Goal: Transaction & Acquisition: Subscribe to service/newsletter

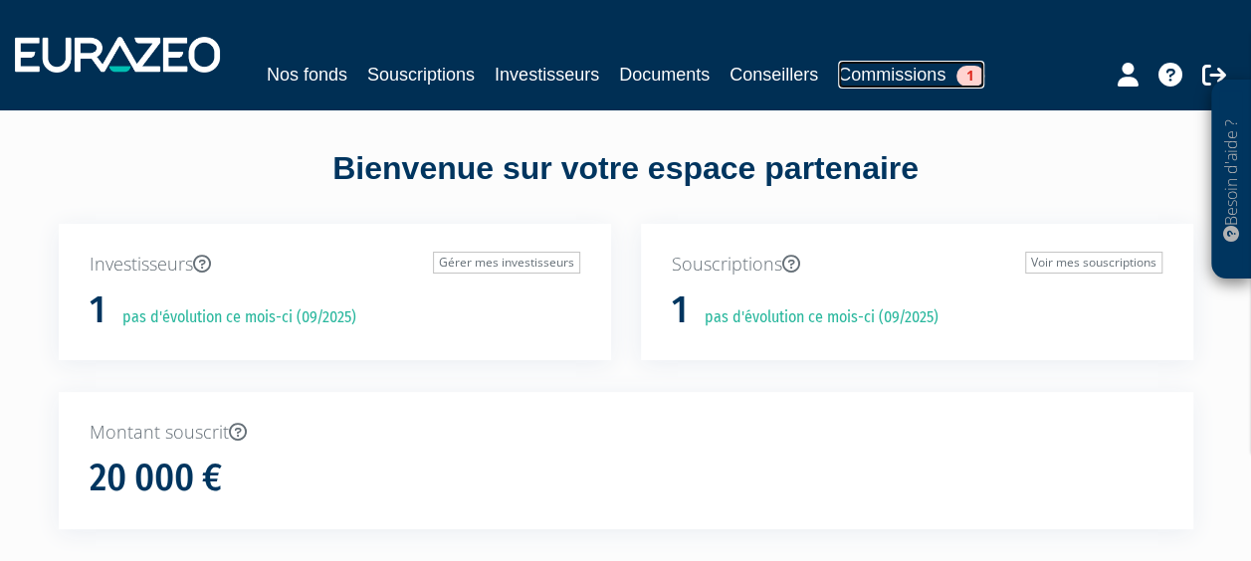
click at [979, 68] on span "1" at bounding box center [970, 76] width 28 height 21
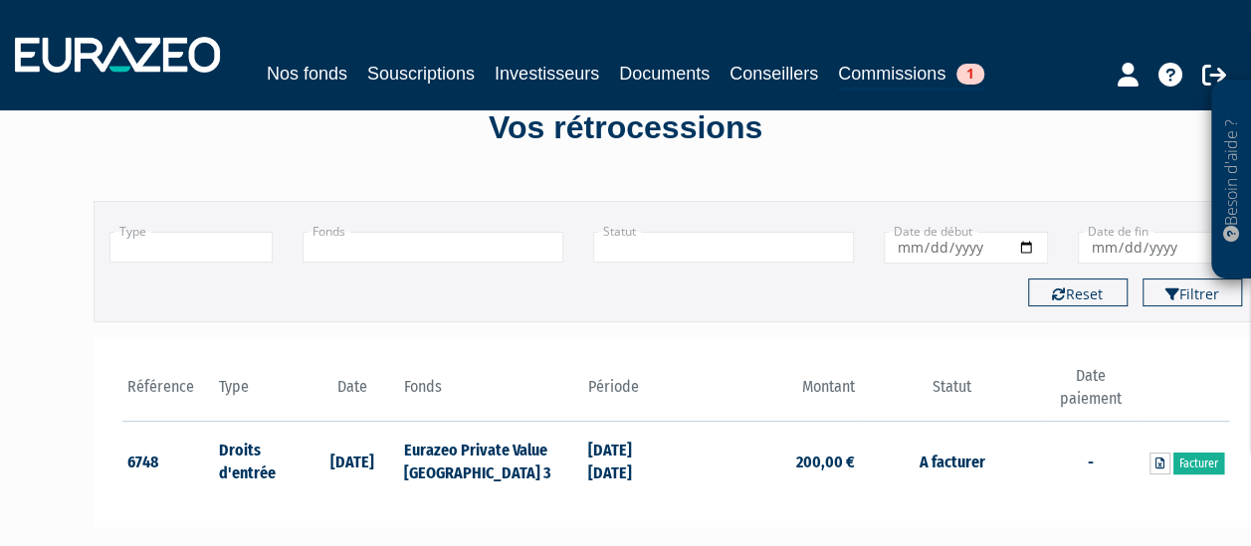
scroll to position [199, 0]
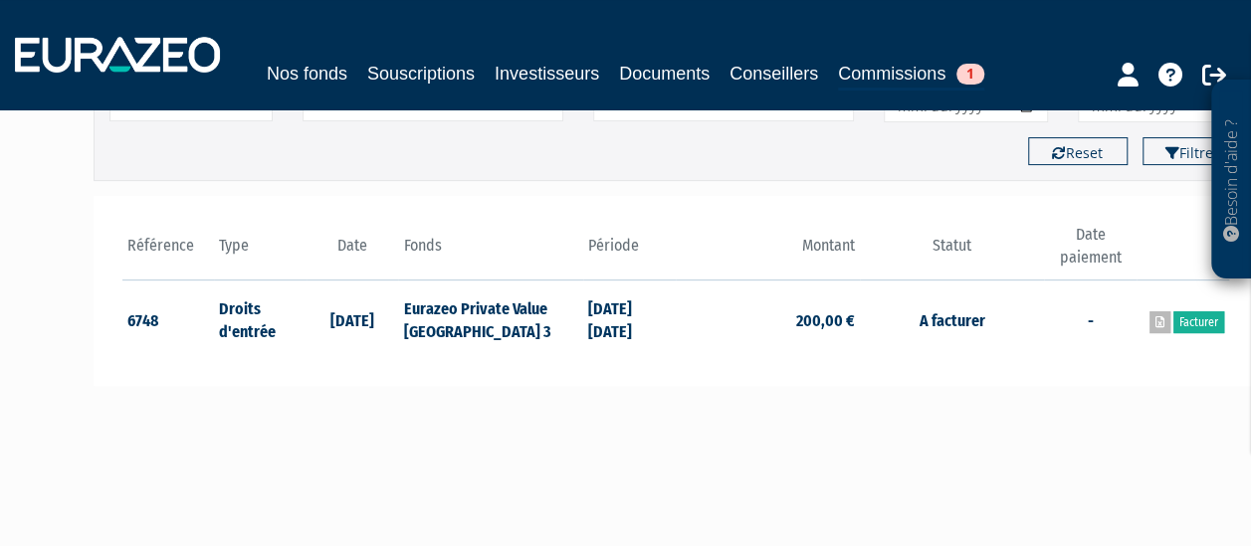
click at [1160, 319] on icon at bounding box center [1159, 322] width 9 height 12
click at [477, 456] on main "Filtrer Type Droits d'entrée Commissions + Fonds + +" at bounding box center [427, 328] width 766 height 577
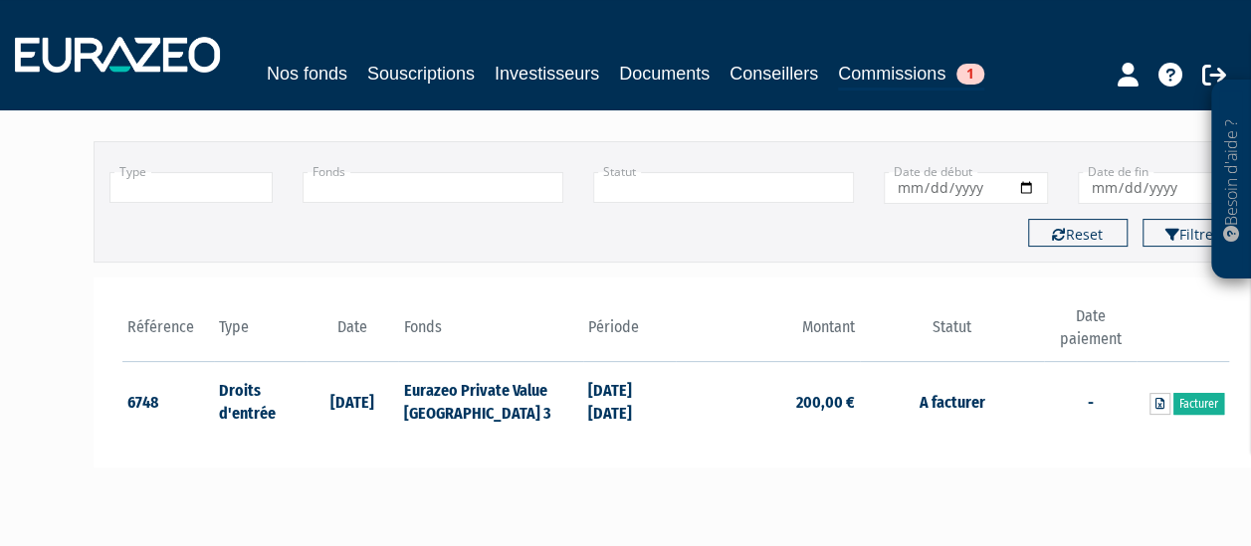
scroll to position [0, 0]
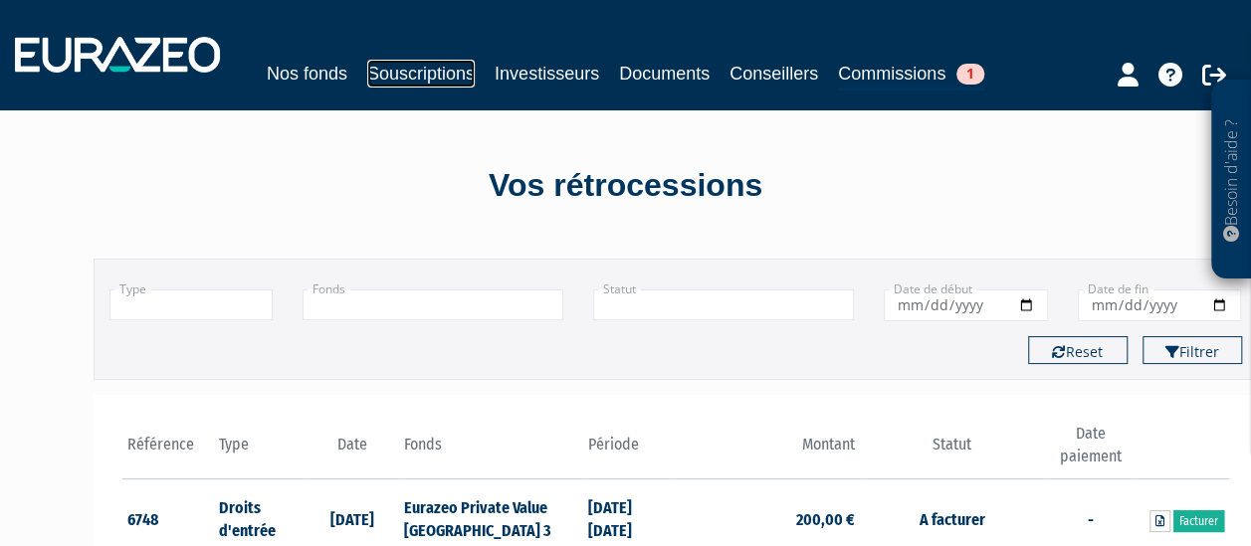
click at [440, 75] on link "Souscriptions" at bounding box center [420, 74] width 107 height 28
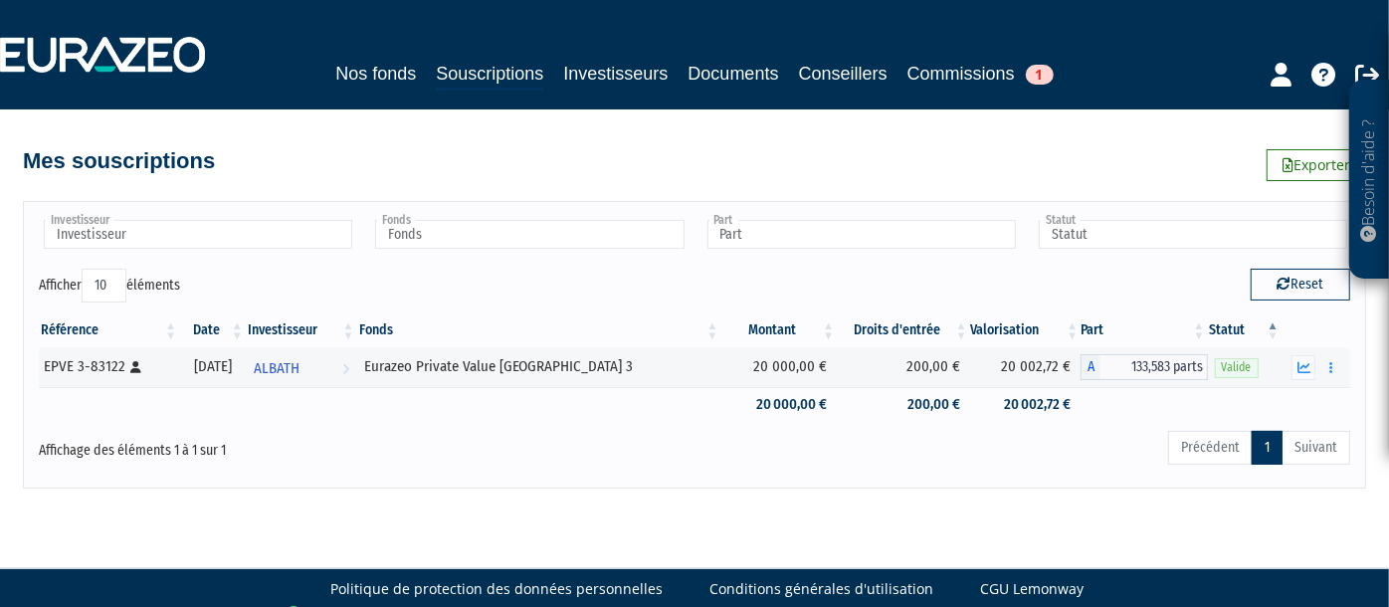
drag, startPoint x: 947, startPoint y: 2, endPoint x: 623, endPoint y: 453, distance: 555.3
click at [612, 459] on div "Précédent 1 Suivant" at bounding box center [974, 451] width 752 height 44
click at [643, 73] on link "Investisseurs" at bounding box center [615, 74] width 104 height 28
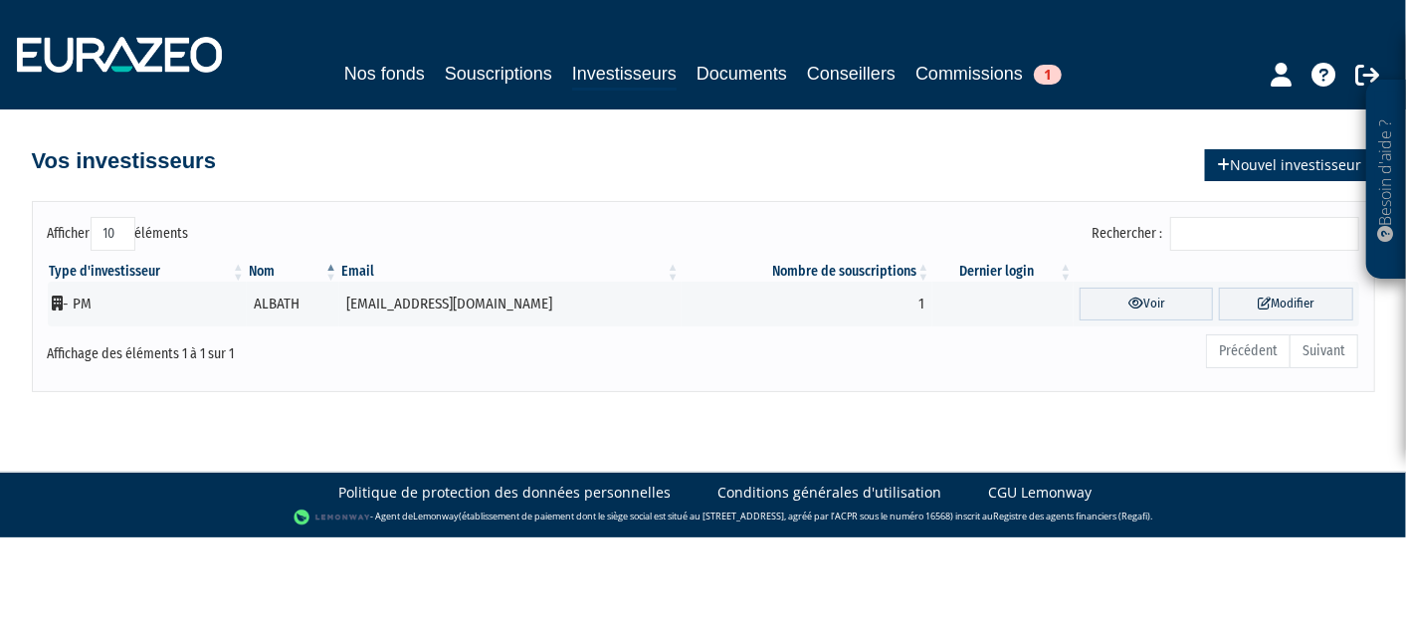
click at [1282, 156] on link "Nouvel investisseur" at bounding box center [1290, 165] width 170 height 32
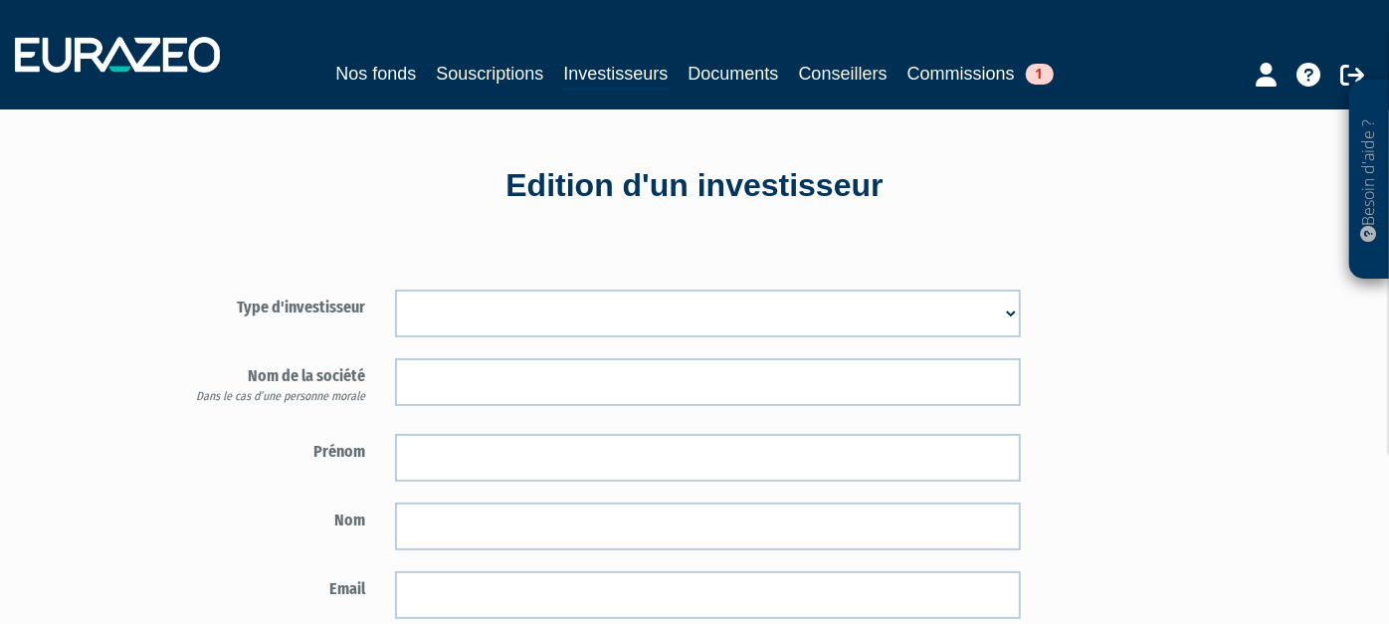
click at [1020, 303] on select "Mr [PERSON_NAME] Société" at bounding box center [707, 314] width 625 height 48
select select "1"
click at [409, 290] on select "Mr [PERSON_NAME] Société" at bounding box center [707, 314] width 625 height 48
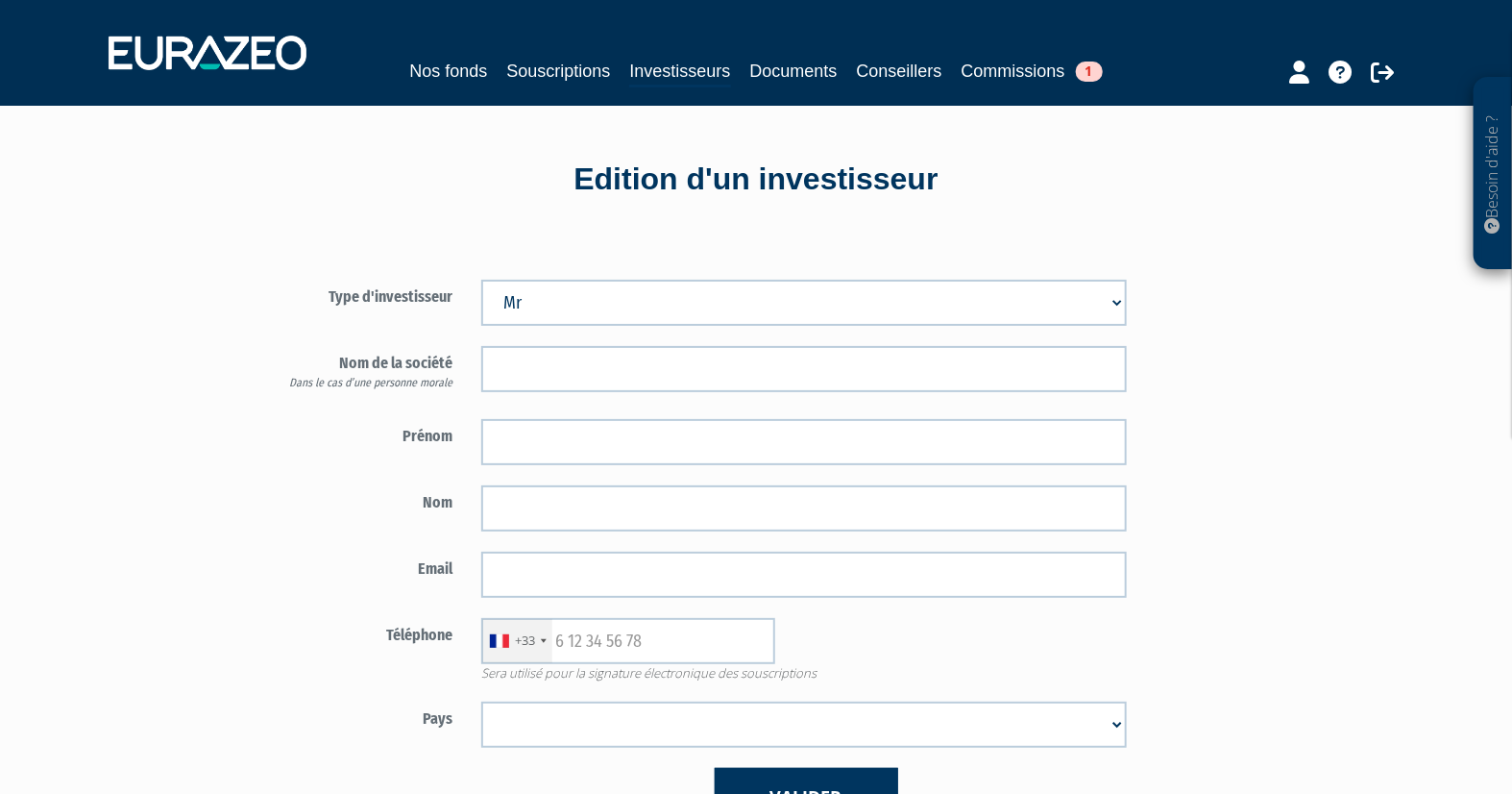
click at [595, 292] on select "Mr [PERSON_NAME] Société" at bounding box center [803, 303] width 646 height 46
click at [481, 280] on select "Mr Mme Société" at bounding box center [803, 303] width 646 height 46
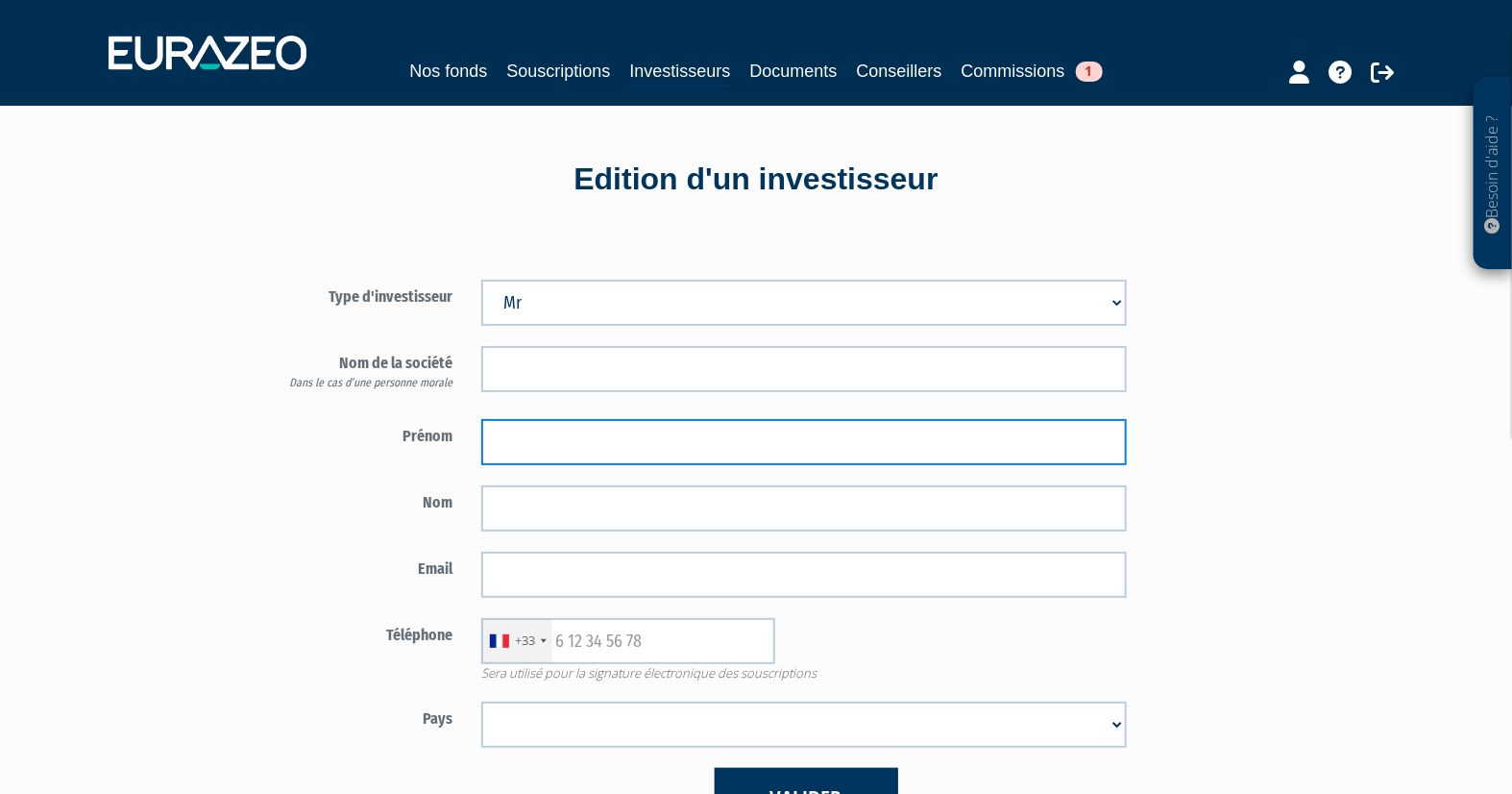
click at [519, 435] on input "text" at bounding box center [803, 442] width 646 height 46
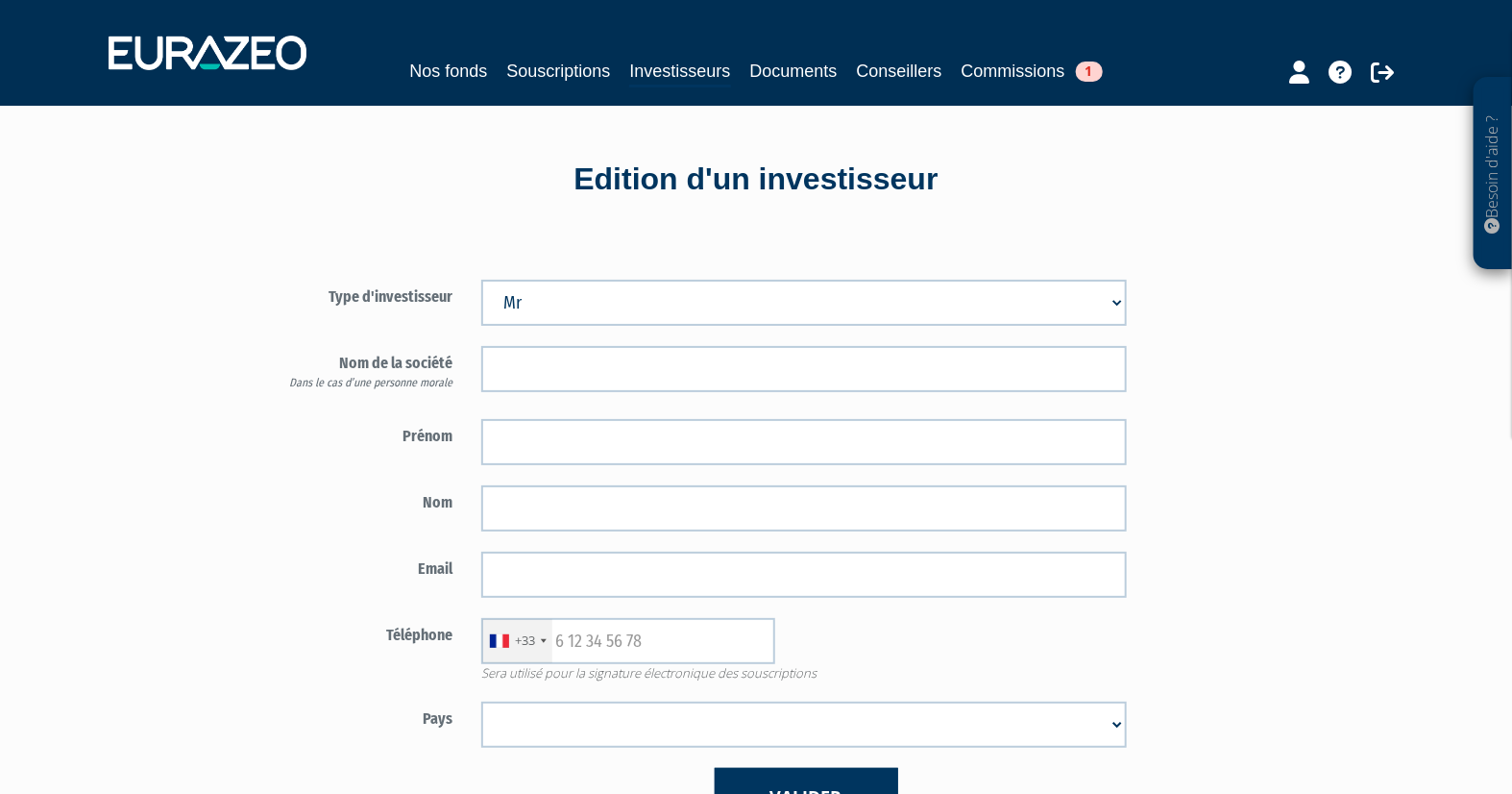
click at [1217, 319] on div "Type d'investisseur Mr Mme Société Prénom Nom Email" at bounding box center [804, 544] width 1124 height 626
click at [1272, 197] on div "Edition d'un investisseur" at bounding box center [756, 180] width 1095 height 44
click at [617, 392] on div "Nom de la société Dans le cas d’une personne morale" at bounding box center [691, 372] width 899 height 53
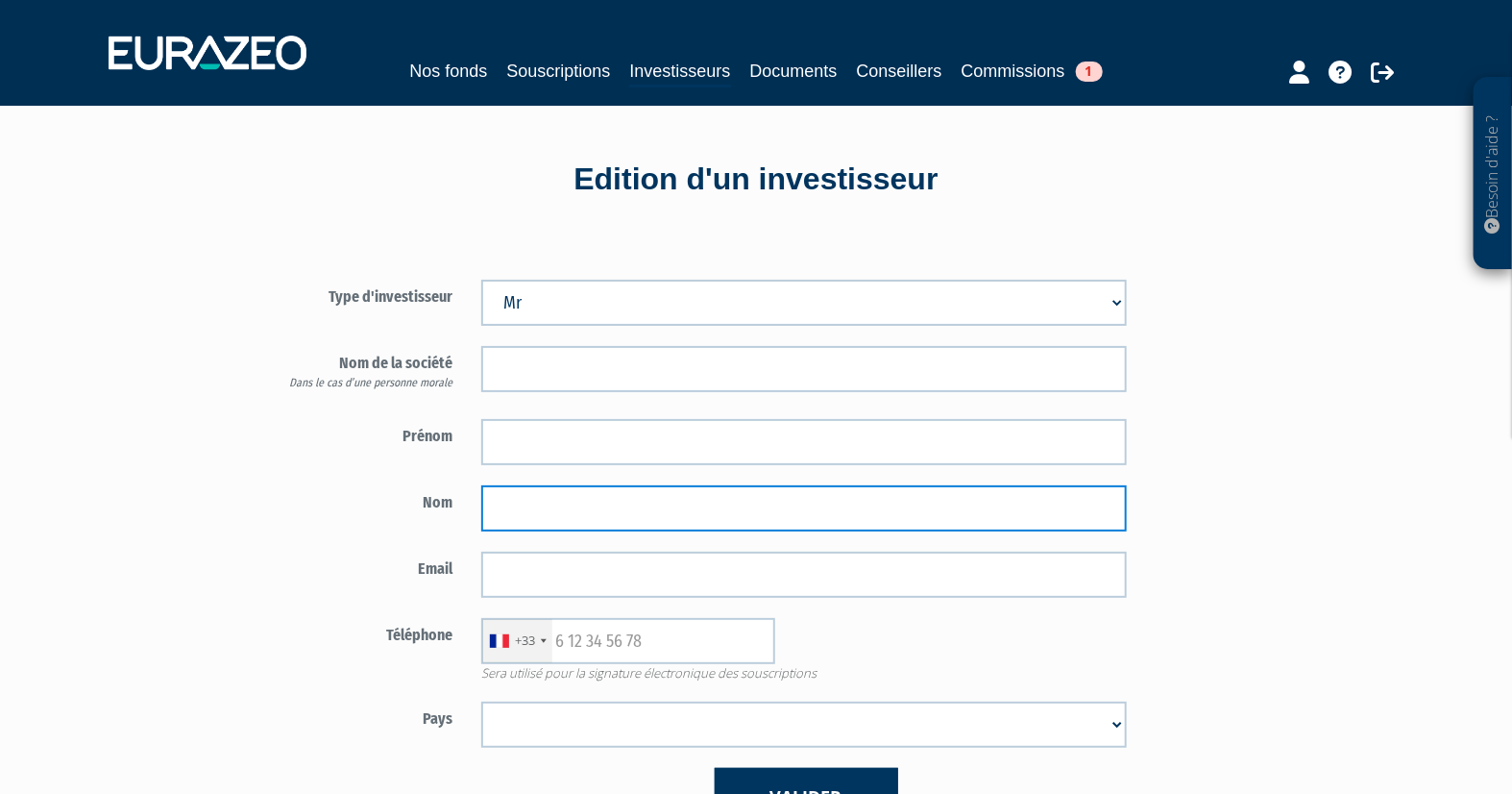
click at [561, 499] on input "text" at bounding box center [803, 508] width 646 height 46
paste input "RIEUF"
type input "RIEUF"
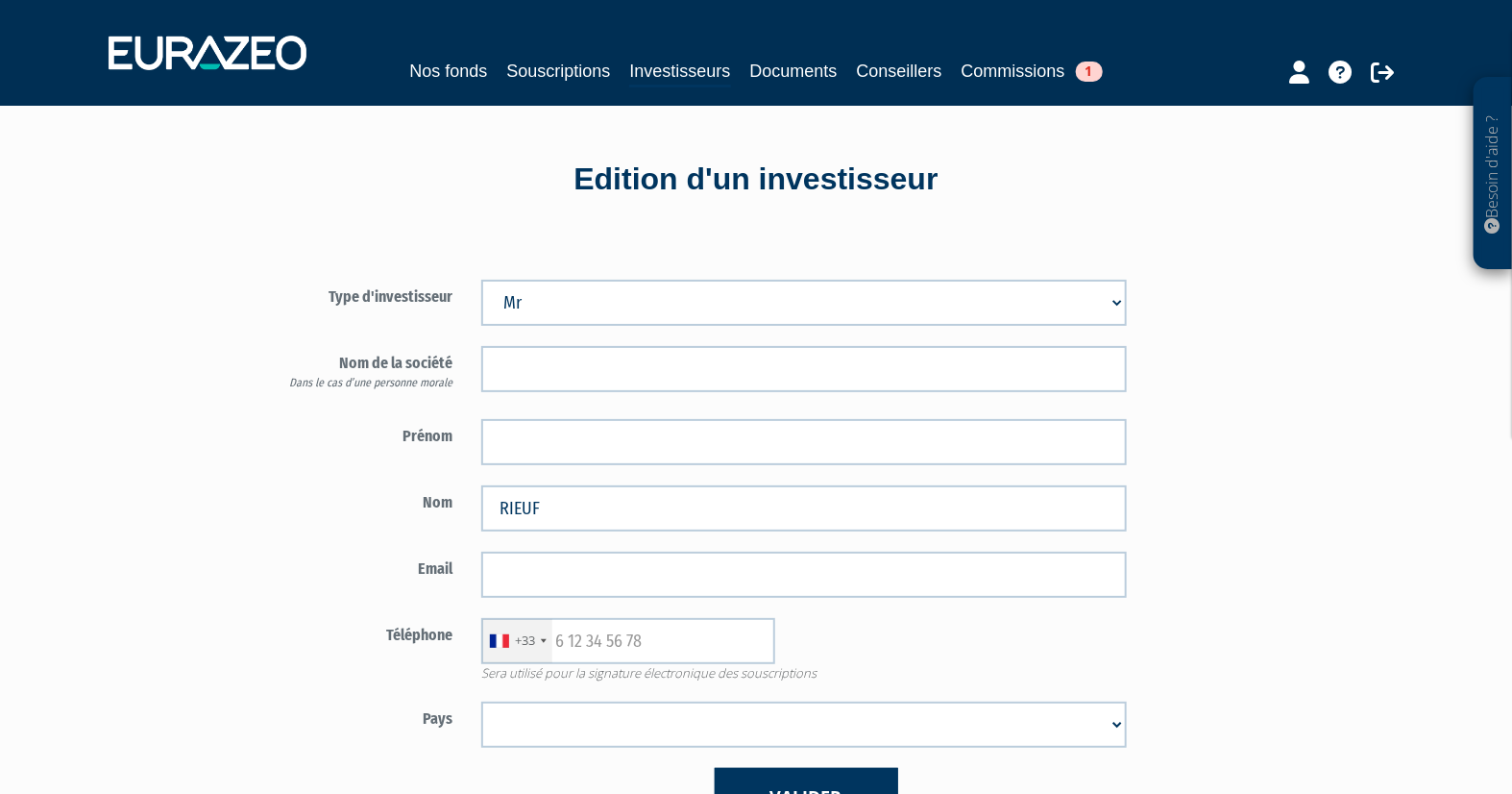
drag, startPoint x: 1242, startPoint y: 349, endPoint x: 1134, endPoint y: 366, distance: 109.3
click at [1245, 353] on div "Type d'investisseur Mr Mme Société Prénom Nom RIEUF" at bounding box center [804, 544] width 1124 height 626
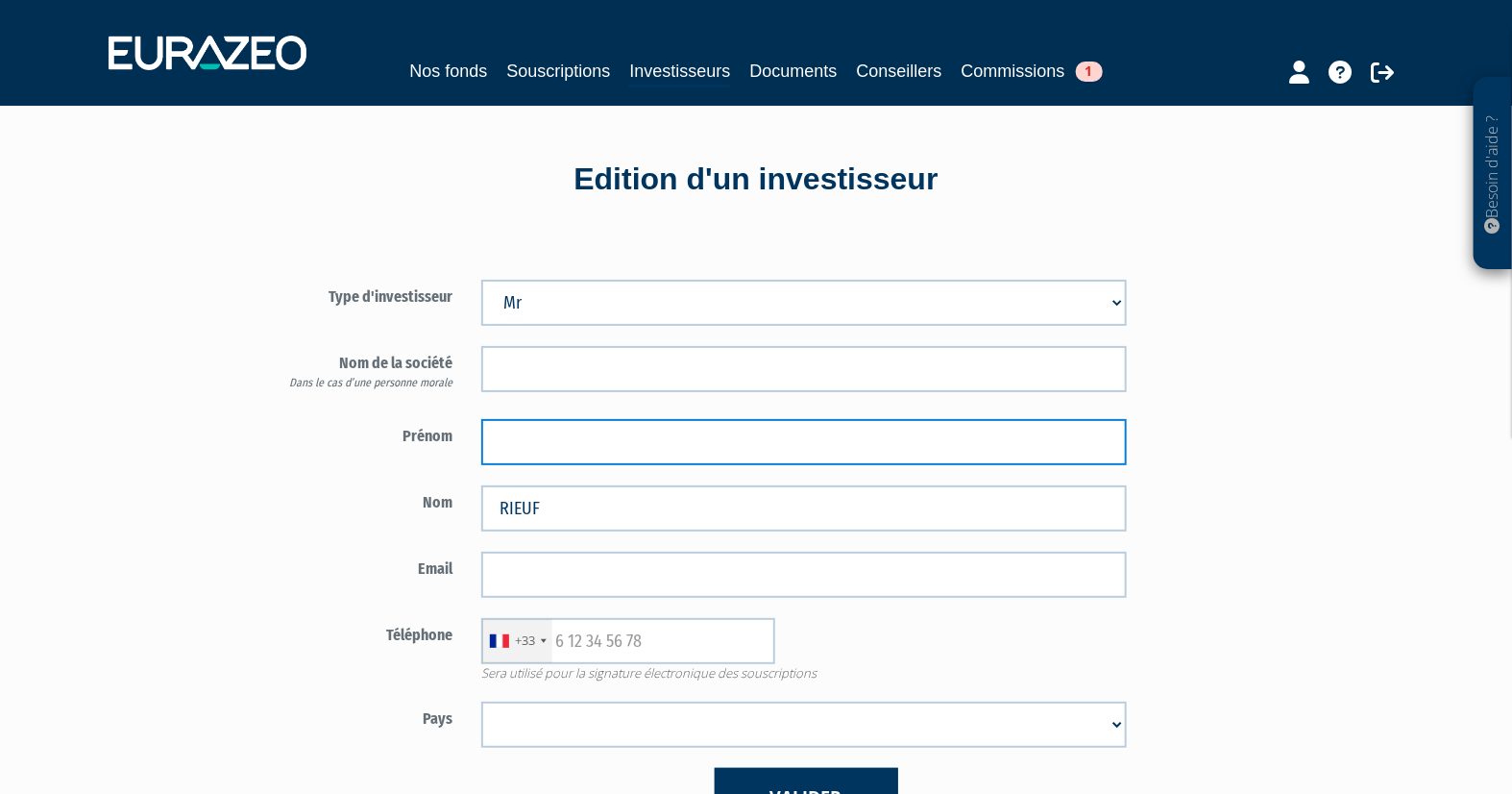
click at [533, 424] on input "text" at bounding box center [803, 442] width 646 height 46
paste input "Lucas"
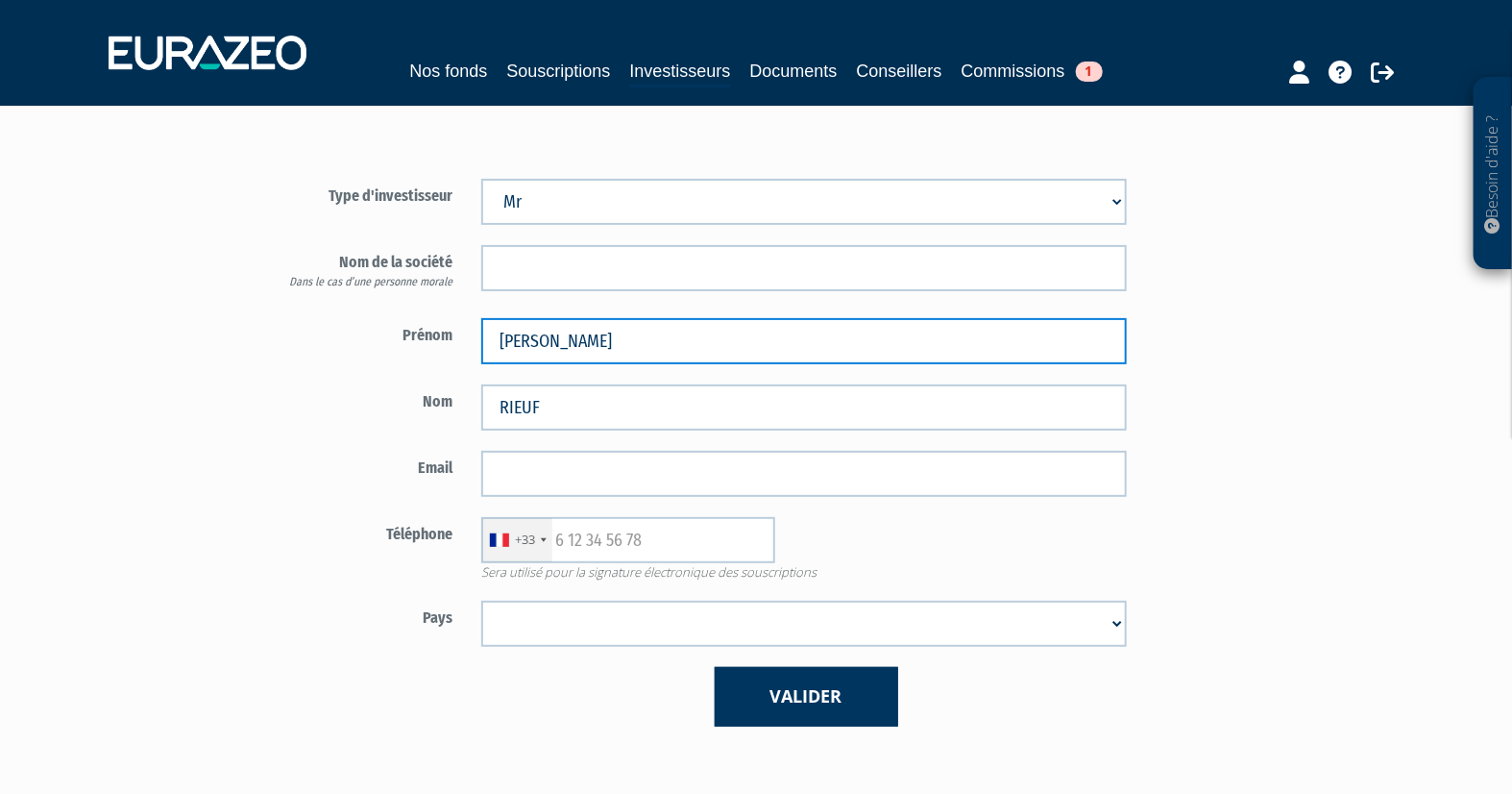
scroll to position [213, 0]
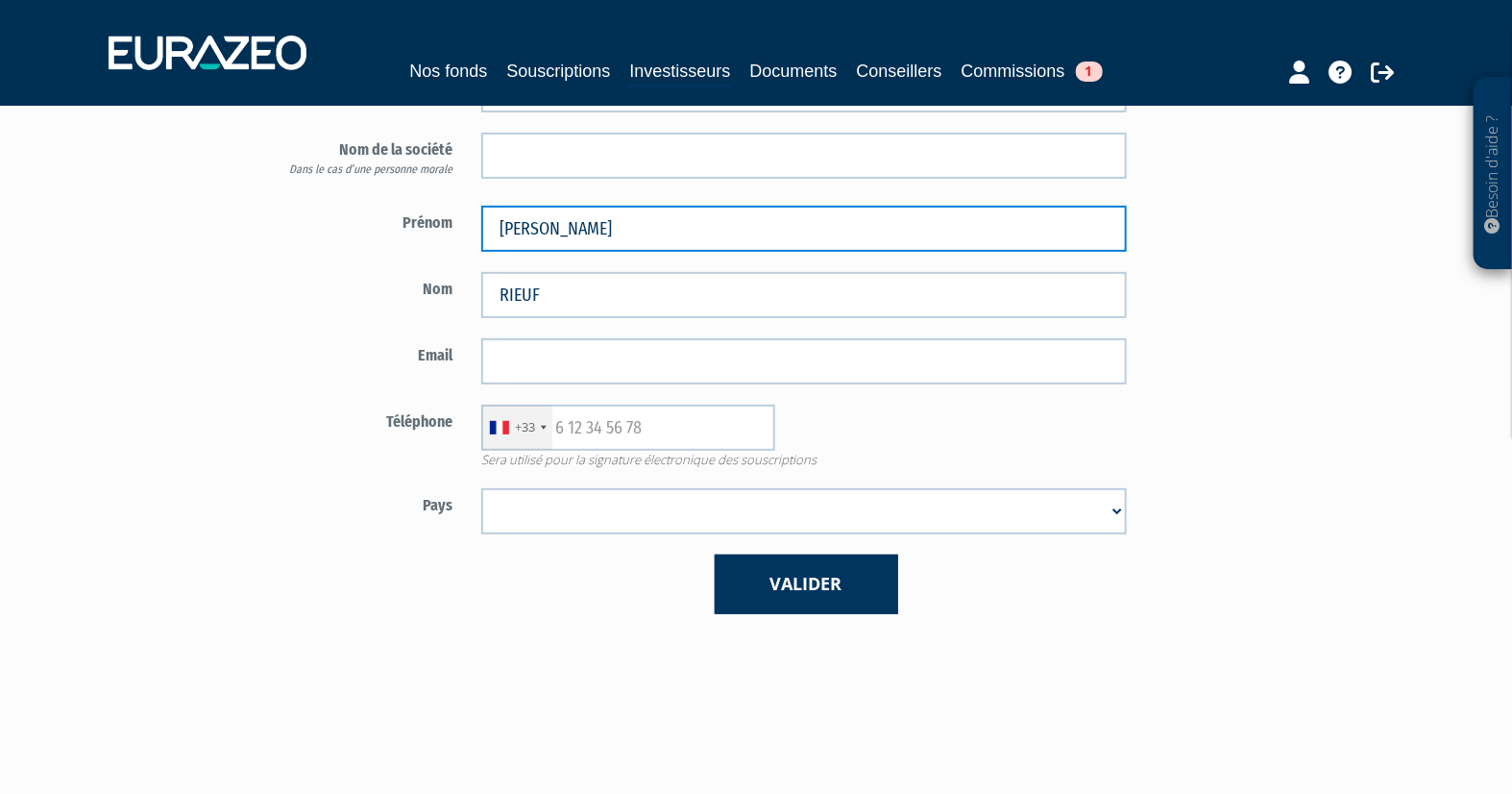
type input "Lucas"
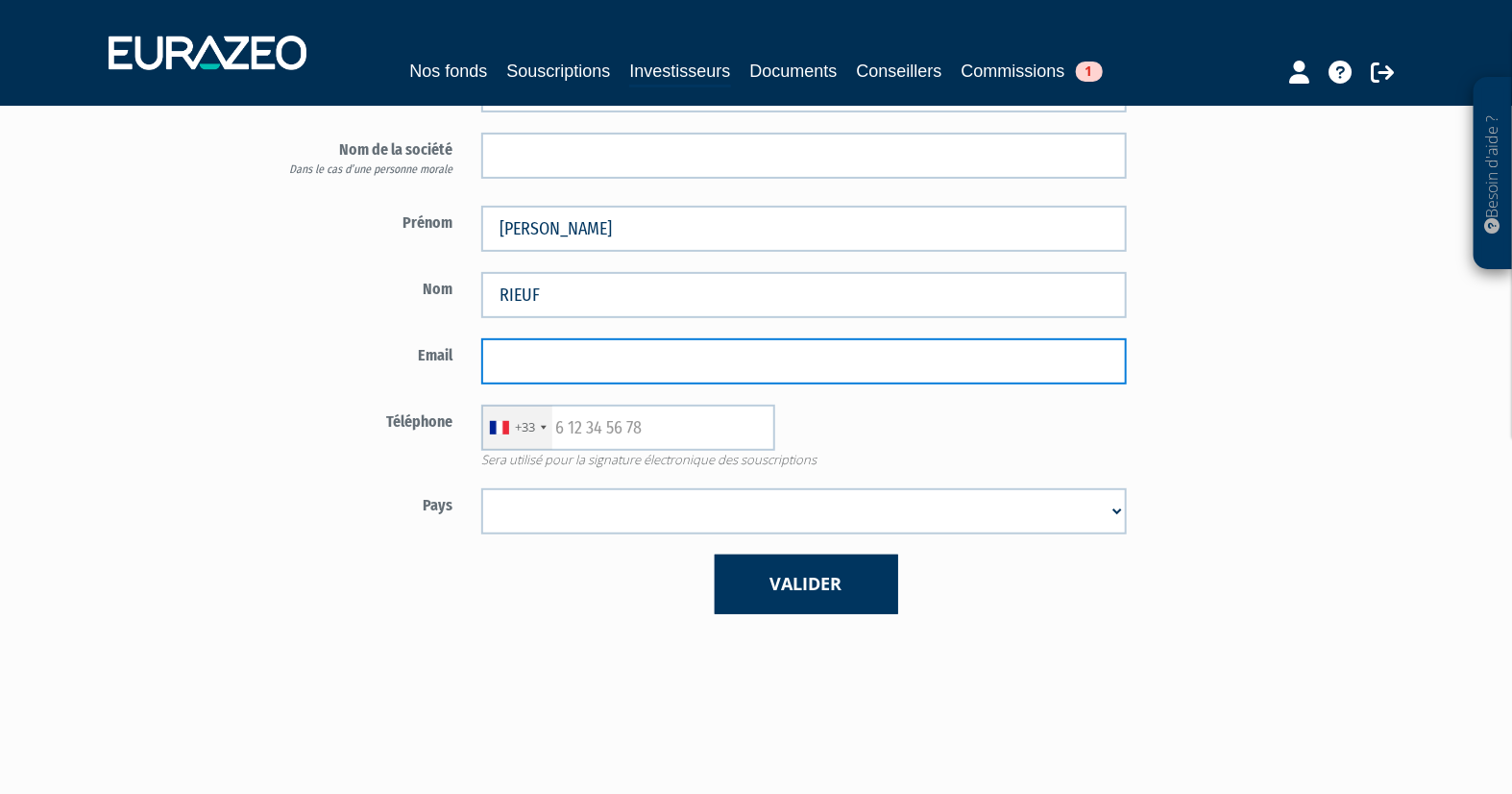
click at [534, 358] on input "email" at bounding box center [803, 361] width 646 height 46
click at [670, 381] on input "email" at bounding box center [803, 361] width 646 height 46
paste input "lucas.rieuf@yahoo.fr"
type input "lucas.rieuf@yahoo.fr"
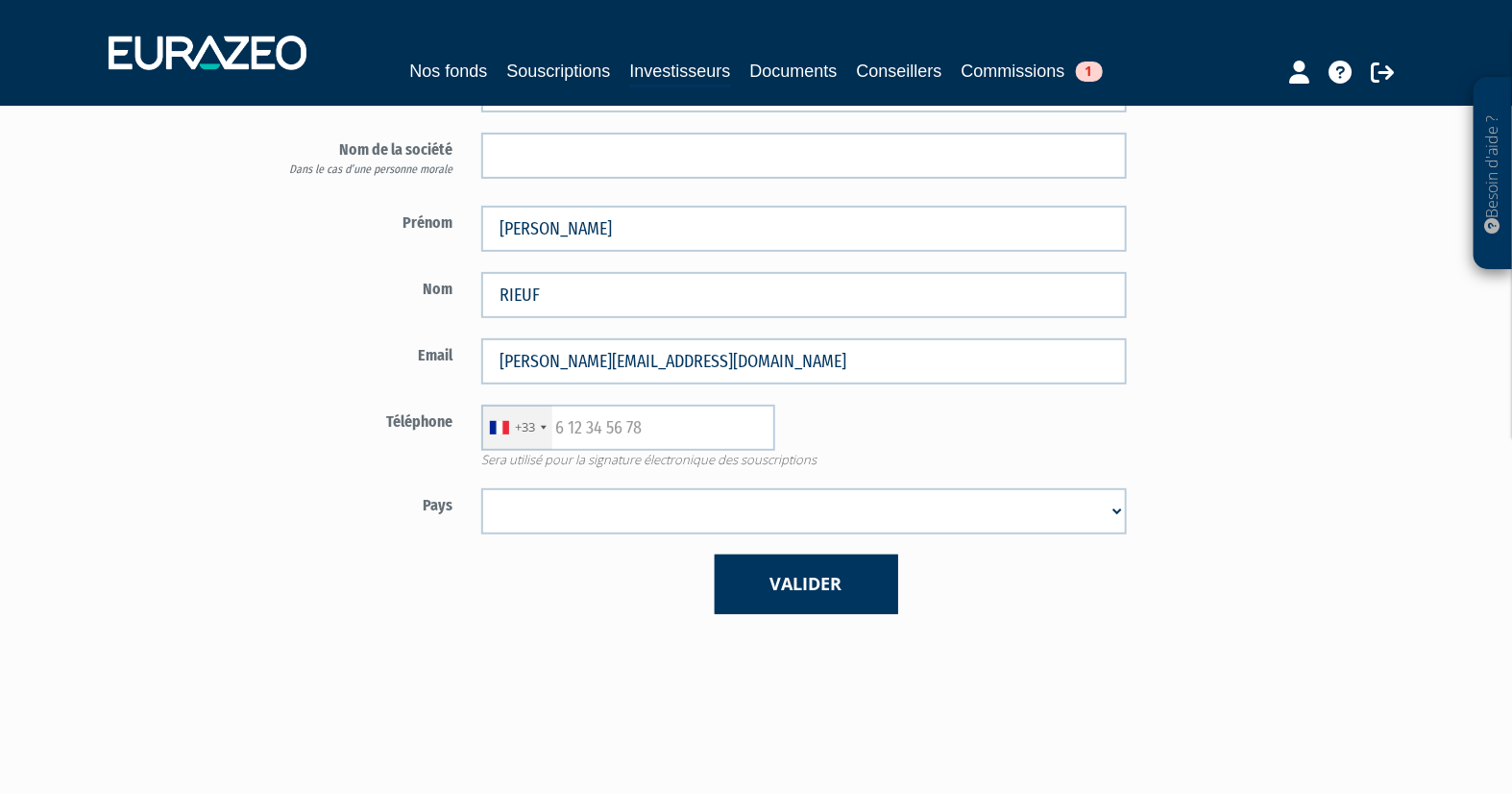
click at [903, 422] on div "+33 France +33 Germany (Deutschland) +49 Switzerland (Schweiz) +41 Belgium (Bel…" at bounding box center [804, 428] width 674 height 46
click at [726, 439] on input "text" at bounding box center [628, 428] width 294 height 46
paste input "+33699465249"
drag, startPoint x: 577, startPoint y: 421, endPoint x: 588, endPoint y: 420, distance: 11.0
click at [578, 421] on input "[PHONE_NUMBER]" at bounding box center [628, 428] width 294 height 46
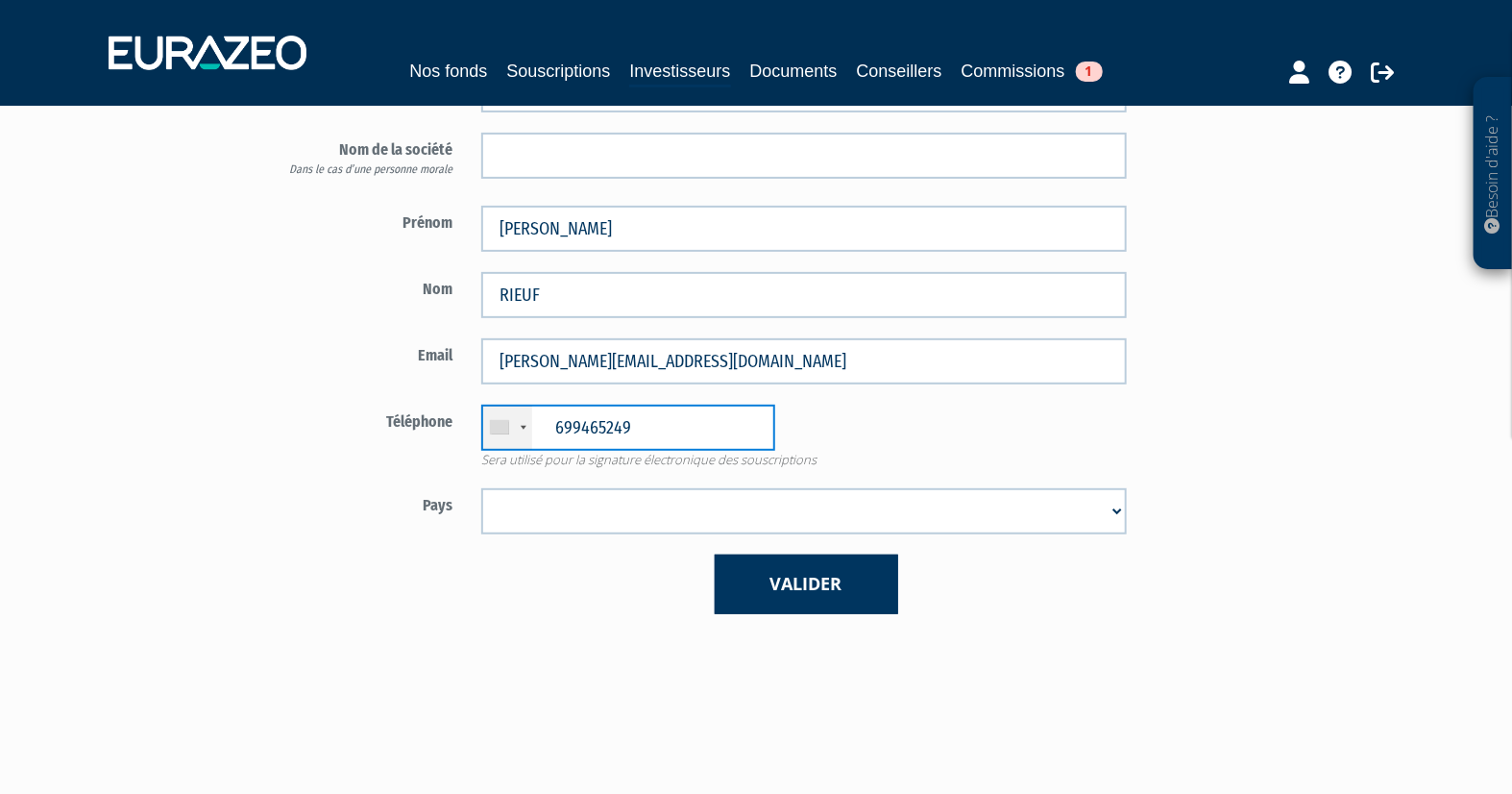
type input "699465249"
click at [524, 426] on div at bounding box center [523, 428] width 6 height 4
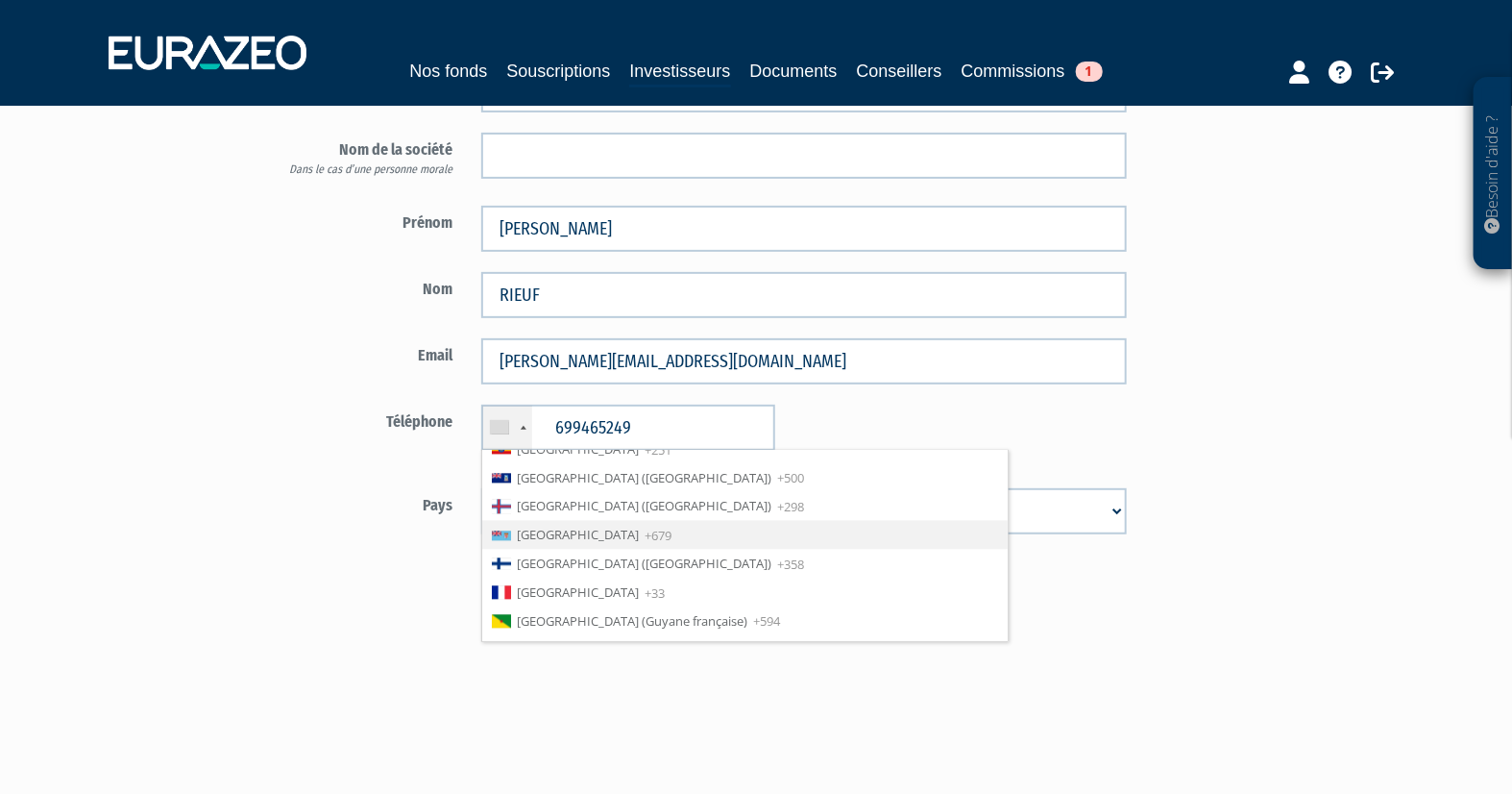
scroll to position [2170, 0]
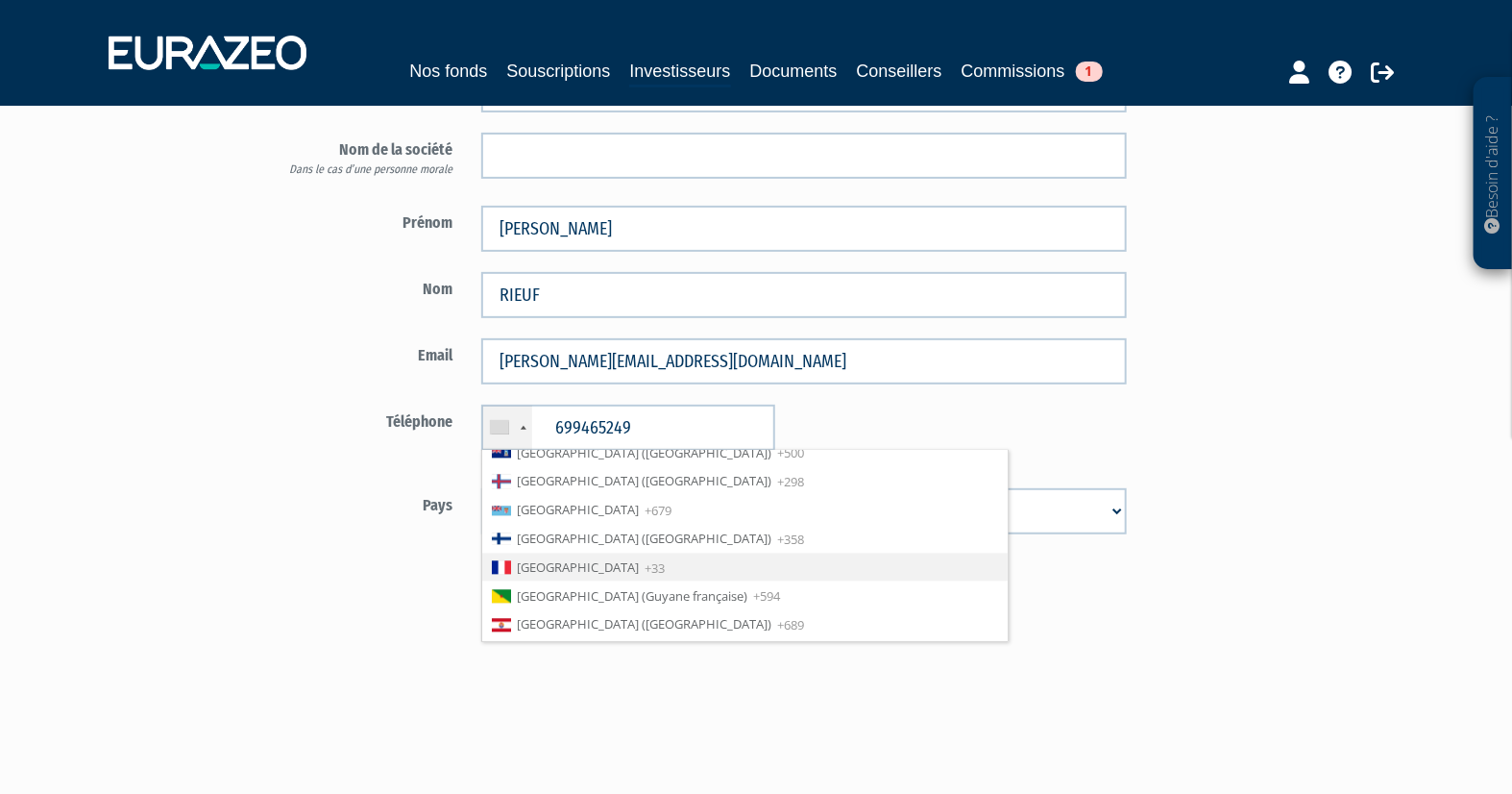
click at [544, 559] on span "[GEOGRAPHIC_DATA]" at bounding box center [577, 568] width 122 height 17
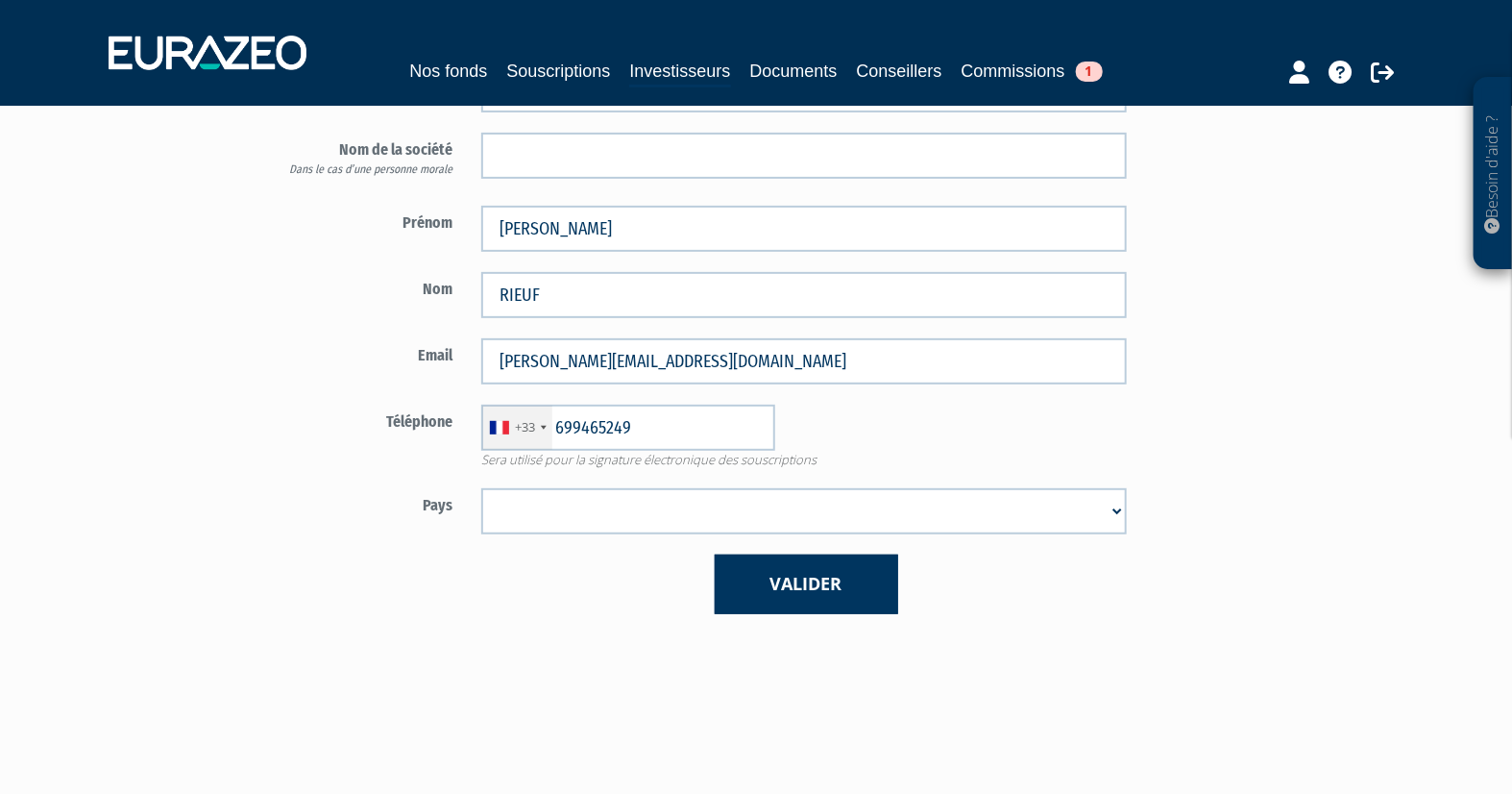
click at [877, 405] on div "+33 France +33 Germany (Deutschland) +49 Switzerland (Schweiz) +41 Belgium (Bel…" at bounding box center [804, 428] width 674 height 46
click at [812, 495] on select "Afghanistan Afrique du Sud Albanie Algérie Allemagne Andorre Angola Anguilla An…" at bounding box center [803, 511] width 646 height 46
select select "75"
click at [481, 488] on select "Afghanistan Afrique du Sud Albanie Algérie Allemagne Andorre Angola Anguilla An…" at bounding box center [803, 511] width 646 height 46
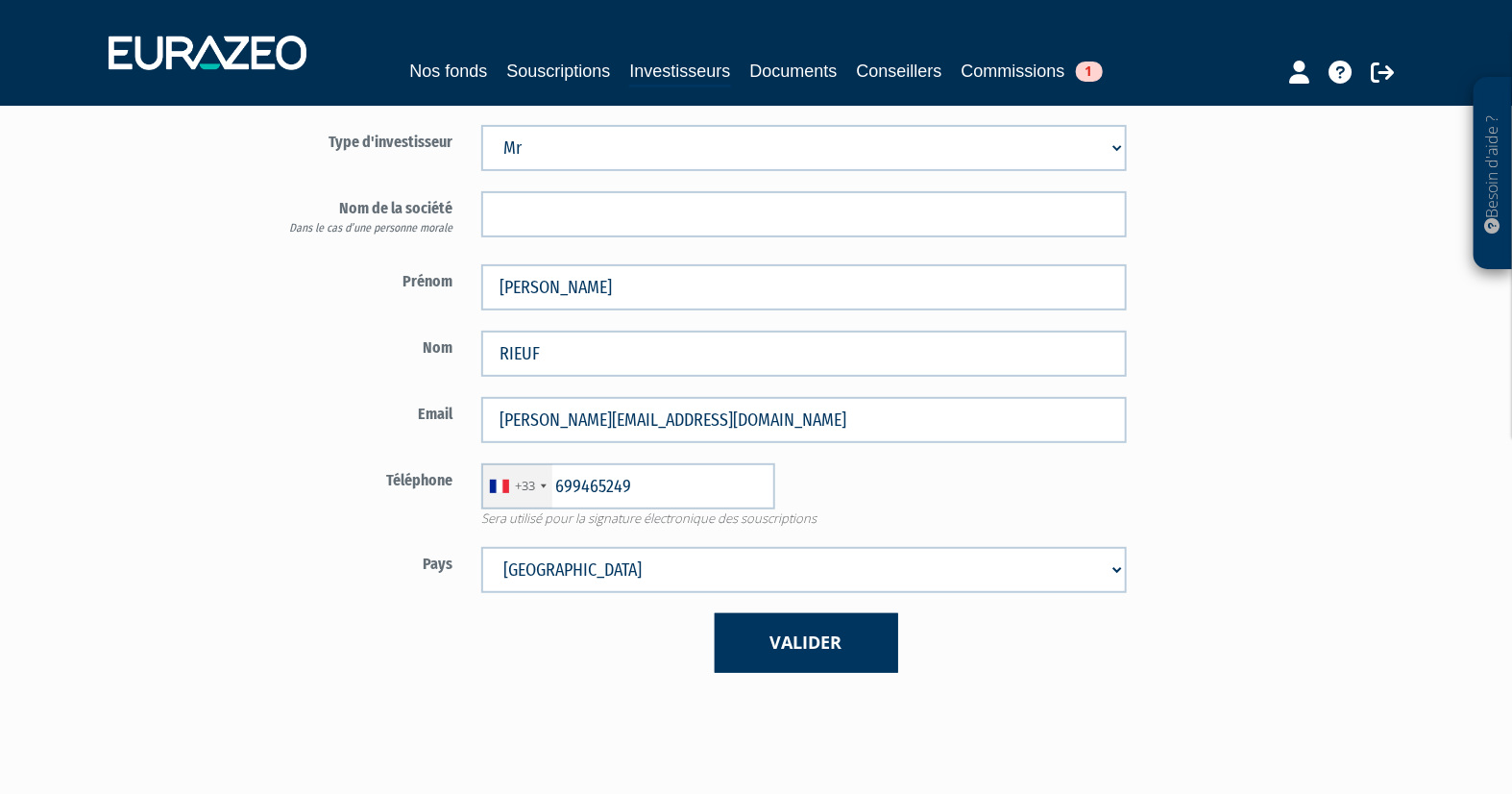
scroll to position [213, 0]
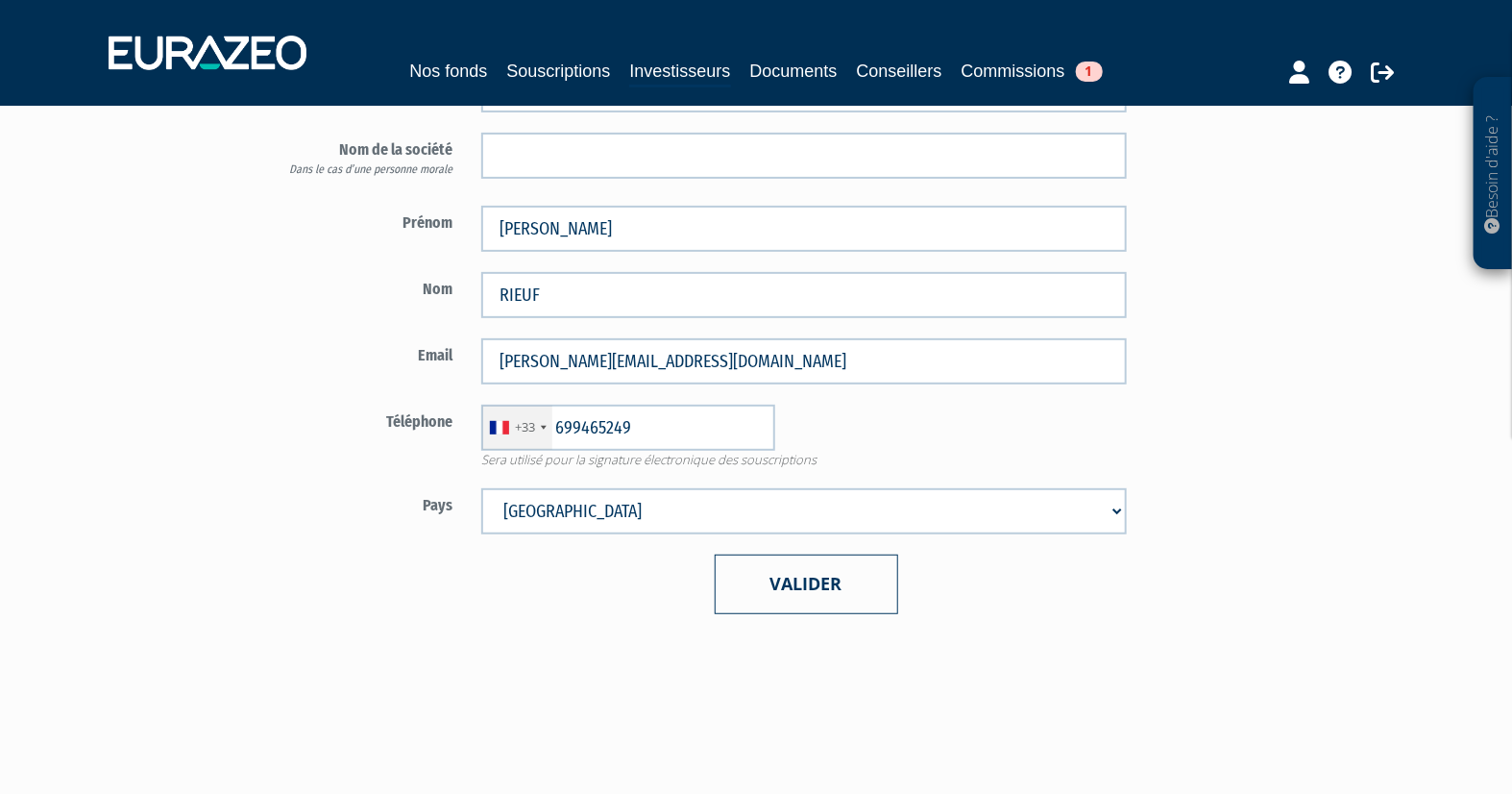
click at [819, 578] on button "Valider" at bounding box center [806, 583] width 183 height 59
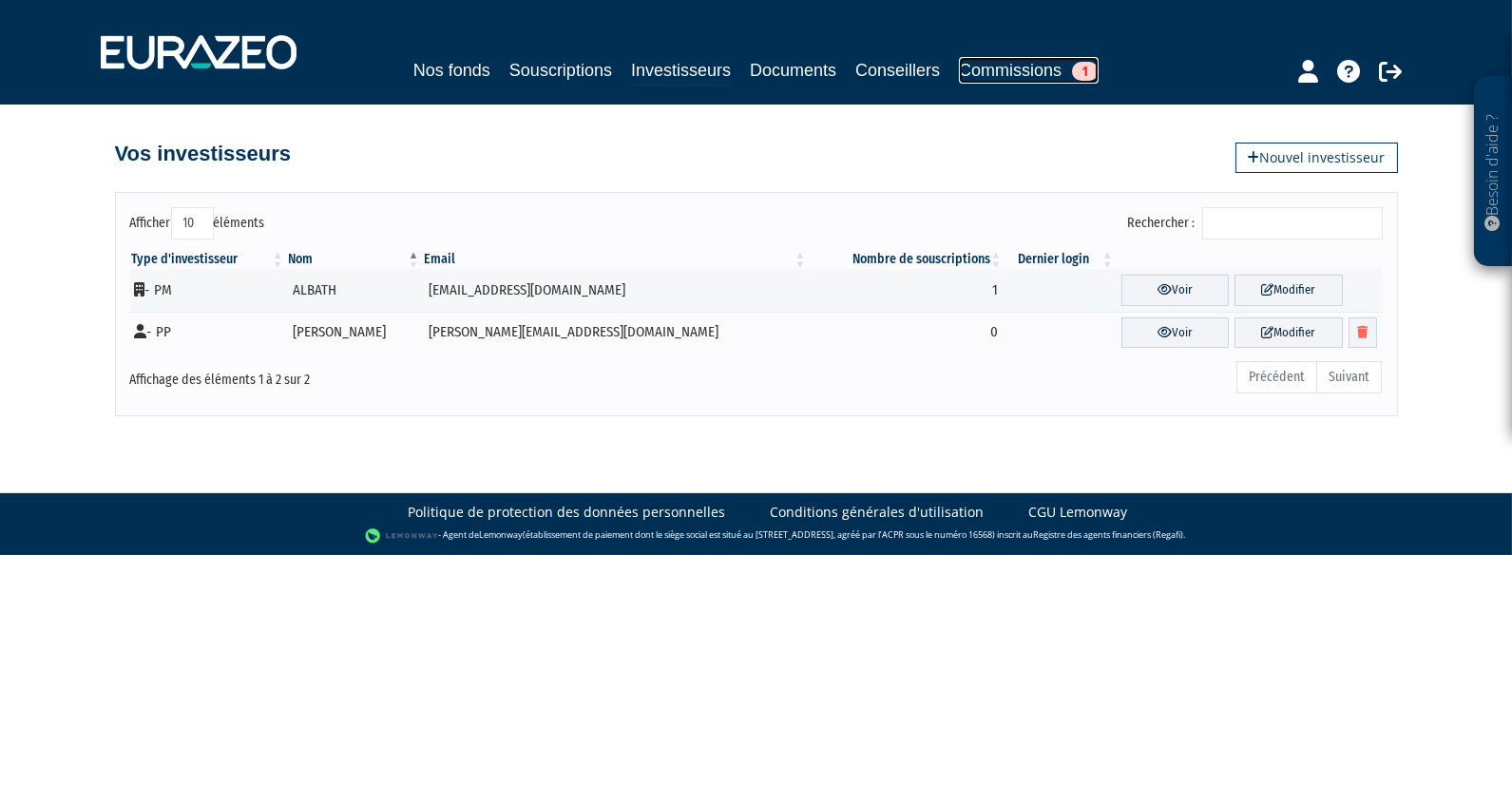
click at [1091, 69] on span "1" at bounding box center [1085, 72] width 27 height 19
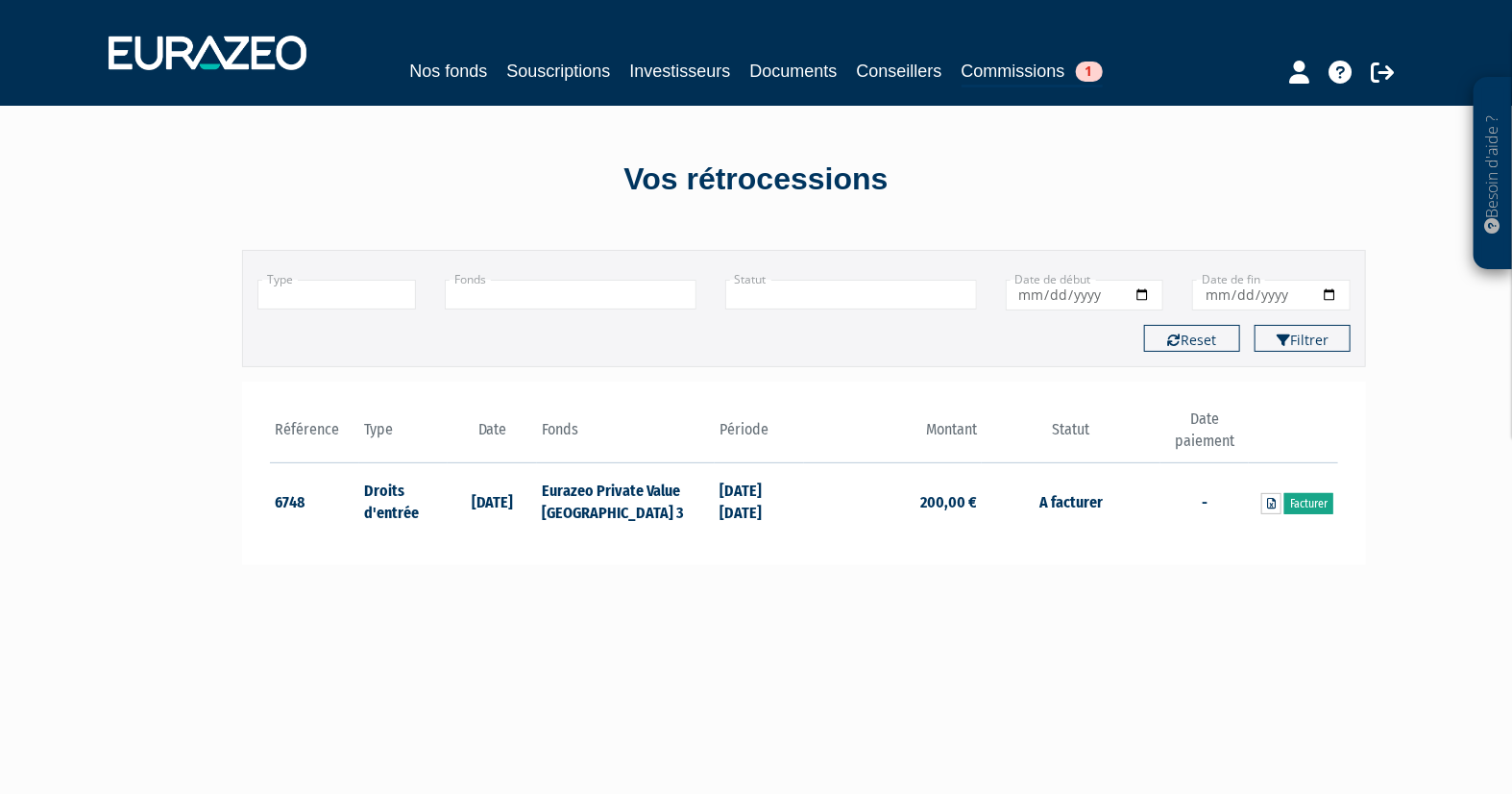
click at [1315, 500] on link "Facturer" at bounding box center [1308, 503] width 49 height 21
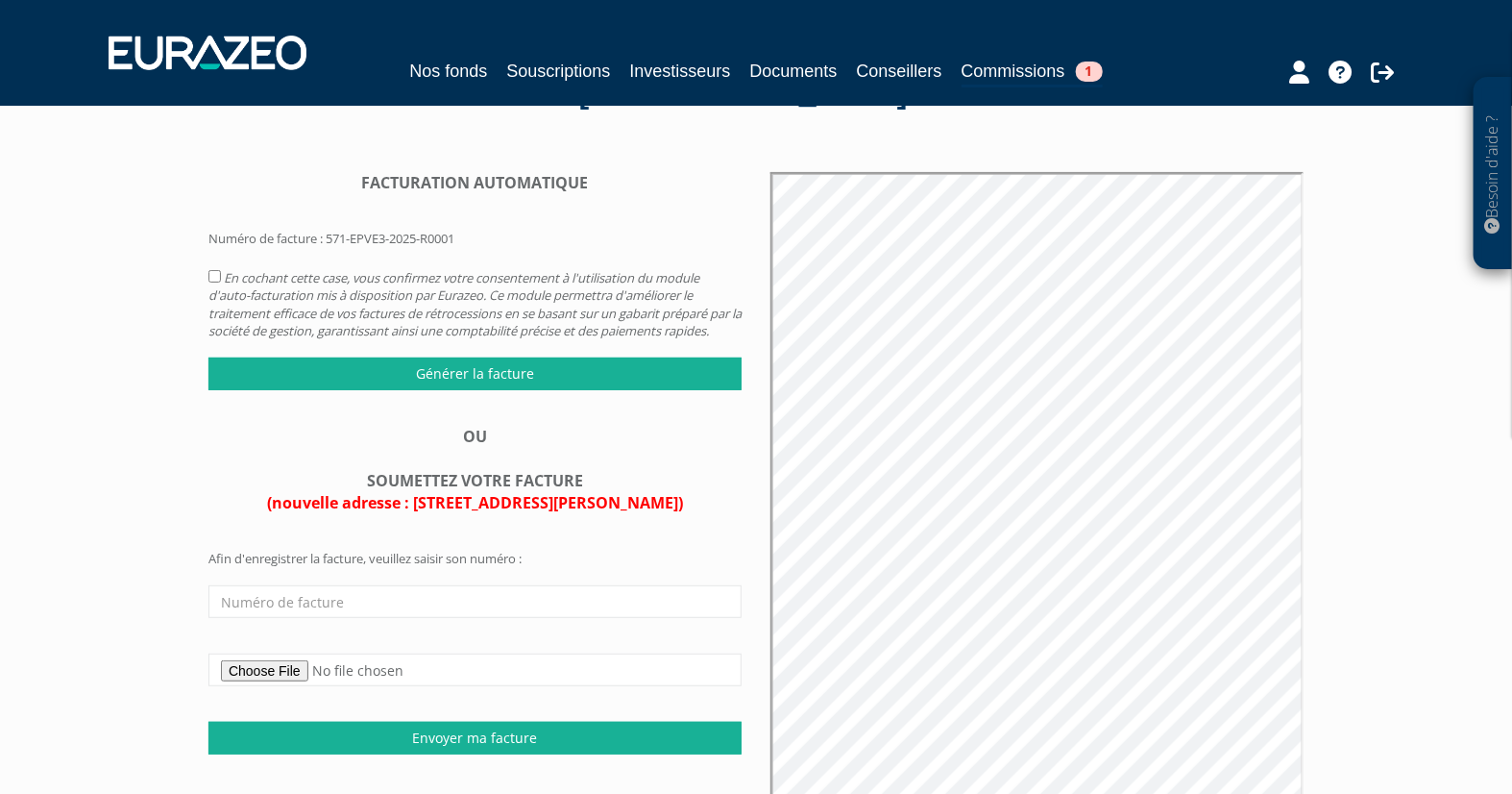
scroll to position [93, 0]
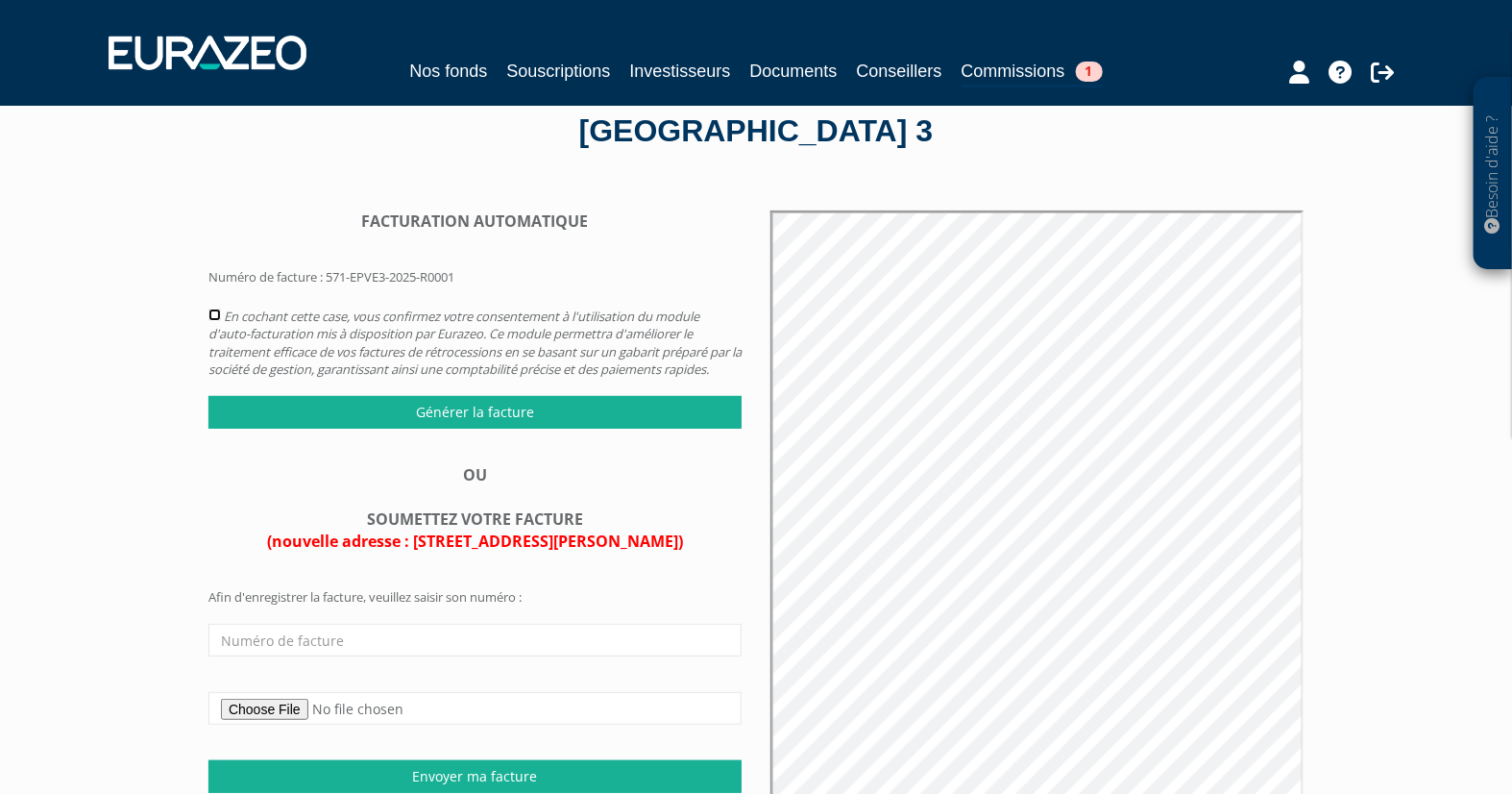
click at [218, 318] on input "checkbox" at bounding box center [214, 314] width 13 height 13
checkbox input "true"
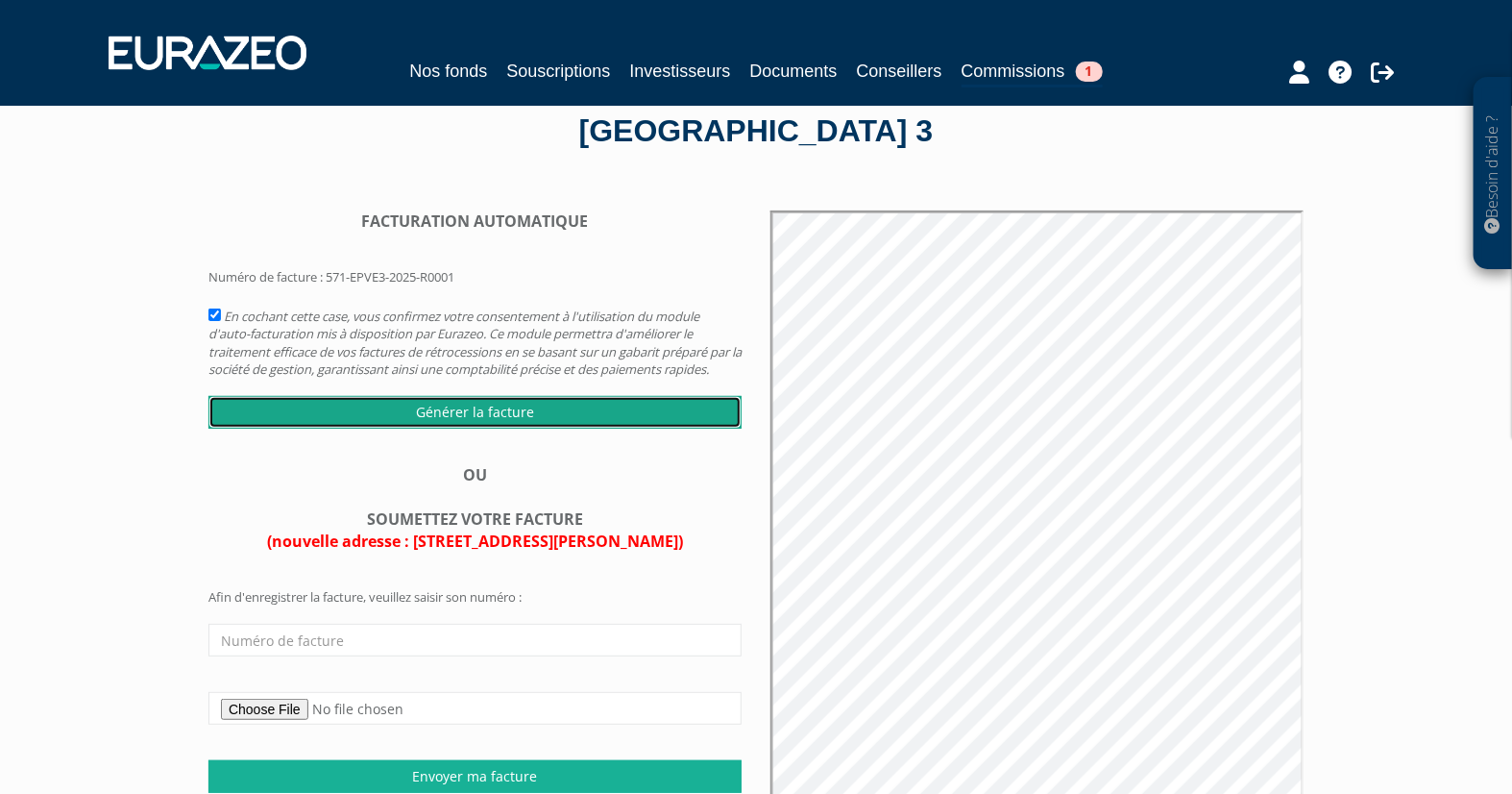
click at [471, 429] on input "Générer la facture" at bounding box center [475, 412] width 533 height 33
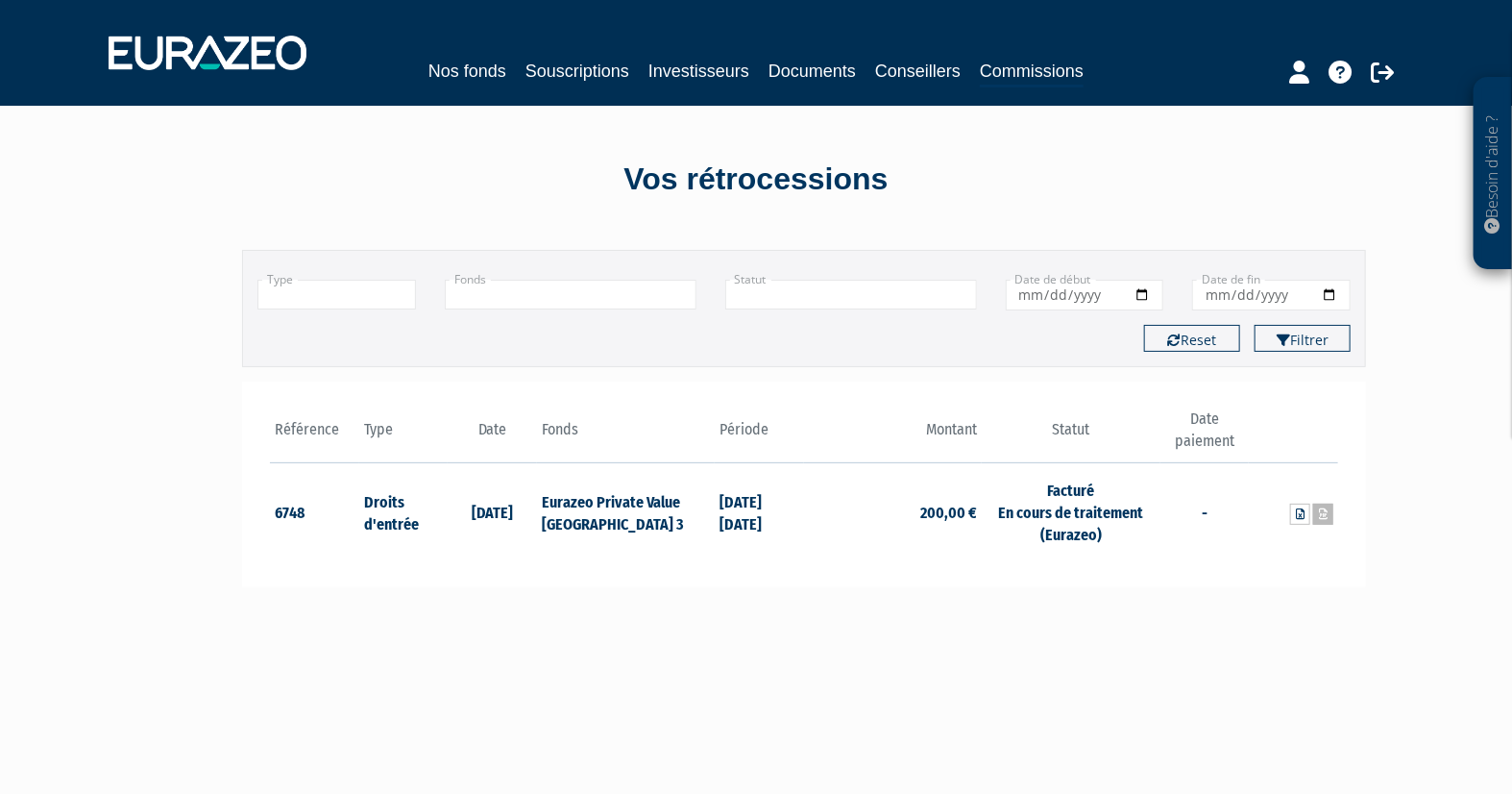
click at [1321, 512] on icon at bounding box center [1323, 514] width 9 height 12
click at [1013, 652] on div "Filtrer Type Droits d'entrée Commissions + Fonds +" at bounding box center [756, 628] width 1124 height 794
click at [588, 73] on link "Souscriptions" at bounding box center [576, 71] width 103 height 27
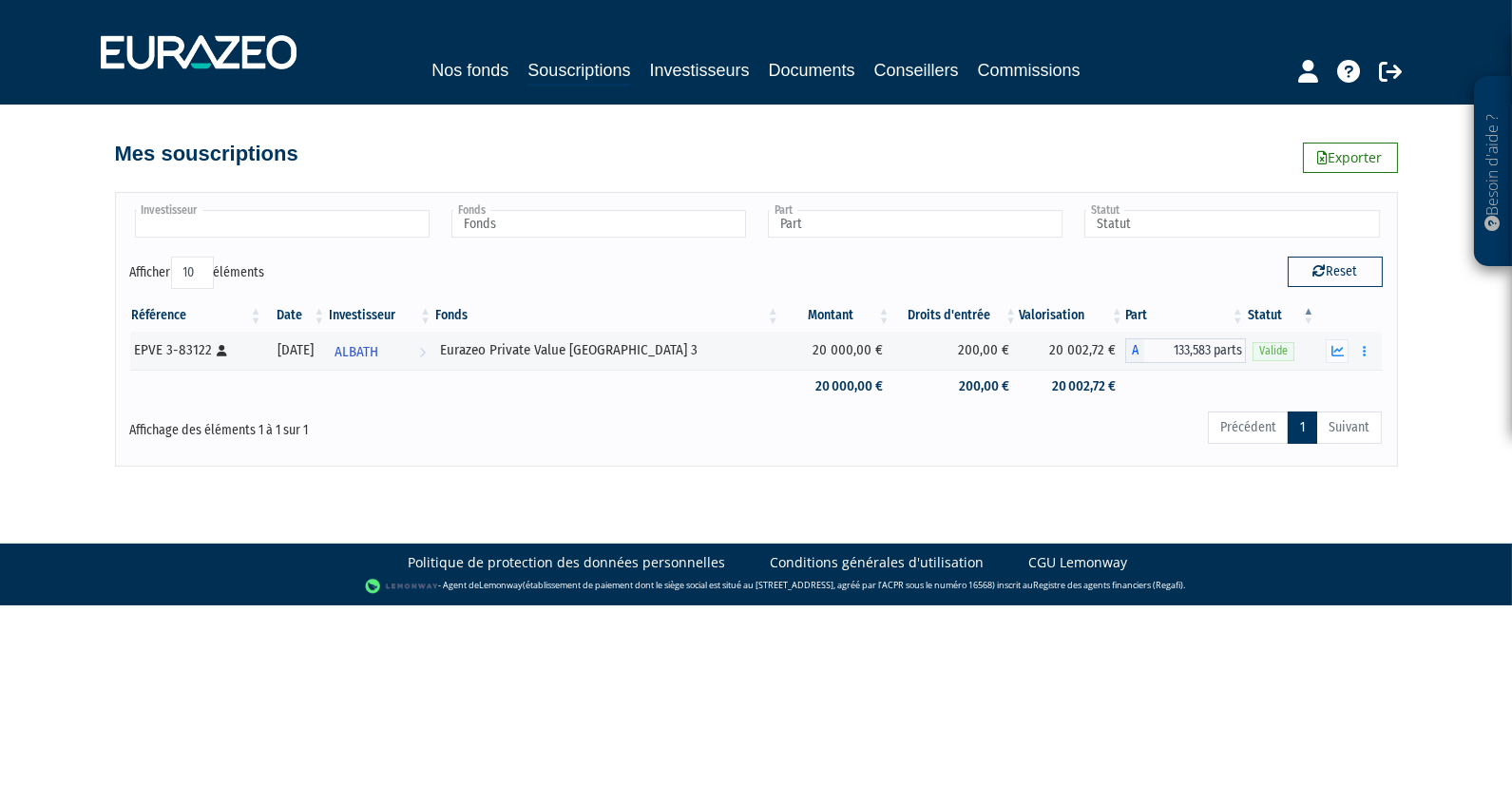
click at [332, 217] on input "text" at bounding box center [282, 223] width 294 height 28
type input "Investisseur"
click at [514, 263] on div "Afficher 10 25 50 100 éléments" at bounding box center [436, 275] width 612 height 37
click at [715, 68] on link "Investisseurs" at bounding box center [699, 71] width 99 height 27
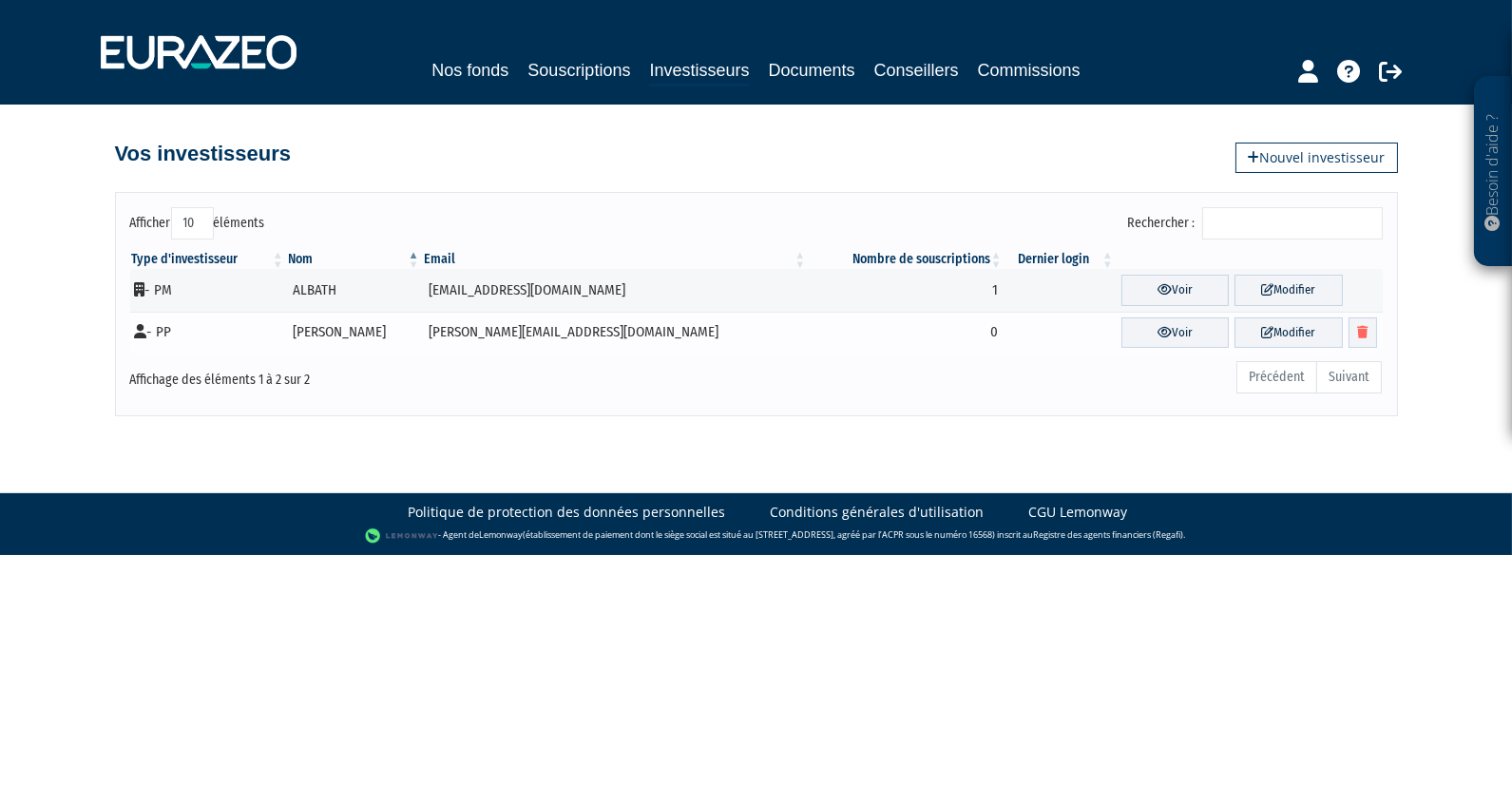
click at [488, 330] on td "[PERSON_NAME][EMAIL_ADDRESS][DOMAIN_NAME]" at bounding box center [615, 332] width 387 height 43
click at [480, 325] on td "[PERSON_NAME][EMAIL_ADDRESS][DOMAIN_NAME]" at bounding box center [615, 332] width 387 height 43
click at [1140, 323] on link "Voir" at bounding box center [1175, 332] width 107 height 32
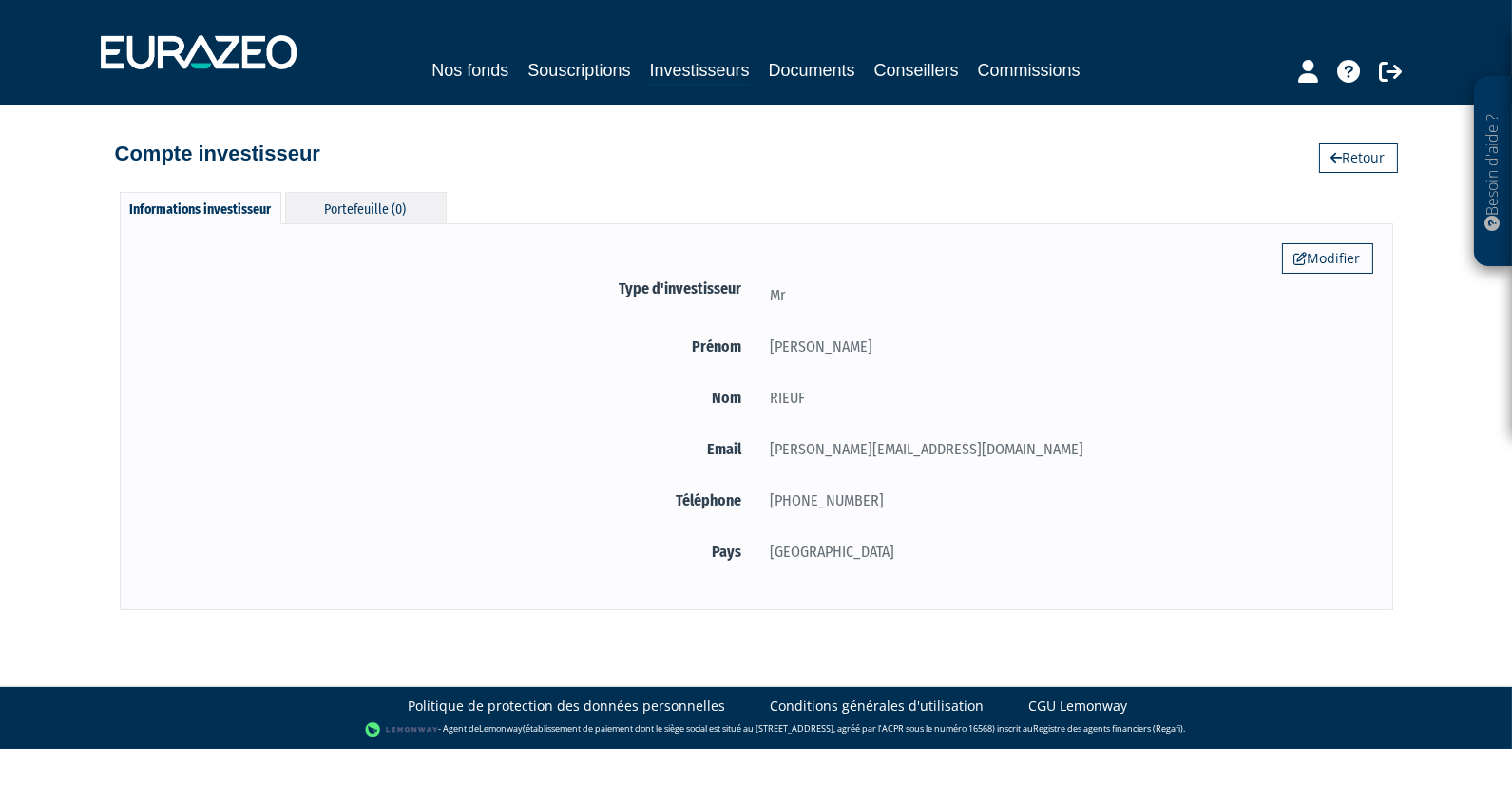
click at [393, 209] on div "Portefeuille (0)" at bounding box center [366, 207] width 161 height 32
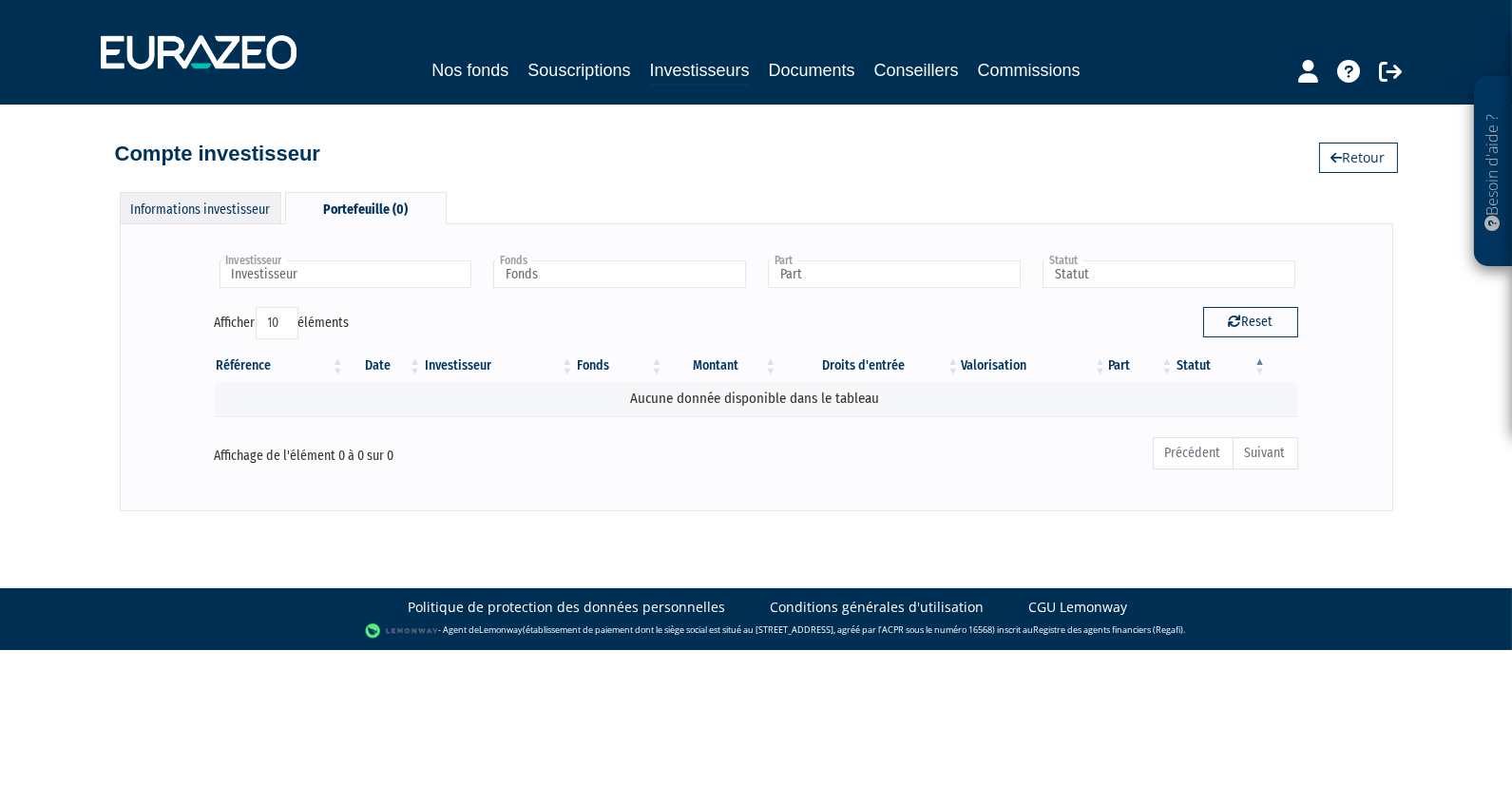
click at [235, 210] on div "Informations investisseur" at bounding box center [200, 207] width 161 height 32
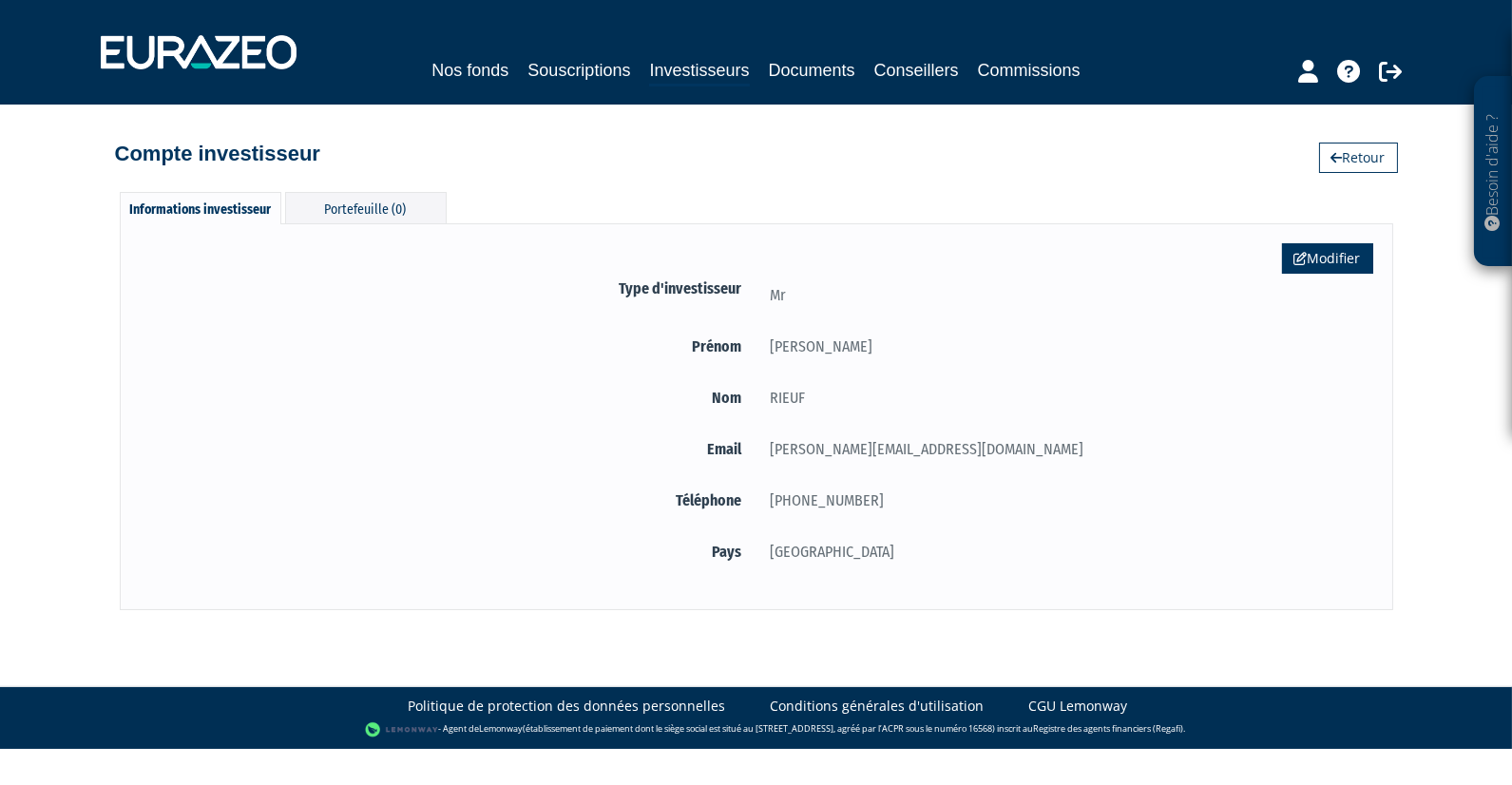
click at [1322, 260] on link "Modifier" at bounding box center [1328, 259] width 92 height 31
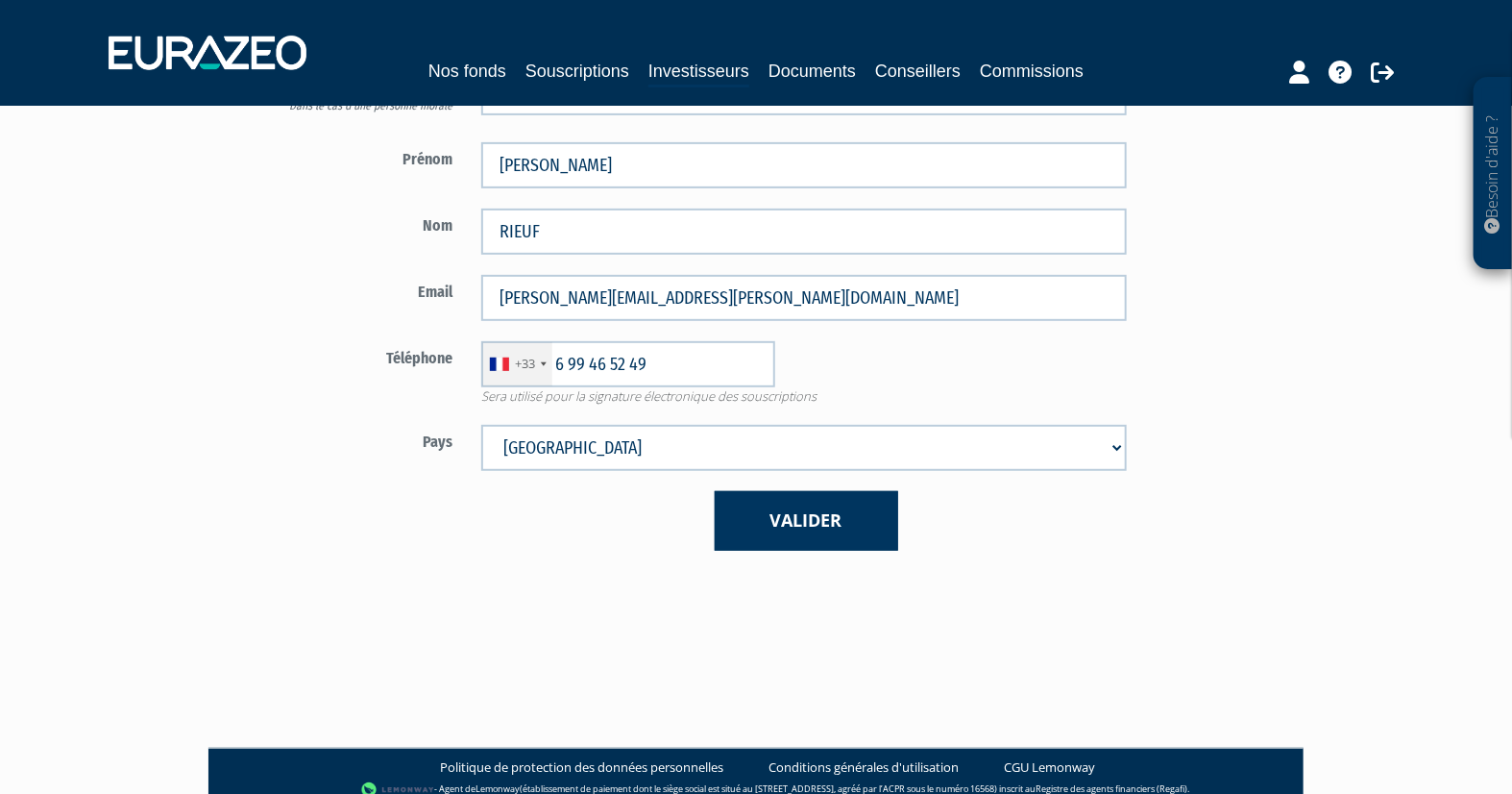
scroll to position [320, 0]
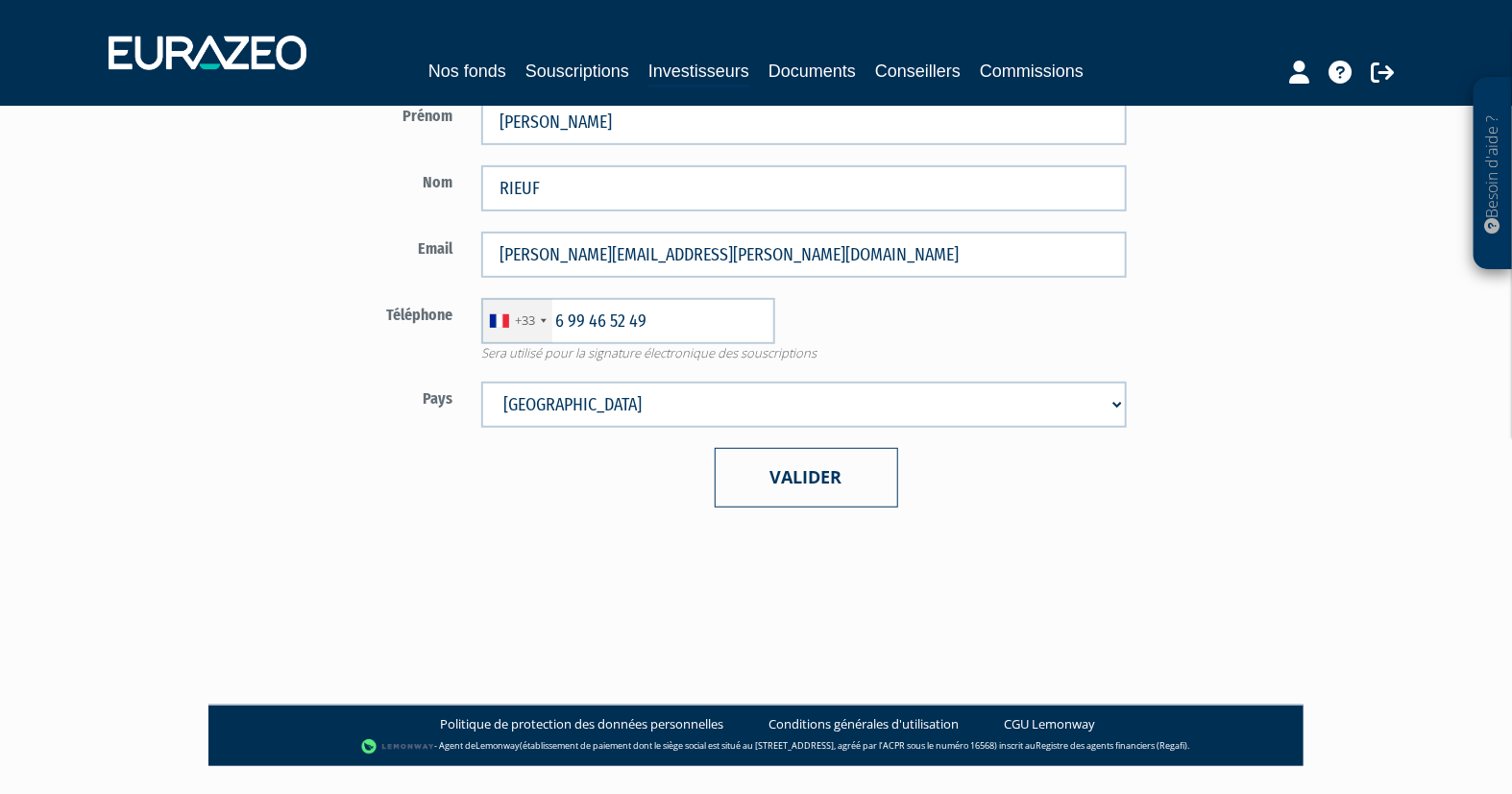
click at [812, 474] on button "Valider" at bounding box center [806, 477] width 183 height 59
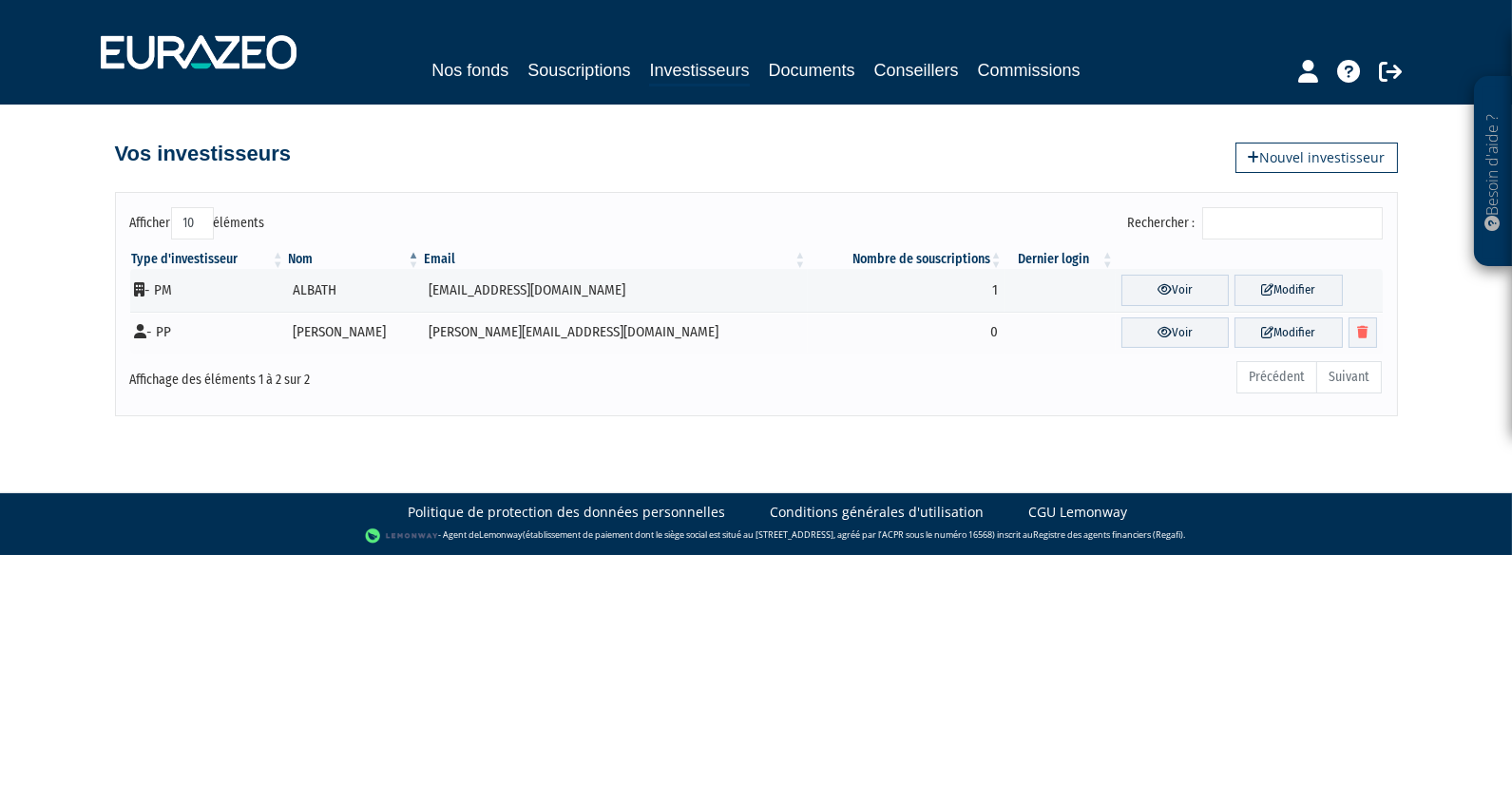
click at [816, 372] on div "Précédent Suivant" at bounding box center [1023, 380] width 718 height 42
click at [1158, 287] on icon at bounding box center [1164, 289] width 14 height 12
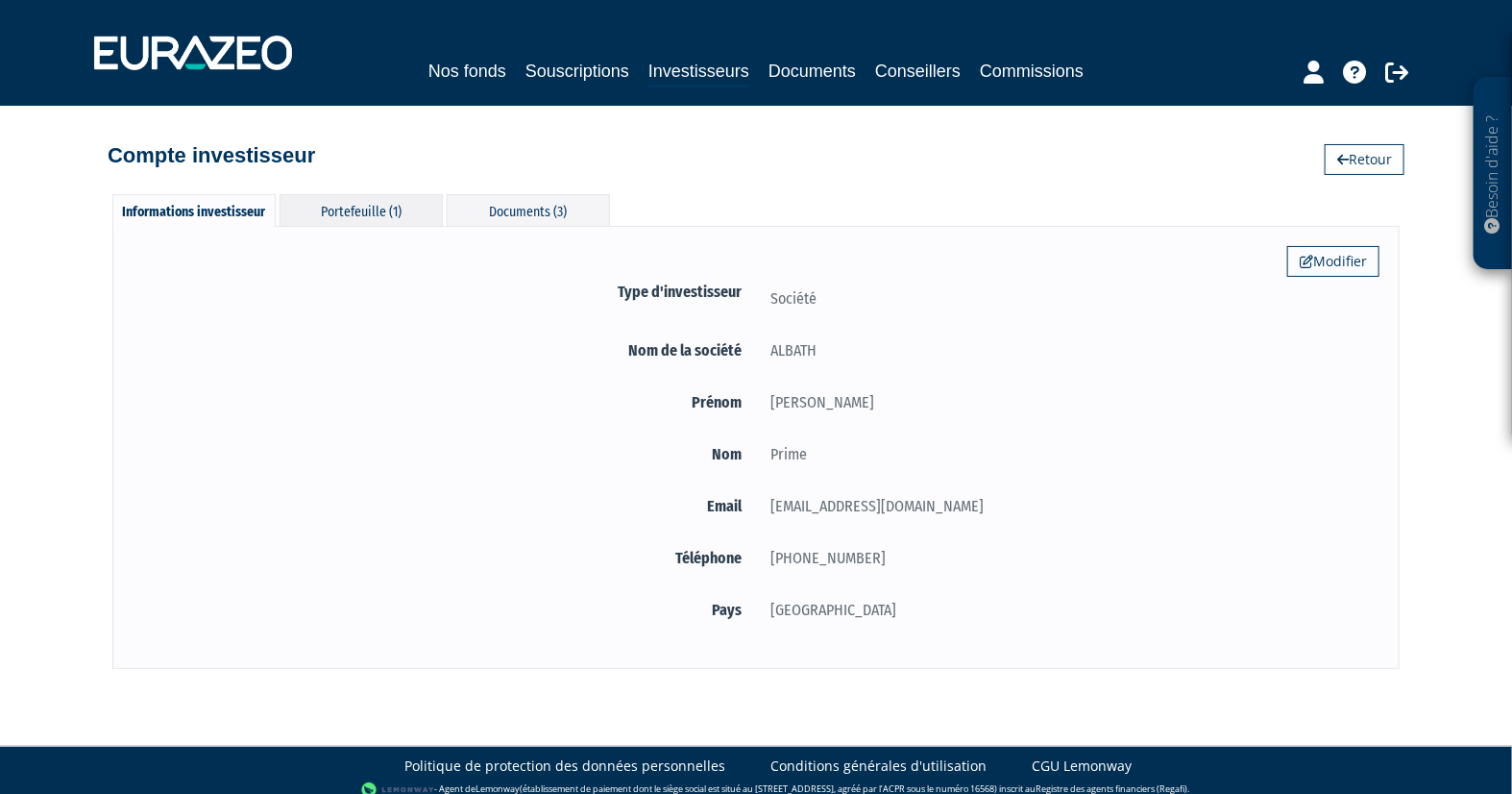
click at [416, 210] on div "Portefeuille (1)" at bounding box center [361, 210] width 163 height 32
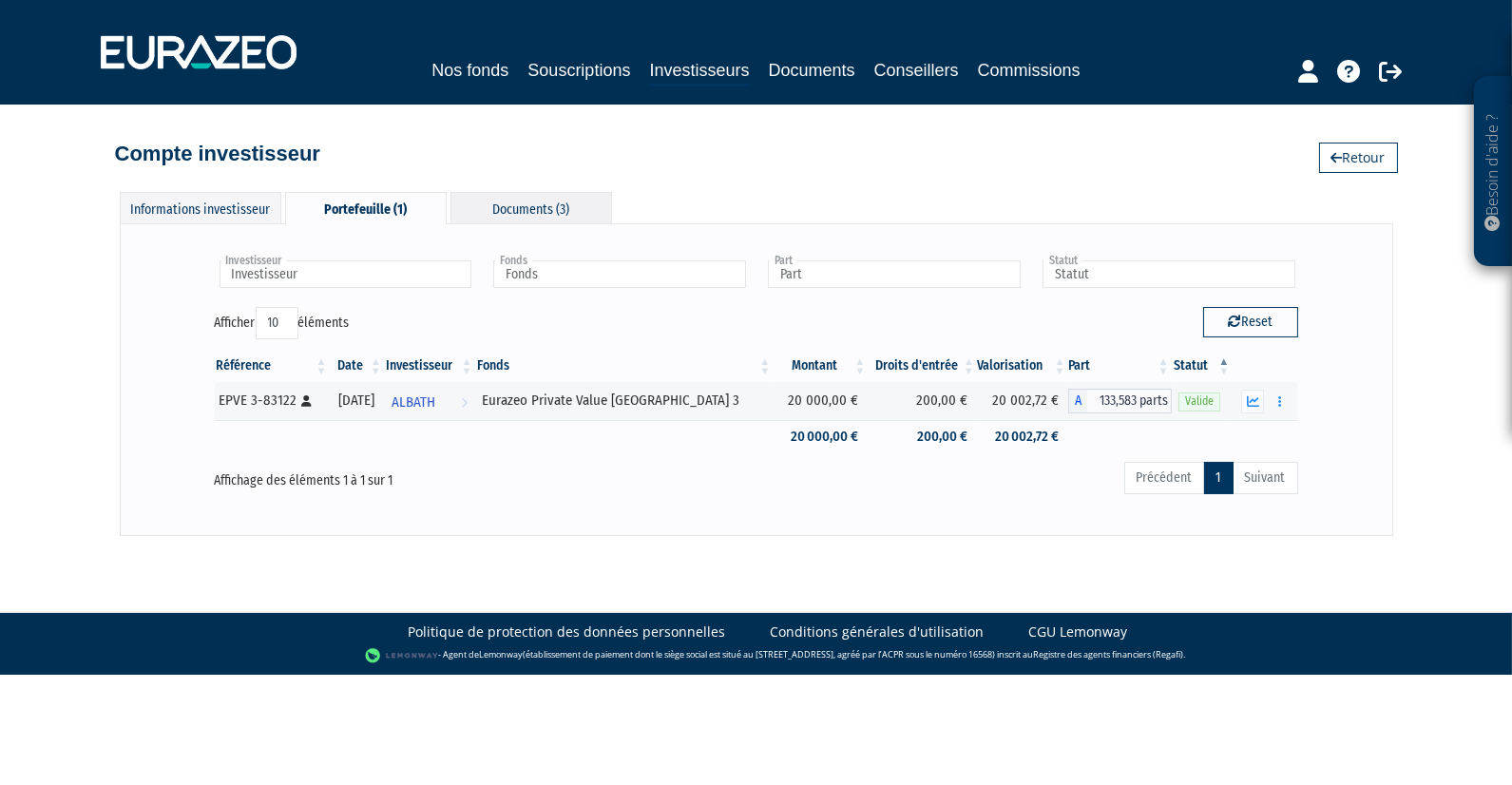
click at [524, 209] on div "Documents (3)" at bounding box center [531, 207] width 161 height 32
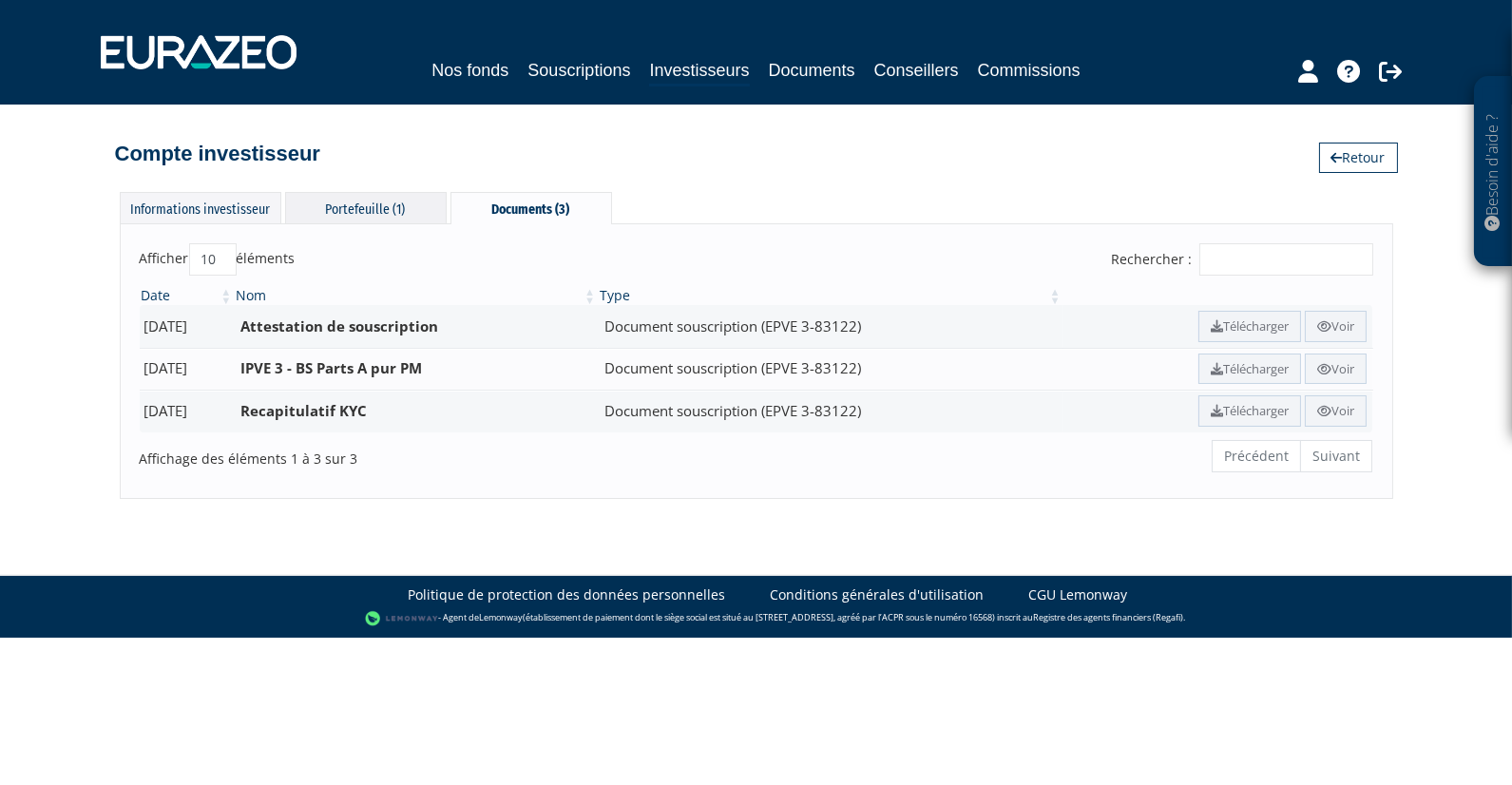
drag, startPoint x: 524, startPoint y: 209, endPoint x: 363, endPoint y: 206, distance: 161.0
click at [363, 206] on div "Portefeuille (1)" at bounding box center [366, 207] width 161 height 32
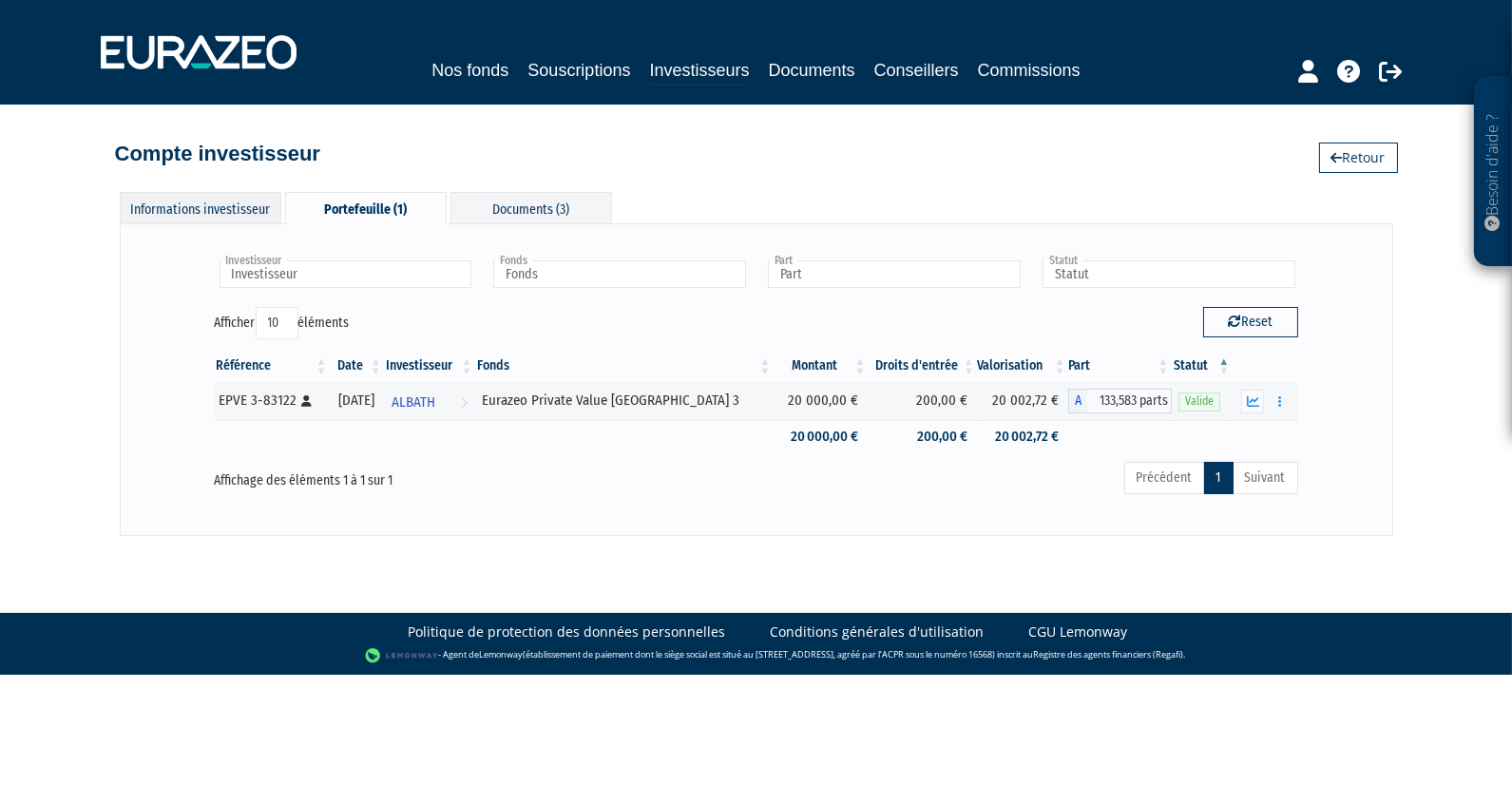
drag, startPoint x: 363, startPoint y: 206, endPoint x: 251, endPoint y: 205, distance: 112.0
click at [251, 205] on div "Informations investisseur" at bounding box center [200, 207] width 161 height 32
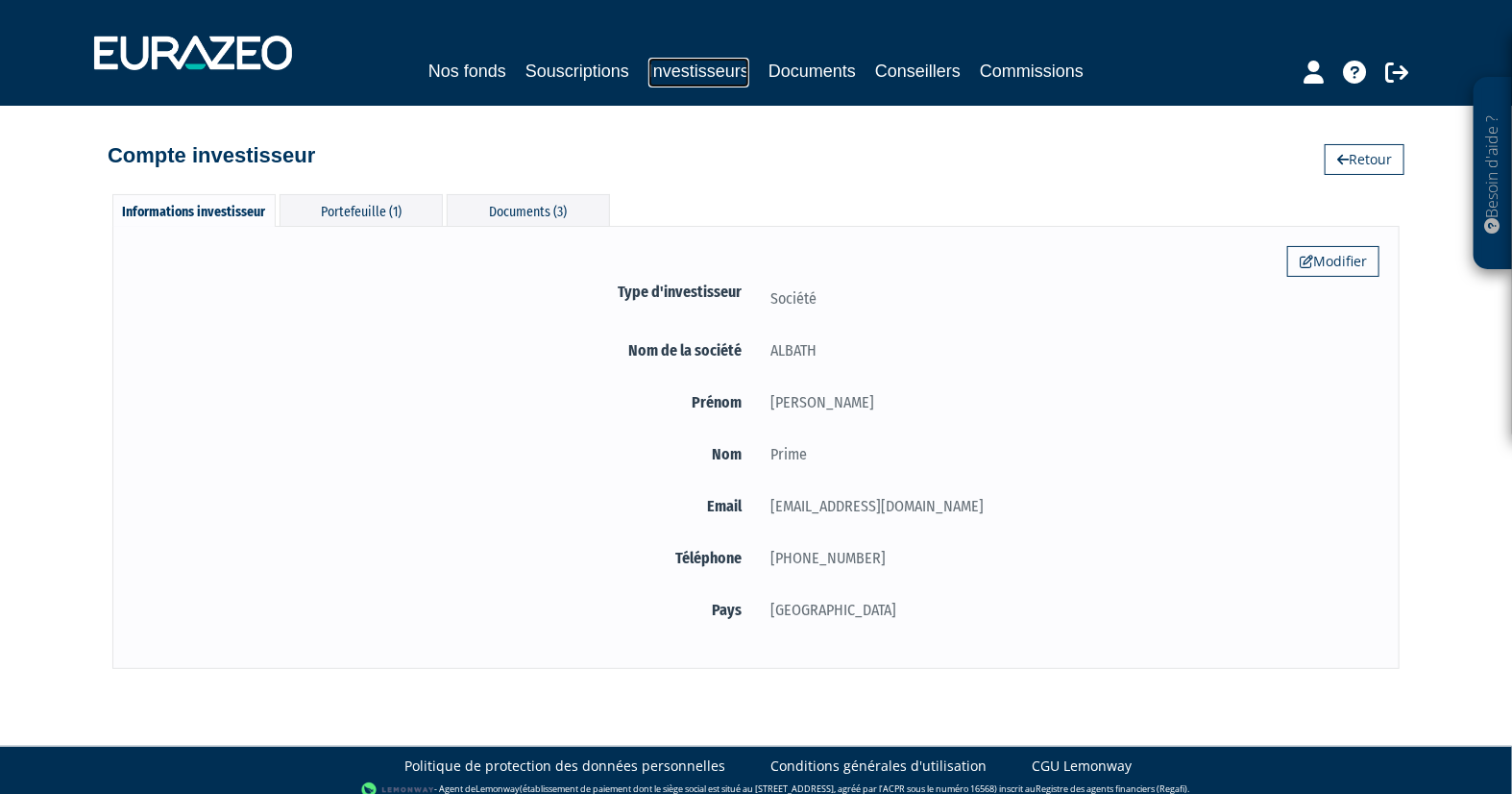
click at [703, 70] on link "Investisseurs" at bounding box center [699, 72] width 100 height 30
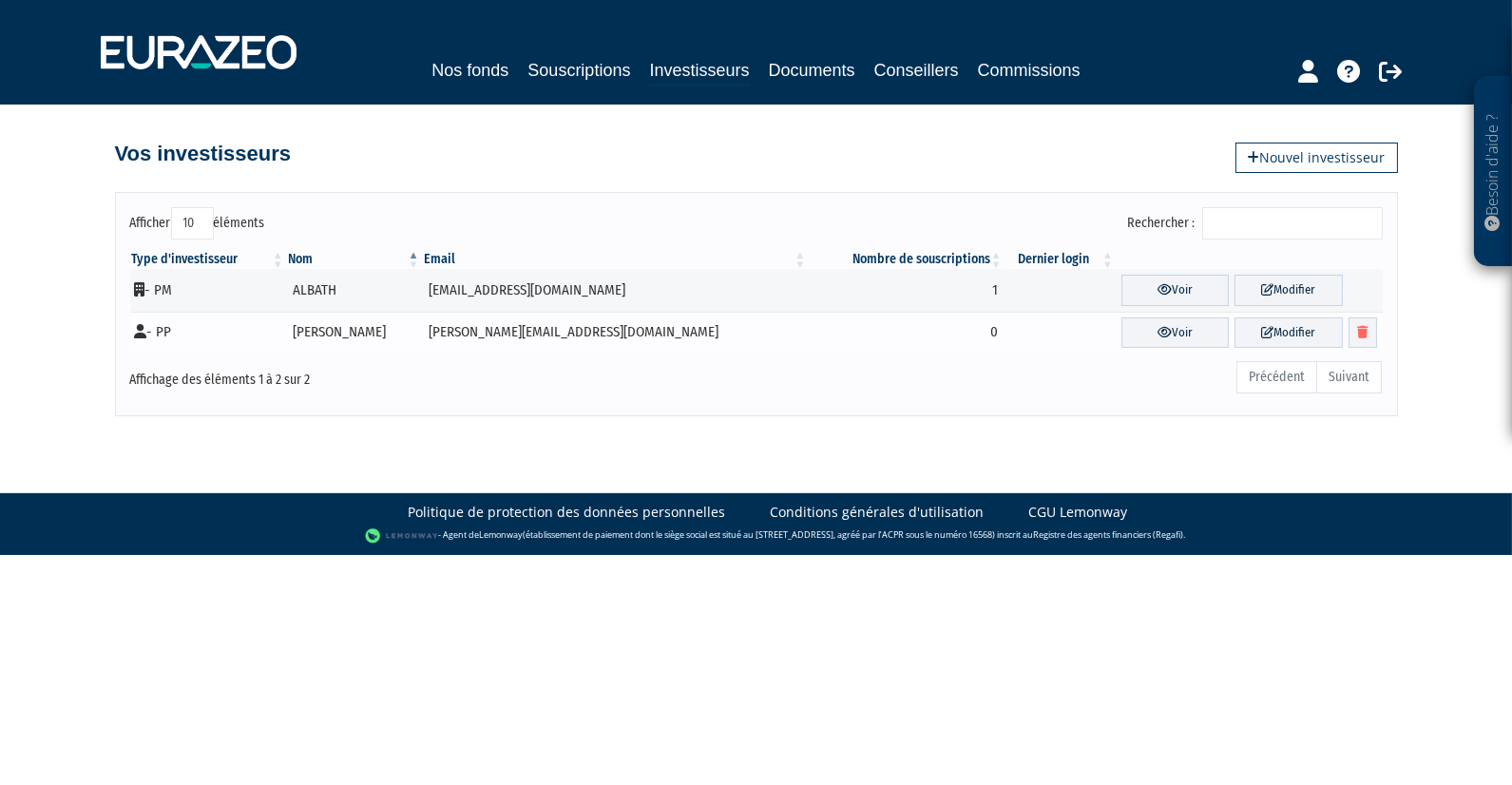
click at [461, 333] on td "[PERSON_NAME][EMAIL_ADDRESS][DOMAIN_NAME]" at bounding box center [615, 332] width 387 height 43
click at [1121, 326] on link "Voir" at bounding box center [1175, 332] width 107 height 32
click at [805, 76] on link "Documents" at bounding box center [812, 71] width 87 height 27
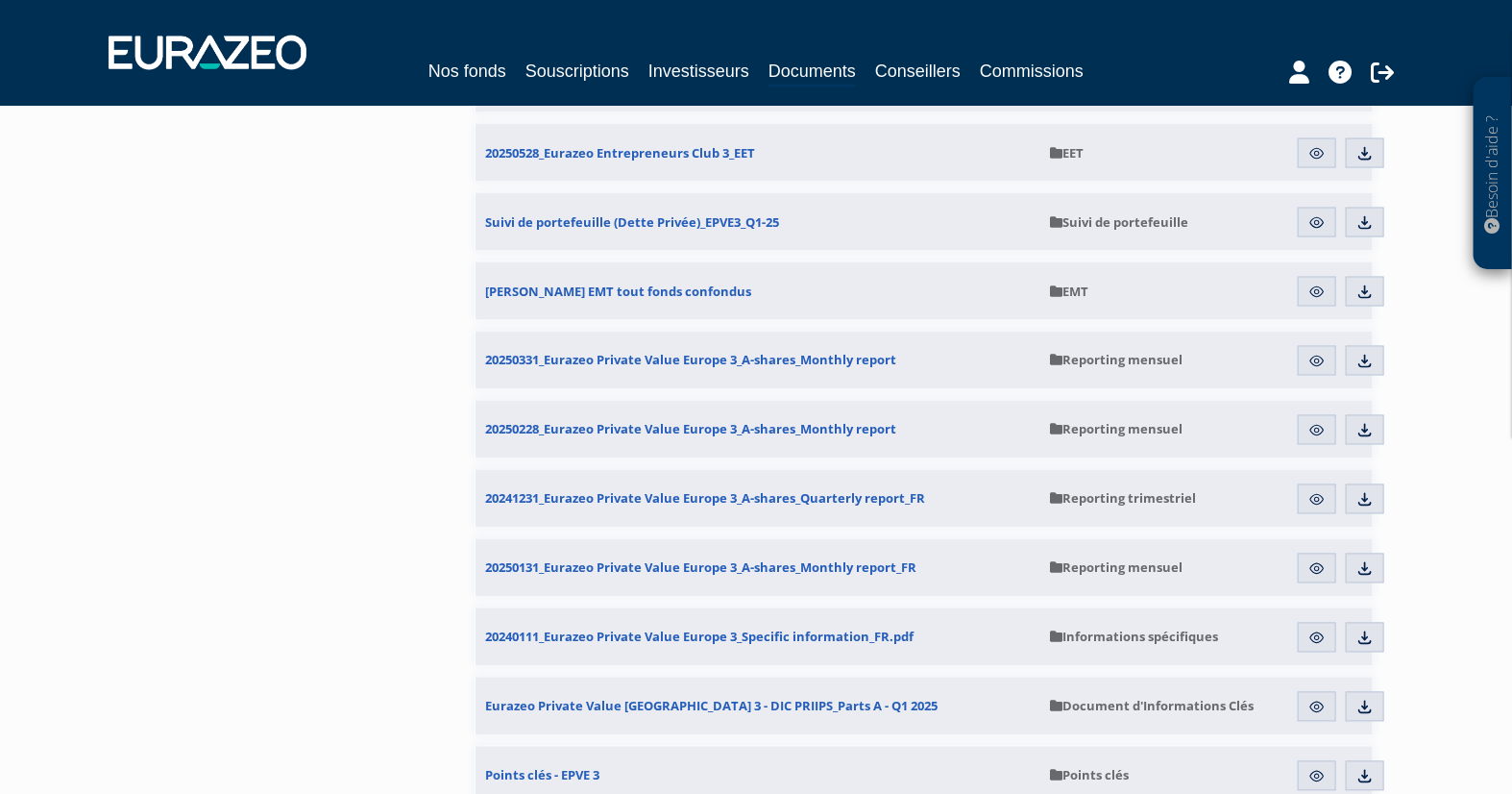
scroll to position [1388, 0]
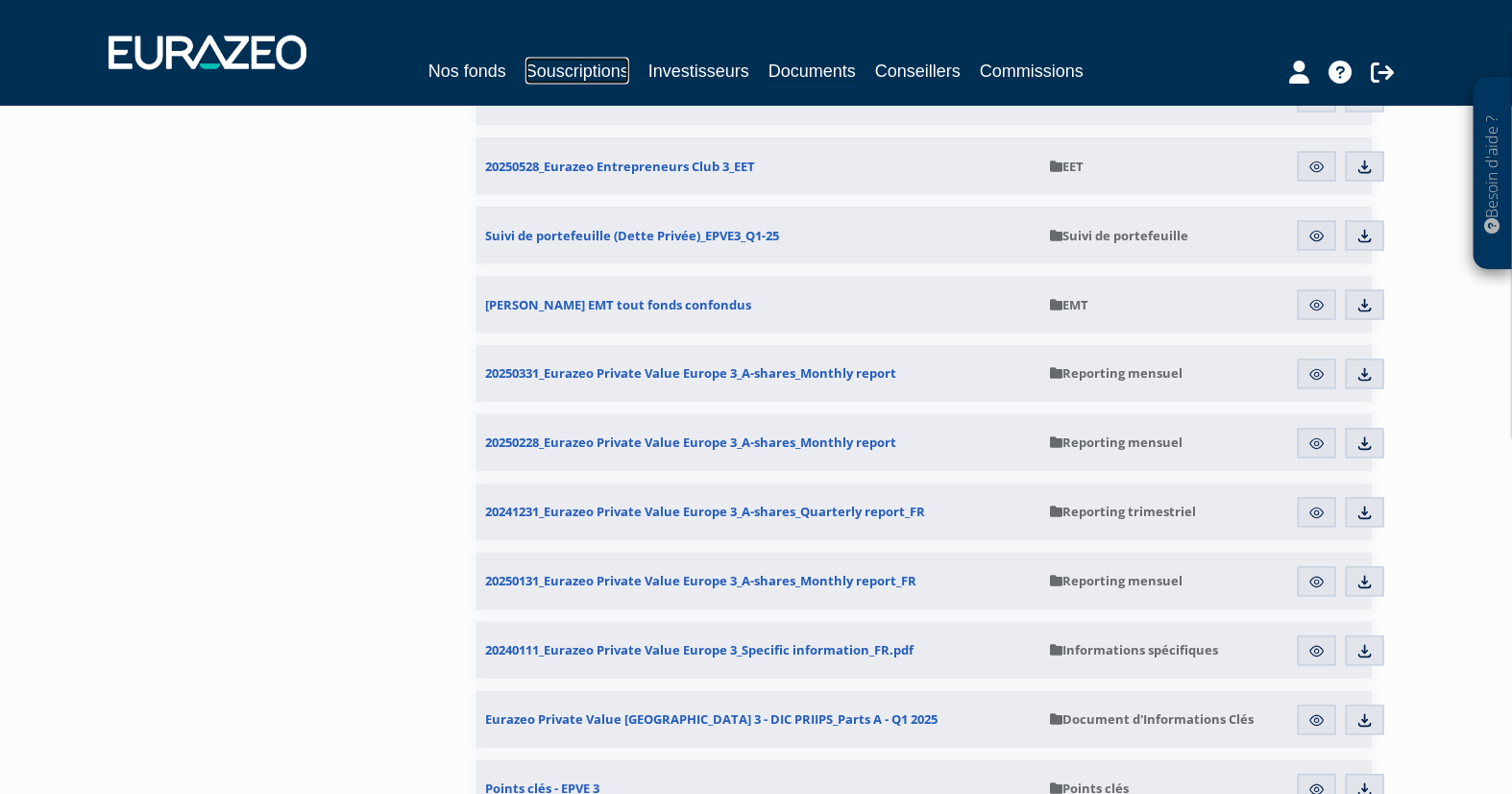
click at [576, 77] on link "Souscriptions" at bounding box center [576, 71] width 103 height 27
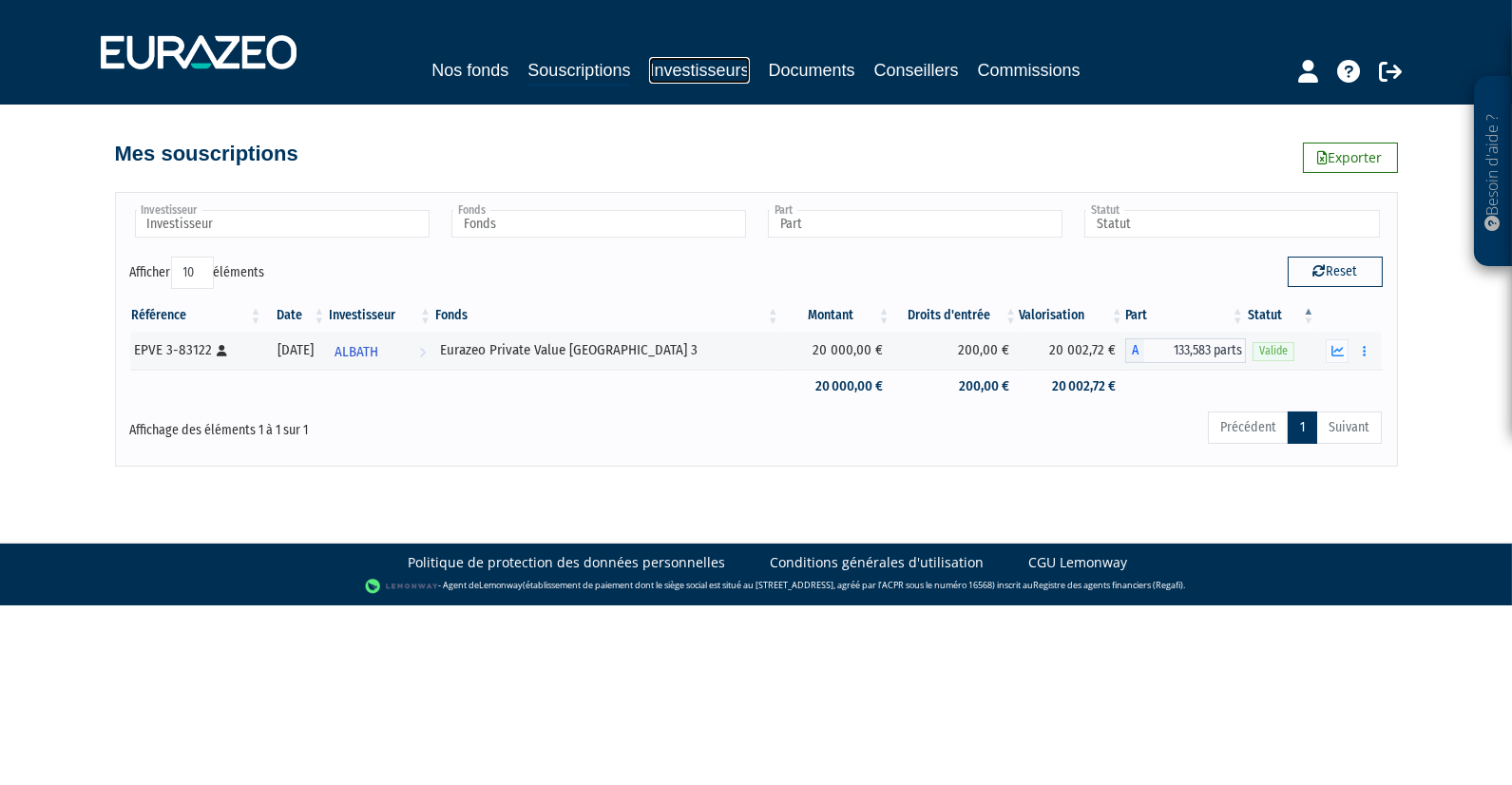
click at [679, 76] on link "Investisseurs" at bounding box center [699, 71] width 99 height 27
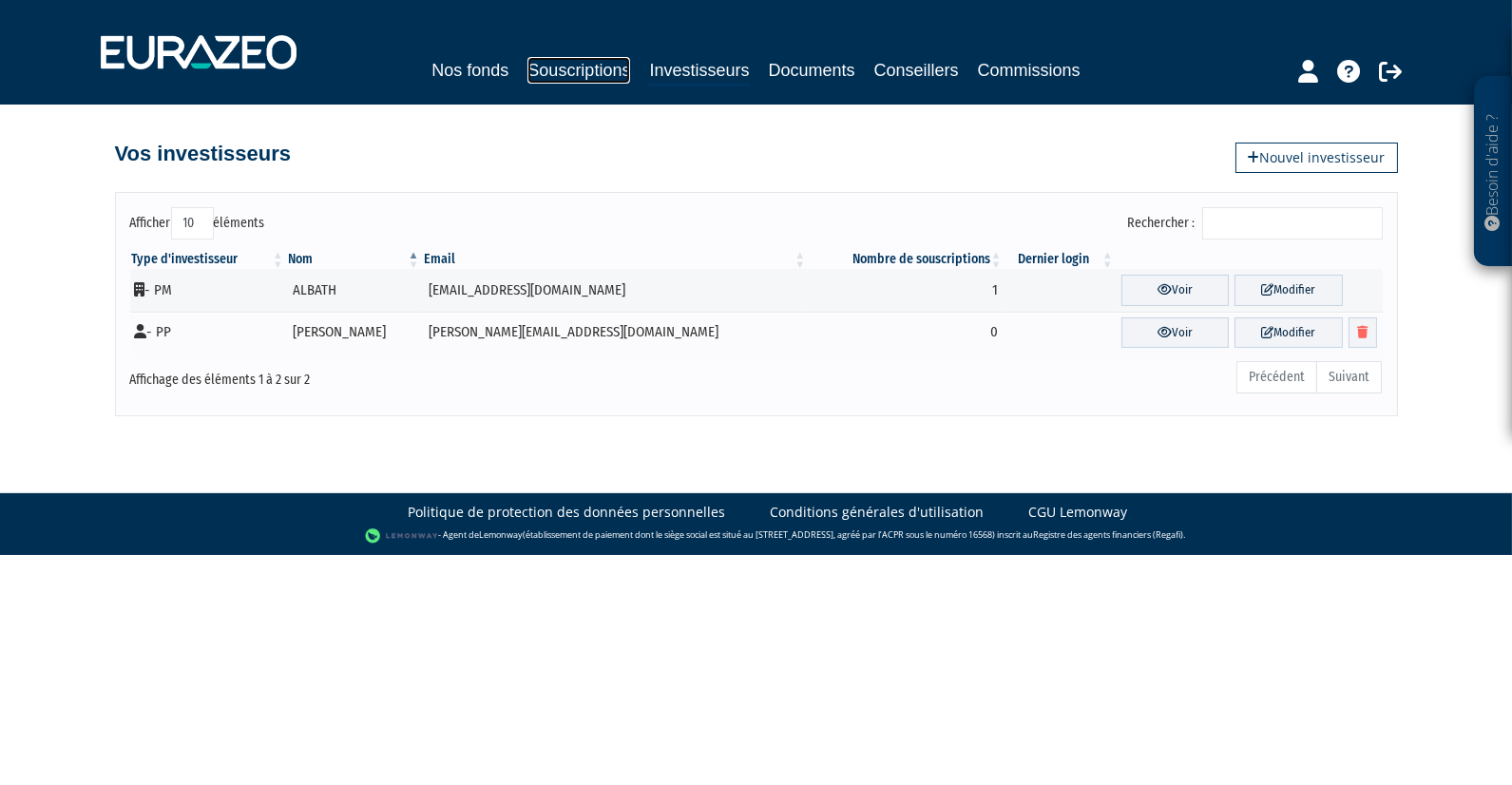
click at [586, 81] on link "Souscriptions" at bounding box center [578, 71] width 102 height 27
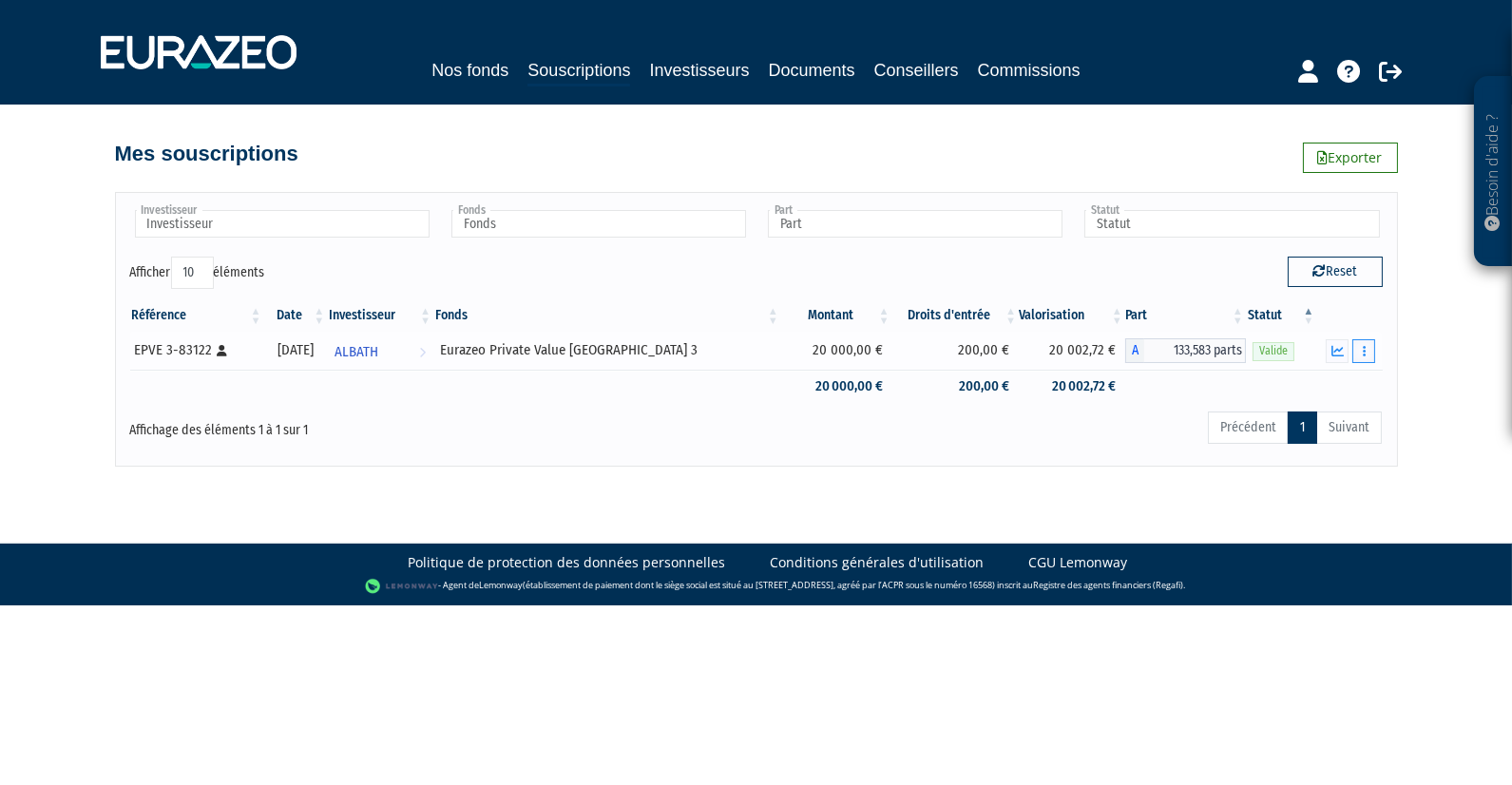
click at [1361, 349] on button "button" at bounding box center [1364, 350] width 23 height 24
click at [1115, 432] on div "Précédent 1 Suivant" at bounding box center [1023, 431] width 718 height 42
click at [1340, 347] on icon "button" at bounding box center [1337, 350] width 12 height 12
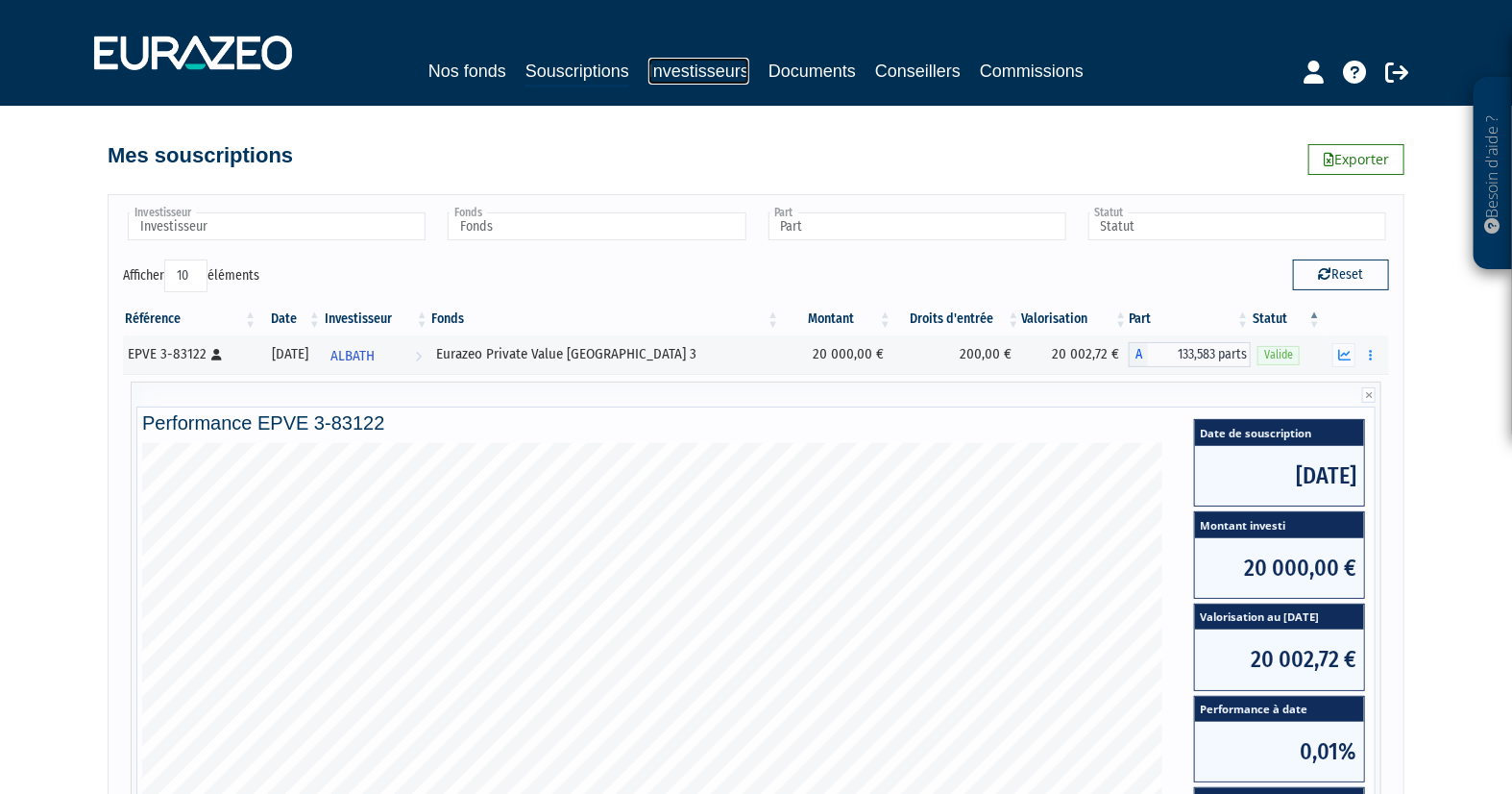
click at [697, 71] on link "Investisseurs" at bounding box center [699, 71] width 100 height 27
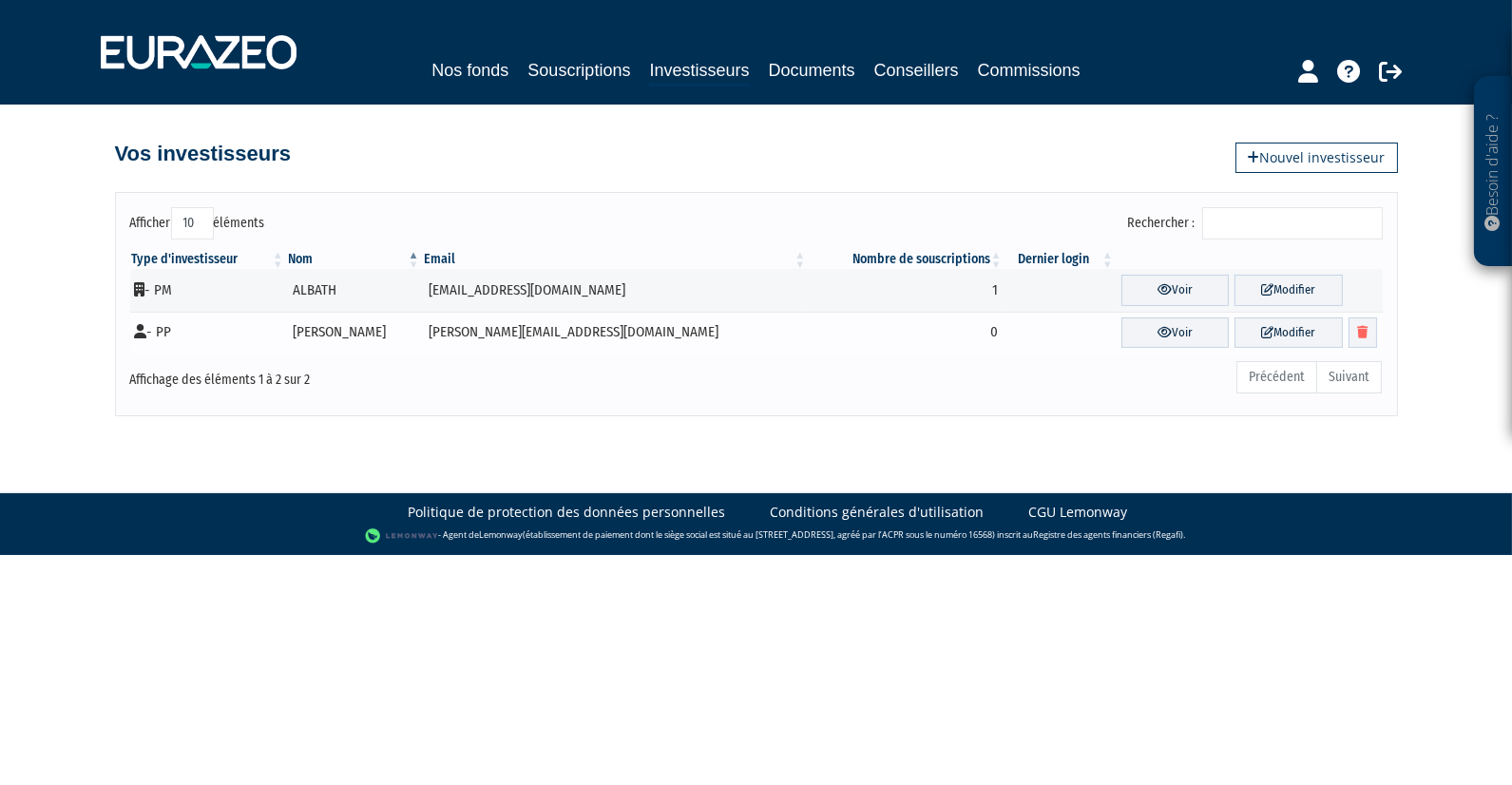
click at [150, 323] on td "- PP" at bounding box center [207, 332] width 156 height 43
click at [237, 329] on td "- PP" at bounding box center [207, 332] width 156 height 43
click at [681, 64] on link "Investisseurs" at bounding box center [699, 72] width 99 height 30
click at [155, 329] on td "- PP" at bounding box center [207, 332] width 156 height 43
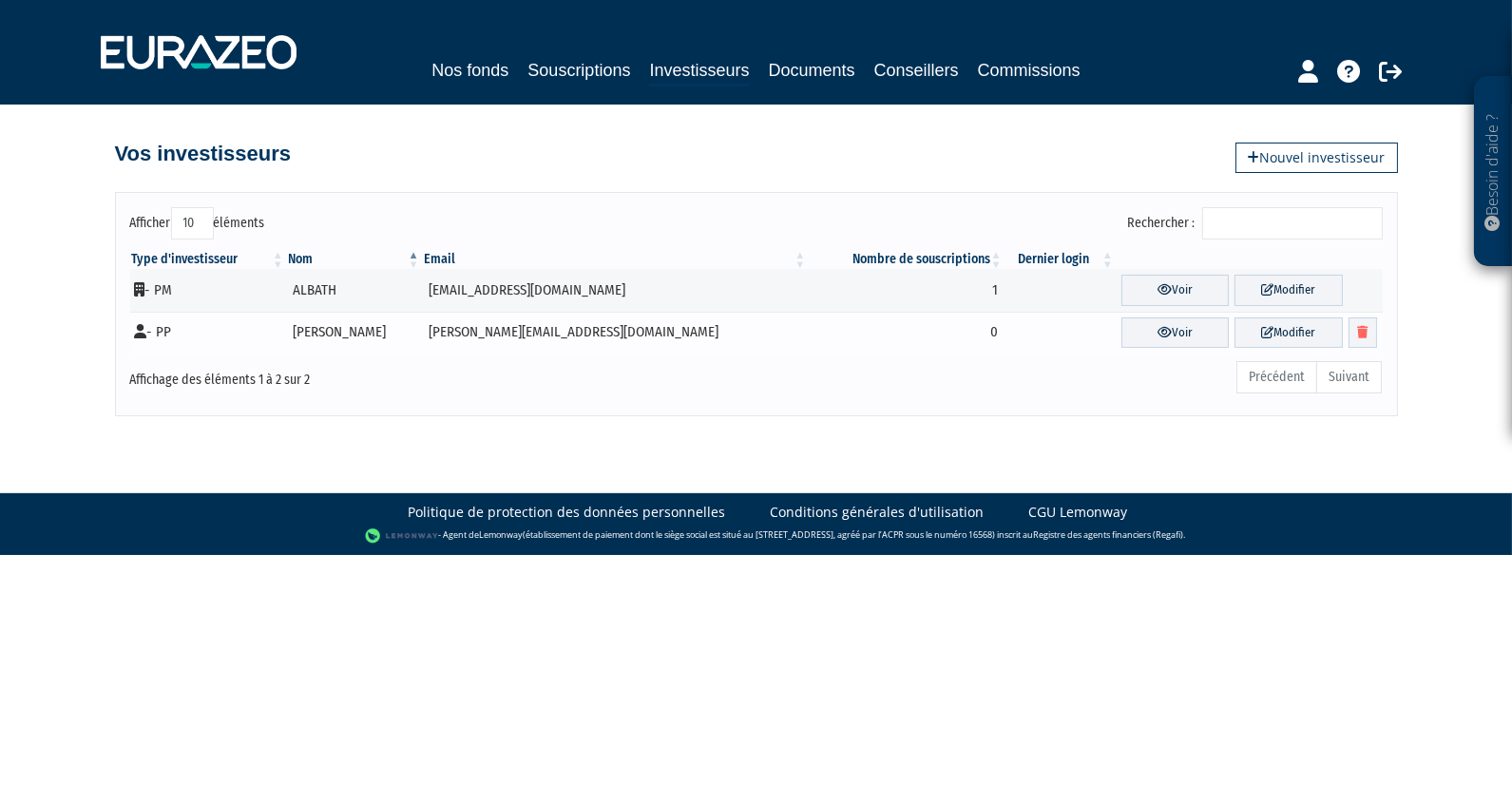
click at [1005, 326] on td at bounding box center [1060, 332] width 111 height 43
click at [580, 70] on link "Souscriptions" at bounding box center [578, 71] width 102 height 27
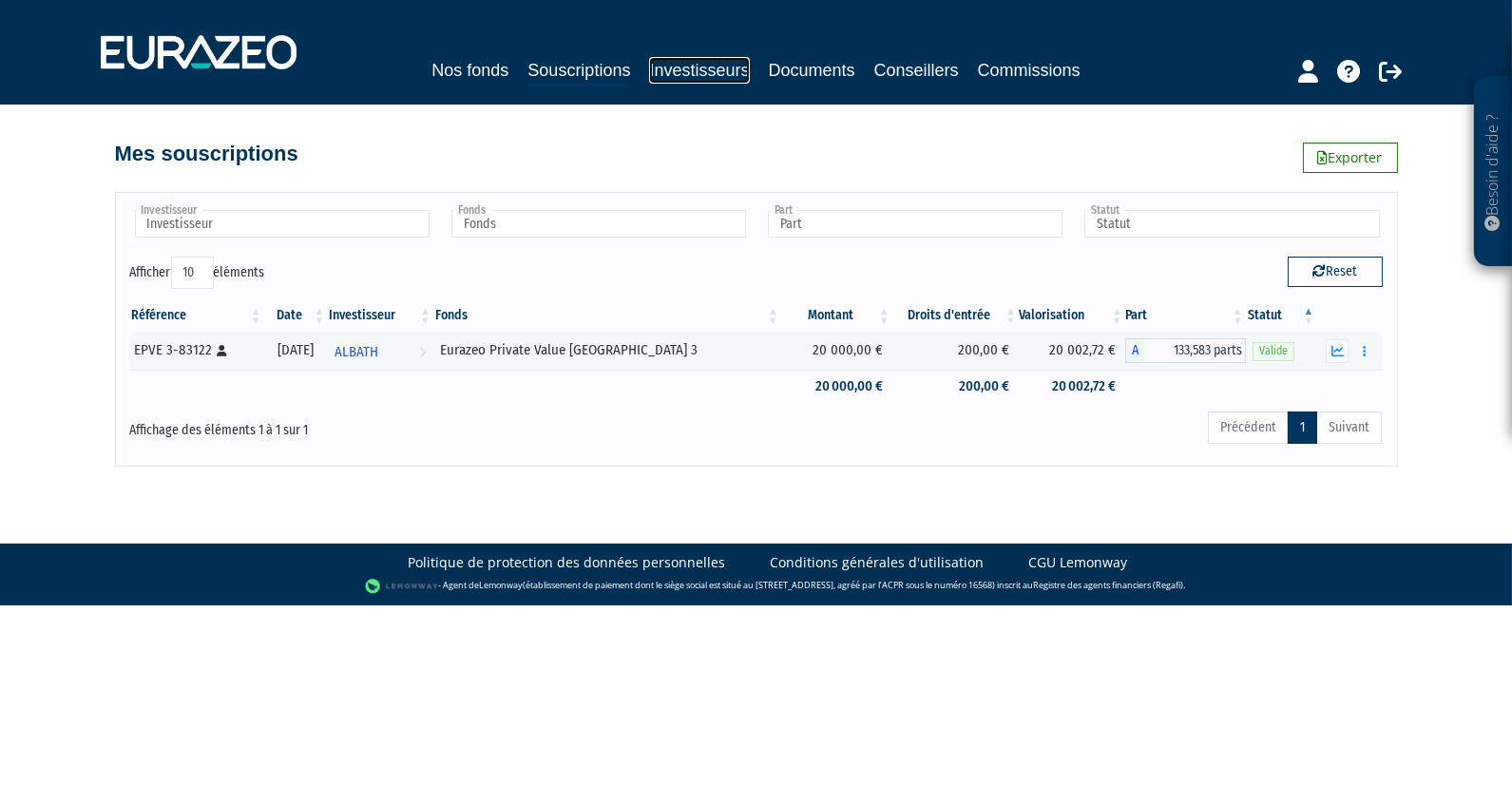
click at [665, 66] on link "Investisseurs" at bounding box center [699, 71] width 99 height 27
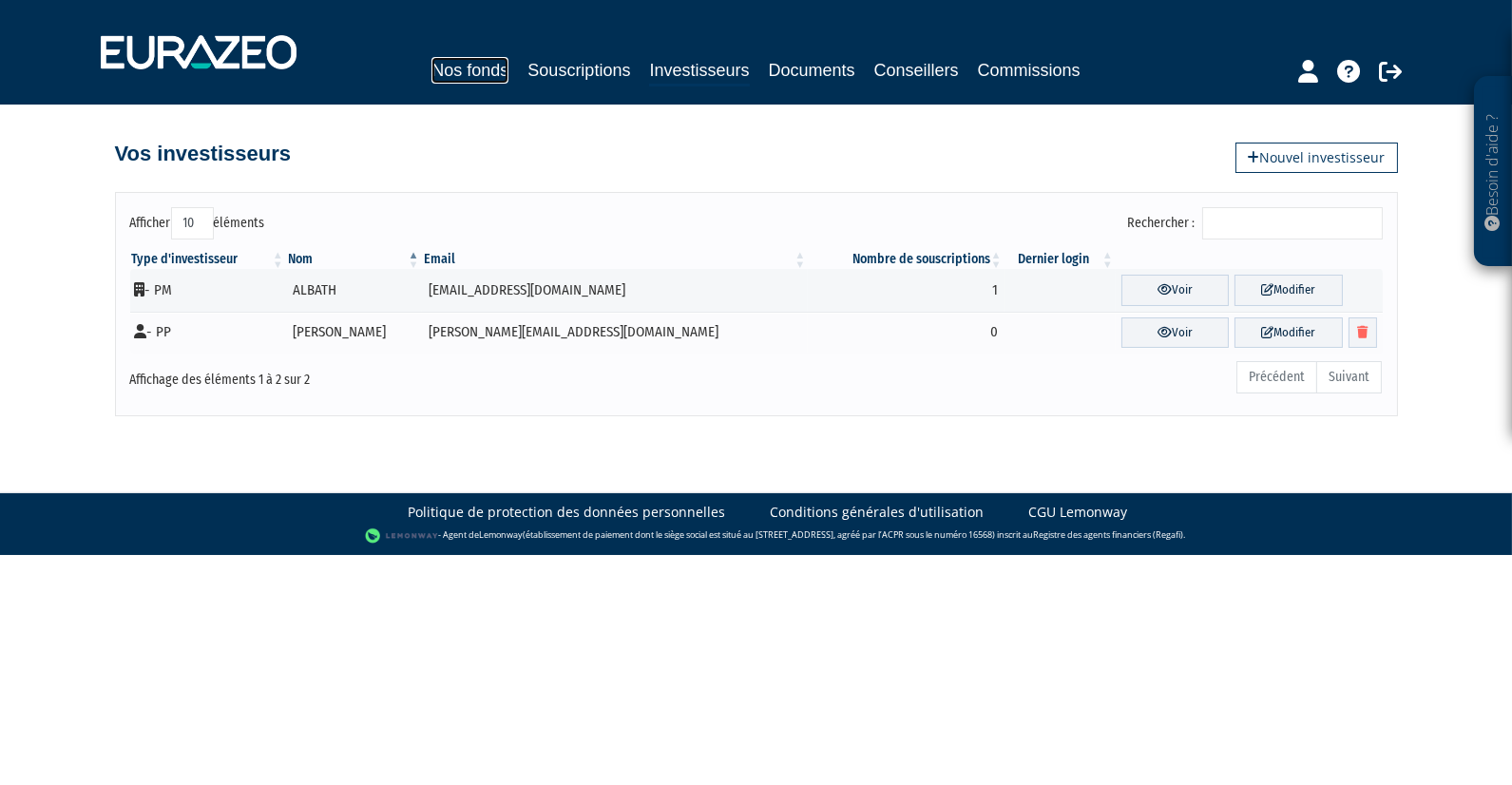
click at [478, 69] on link "Nos fonds" at bounding box center [470, 71] width 77 height 27
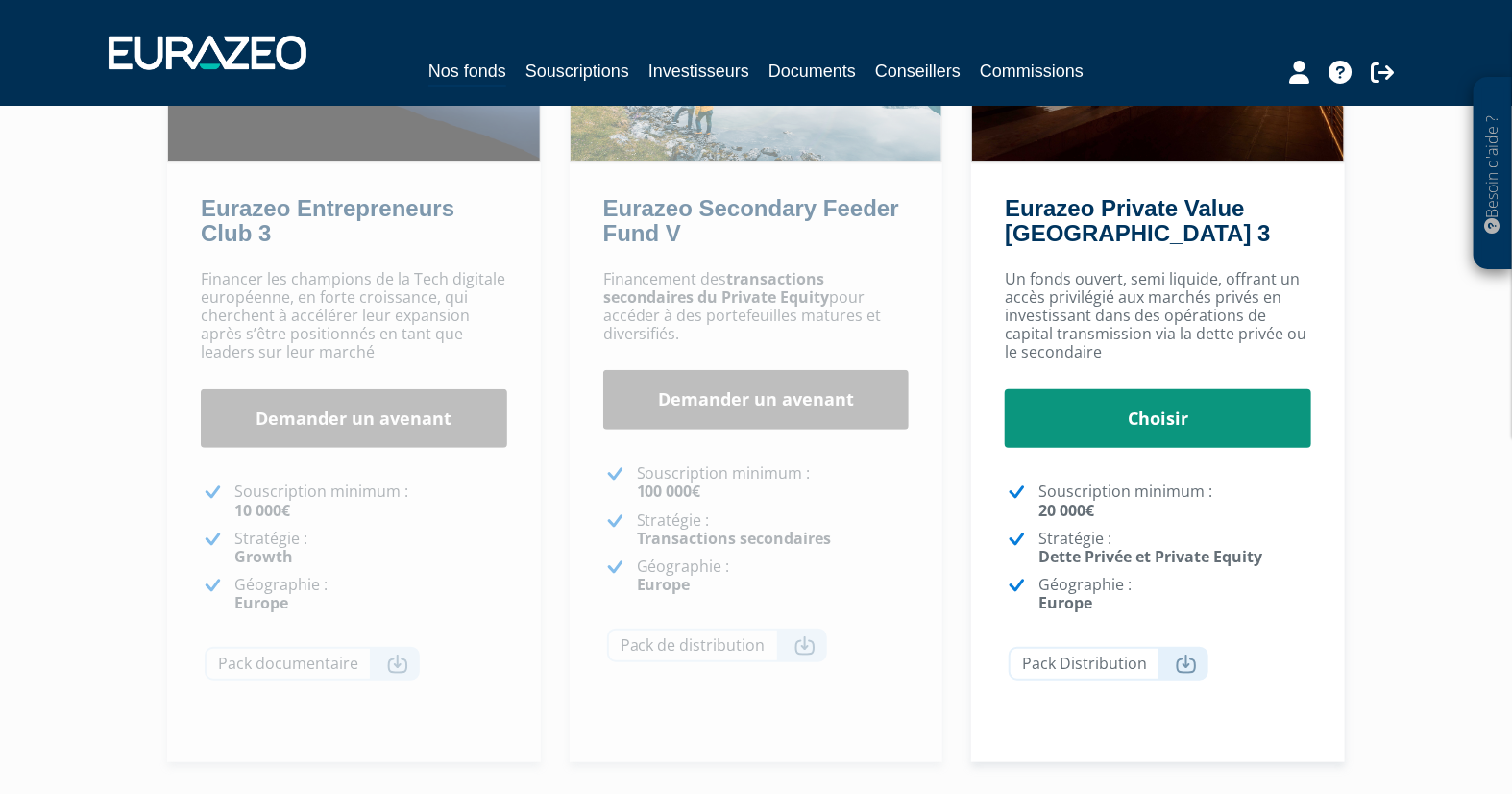
scroll to position [320, 0]
click at [1163, 409] on link "Choisir" at bounding box center [1158, 418] width 306 height 60
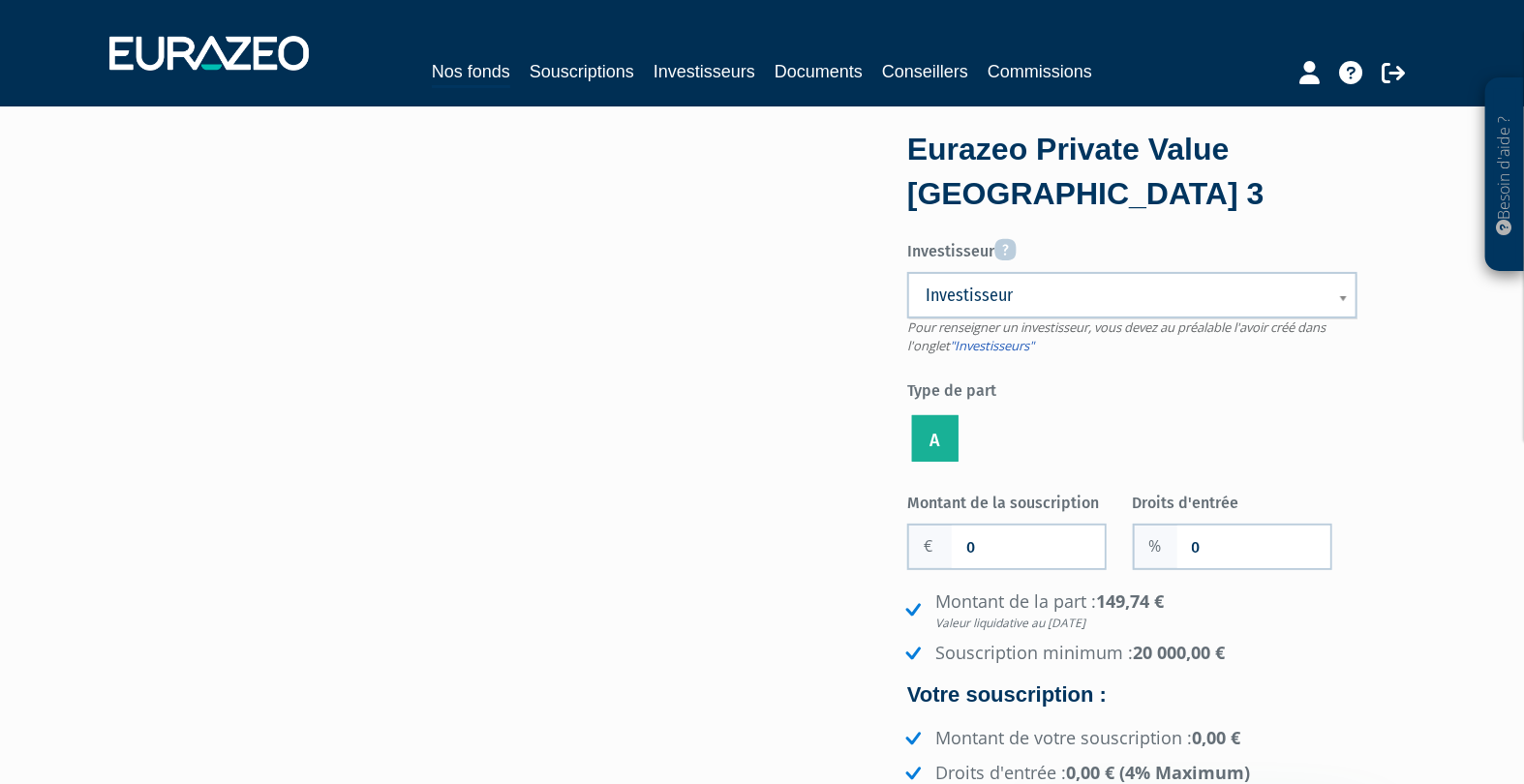
click at [1214, 300] on span "Investisseur" at bounding box center [1119, 296] width 388 height 23
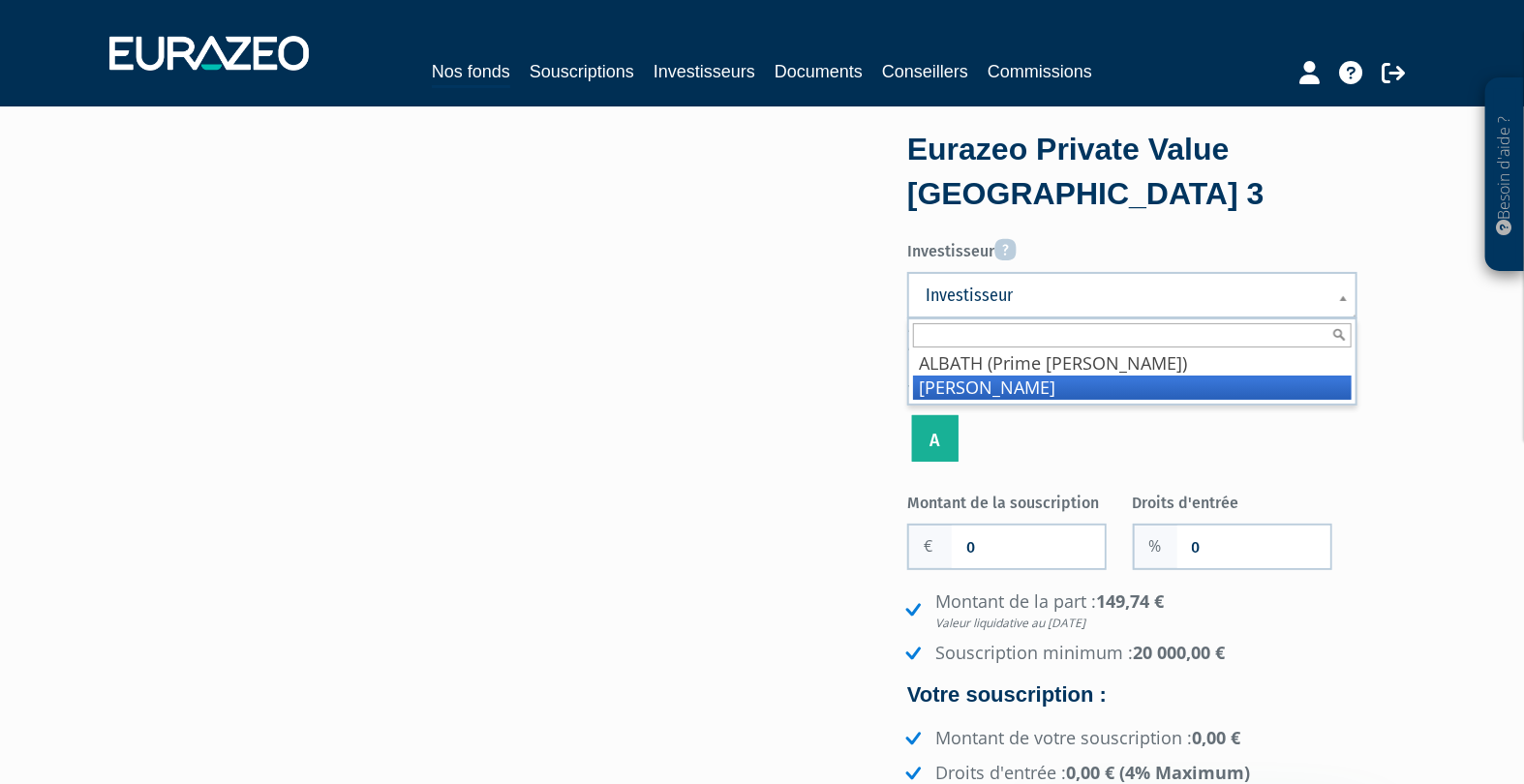
click at [997, 378] on li "[PERSON_NAME]" at bounding box center [1132, 387] width 439 height 24
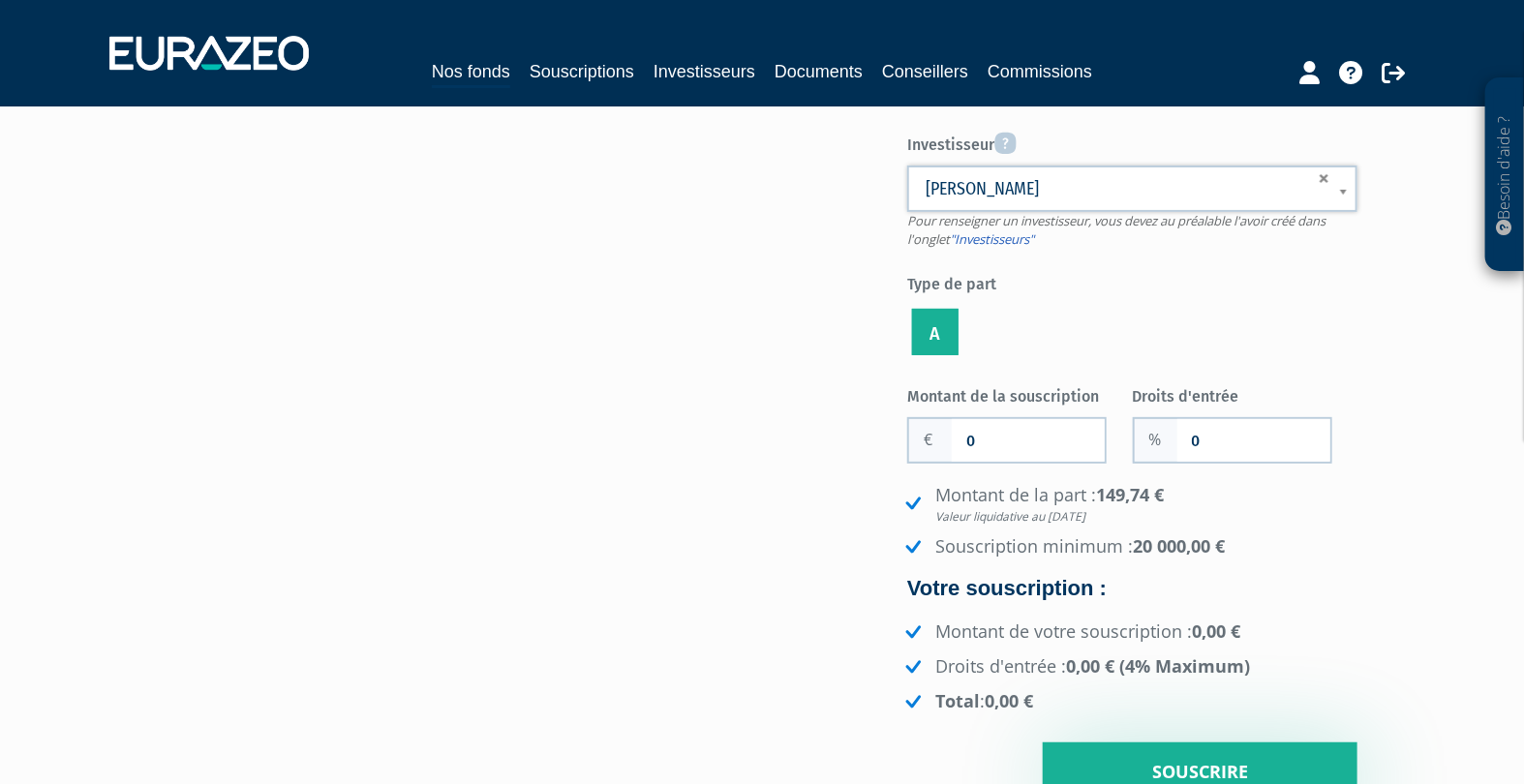
scroll to position [107, 0]
click at [986, 441] on input "0" at bounding box center [1028, 440] width 153 height 43
click at [790, 553] on div "Eurazeo Private Value Europe 3 Investisseur Pour renseigner un investisseur, vo…" at bounding box center [762, 414] width 1220 height 773
click at [1010, 438] on input "0" at bounding box center [1028, 440] width 153 height 43
type input "30 000"
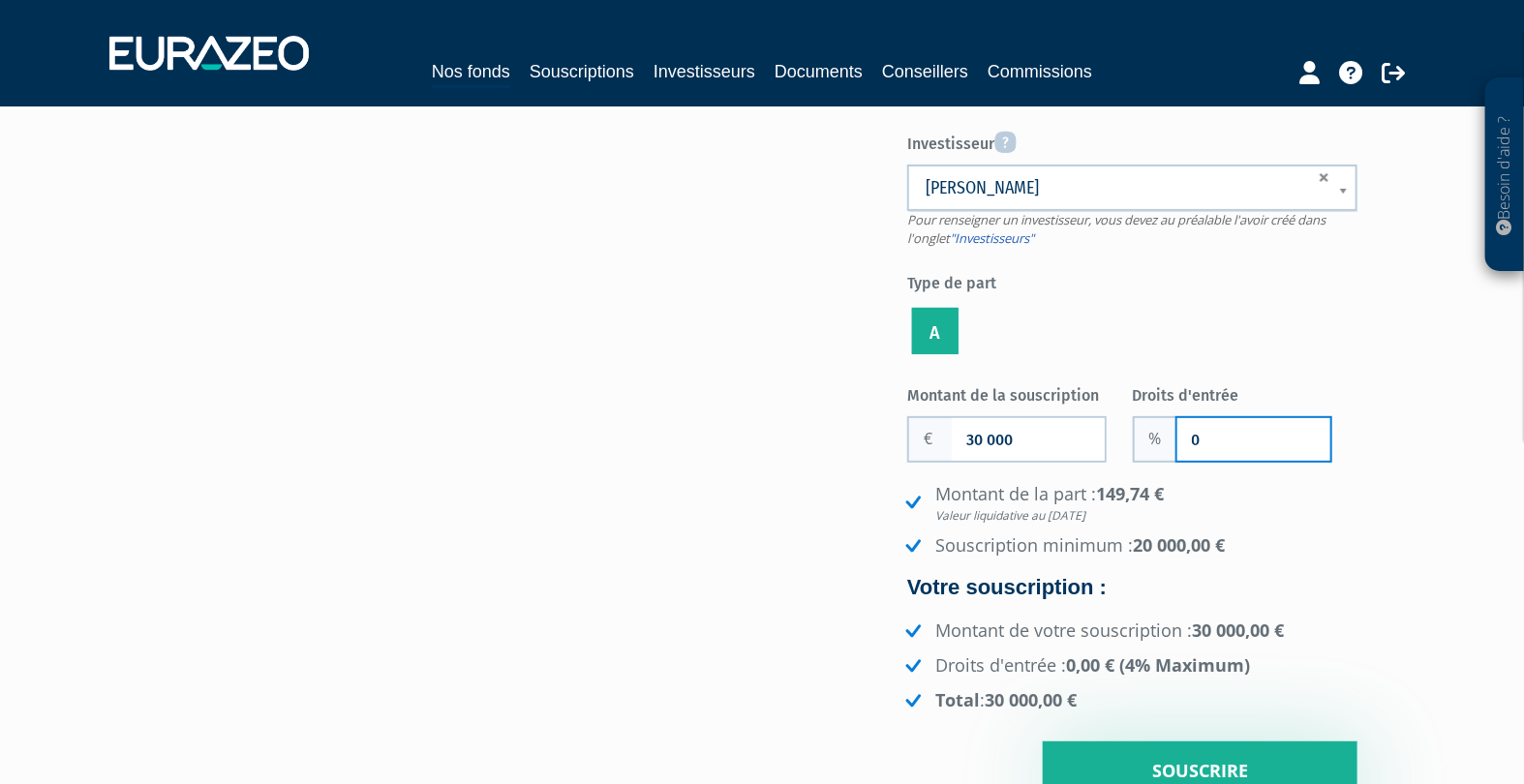
click at [1206, 429] on input "0" at bounding box center [1253, 440] width 153 height 43
type input "1"
click at [1313, 350] on ul "A" at bounding box center [1132, 331] width 451 height 55
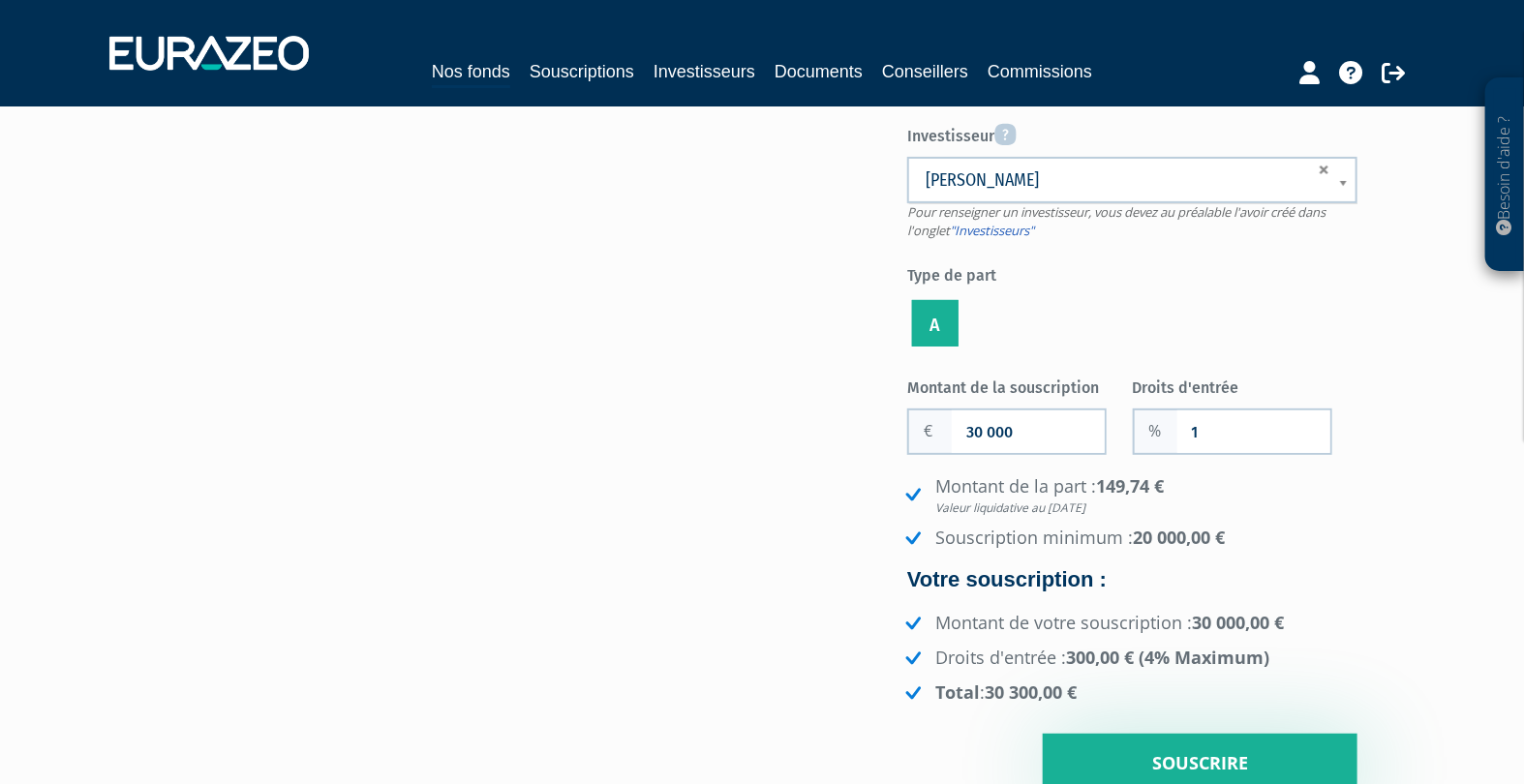
scroll to position [215, 0]
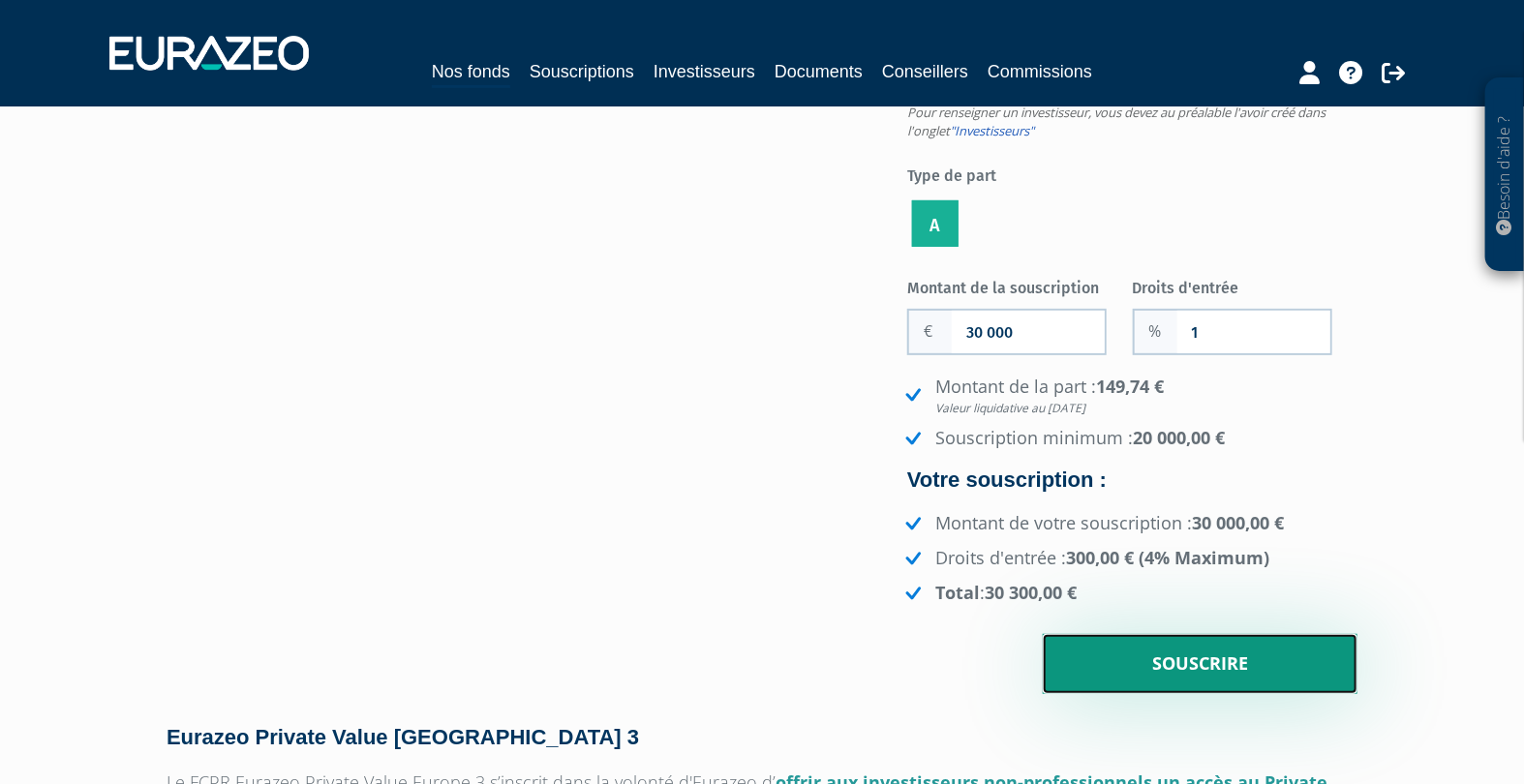
click at [1247, 664] on input "Souscrire" at bounding box center [1200, 664] width 314 height 60
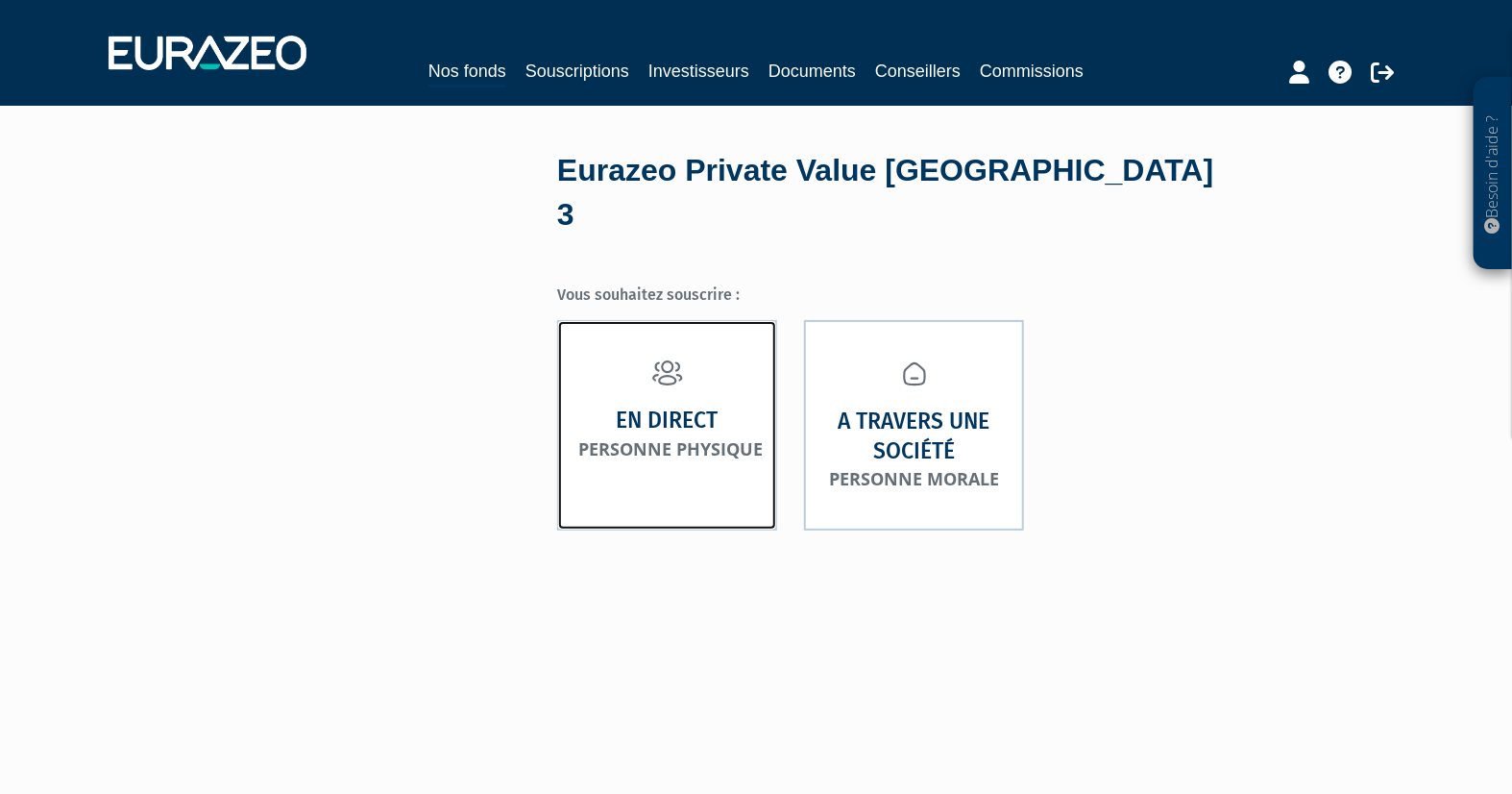
click at [674, 438] on small "Personne physique" at bounding box center [670, 449] width 184 height 23
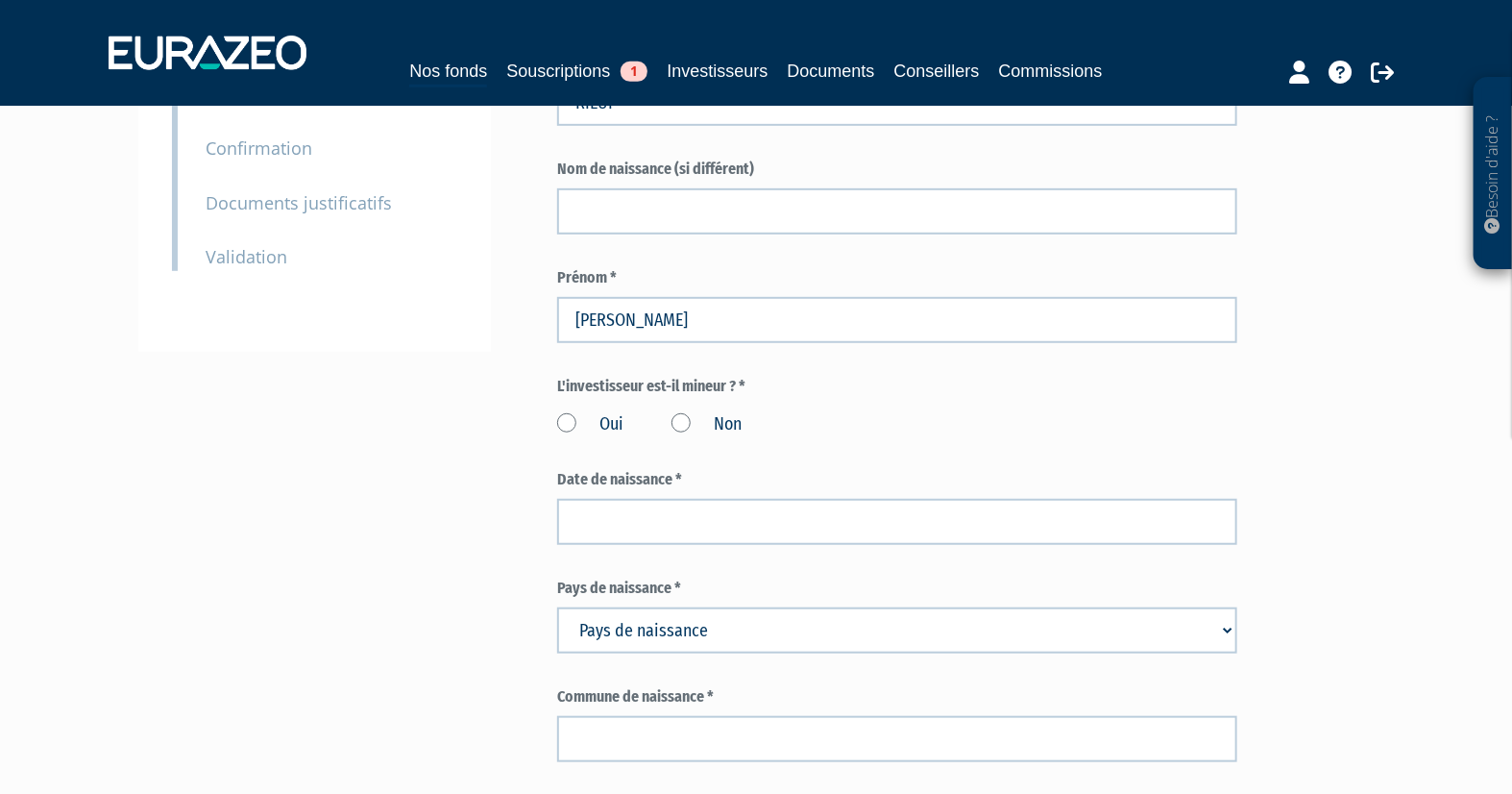
scroll to position [427, 0]
click at [686, 414] on label "Non" at bounding box center [707, 424] width 70 height 25
click at [0, 0] on input "Non" at bounding box center [0, 0] width 0 height 0
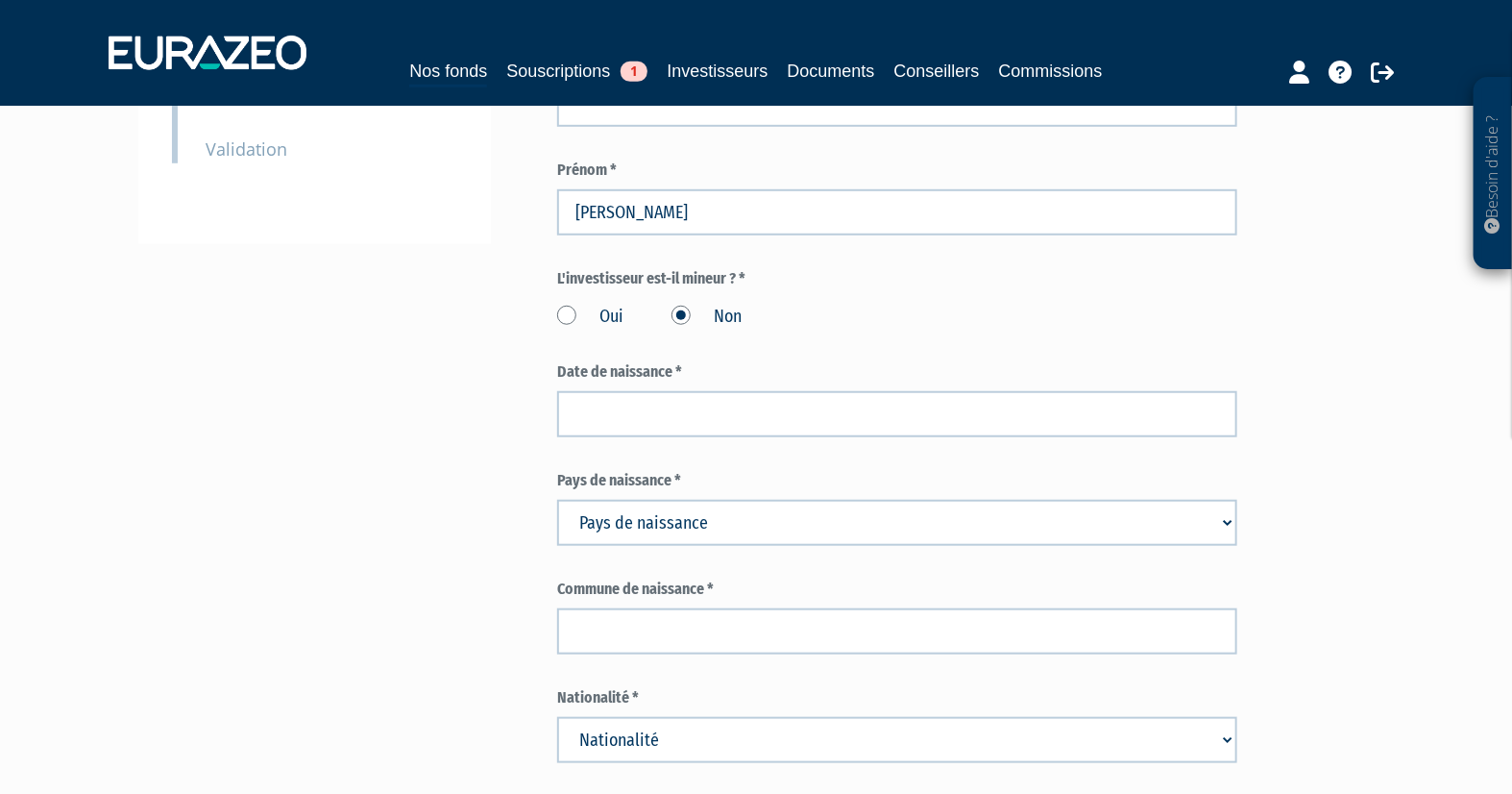
click at [1075, 315] on div "Oui Non" at bounding box center [897, 313] width 680 height 32
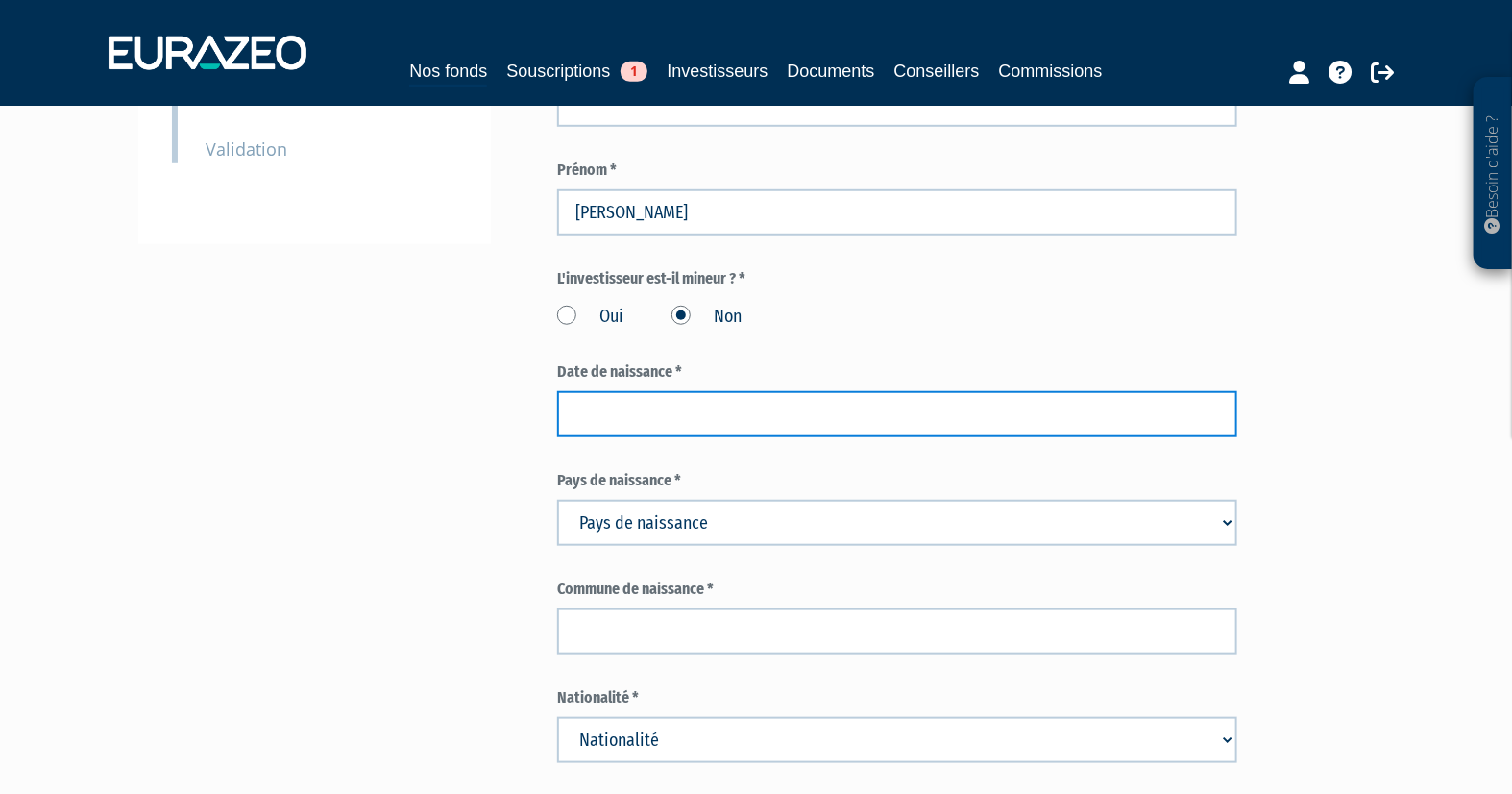
click at [656, 402] on input at bounding box center [897, 414] width 680 height 46
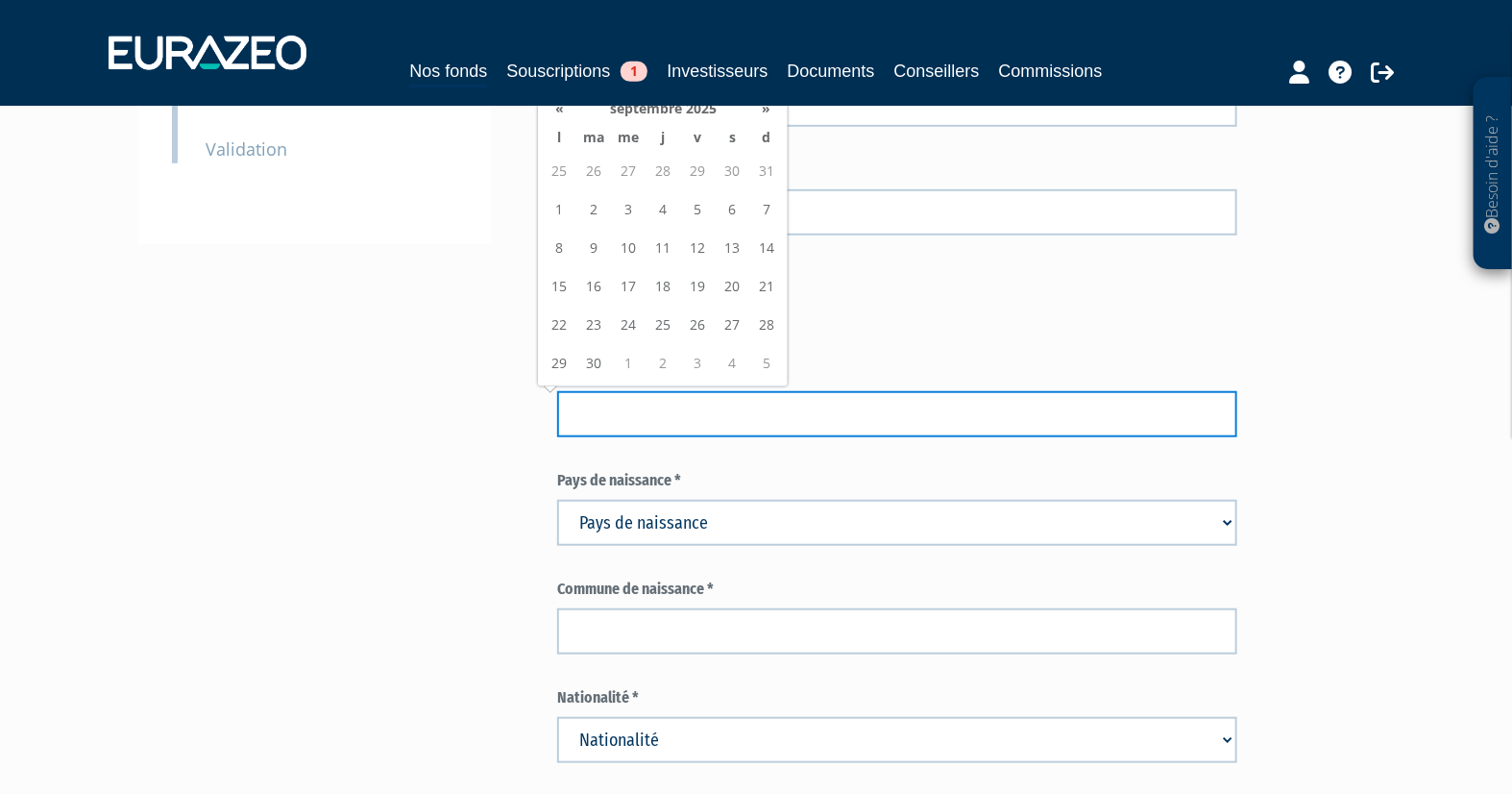
paste input "10/06/1992"
type input "10/06/1992"
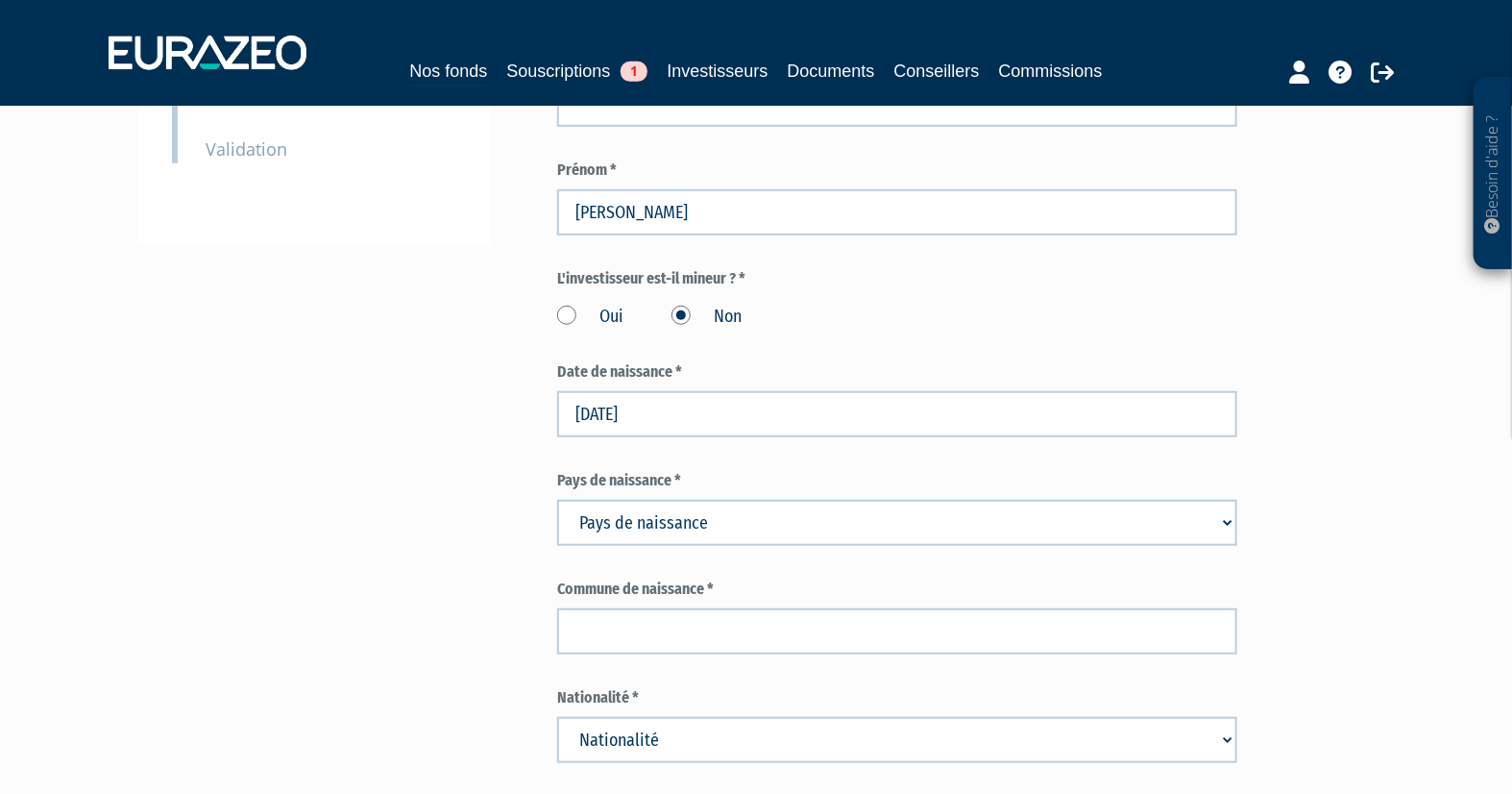
click at [800, 512] on select "Pays de naissance Afghanistan Afrique du Sud Albanie Algérie Allemagne Andorre" at bounding box center [897, 523] width 680 height 46
select select "75"
click at [557, 499] on select "Pays de naissance Afghanistan Afrique du Sud Albanie Algérie Allemagne Andorre" at bounding box center [897, 523] width 680 height 46
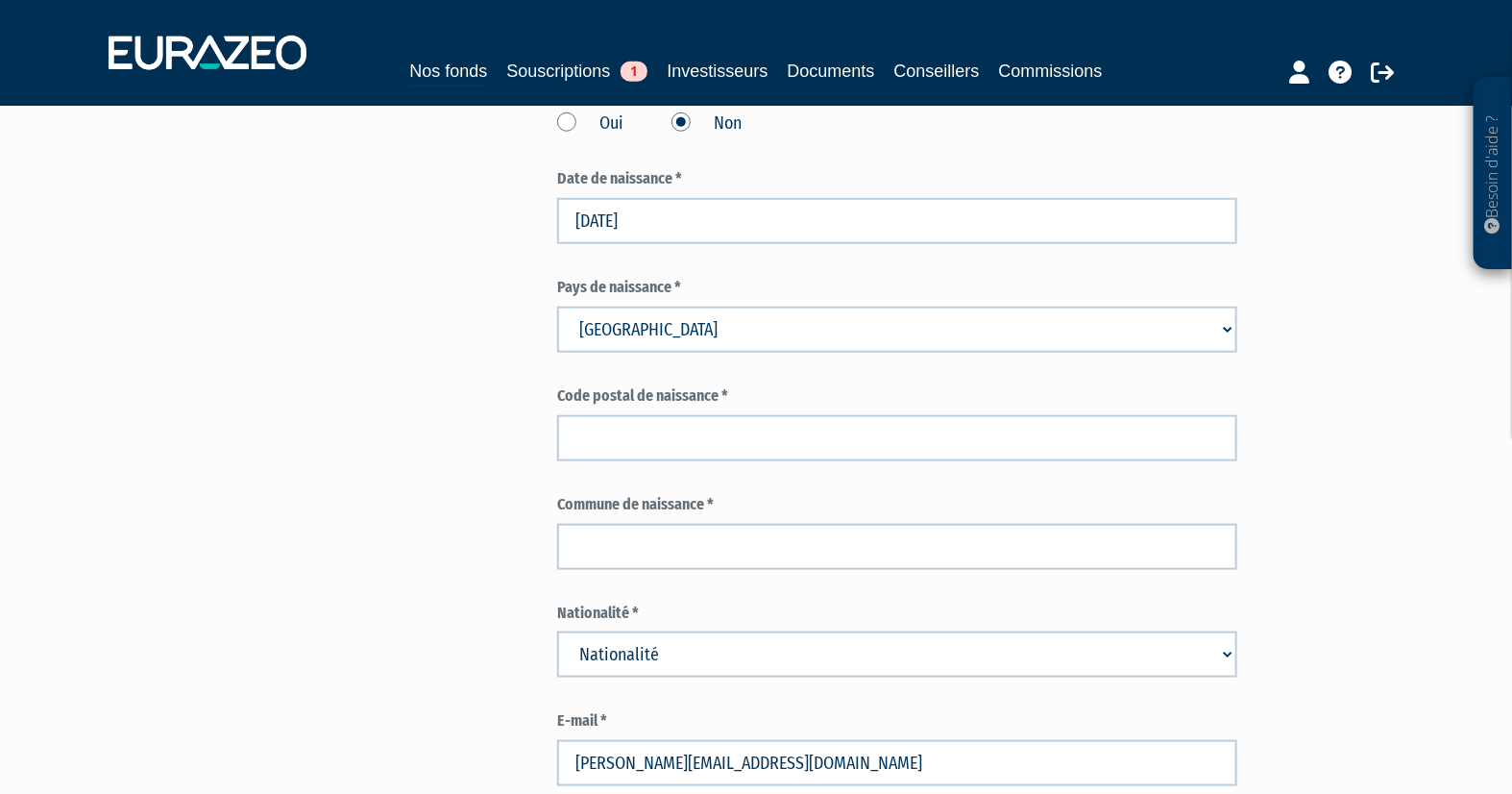
scroll to position [747, 0]
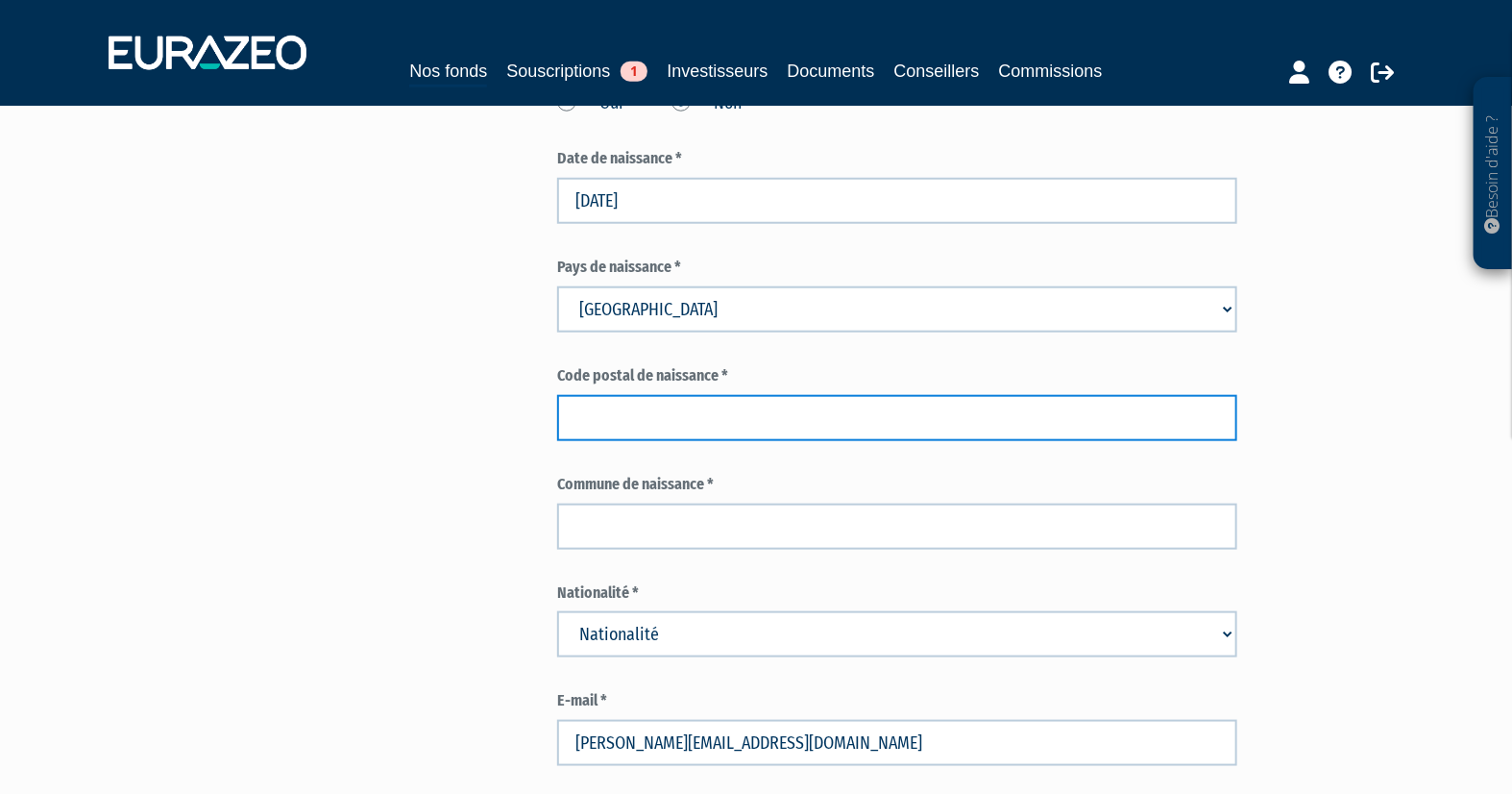
click at [693, 423] on input "text" at bounding box center [897, 418] width 680 height 46
click at [727, 411] on input "text" at bounding box center [897, 418] width 680 height 46
type input "75"
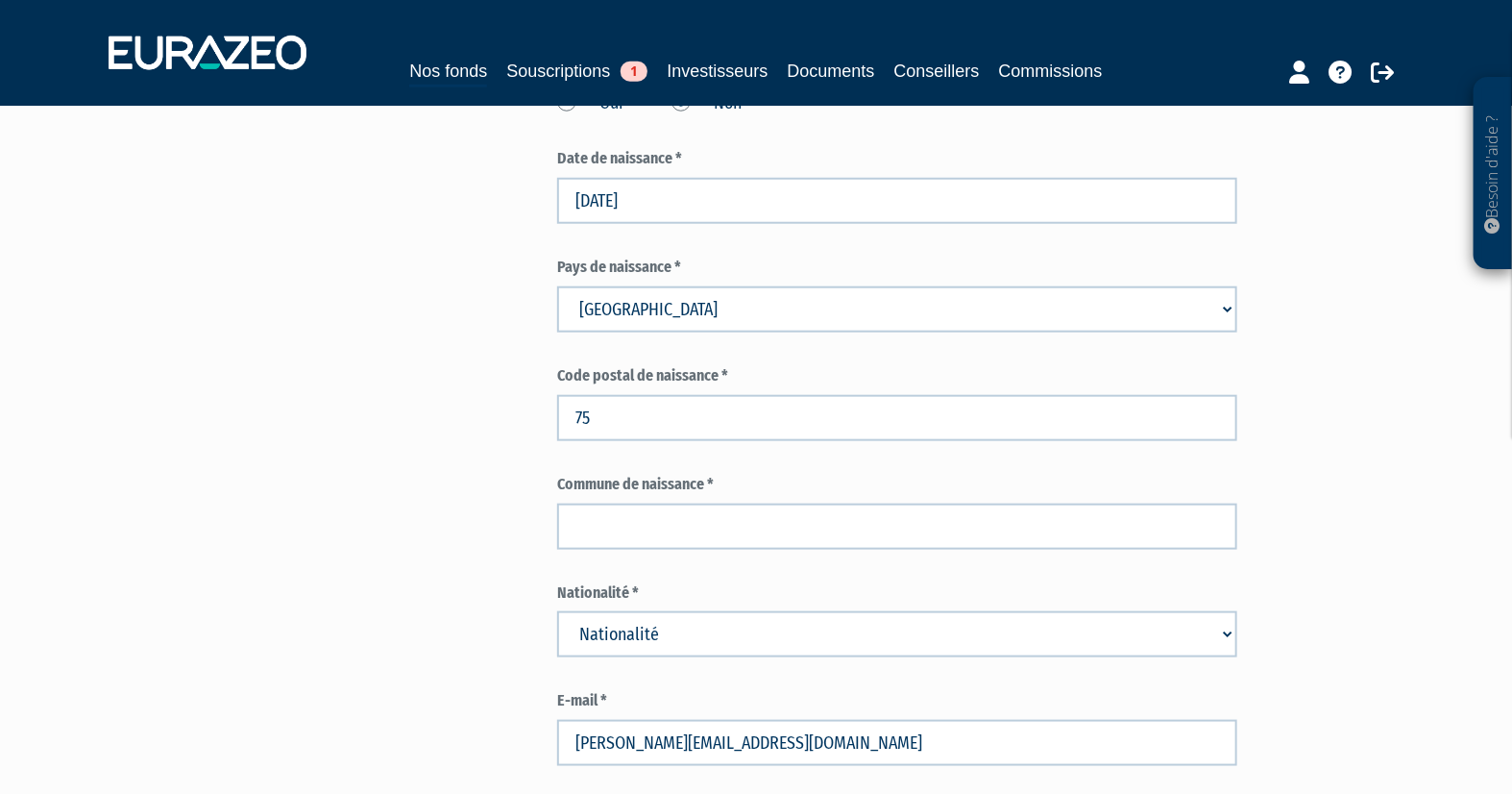
click at [376, 425] on div "Envoyer à l'investisseur 1 Identité 2 Coordonnées bancaires 3 Situation profess…" at bounding box center [756, 781] width 1207 height 2749
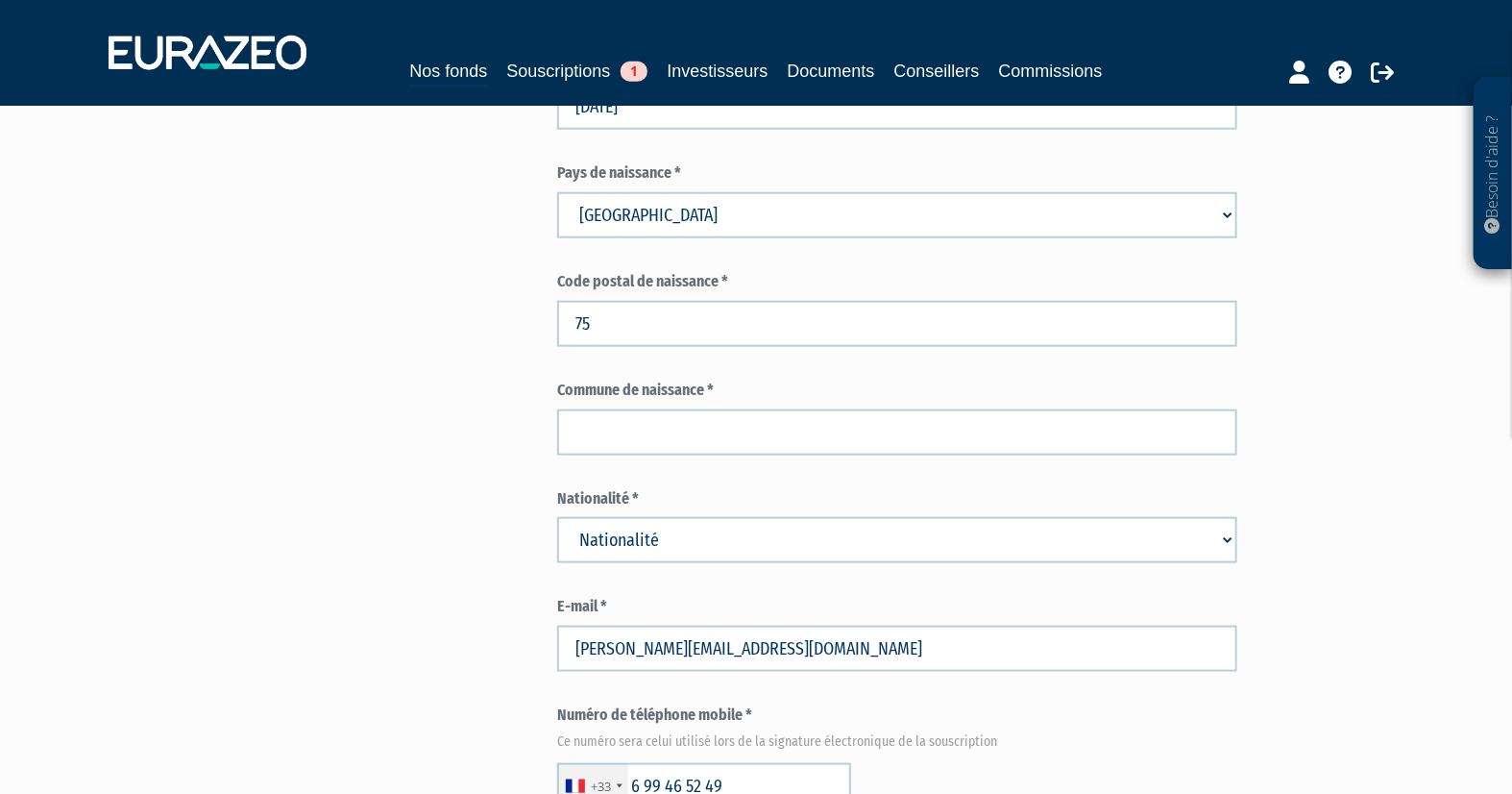
scroll to position [854, 0]
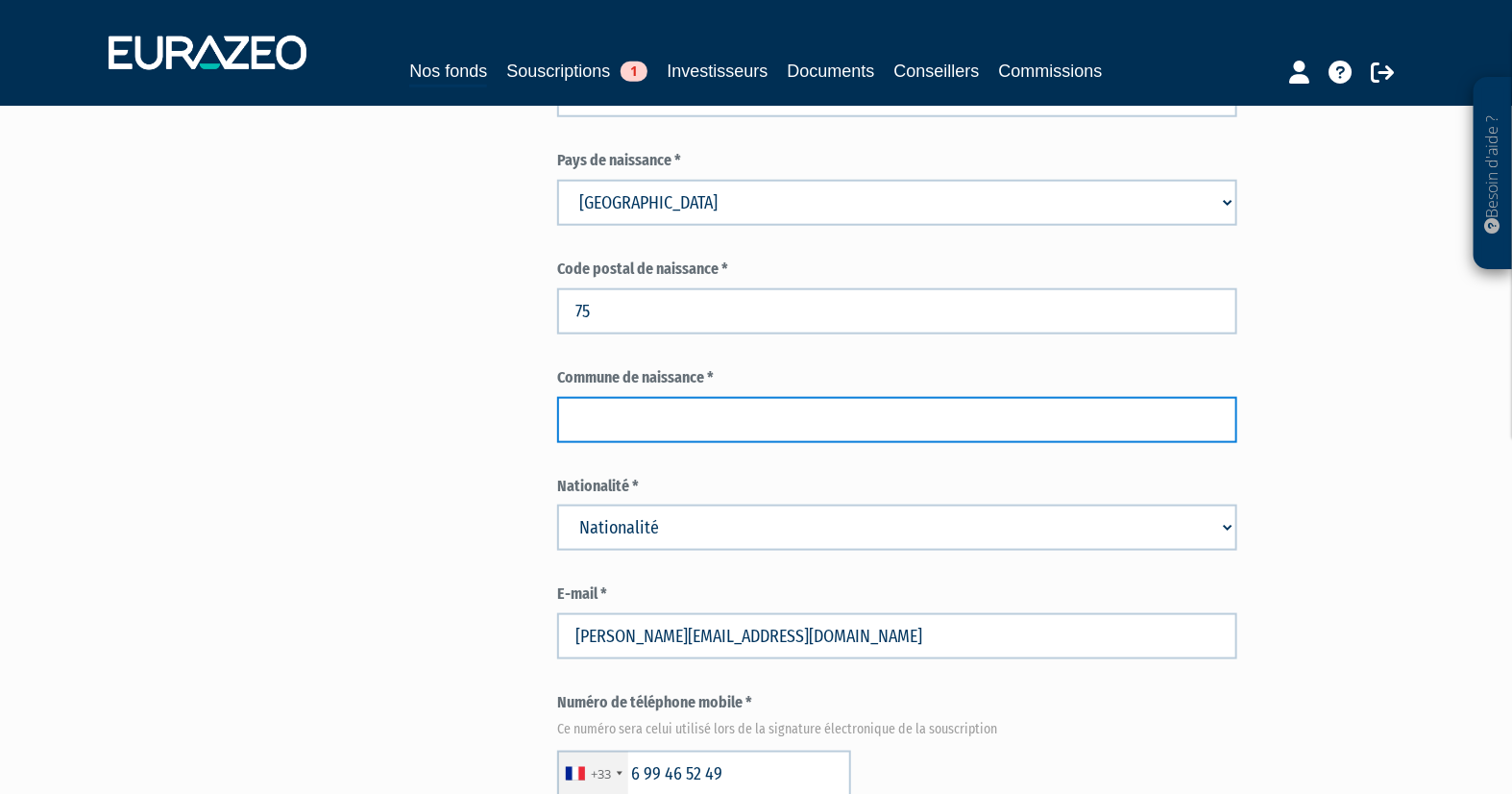
click at [724, 433] on input "text" at bounding box center [897, 420] width 680 height 46
type input "PARIS"
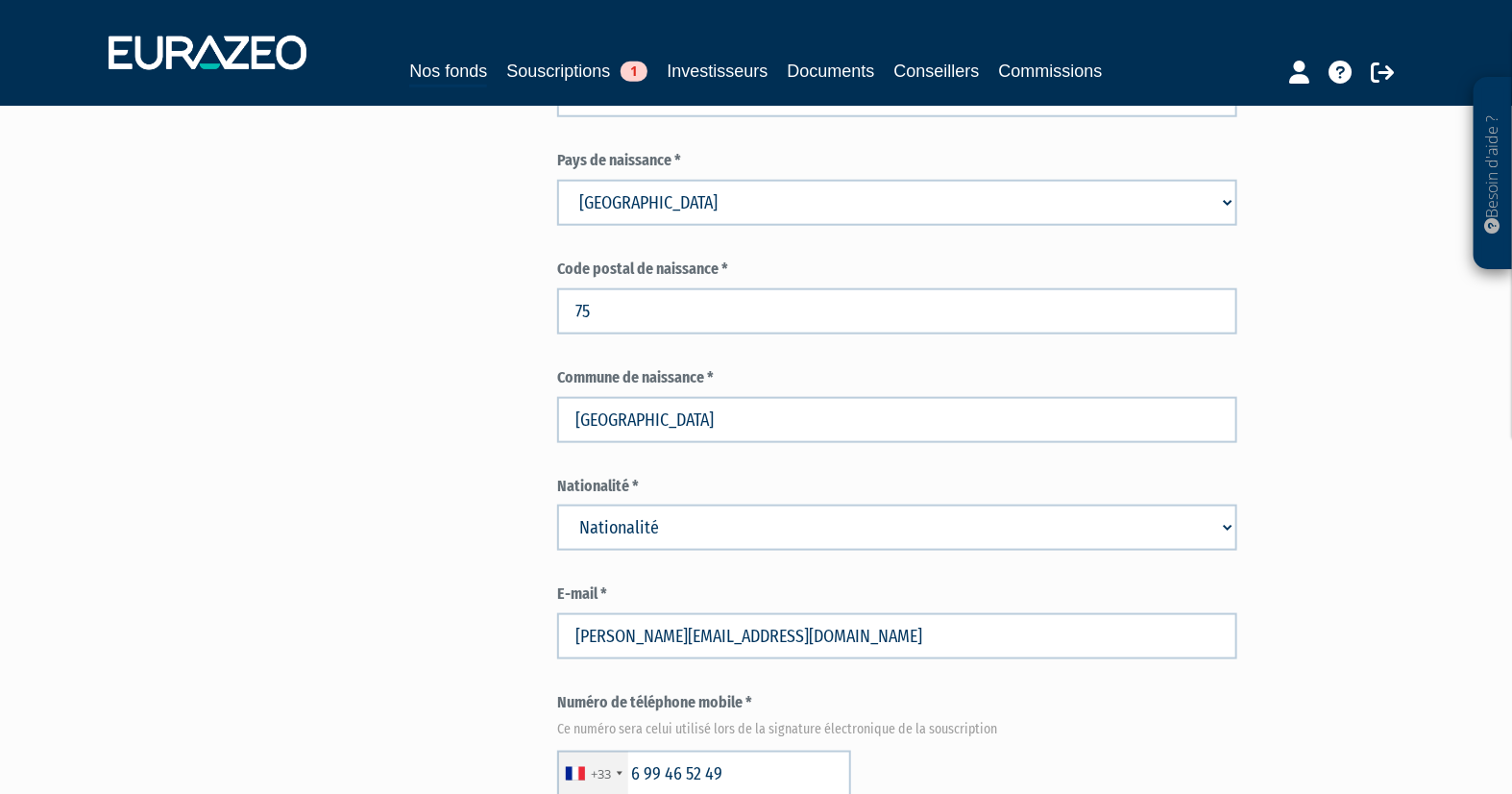
click at [348, 425] on div "Envoyer à l'investisseur 1 Identité 2 Coordonnées bancaires 3 Situation profess…" at bounding box center [756, 675] width 1207 height 2749
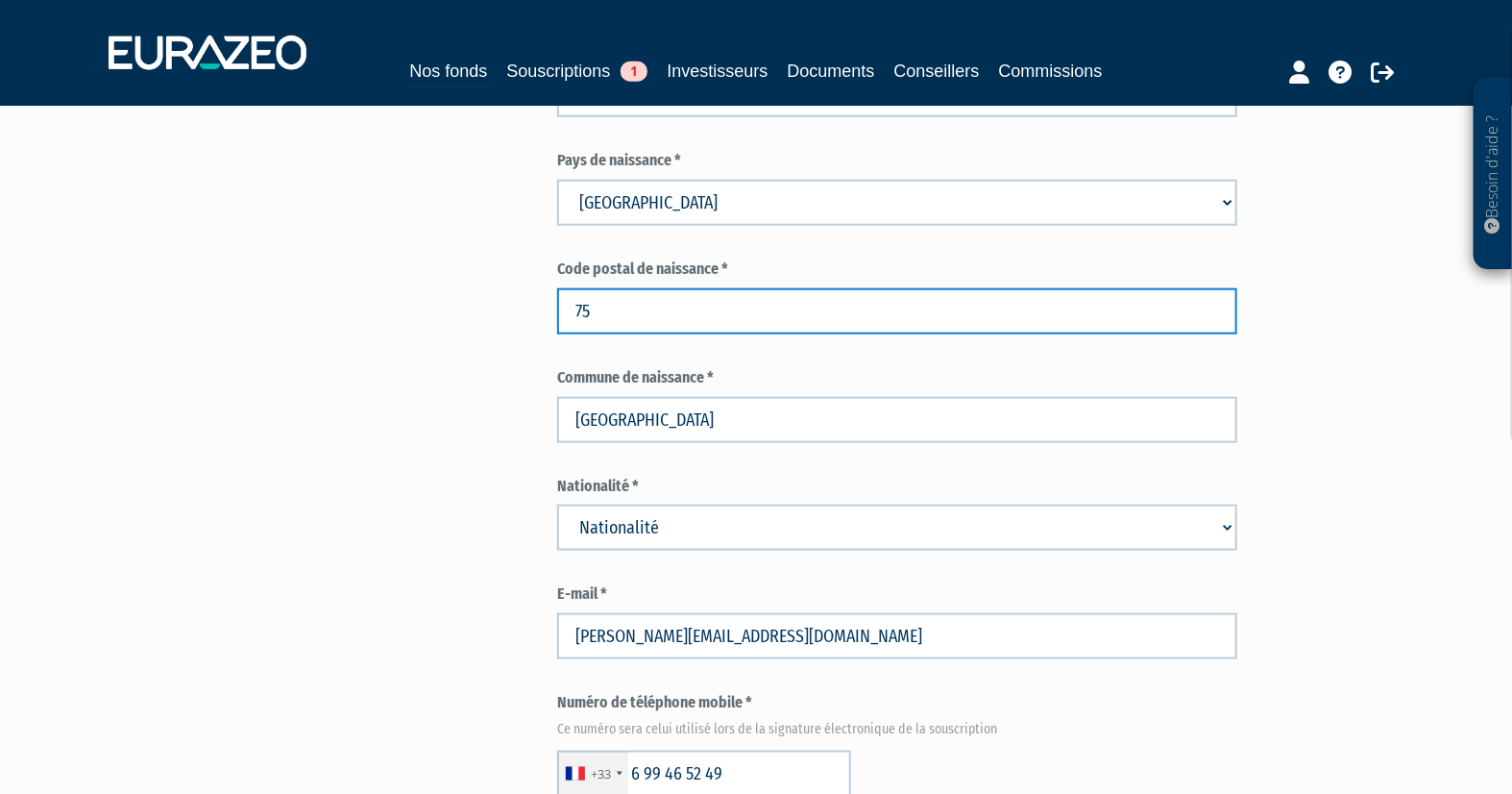
click at [690, 310] on input "75" at bounding box center [897, 312] width 680 height 46
type input "75016"
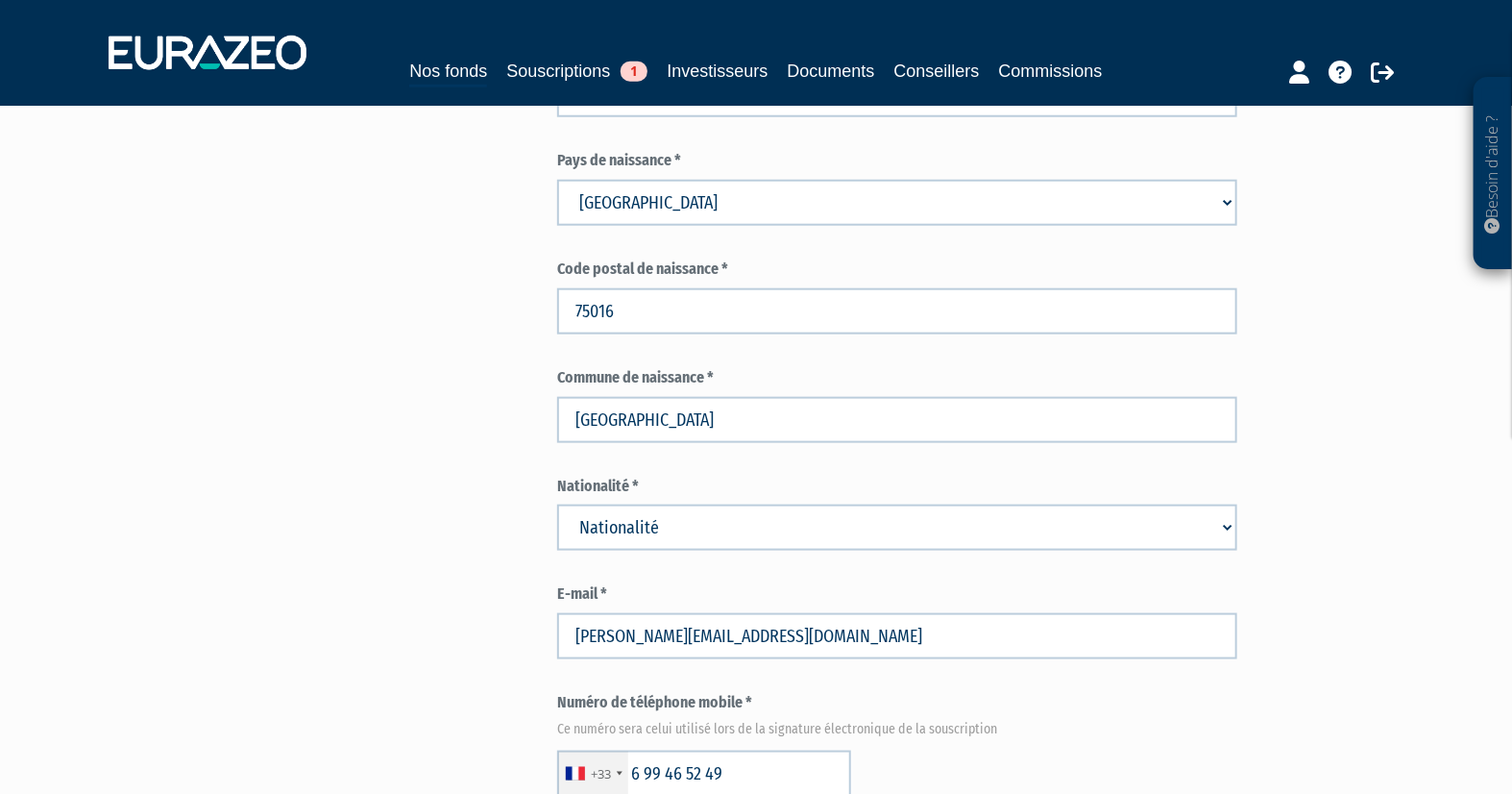
click at [407, 338] on div "Envoyer à l'investisseur 1 Identité 2 Coordonnées bancaires 3 Situation profess…" at bounding box center [756, 675] width 1207 height 2749
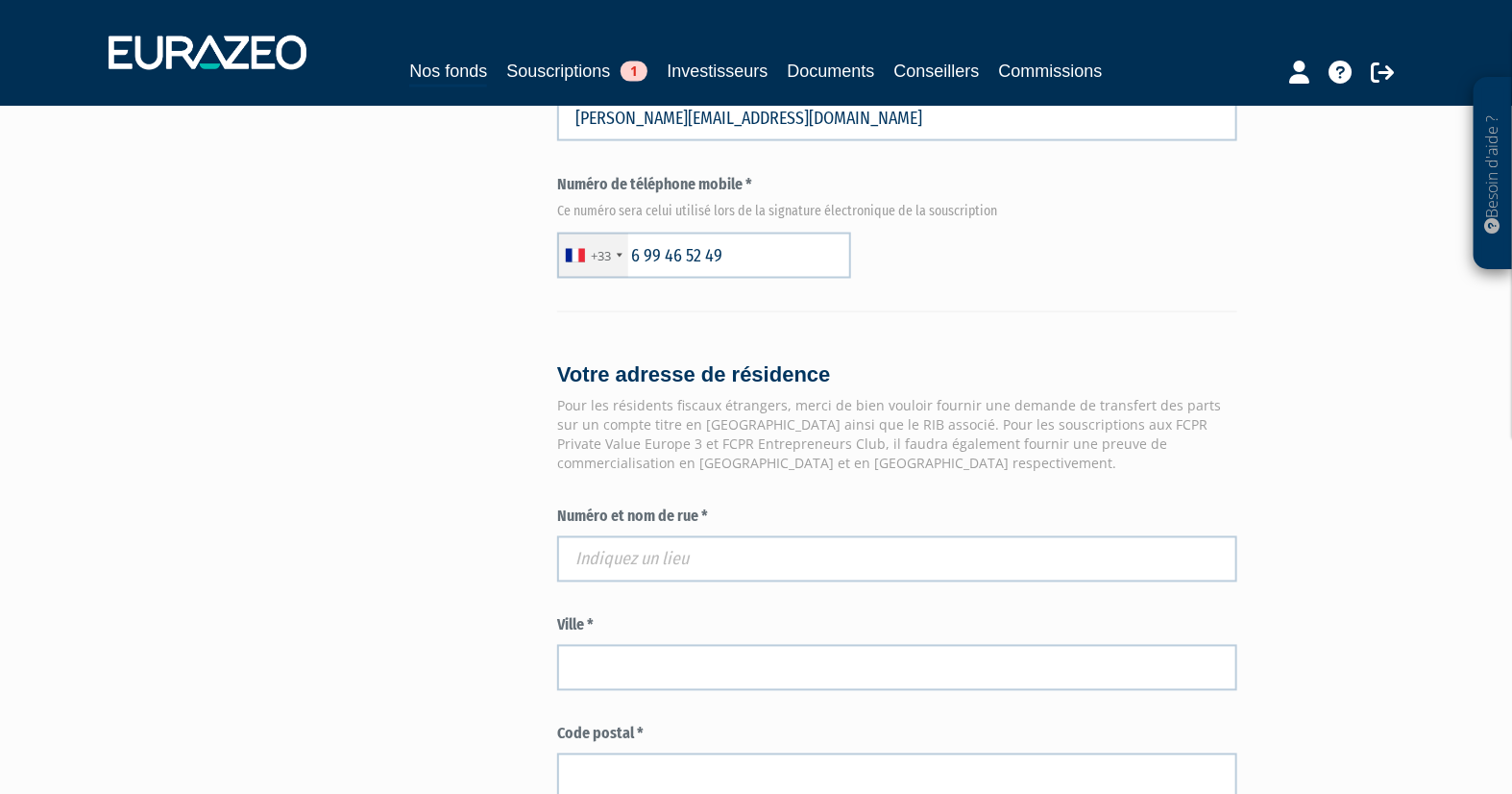
scroll to position [1388, 0]
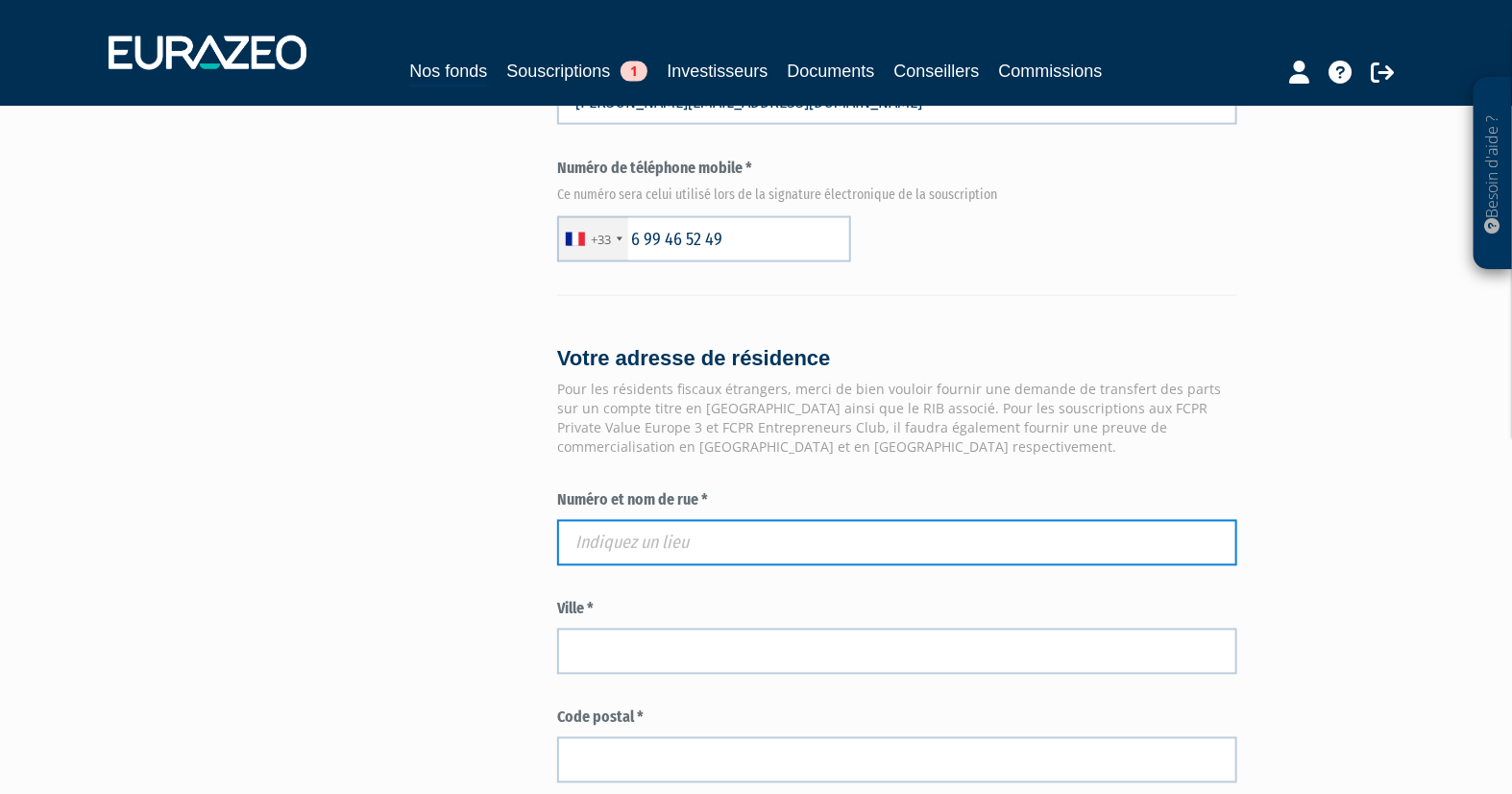
click at [742, 534] on input "text" at bounding box center [897, 543] width 680 height 46
click at [685, 550] on input "text" at bounding box center [897, 543] width 680 height 46
paste input "9 SQUARE SAINT CHARLES 75012 PARIS"
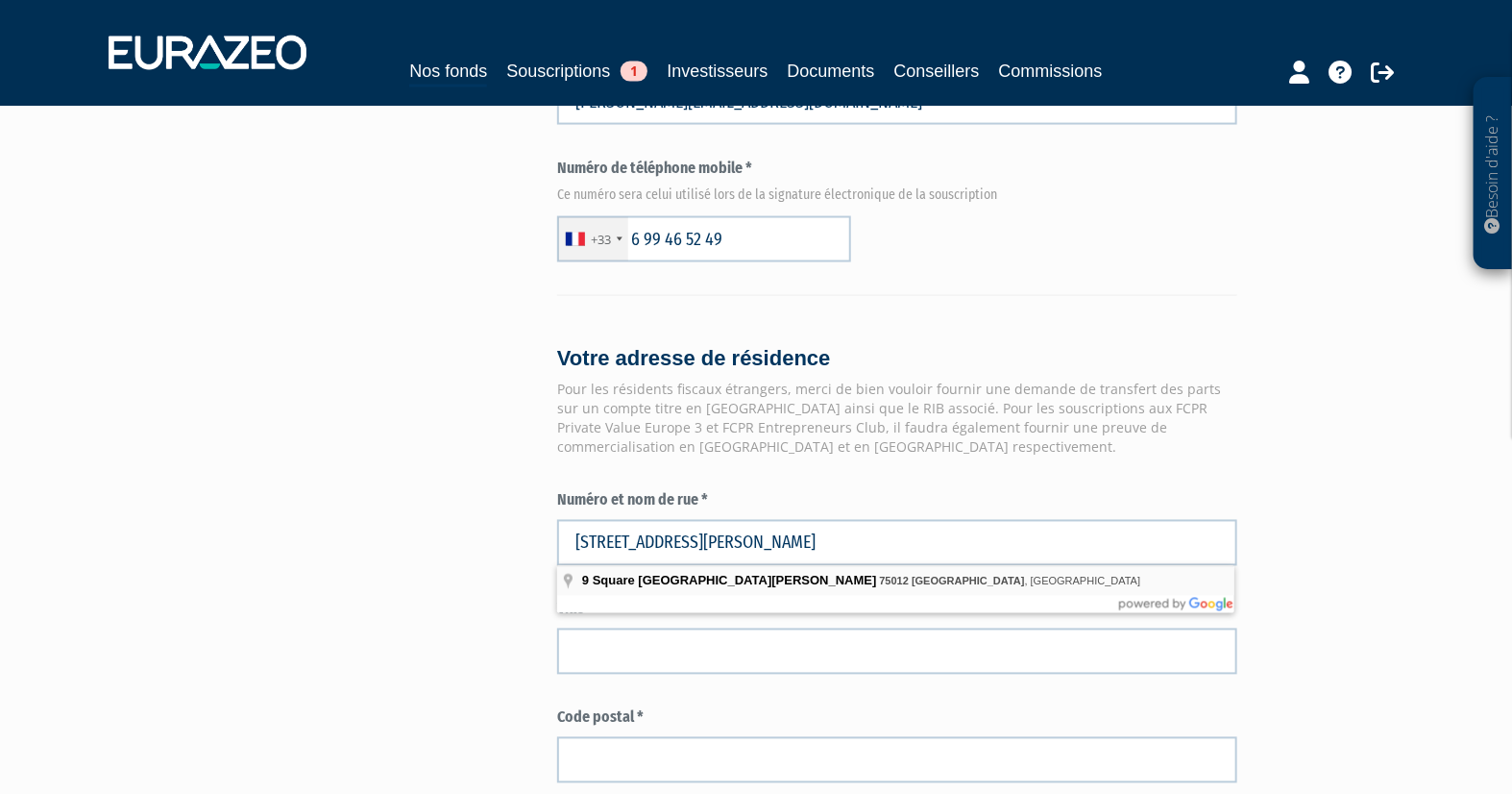
type input "9 Square Saint-Charles, 75012 Paris, France"
type input "Paris"
type input "75012"
type input "9 Square Saint-Charles"
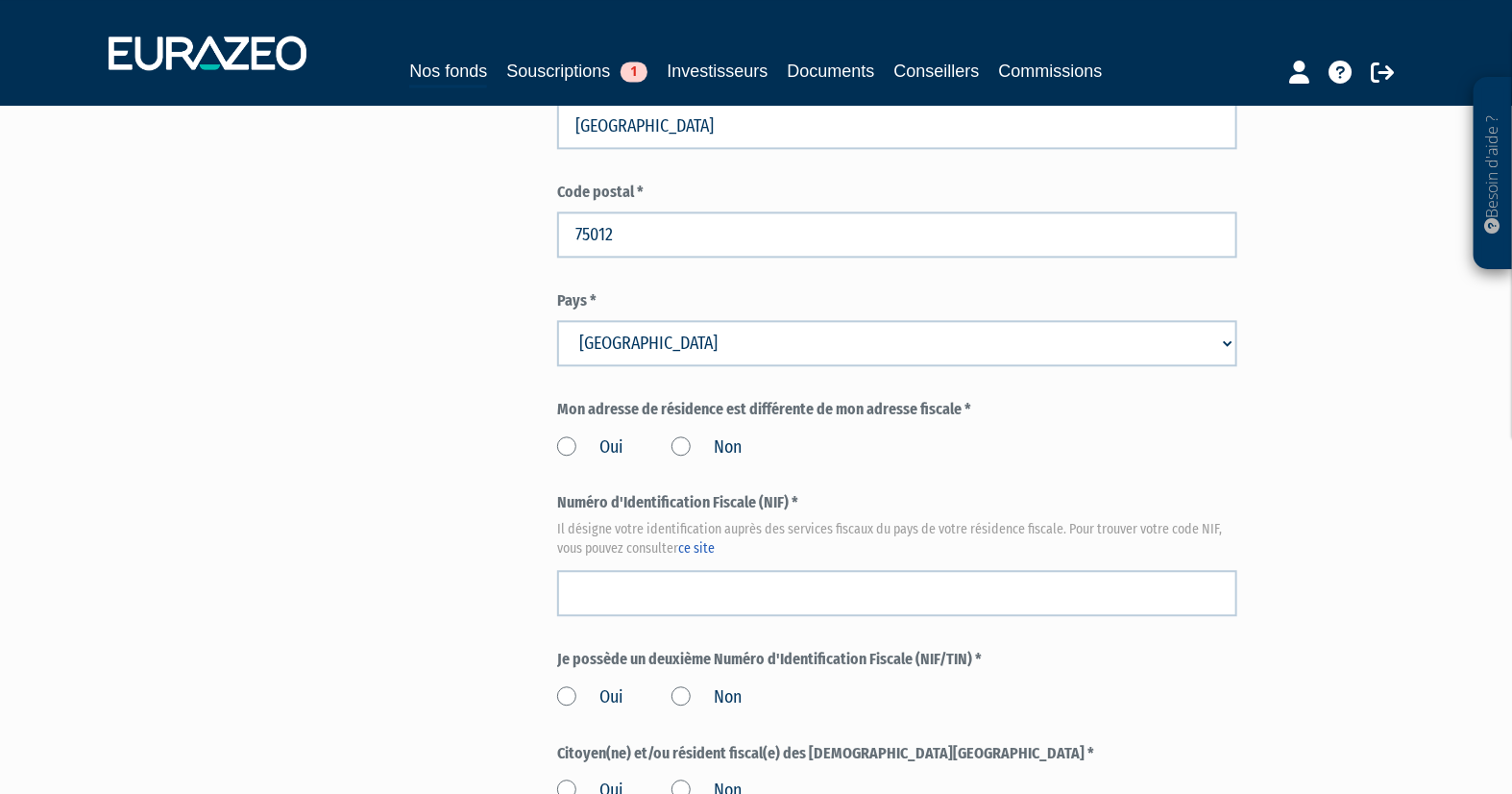
scroll to position [1922, 0]
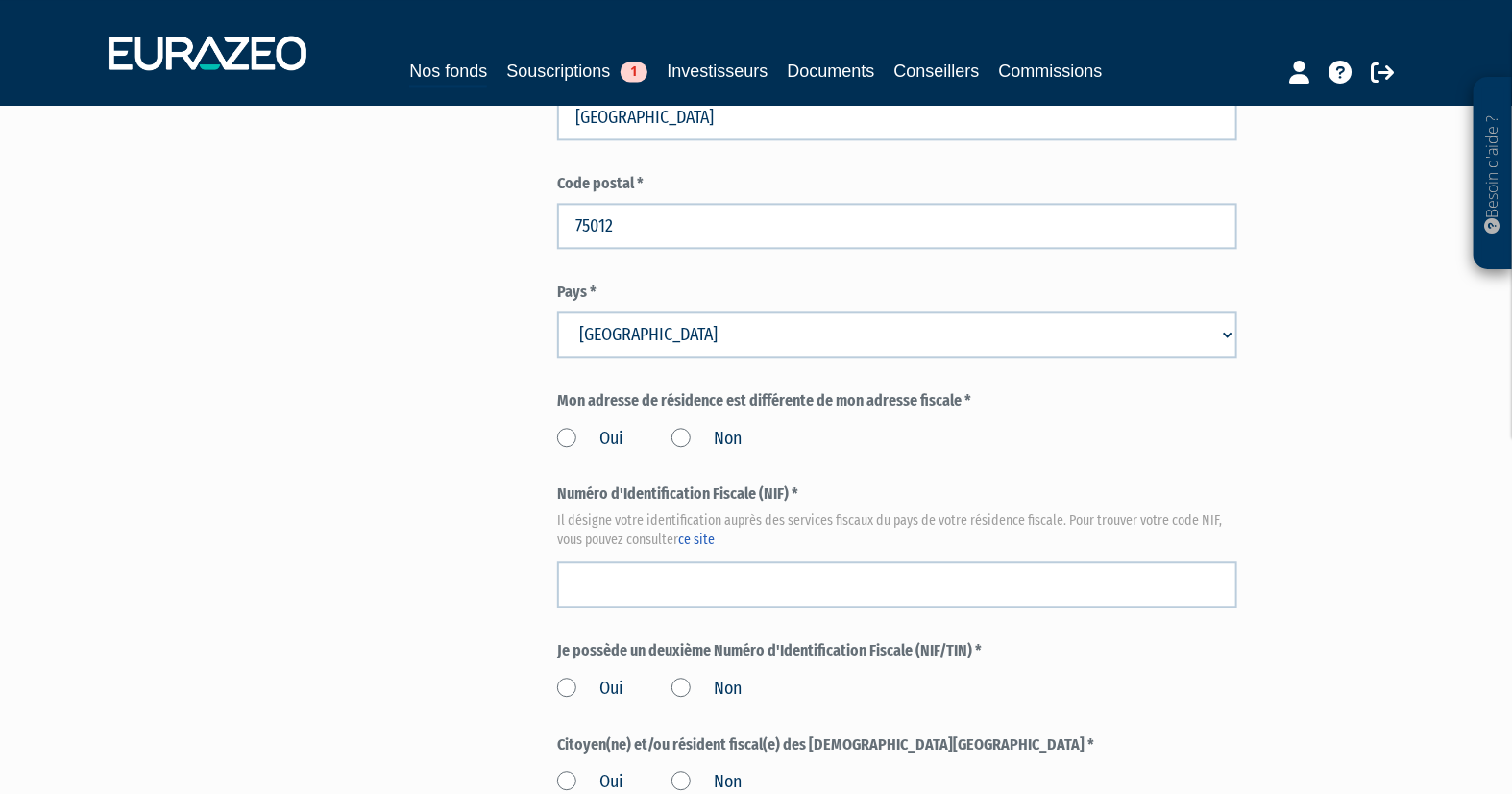
click at [686, 433] on label "Non" at bounding box center [707, 440] width 70 height 25
click at [0, 0] on input "Non" at bounding box center [0, 0] width 0 height 0
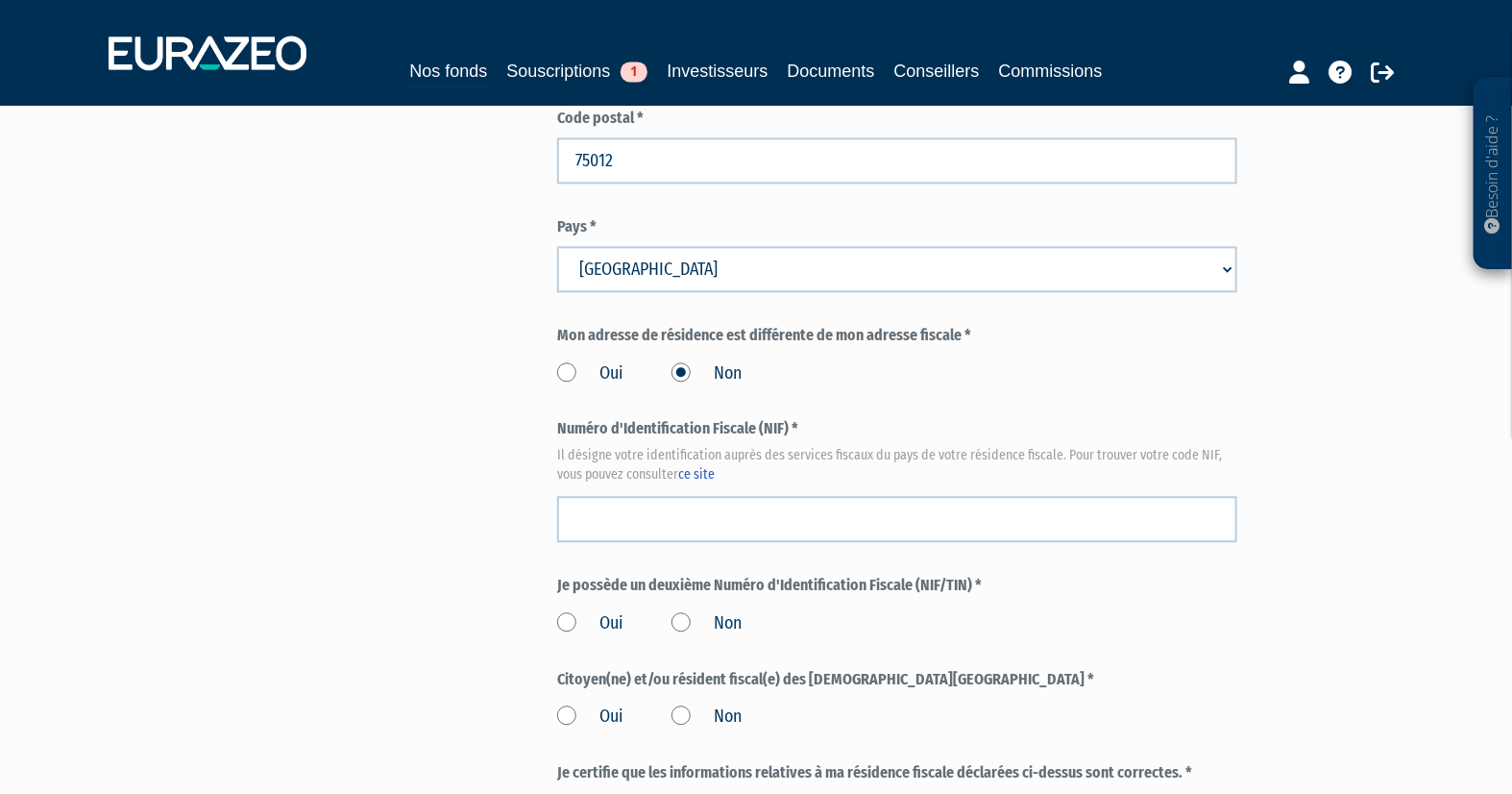
scroll to position [2028, 0]
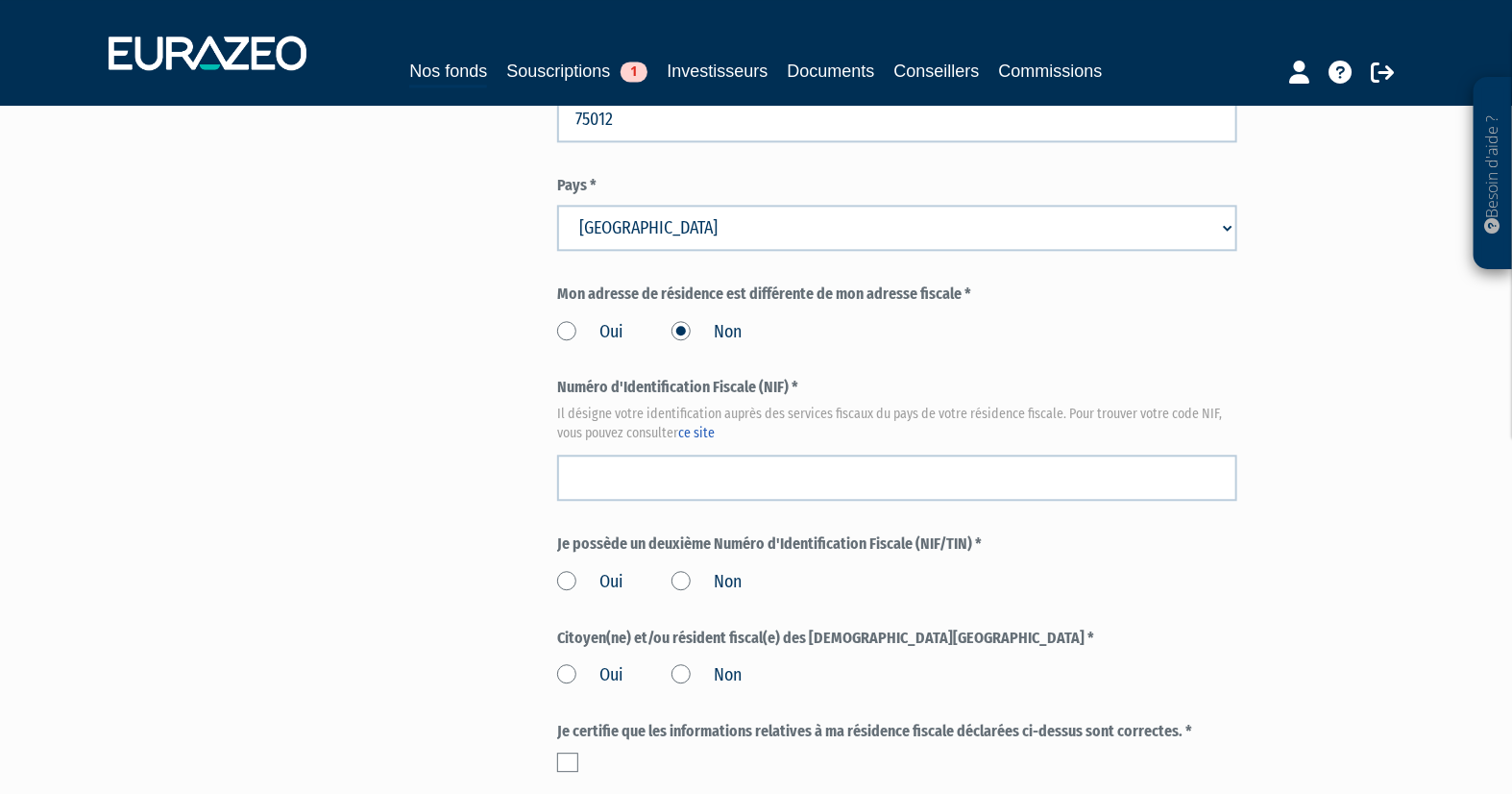
click at [1063, 399] on label "Numéro d'Identification Fiscale (NIF) * Il désigne votre identification auprès …" at bounding box center [897, 407] width 680 height 61
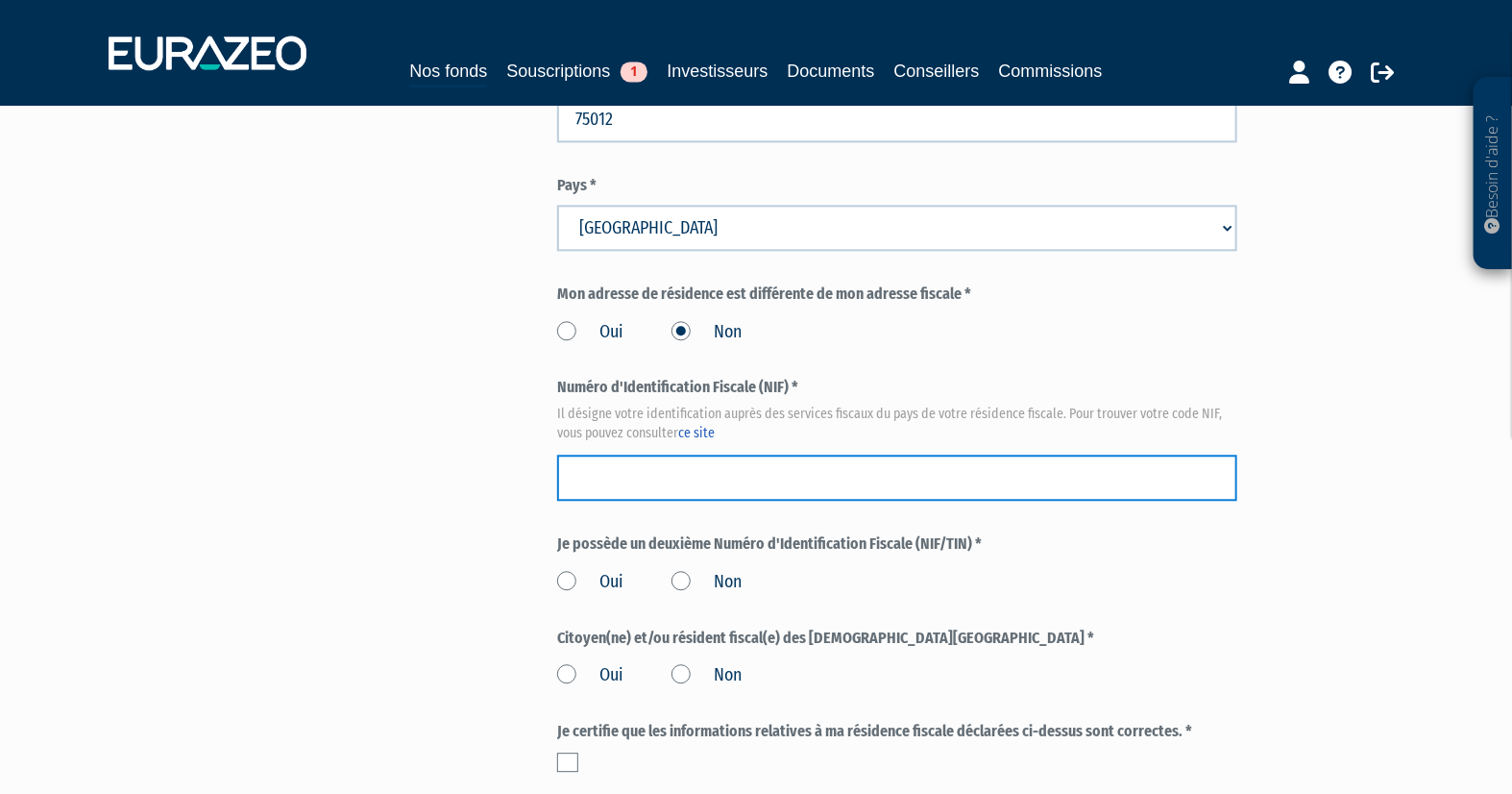
click at [745, 472] on input "text" at bounding box center [897, 478] width 680 height 46
paste input "1183806394288 C"
type input "1183806394288 C"
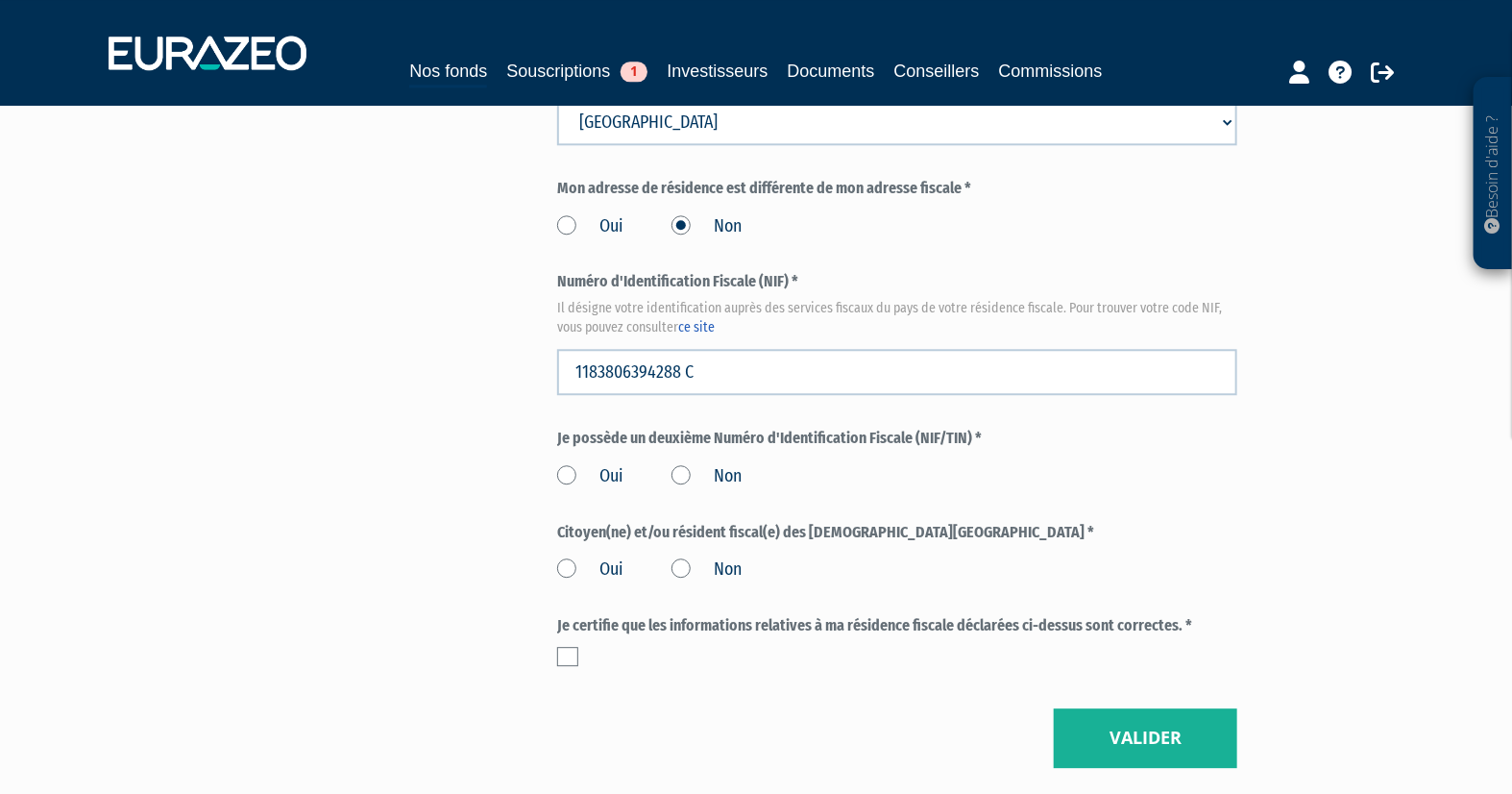
scroll to position [2136, 0]
click at [682, 472] on label "Non" at bounding box center [707, 476] width 70 height 25
click at [0, 0] on input "Non" at bounding box center [0, 0] width 0 height 0
click at [686, 561] on label "Non" at bounding box center [707, 569] width 70 height 25
click at [0, 0] on input "Non" at bounding box center [0, 0] width 0 height 0
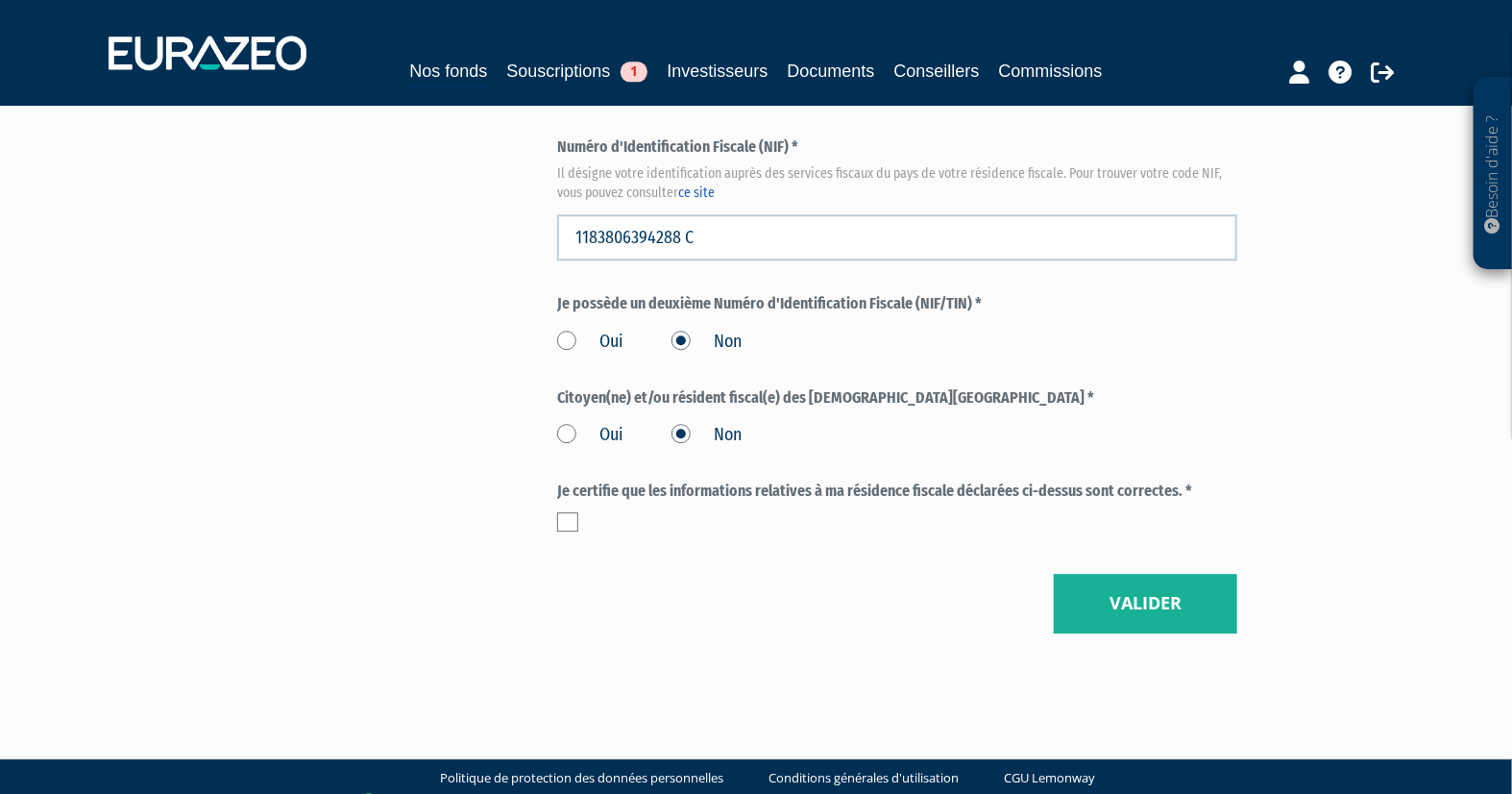
scroll to position [2292, 0]
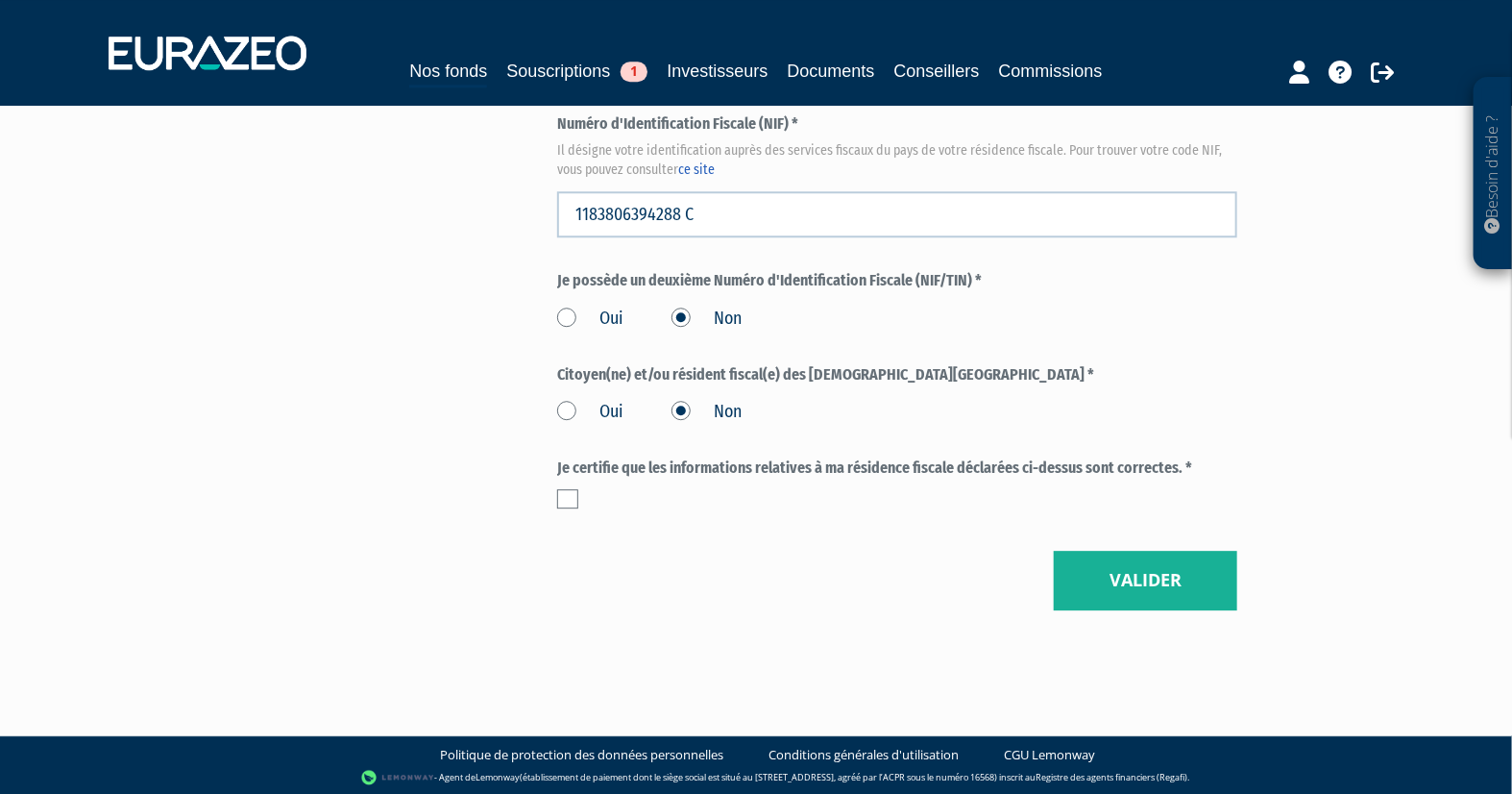
click at [580, 499] on div at bounding box center [897, 498] width 680 height 19
click at [569, 496] on label at bounding box center [568, 498] width 21 height 19
click at [0, 0] on input "checkbox" at bounding box center [0, 0] width 0 height 0
click at [1130, 590] on button "Valider" at bounding box center [1146, 581] width 183 height 60
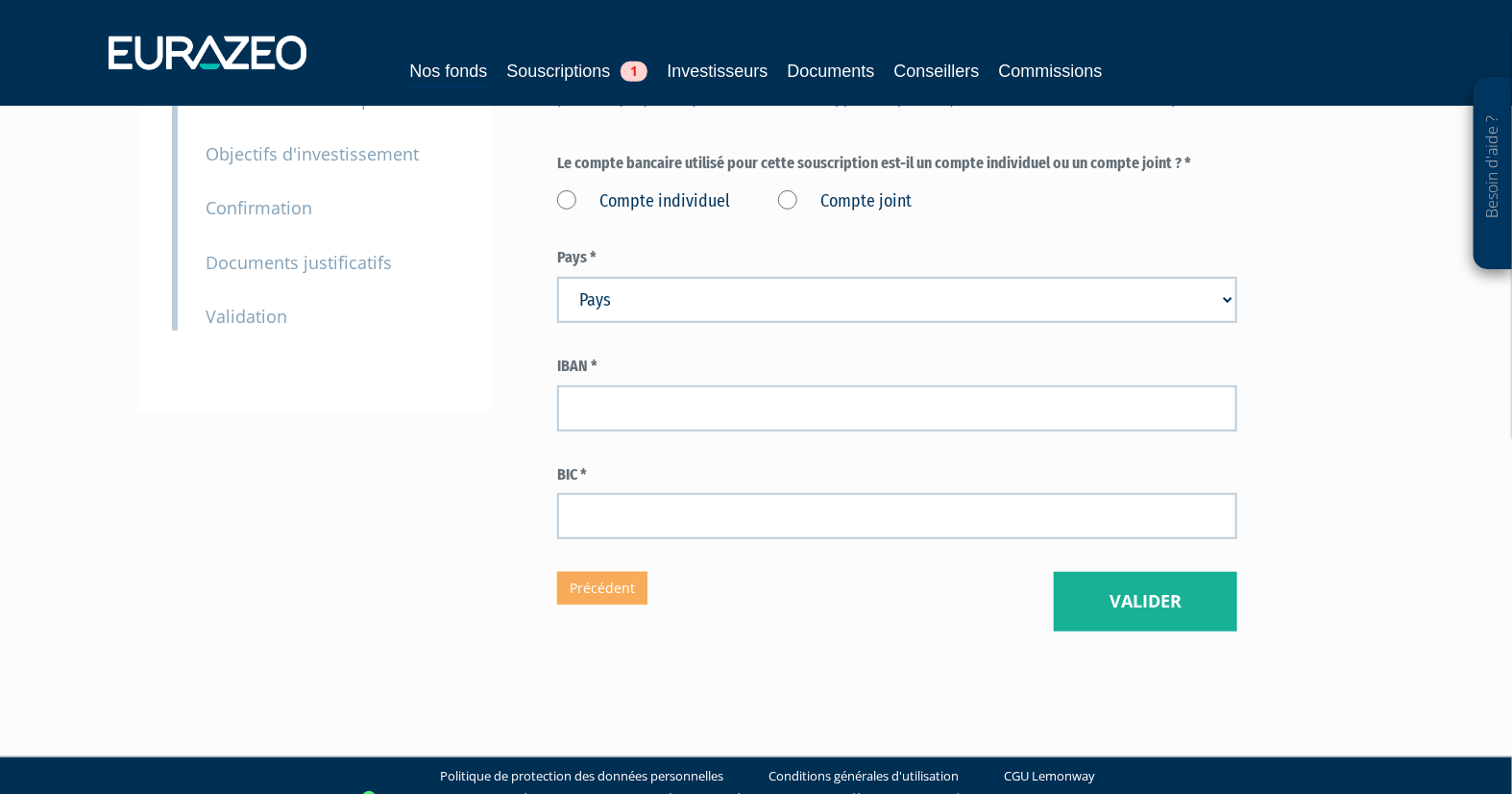
scroll to position [389, 0]
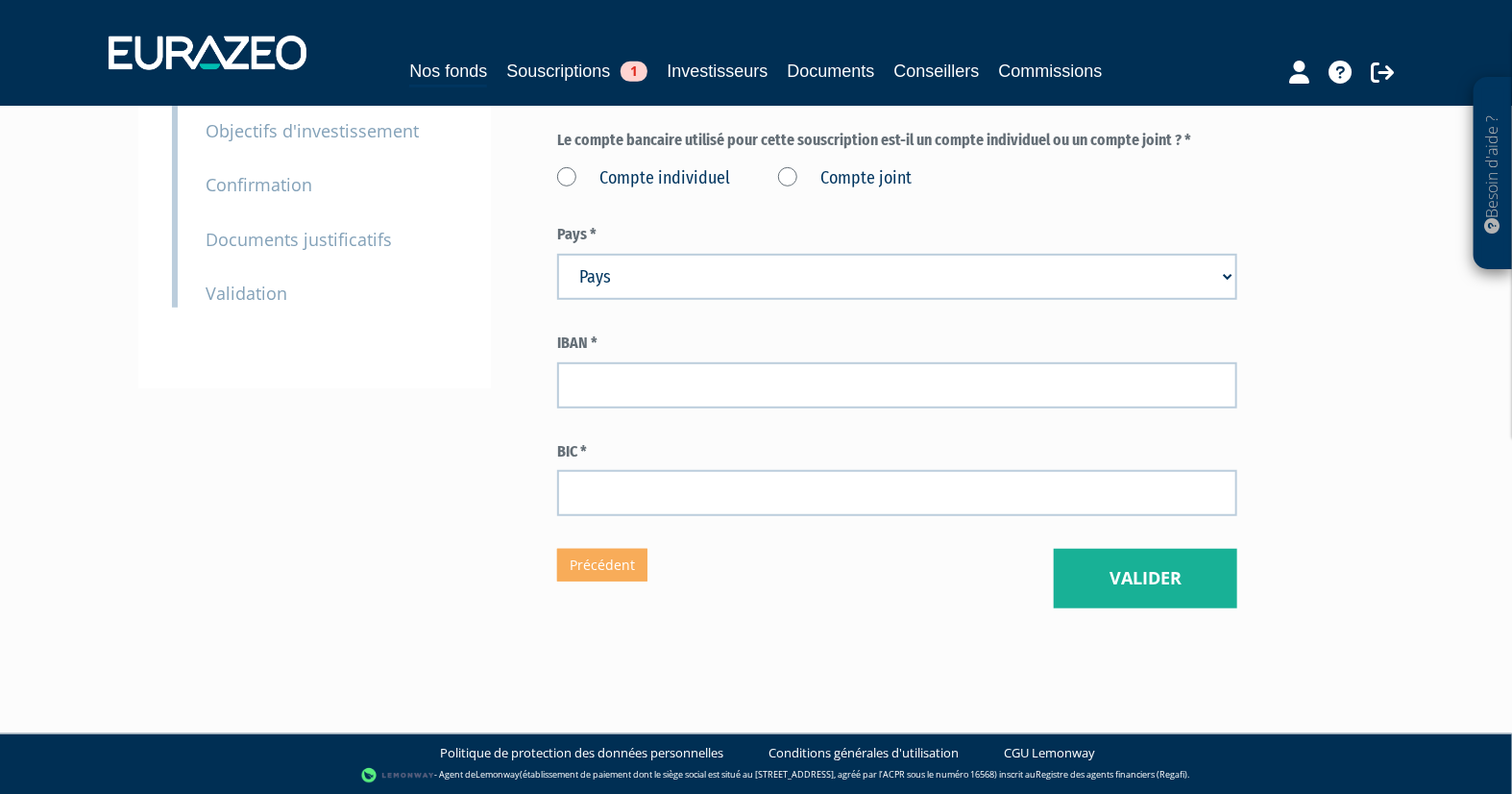
click at [312, 414] on div "Envoyer à l'investisseur 1 Identité 2 Coordonnées bancaires 3 Situation profess…" at bounding box center [756, 186] width 1207 height 844
click at [569, 181] on label "Compte individuel" at bounding box center [643, 179] width 173 height 25
click at [571, 174] on label "Compte individuel" at bounding box center [643, 179] width 173 height 25
click at [0, 0] on individuel "Compte individuel" at bounding box center [0, 0] width 0 height 0
click at [727, 287] on select "Pays [GEOGRAPHIC_DATA] [GEOGRAPHIC_DATA] [GEOGRAPHIC_DATA] [GEOGRAPHIC_DATA] [G…" at bounding box center [897, 277] width 680 height 46
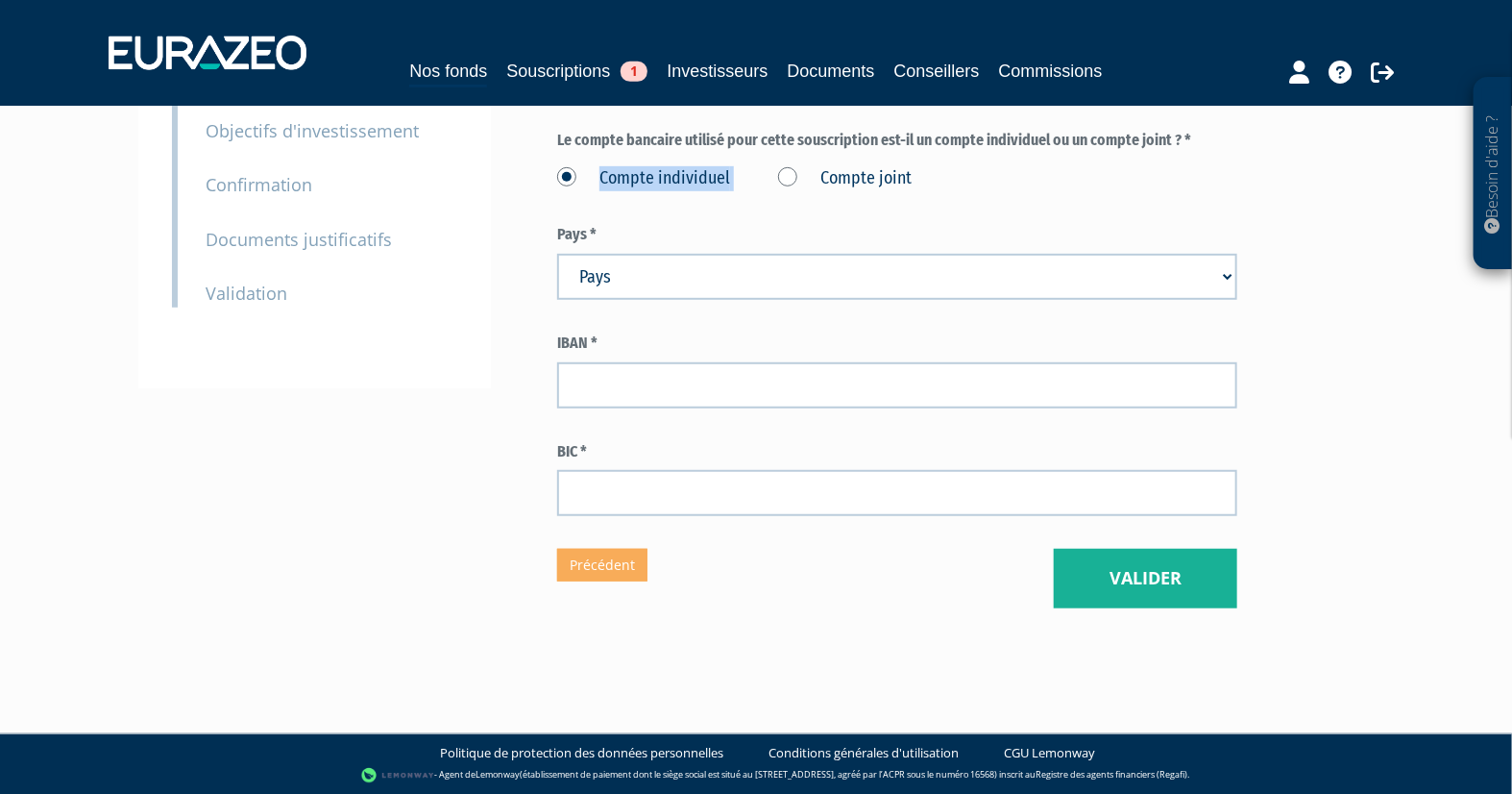
select select "75"
click at [557, 254] on select "Pays [GEOGRAPHIC_DATA] [GEOGRAPHIC_DATA] [GEOGRAPHIC_DATA] [GEOGRAPHIC_DATA] [G…" at bounding box center [897, 277] width 680 height 46
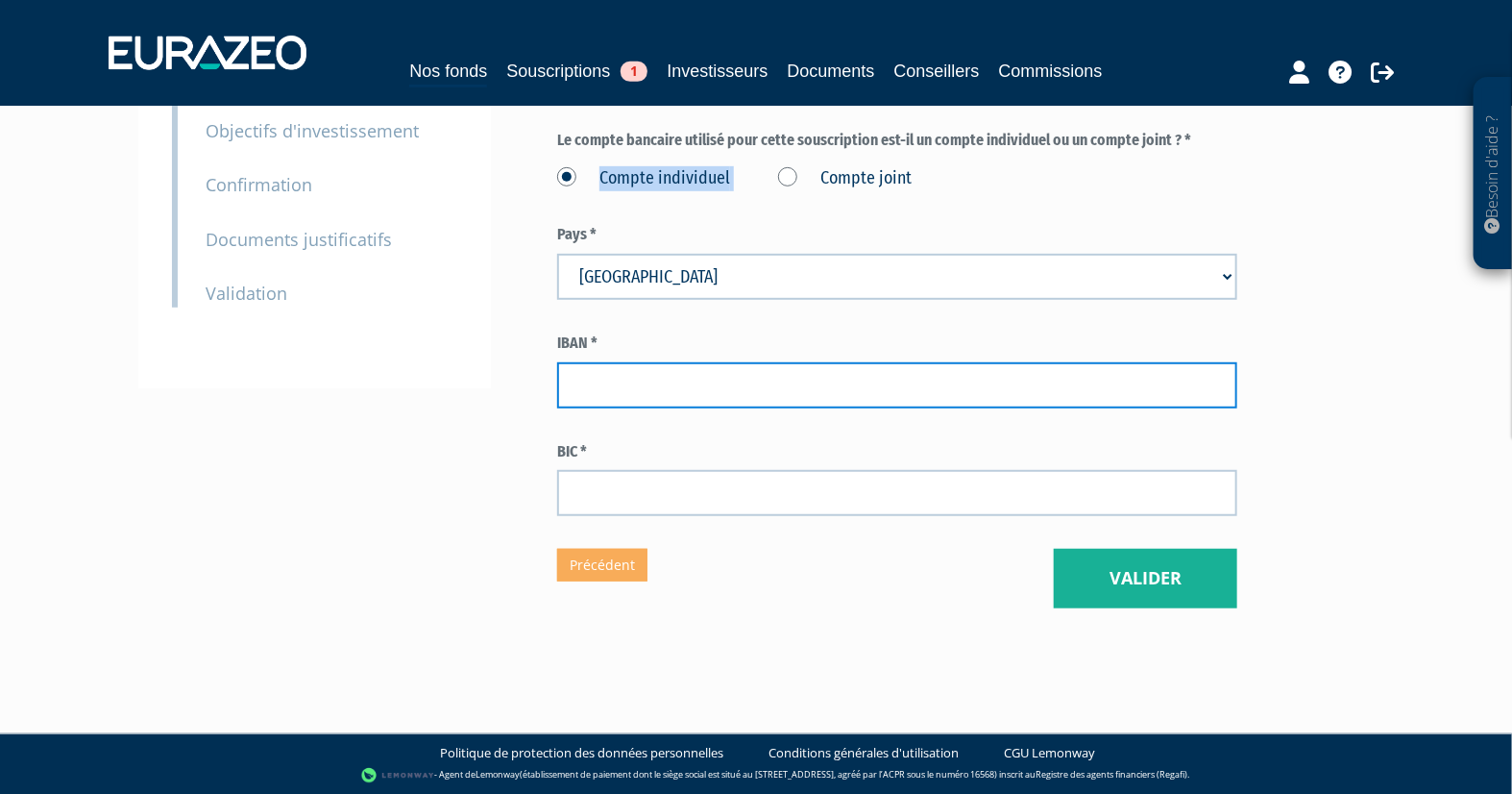
click at [645, 383] on input "text" at bounding box center [897, 385] width 680 height 46
paste input "FR76 1567 3005 5093 0000 1342 846"
click at [577, 381] on input "FR76 1567 3005 5093 0000 1342 846" at bounding box center [897, 385] width 680 height 46
type input "FR76 1567 3005 5093 0000 1342 846"
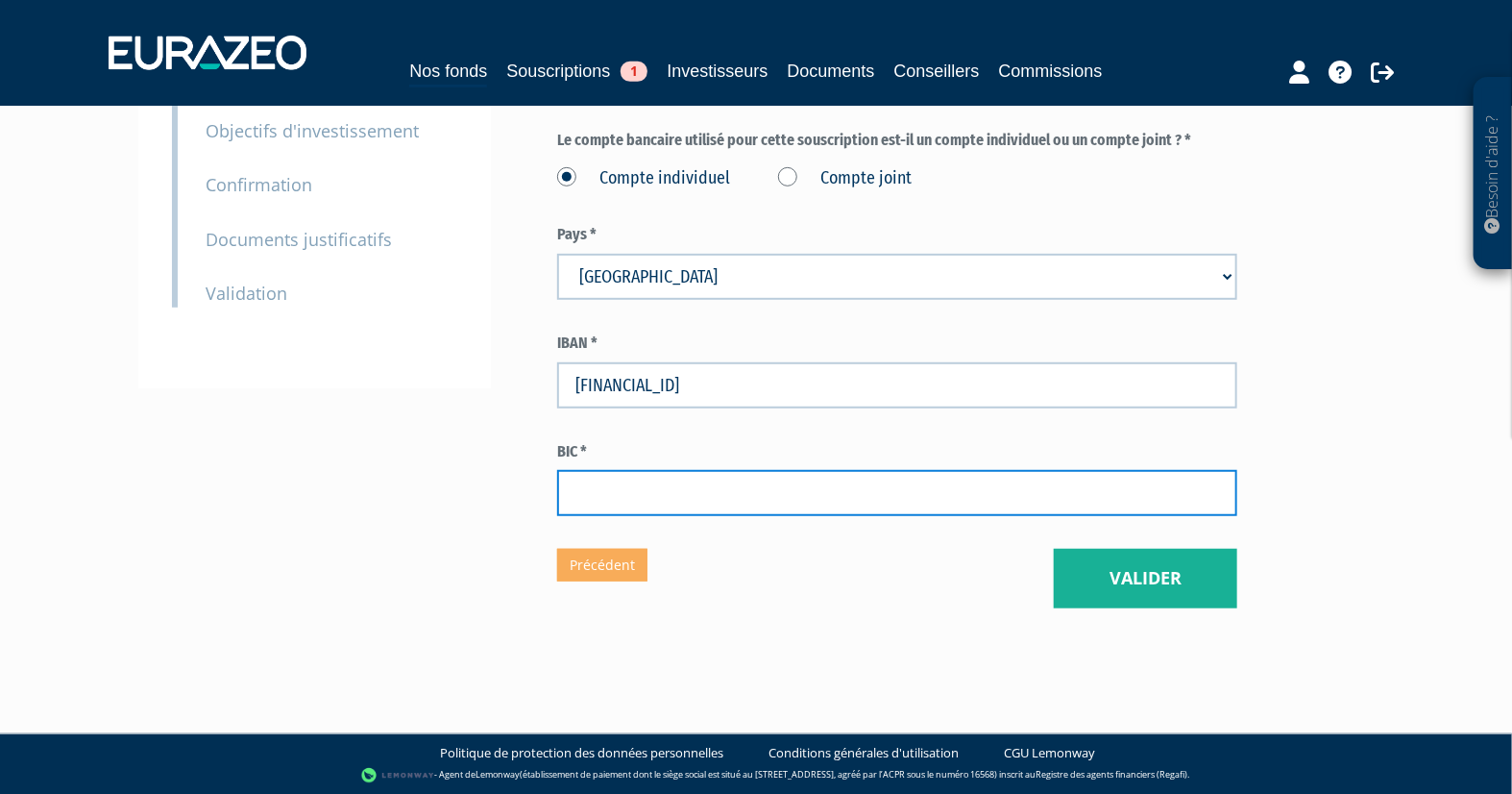
click at [772, 479] on input "text" at bounding box center [897, 494] width 680 height 46
paste input "AGRIFRPP907"
type input "AGRIFRPP907"
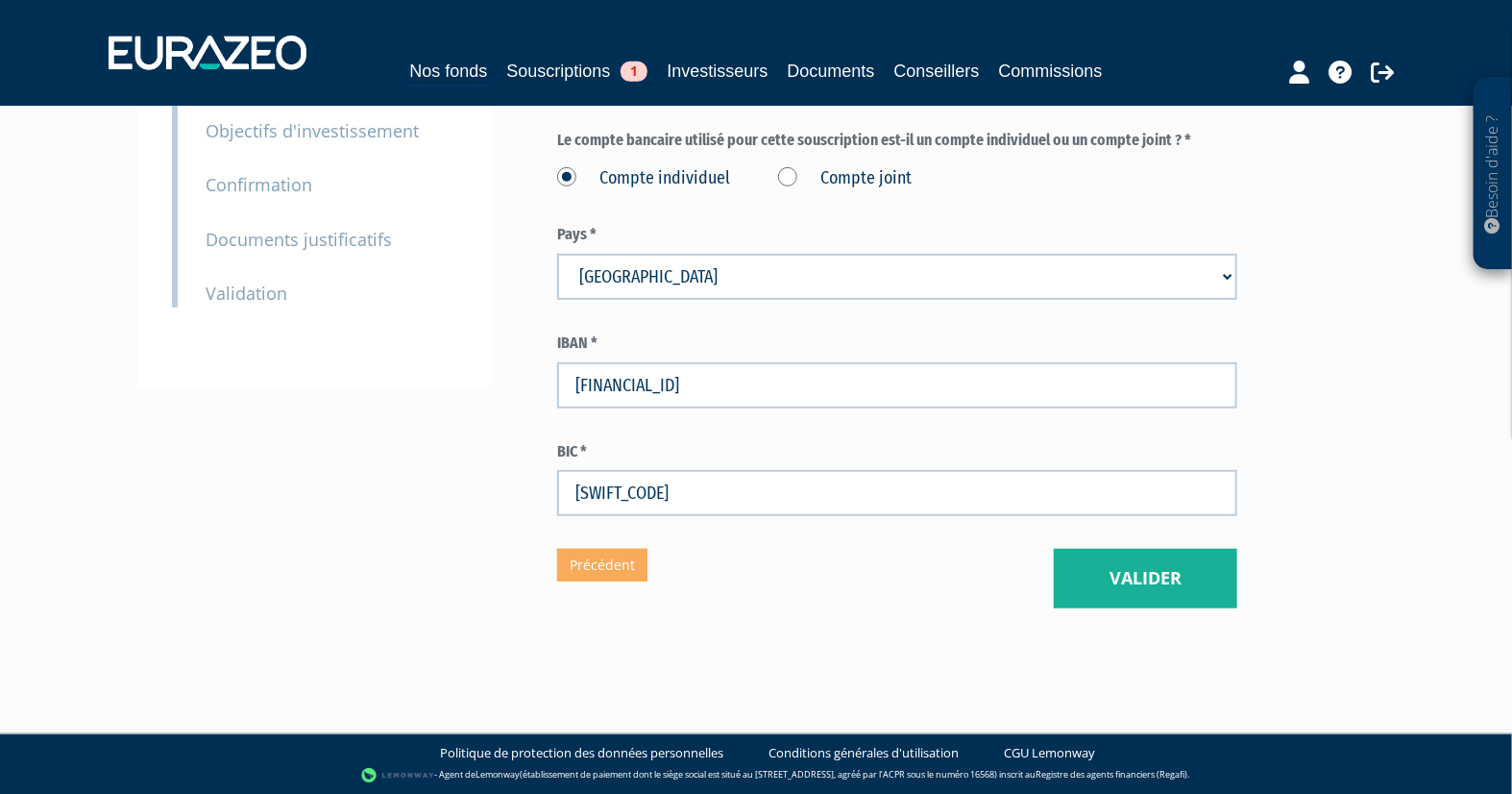
click at [927, 579] on div "Eurazeo Private Value Europe 3 Coordonnées bancaires (* Champs obligatoires) Ce…" at bounding box center [897, 186] width 680 height 844
click at [1116, 583] on button "Valider" at bounding box center [1146, 579] width 183 height 60
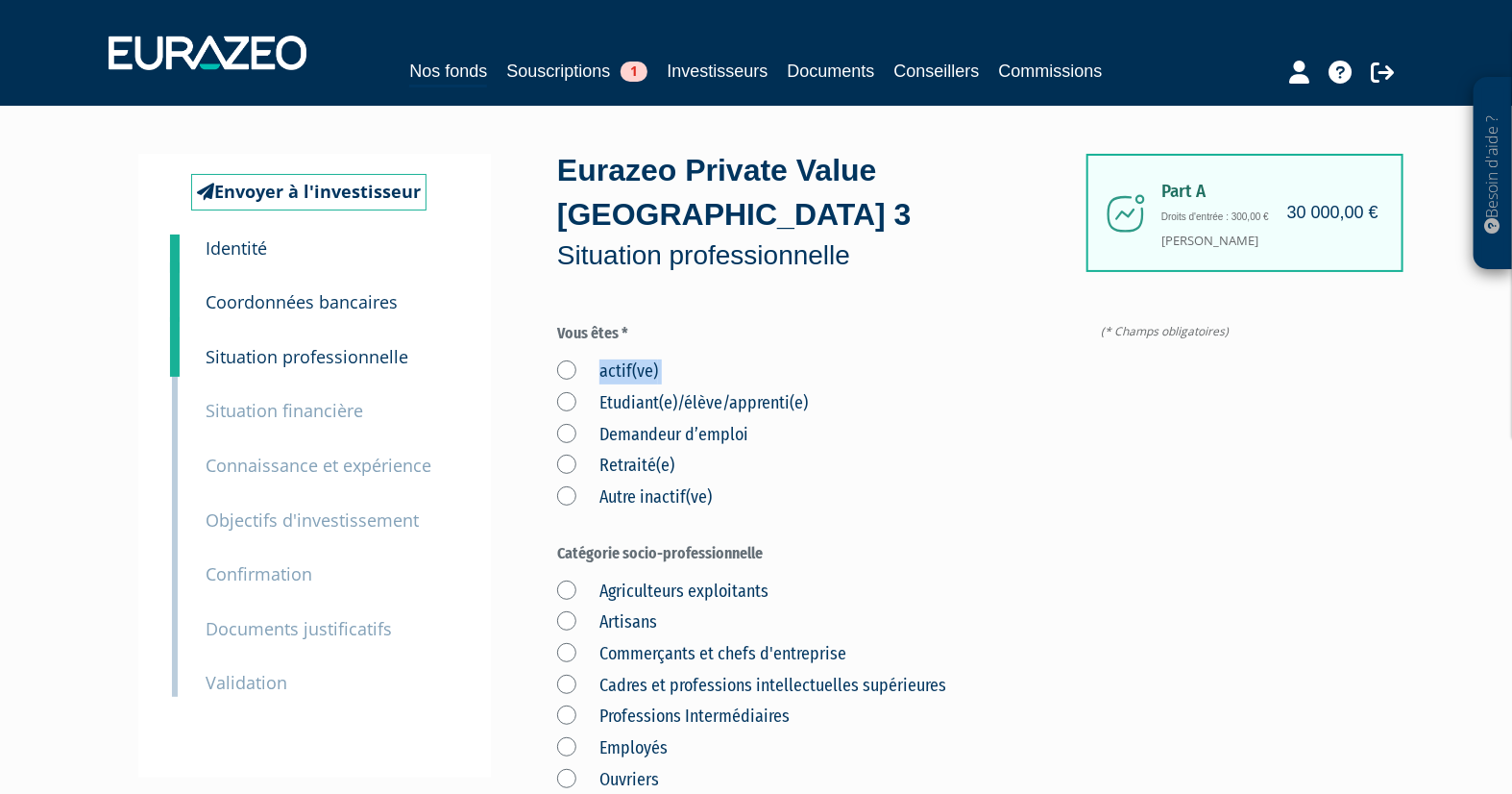
click at [564, 366] on label "actif(ve)" at bounding box center [607, 372] width 100 height 25
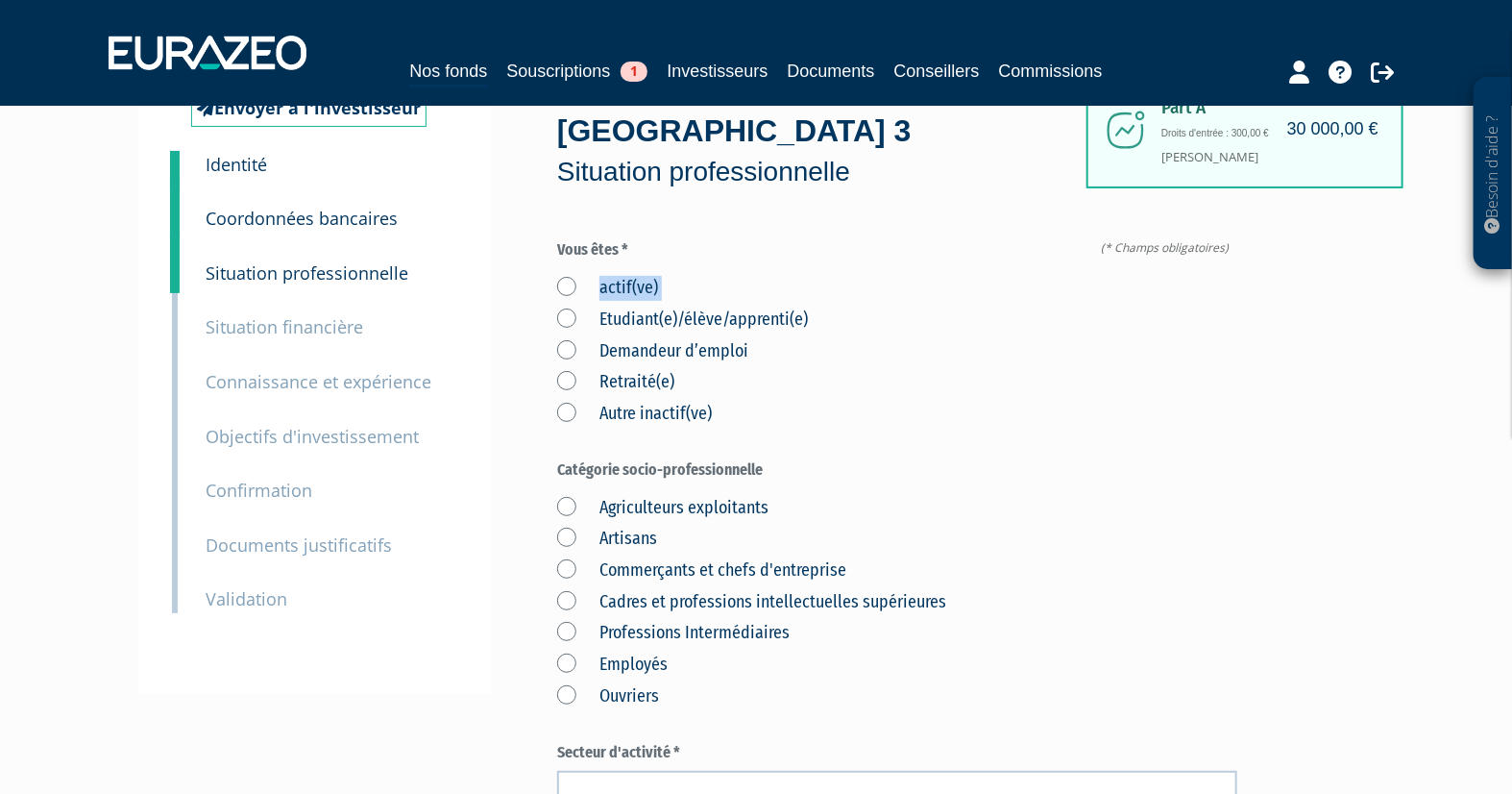
scroll to position [106, 0]
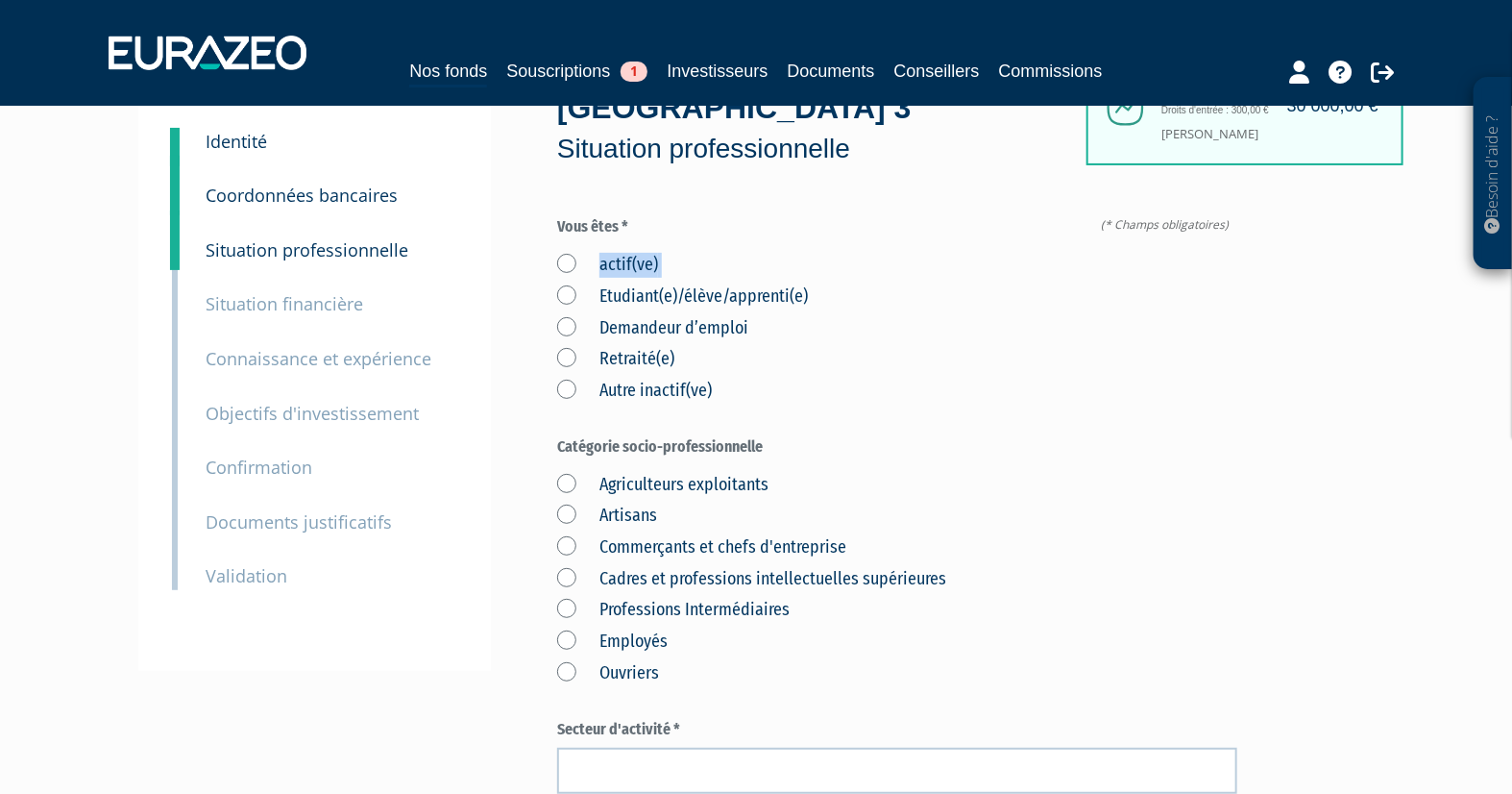
click at [572, 270] on label "actif(ve)" at bounding box center [607, 266] width 100 height 25
click at [0, 0] on input "actif(ve)" at bounding box center [0, 0] width 0 height 0
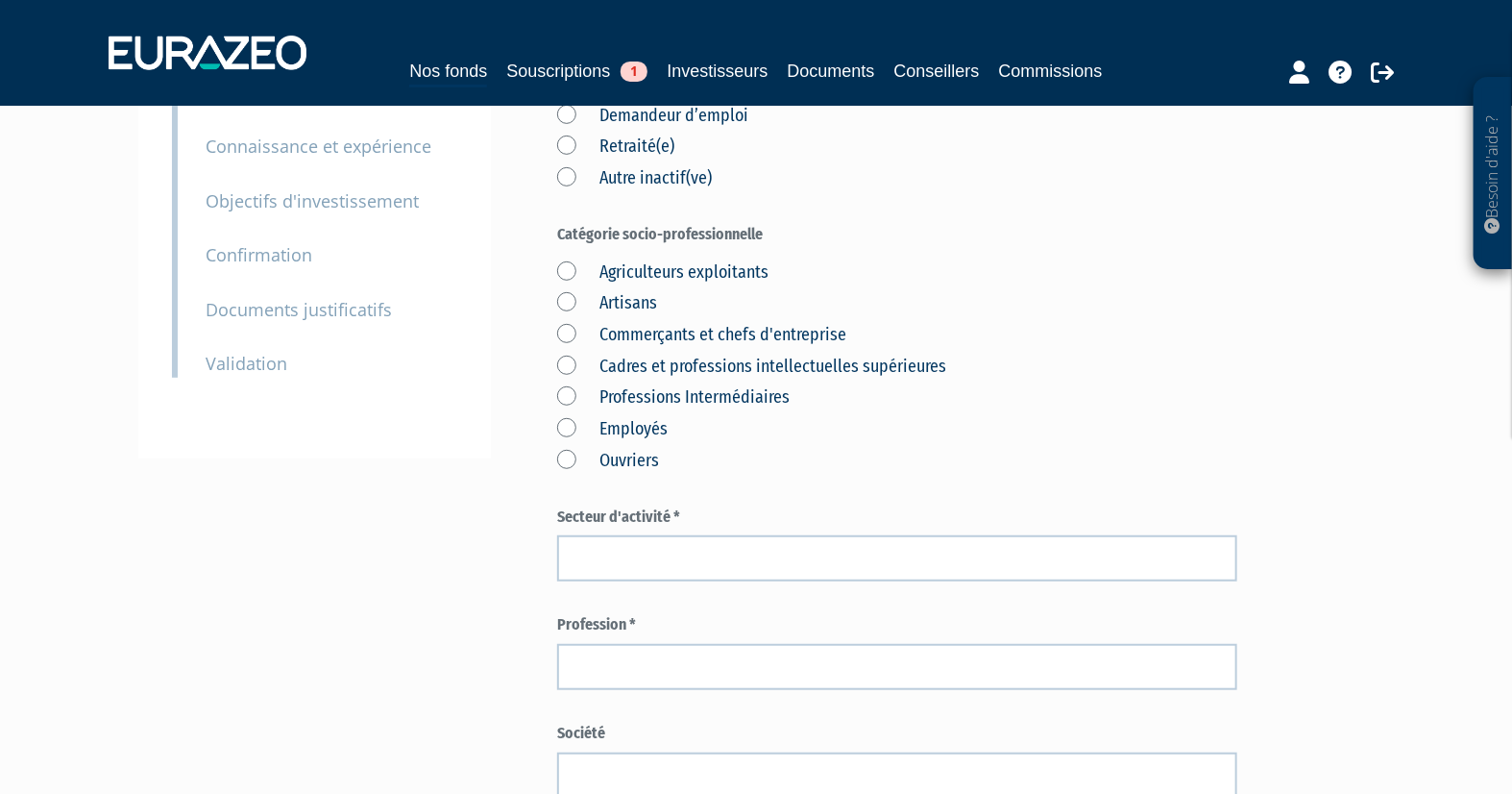
scroll to position [320, 0]
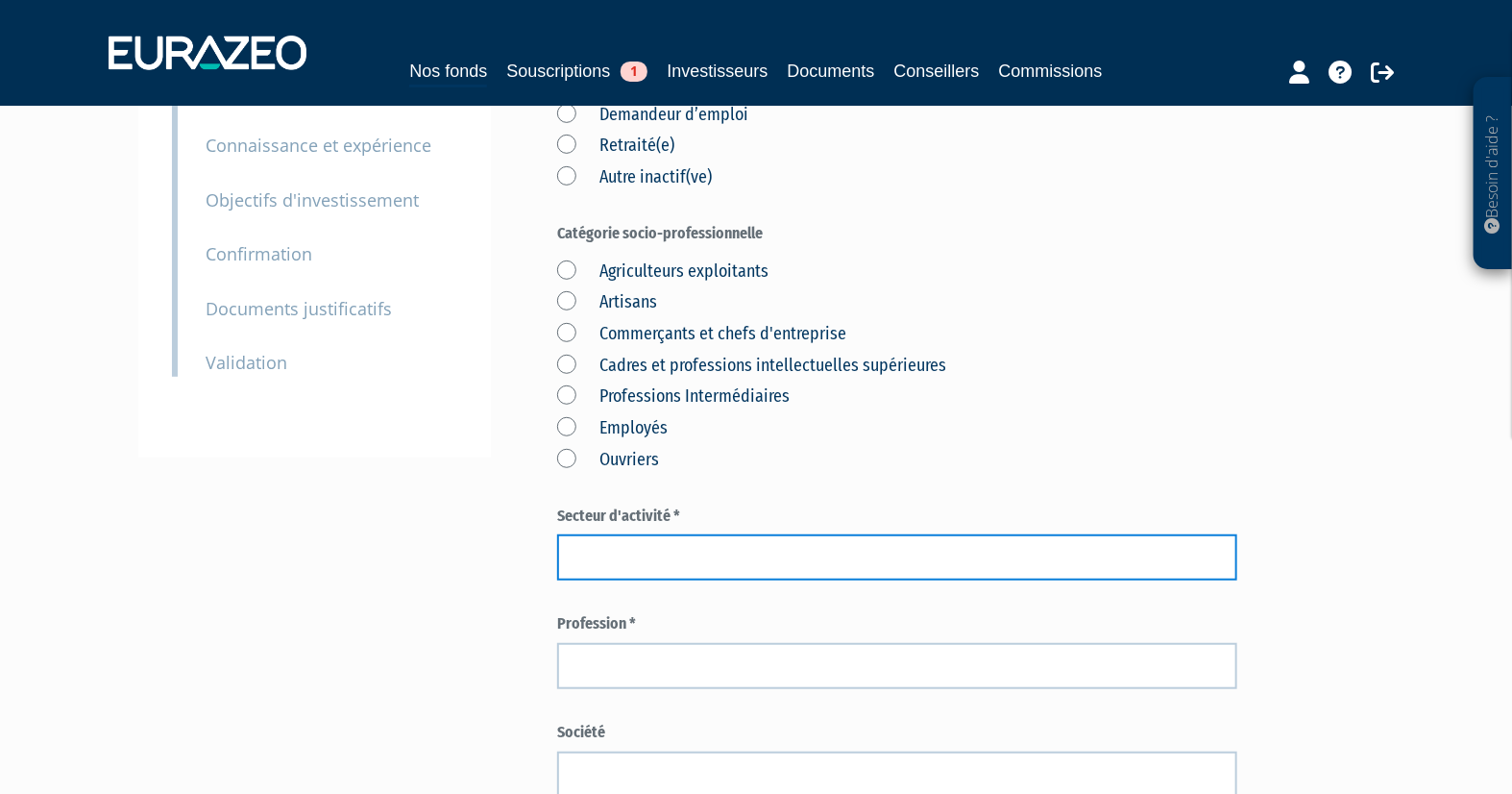
click at [630, 558] on input "text" at bounding box center [897, 557] width 680 height 46
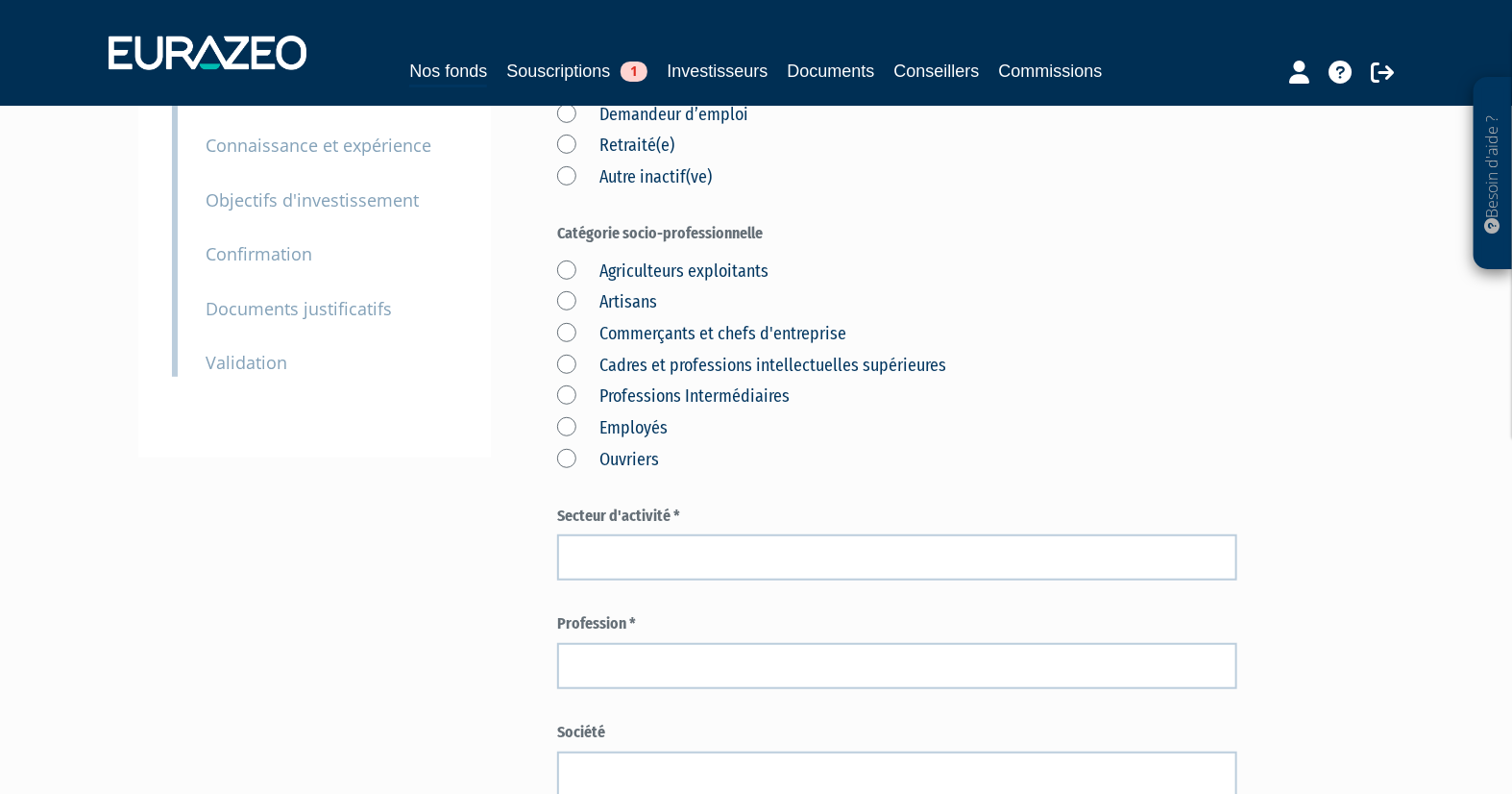
click at [1004, 390] on div "Agriculteurs exploitants Artisans Commerçants et chefs d'entreprise Cadres et p…" at bounding box center [897, 363] width 680 height 220
click at [569, 363] on label "Cadres et professions intellectuelles supérieures" at bounding box center [751, 366] width 389 height 25
click at [0, 0] on supérieures "Cadres et professions intellectuelles supérieures" at bounding box center [0, 0] width 0 height 0
click at [566, 326] on label "Commerçants et chefs d'entreprise" at bounding box center [701, 334] width 289 height 25
click at [568, 329] on label "Commerçants et chefs d'entreprise" at bounding box center [701, 334] width 289 height 25
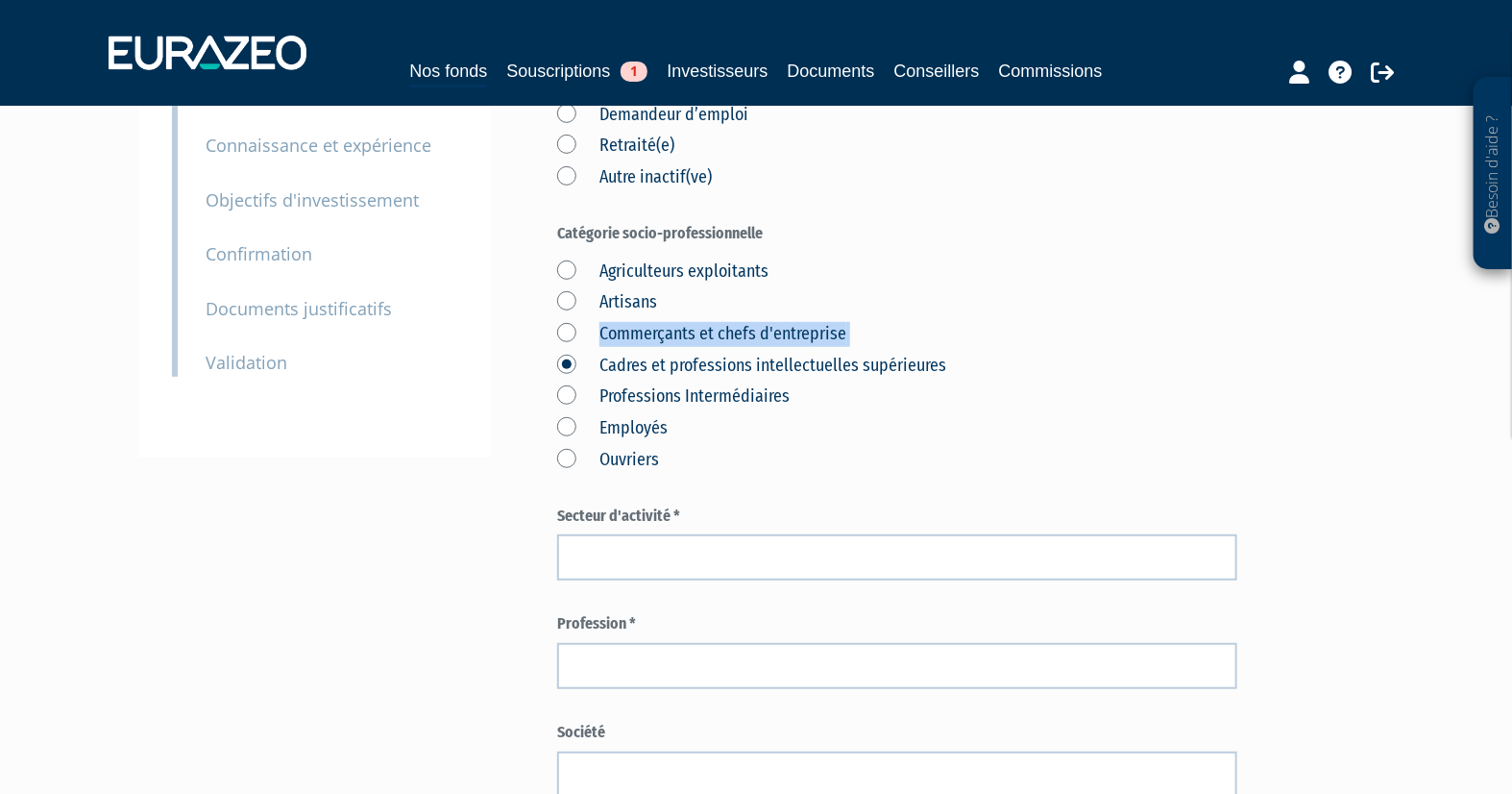
click at [0, 0] on d\'entreprise "Commerçants et chefs d'entreprise" at bounding box center [0, 0] width 0 height 0
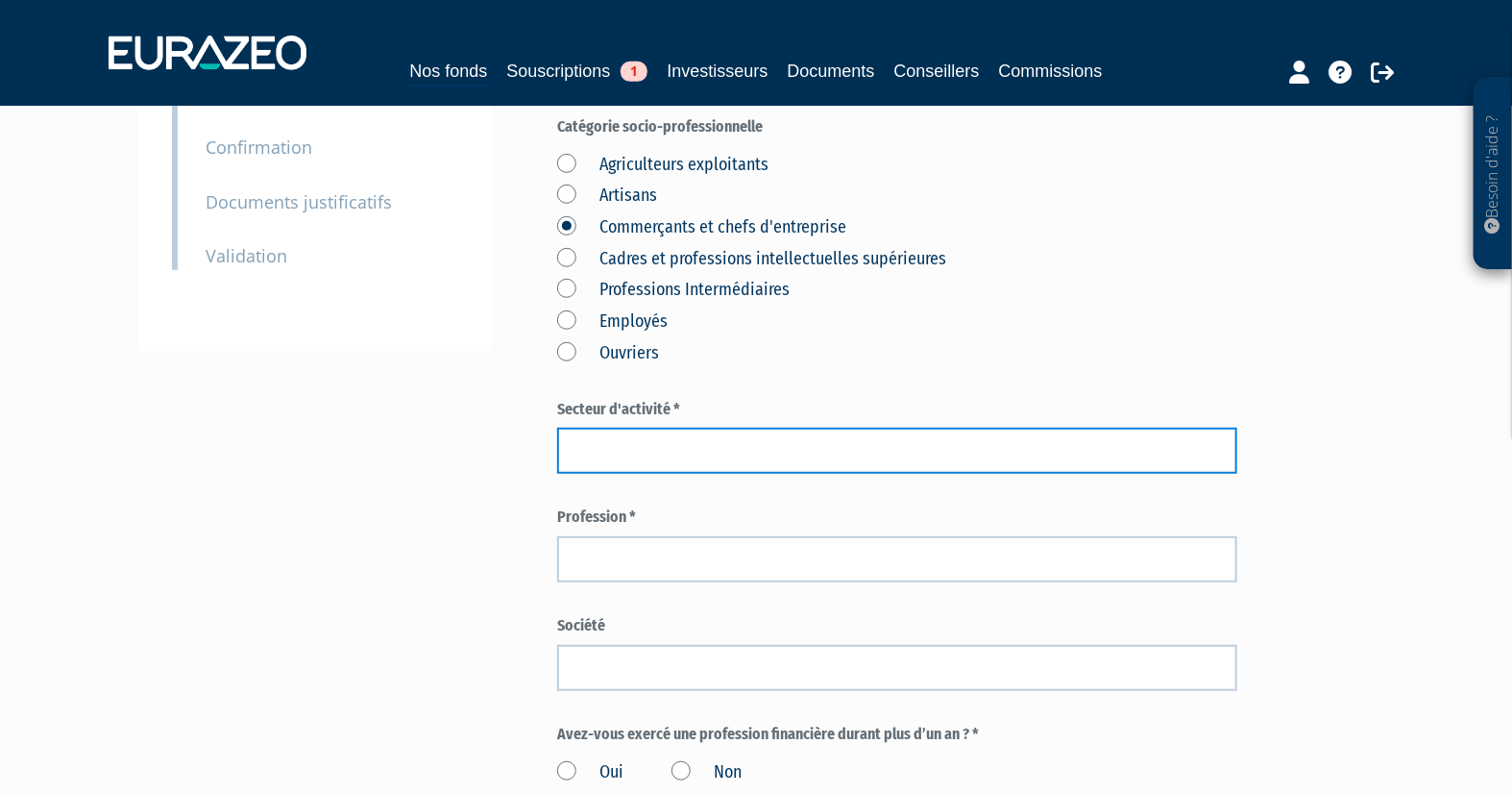
click at [784, 451] on input "text" at bounding box center [897, 451] width 680 height 46
type input "ARCHITECTURE"
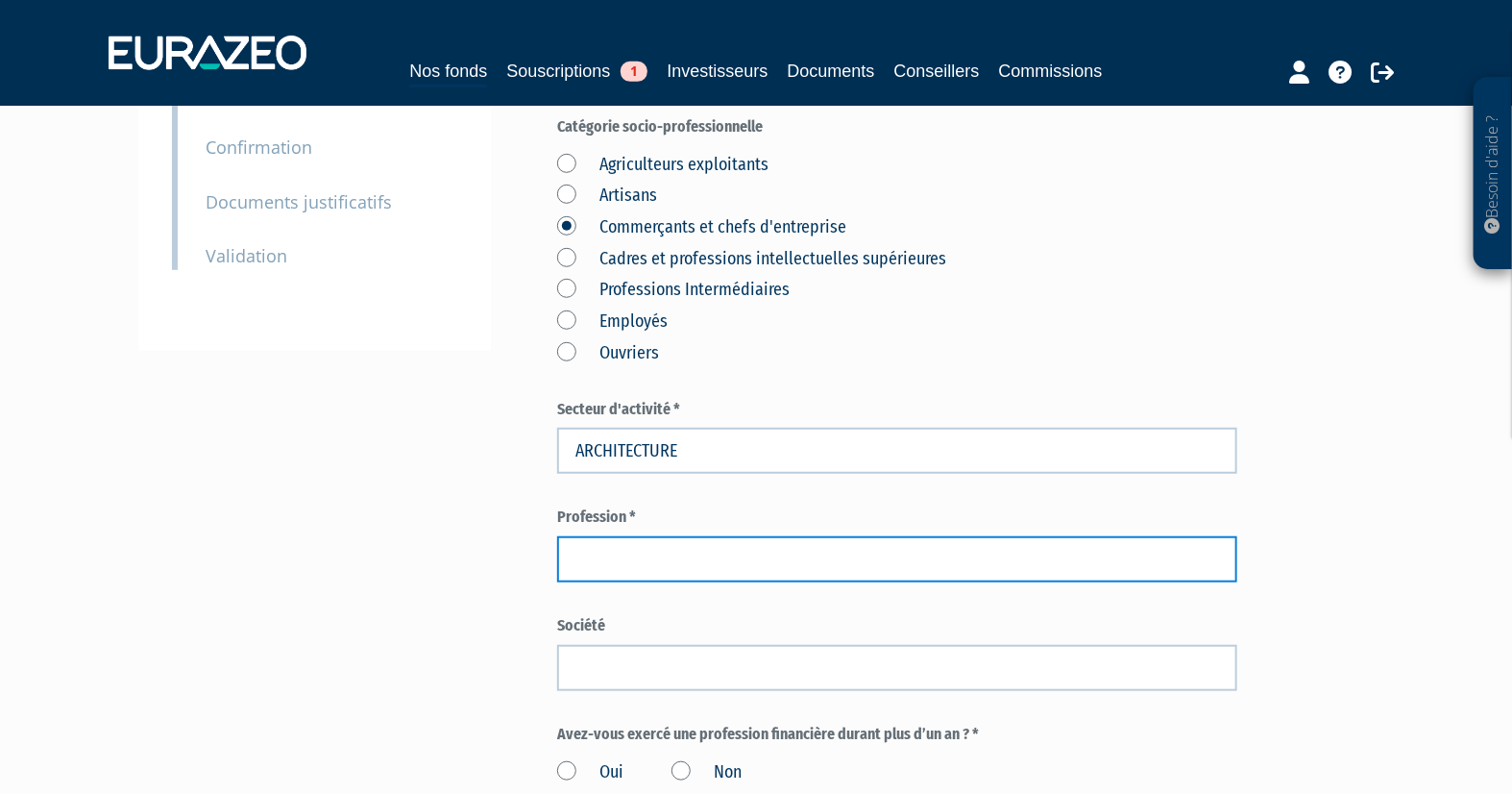
click at [749, 546] on input "text" at bounding box center [897, 559] width 680 height 46
type input "ARCHITECTE"
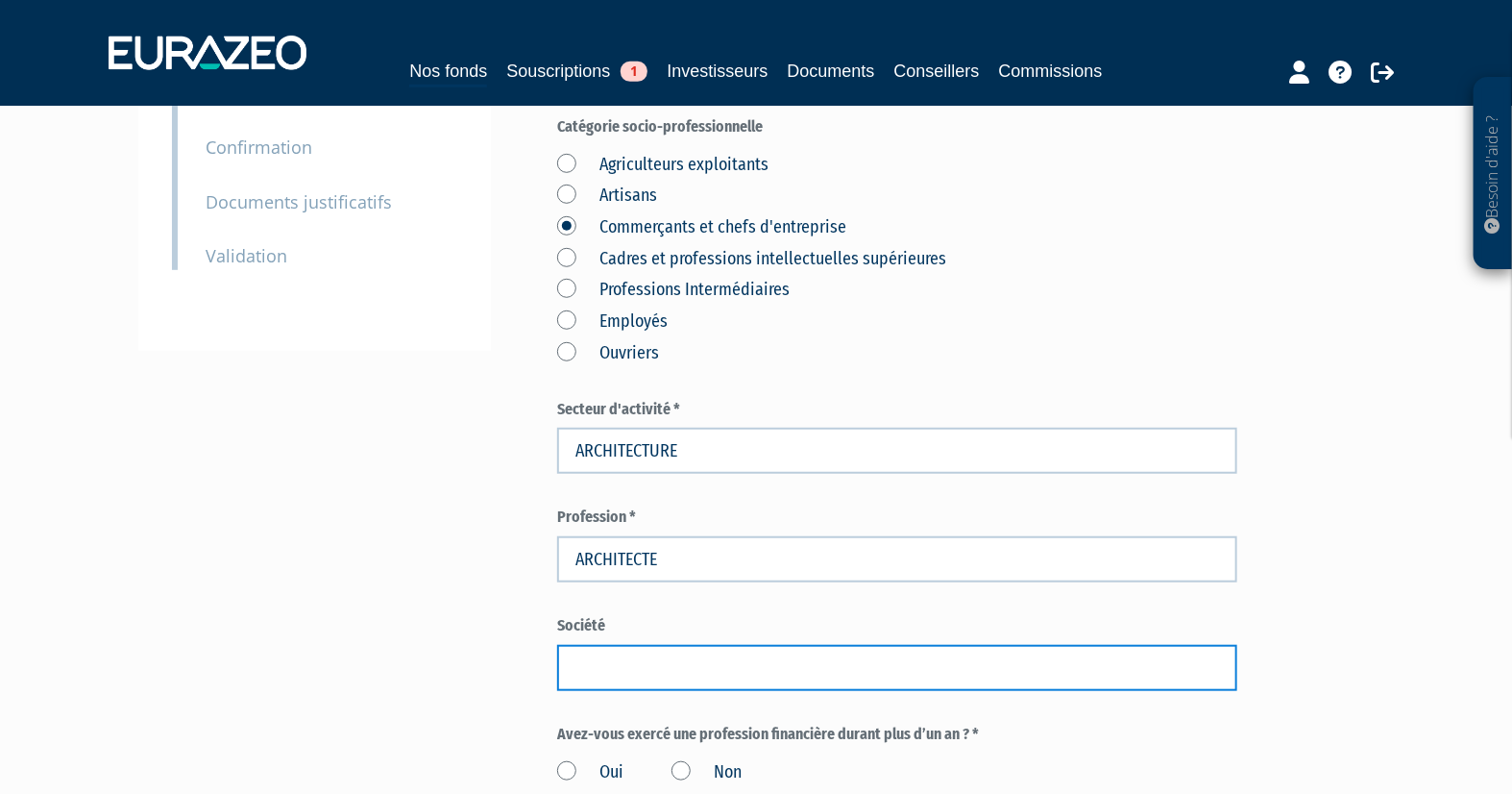
click at [664, 672] on input "text" at bounding box center [897, 668] width 680 height 46
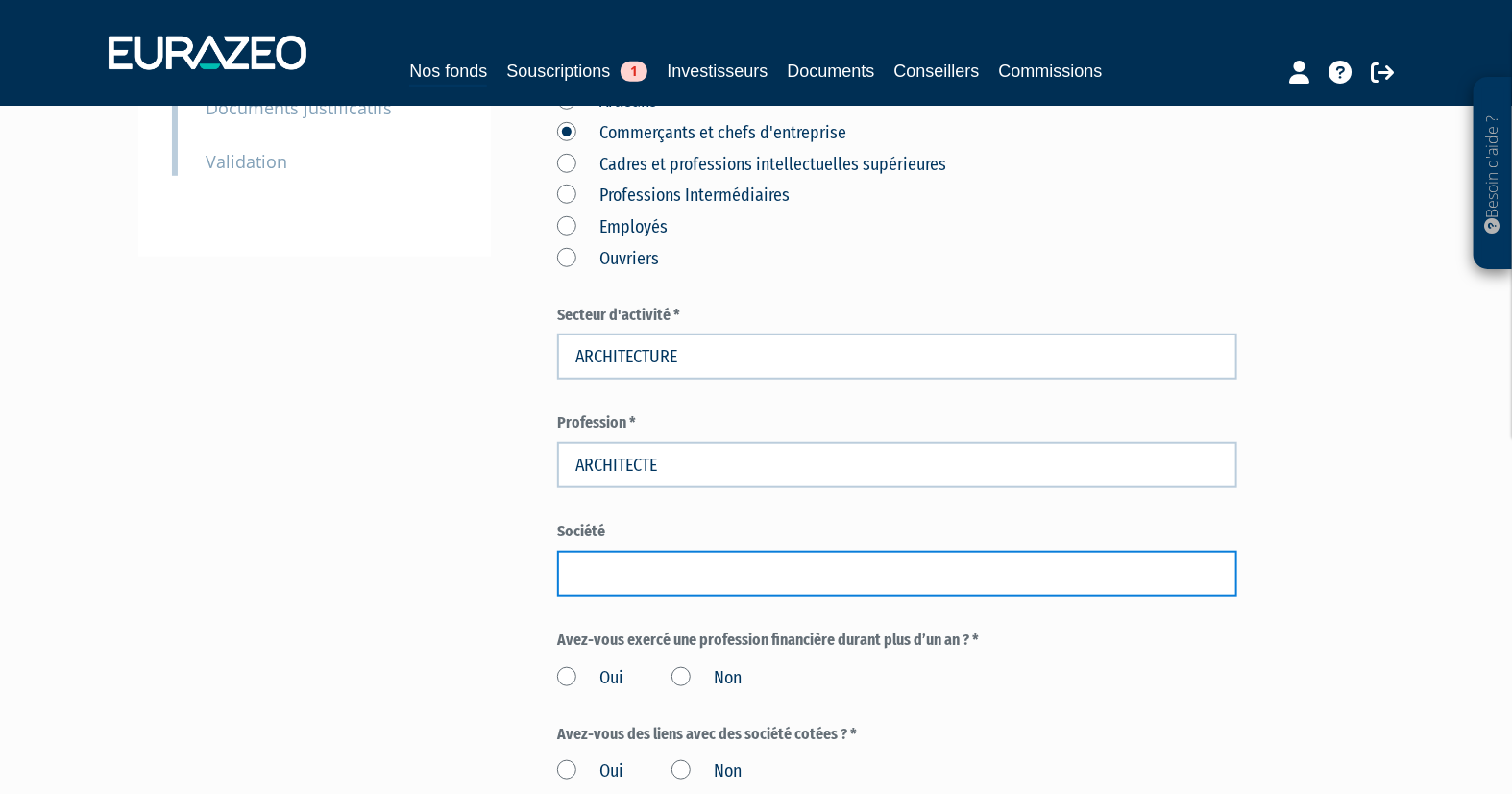
scroll to position [747, 0]
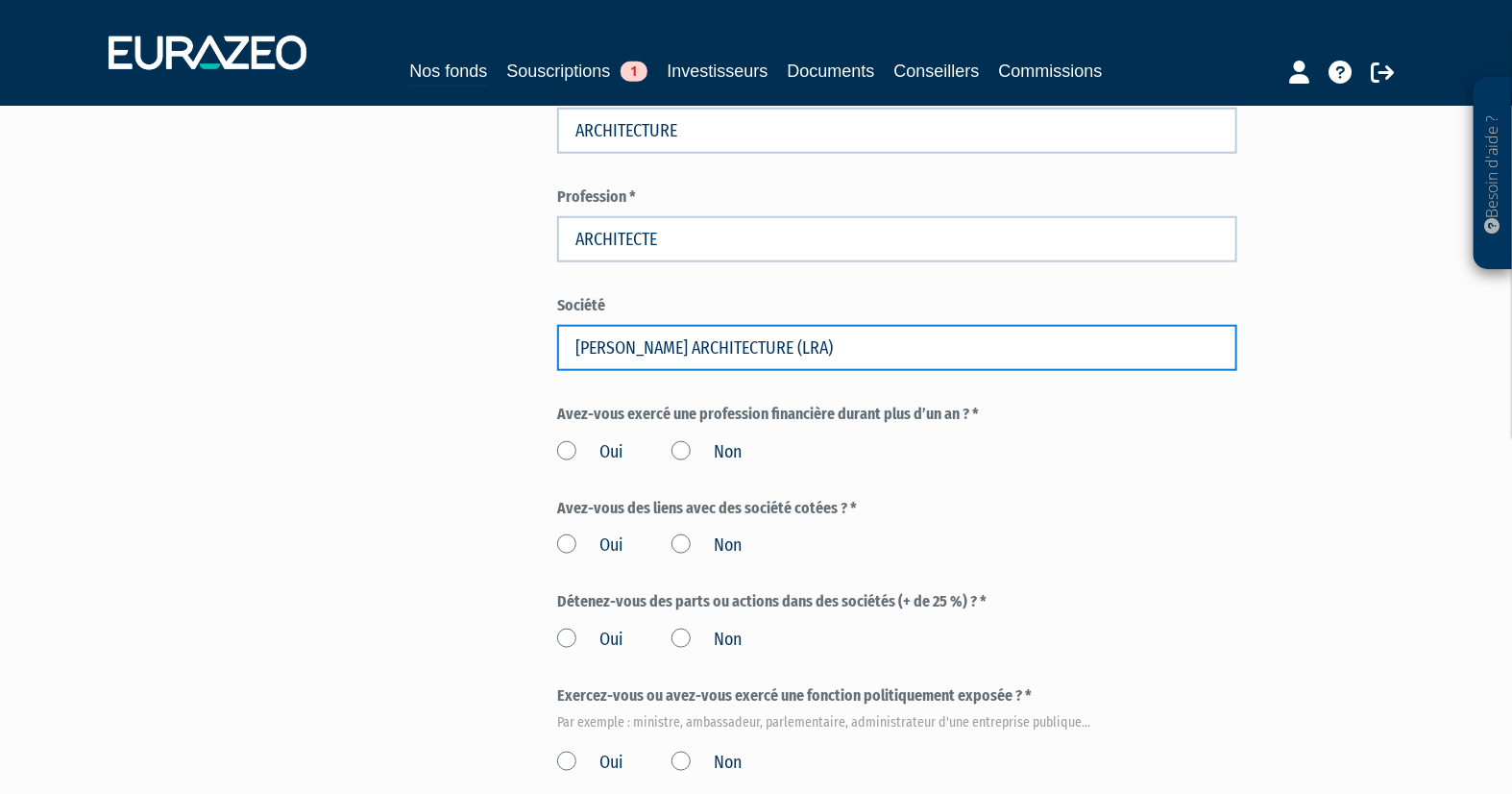
type input "LUCAS RIEUF ARCHITECTURE (LRA)"
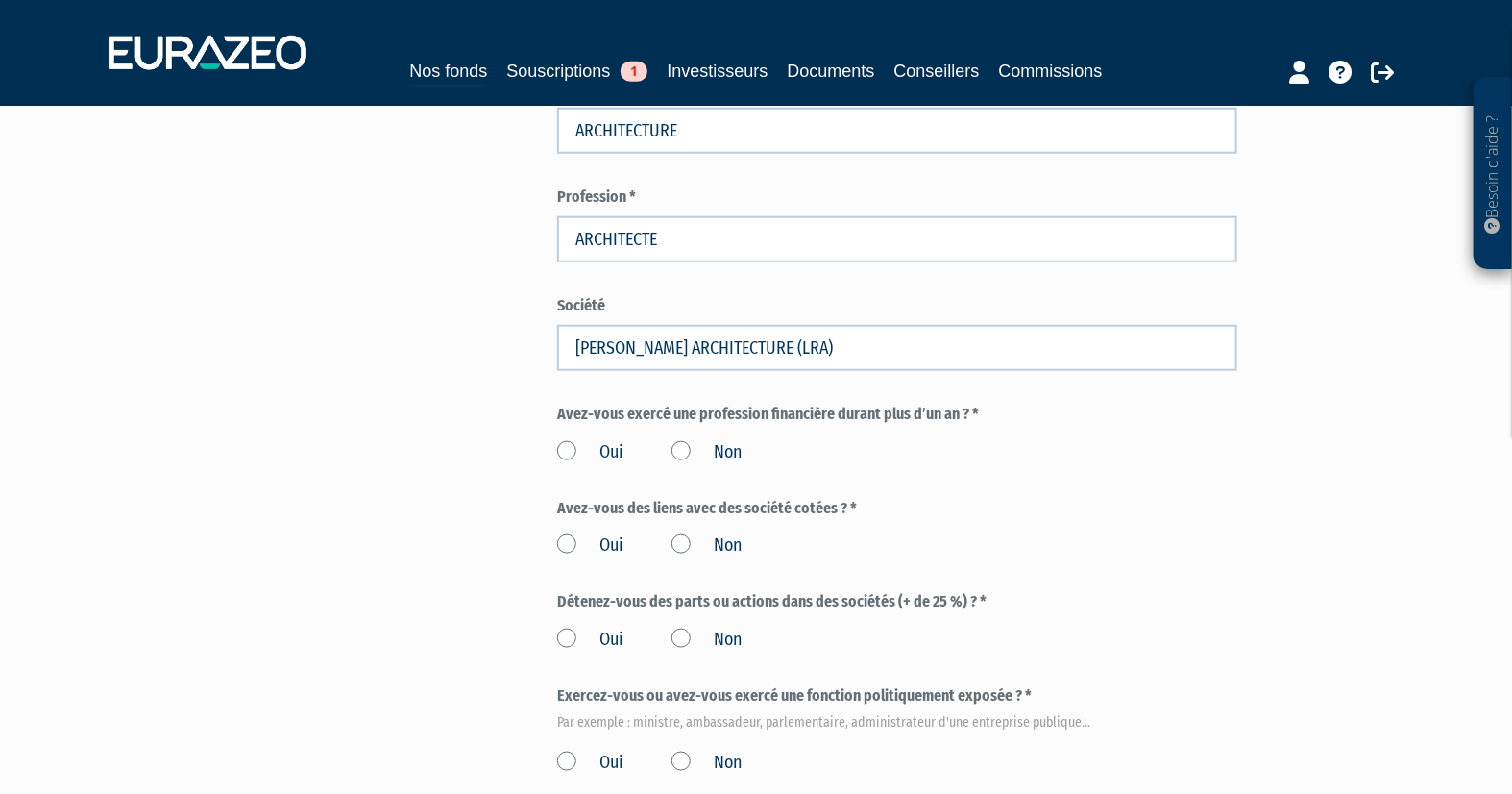
click at [1007, 464] on div "Oui Non" at bounding box center [897, 449] width 680 height 32
click at [677, 452] on label "Non" at bounding box center [707, 453] width 70 height 25
click at [0, 0] on input "Non" at bounding box center [0, 0] width 0 height 0
click at [680, 541] on label "Non" at bounding box center [707, 546] width 70 height 25
click at [0, 0] on input "Non" at bounding box center [0, 0] width 0 height 0
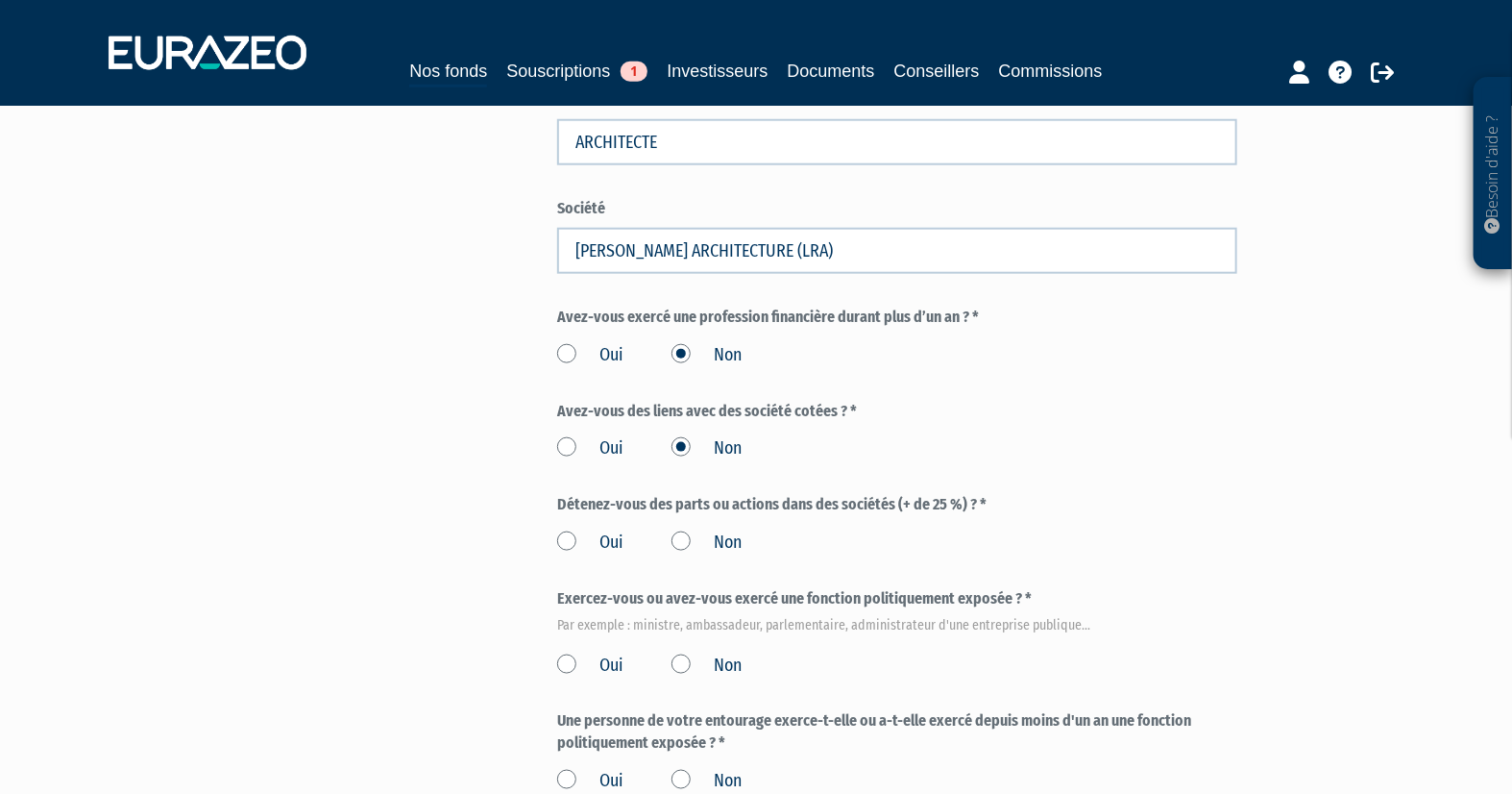
scroll to position [961, 0]
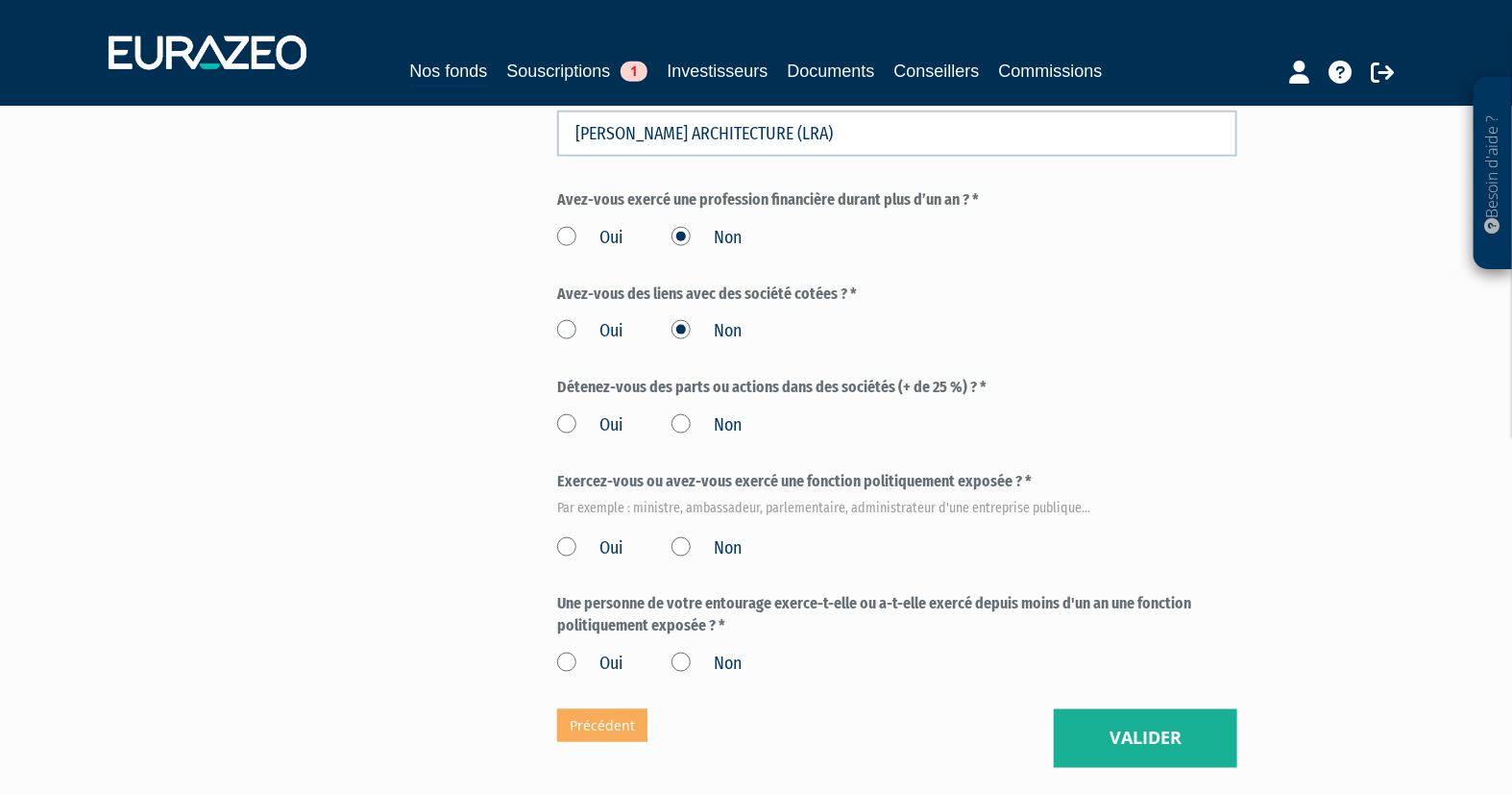
click at [677, 428] on label "Non" at bounding box center [707, 426] width 70 height 25
click at [0, 0] on input "Non" at bounding box center [0, 0] width 0 height 0
click at [680, 545] on label "Non" at bounding box center [707, 549] width 70 height 25
click at [0, 0] on input "Non" at bounding box center [0, 0] width 0 height 0
click at [683, 661] on label "Non" at bounding box center [707, 665] width 70 height 25
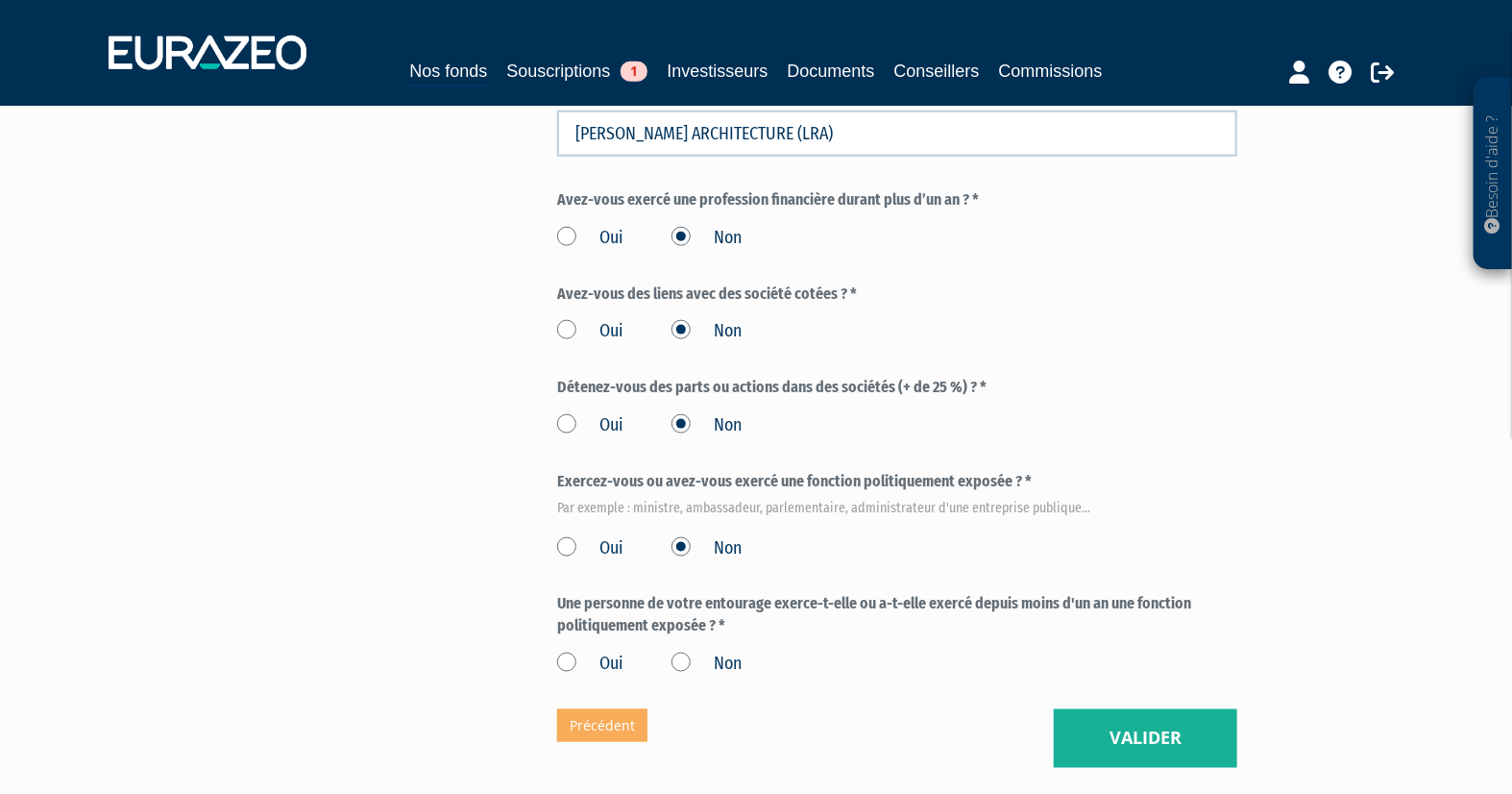
click at [0, 0] on input "Non" at bounding box center [0, 0] width 0 height 0
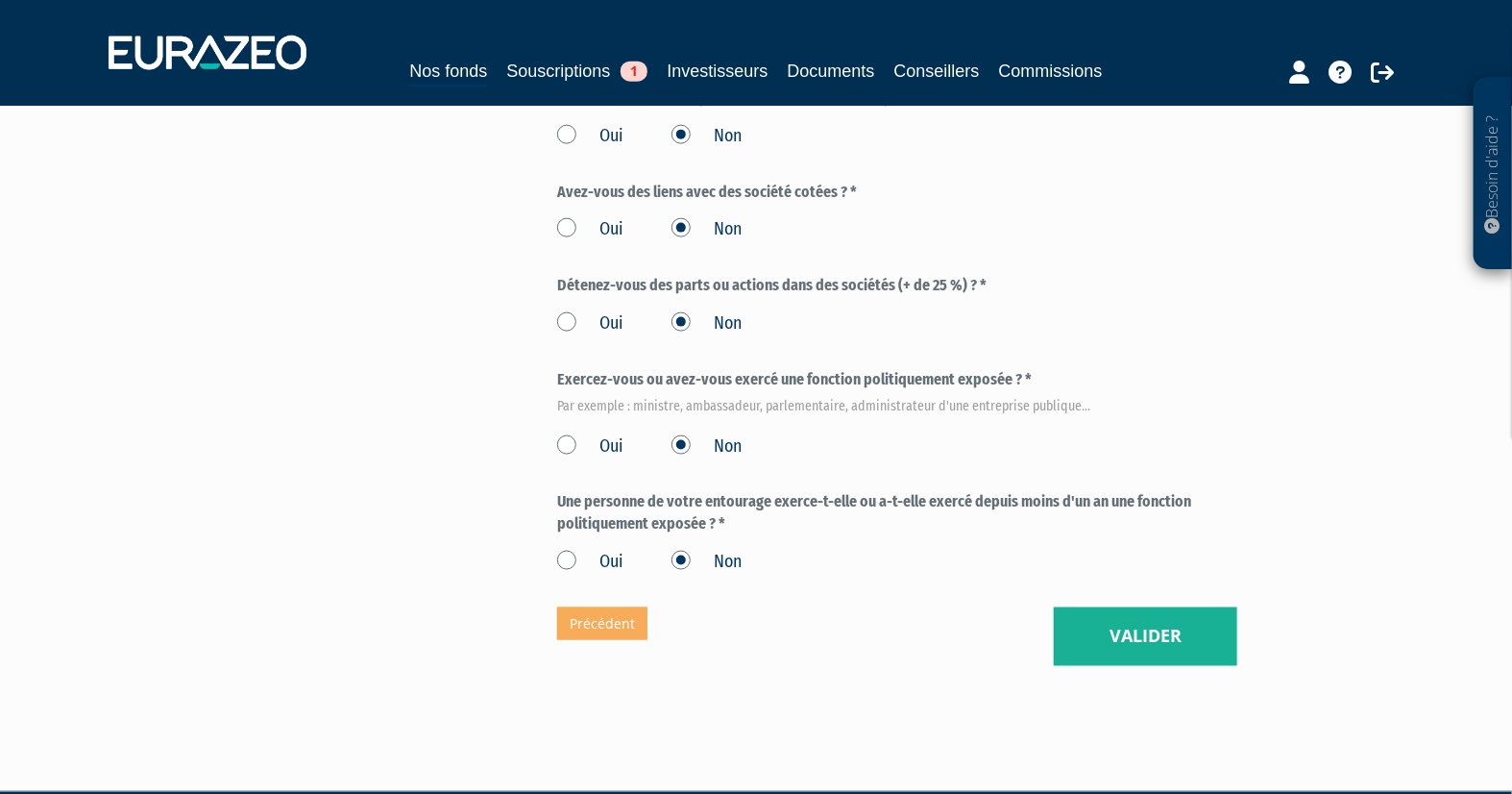
scroll to position [1067, 0]
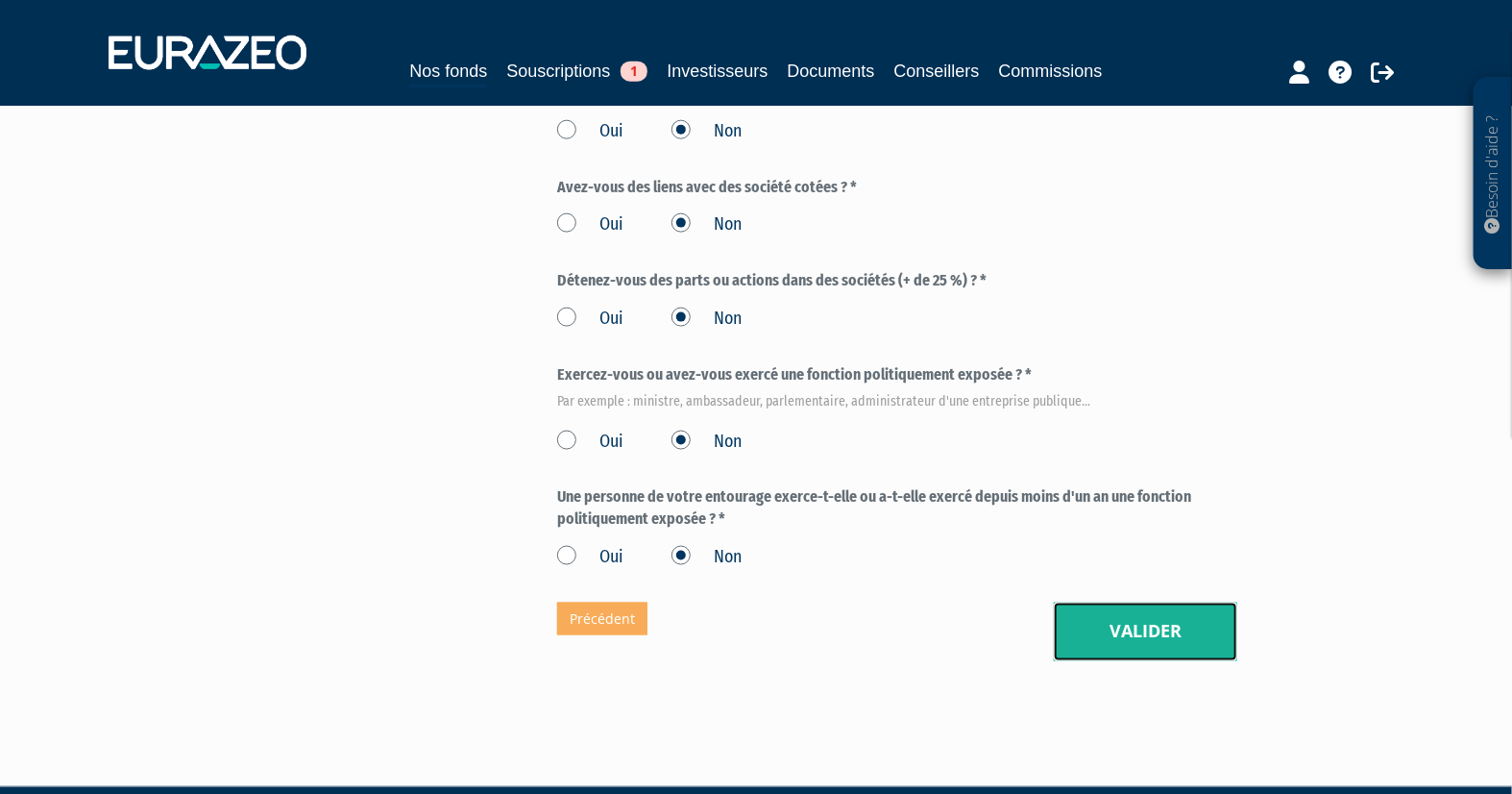
click at [1163, 623] on button "Valider" at bounding box center [1146, 633] width 183 height 60
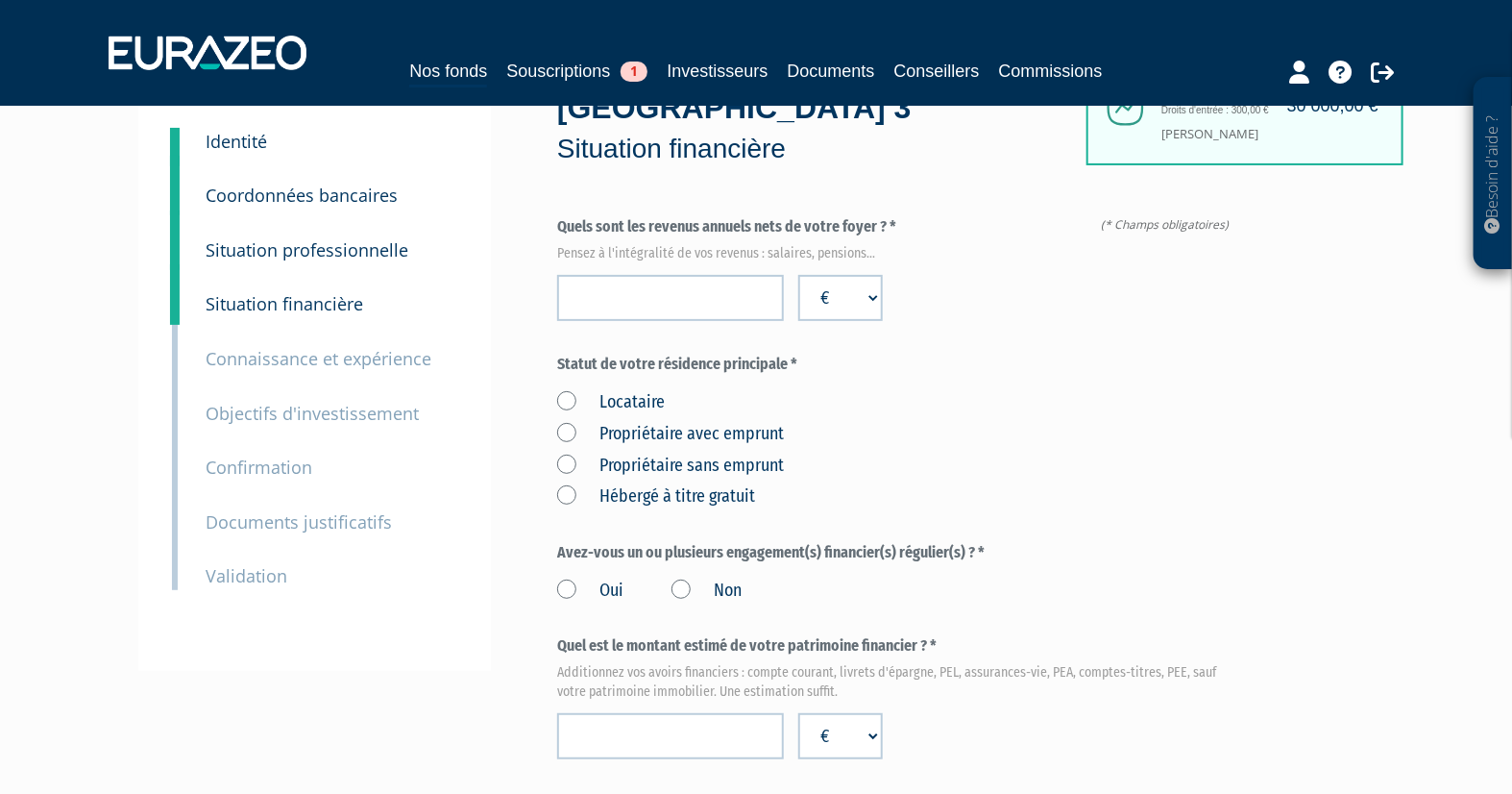
scroll to position [37, 0]
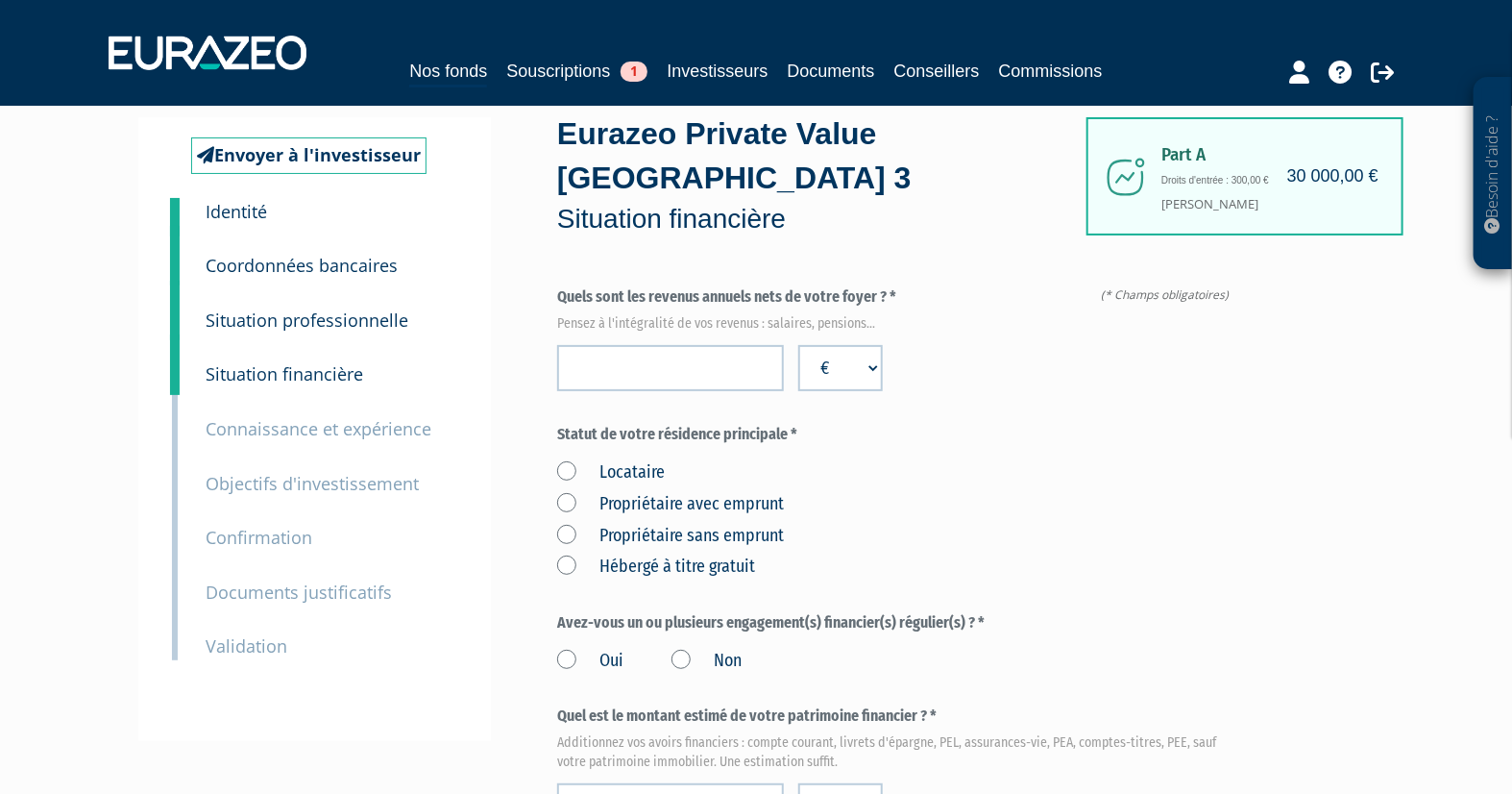
click at [1001, 449] on div "Statut de votre résidence principale * Locataire Propriétaire avec emprunt Prop…" at bounding box center [897, 501] width 680 height 156
click at [776, 376] on input "number" at bounding box center [670, 368] width 227 height 46
type input "50000"
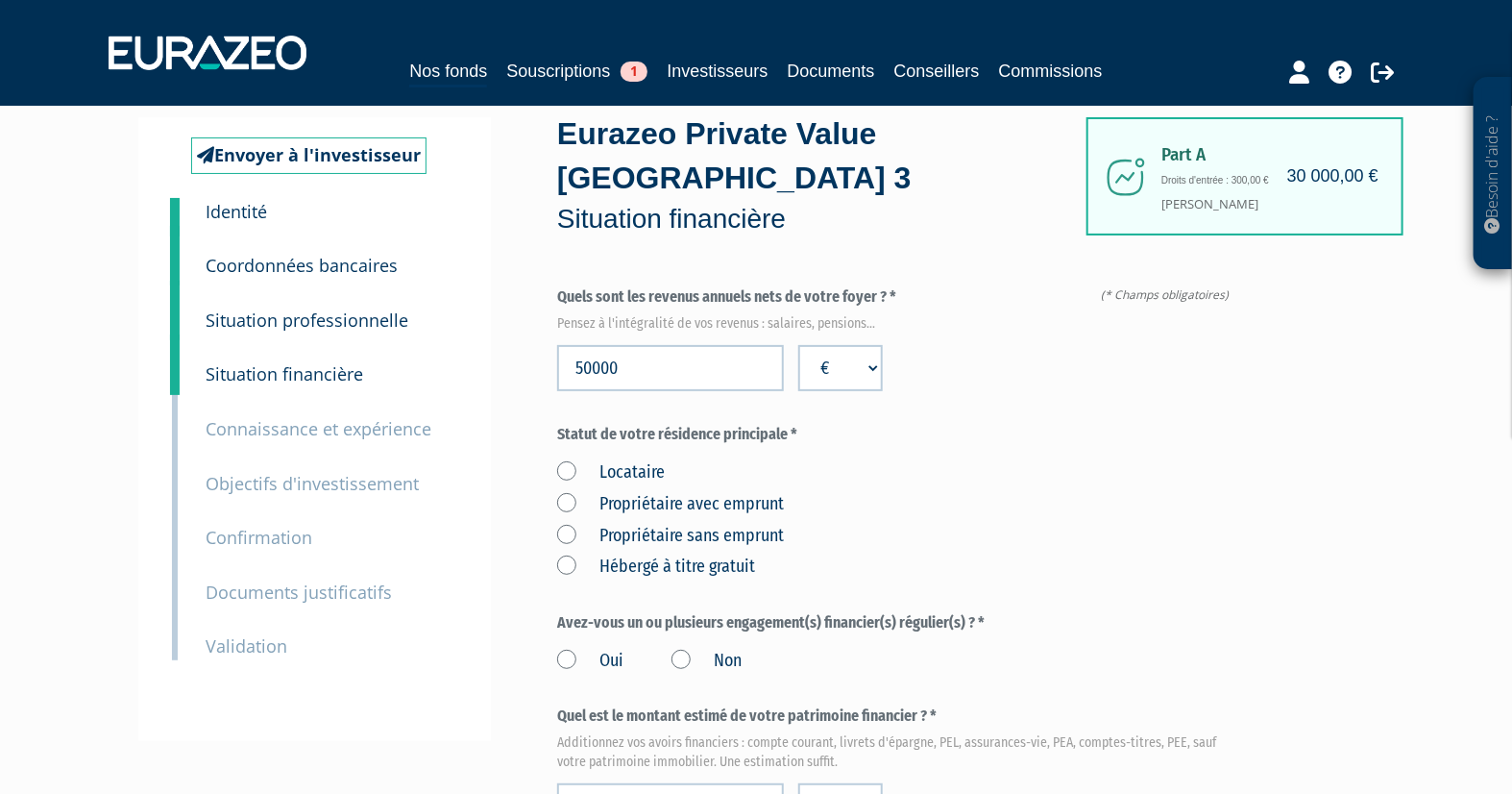
click at [567, 473] on label "Locataire" at bounding box center [610, 473] width 107 height 25
click at [0, 0] on input "Locataire" at bounding box center [0, 0] width 0 height 0
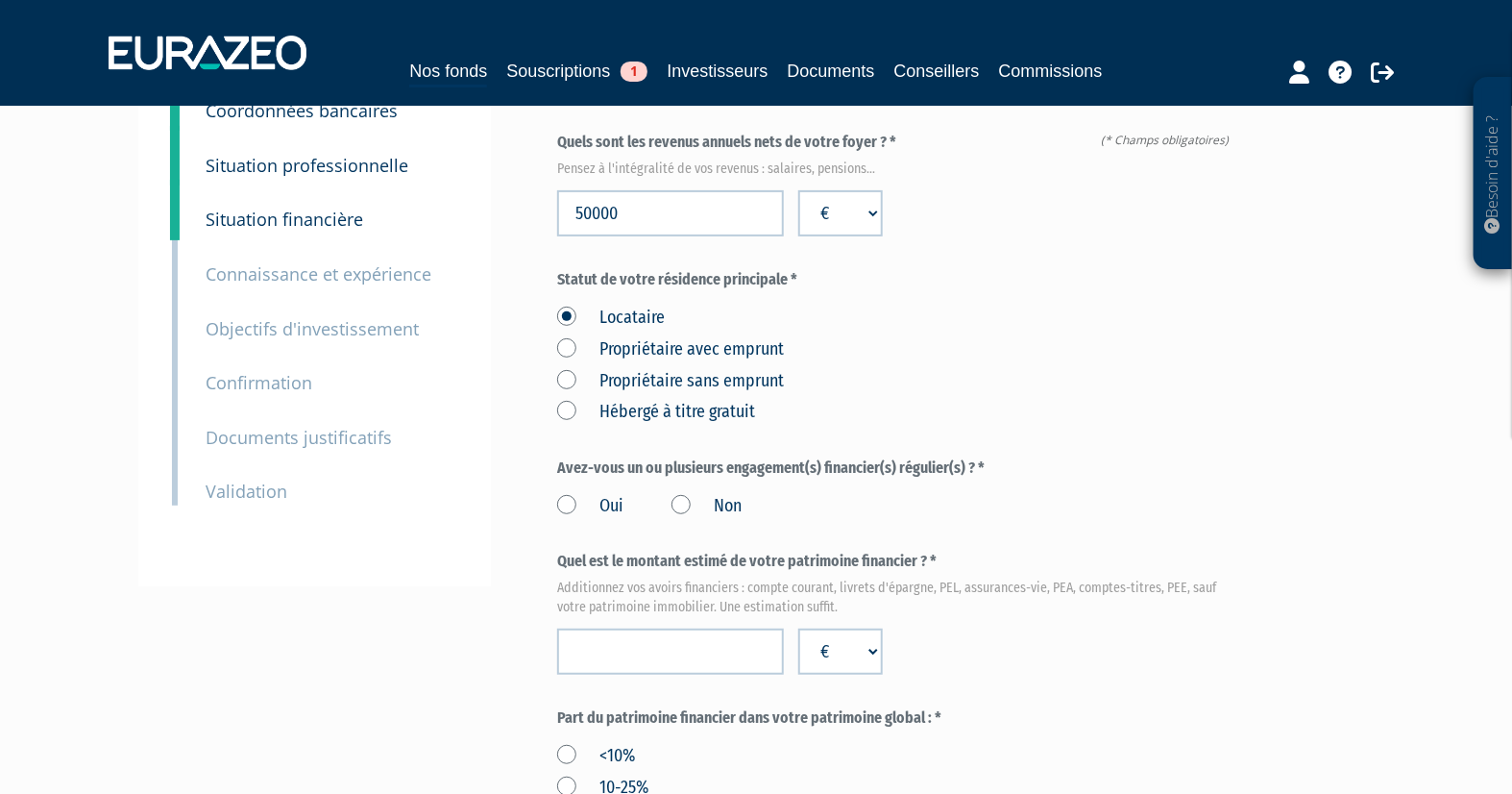
scroll to position [250, 0]
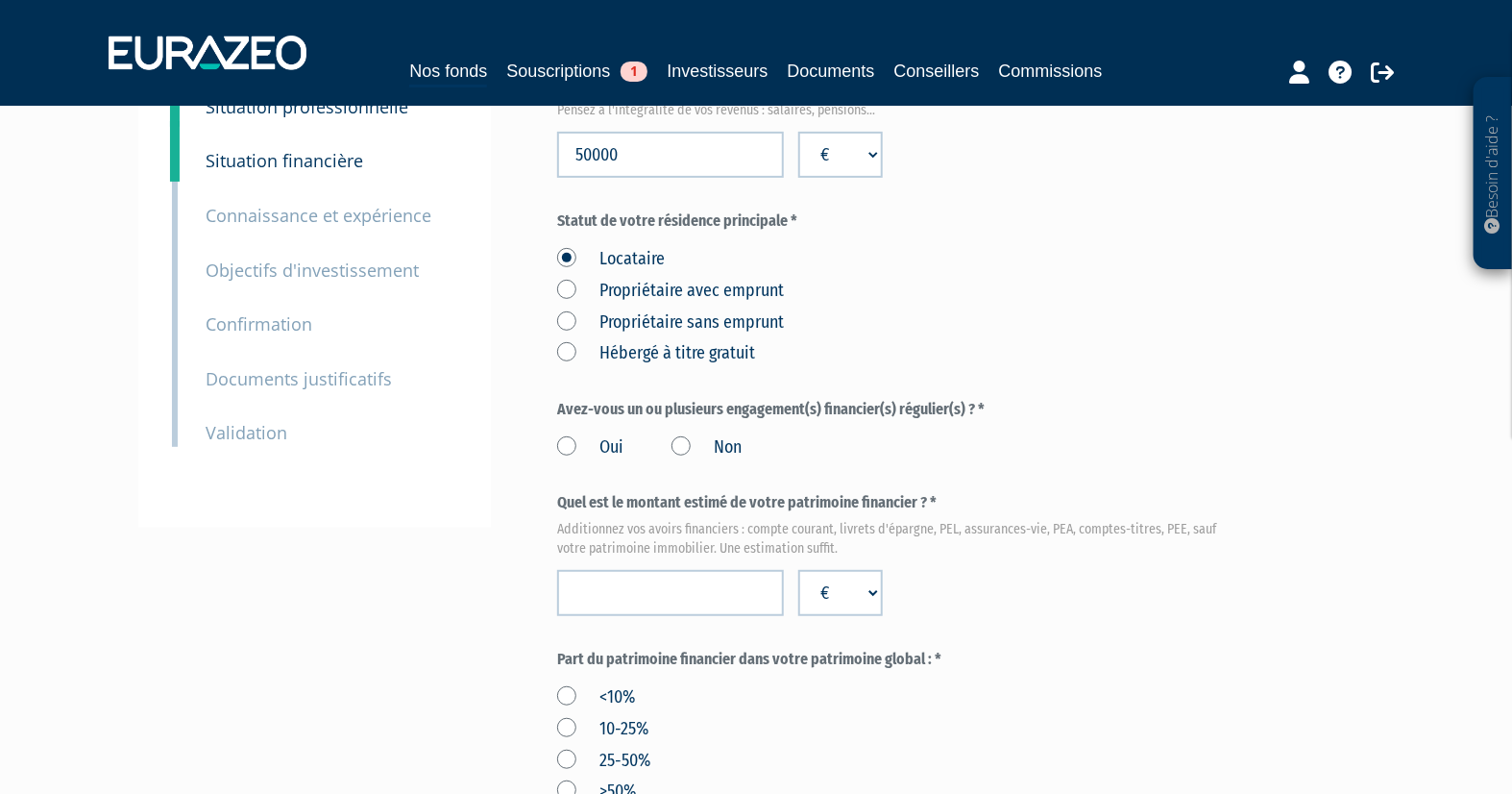
click at [687, 444] on label "Non" at bounding box center [707, 448] width 70 height 25
click at [0, 0] on input "Non" at bounding box center [0, 0] width 0 height 0
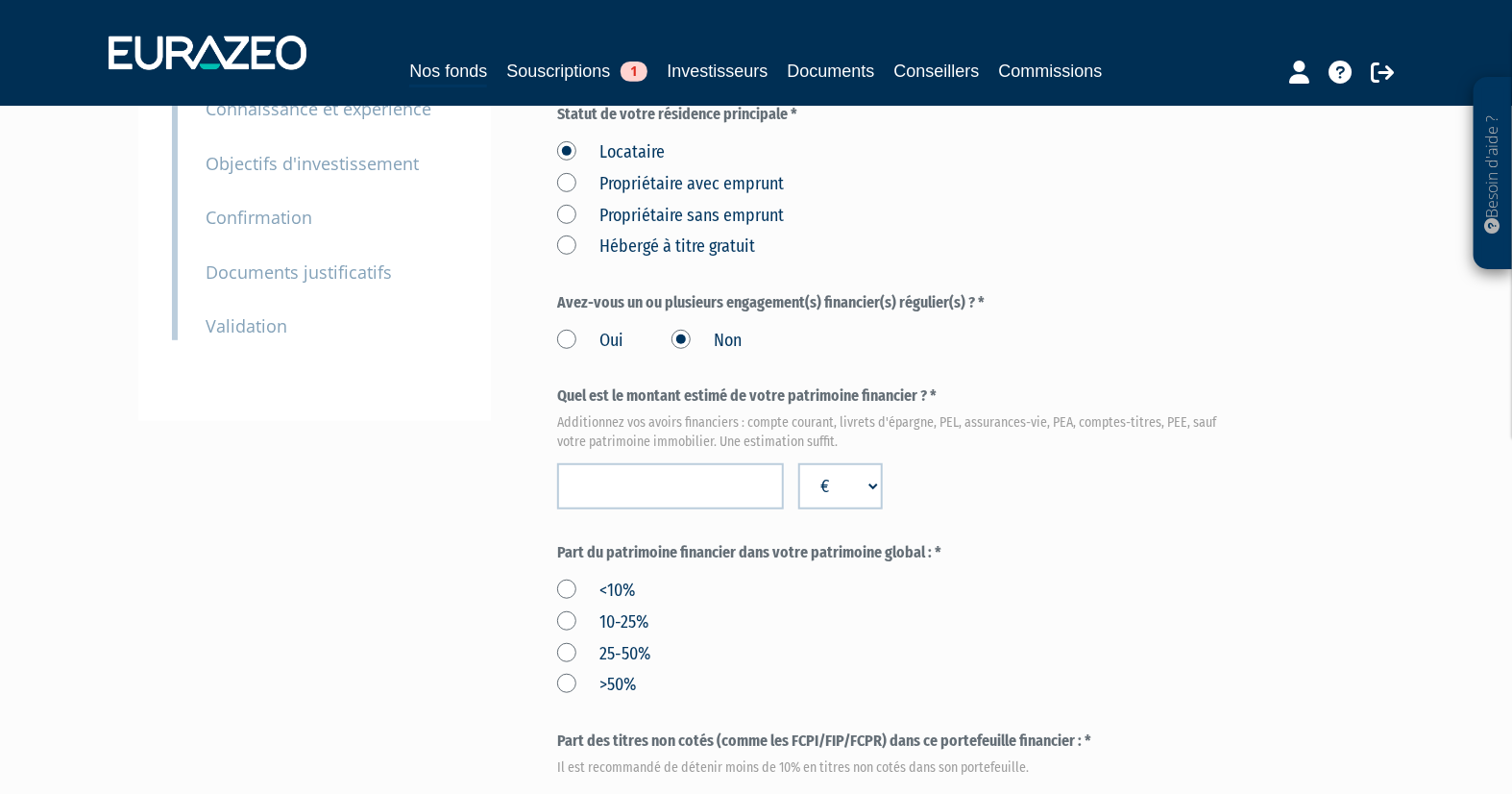
scroll to position [356, 0]
click at [693, 490] on input "number" at bounding box center [670, 487] width 227 height 46
type input "440000"
click at [983, 476] on div "Quel est le montant estimé de votre patrimoine financier ? * Additionnez vos av…" at bounding box center [897, 447] width 680 height 124
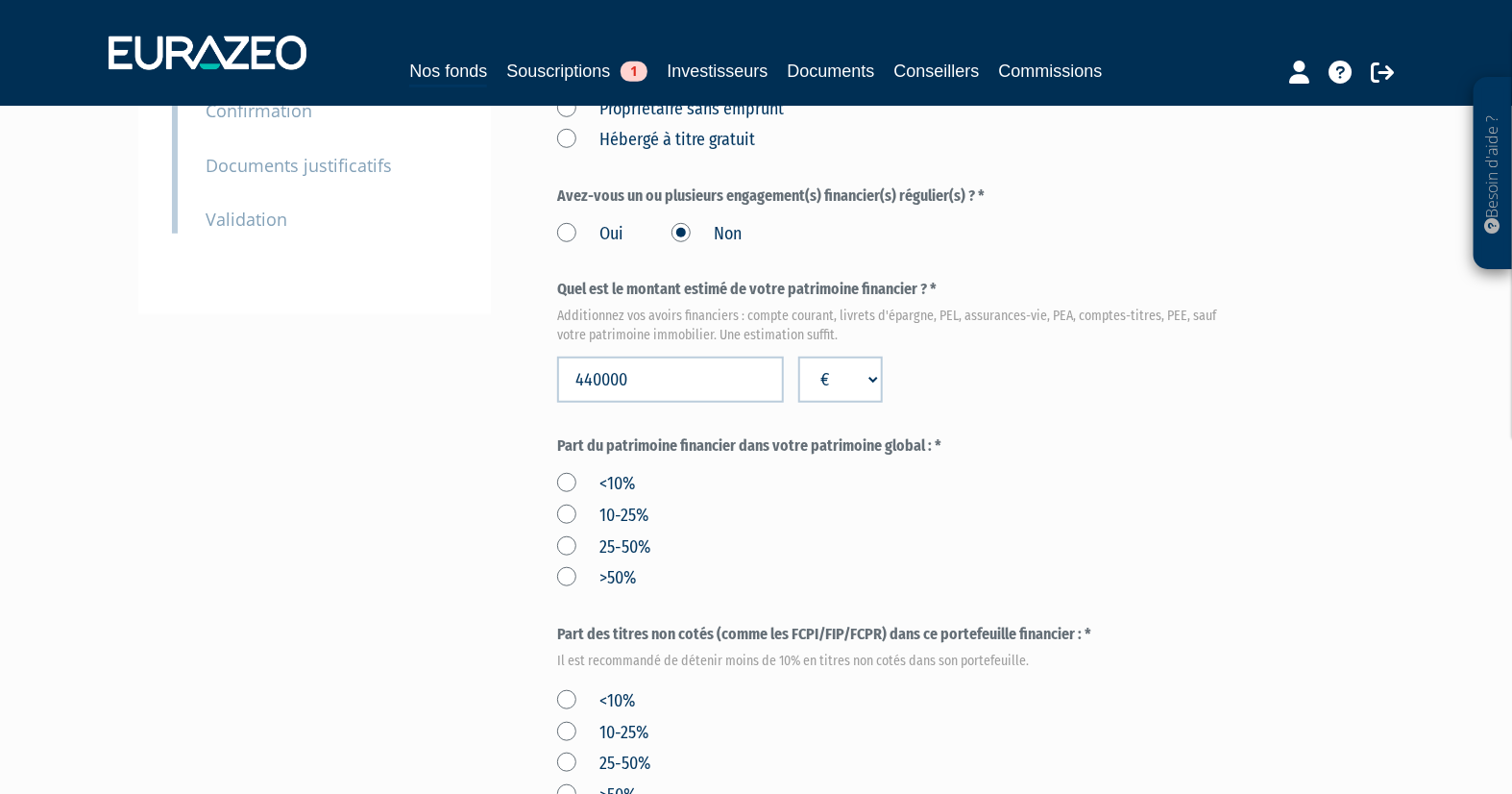
scroll to position [464, 0]
click at [561, 573] on label ">50%" at bounding box center [597, 579] width 79 height 25
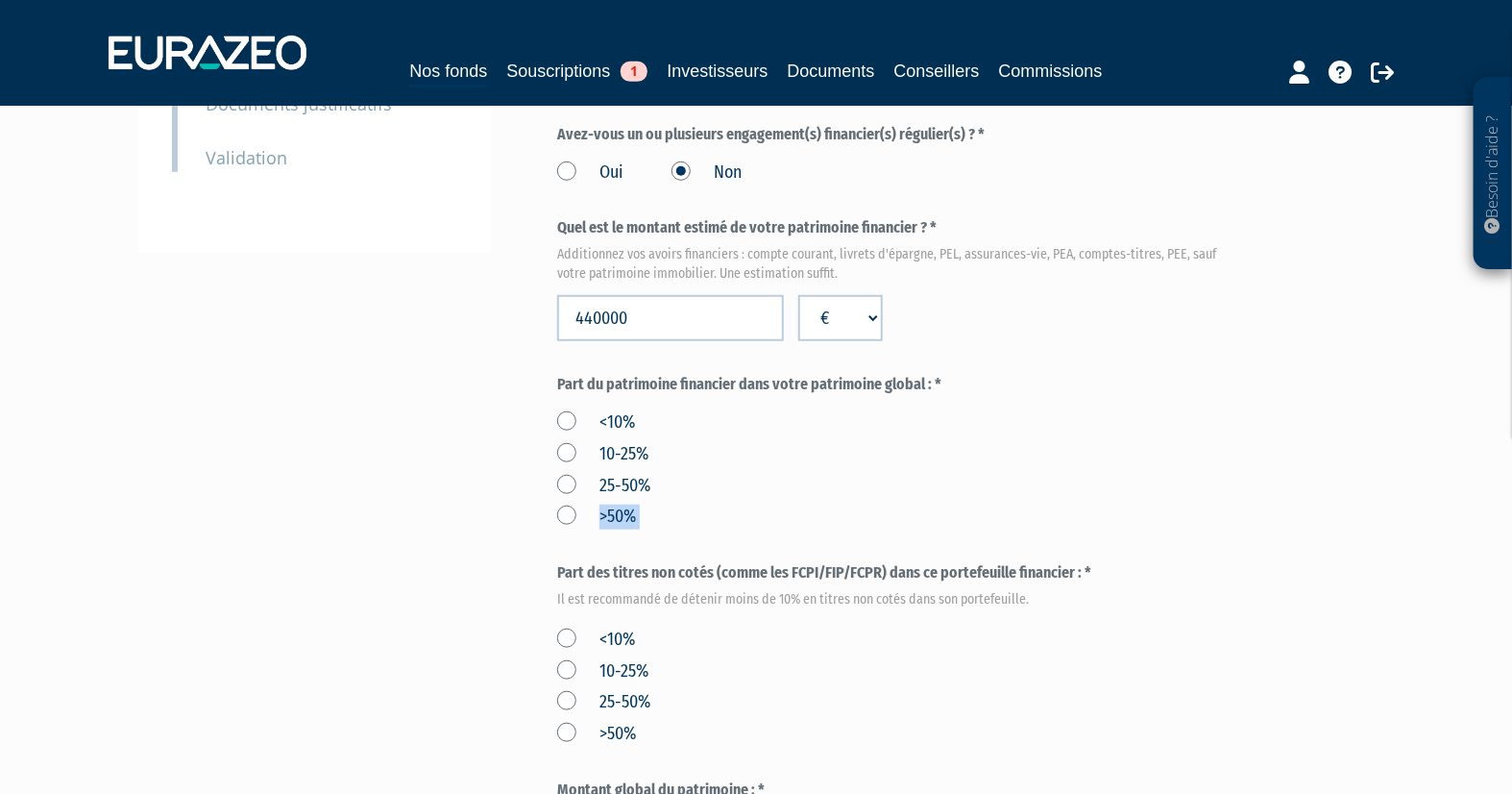
scroll to position [570, 0]
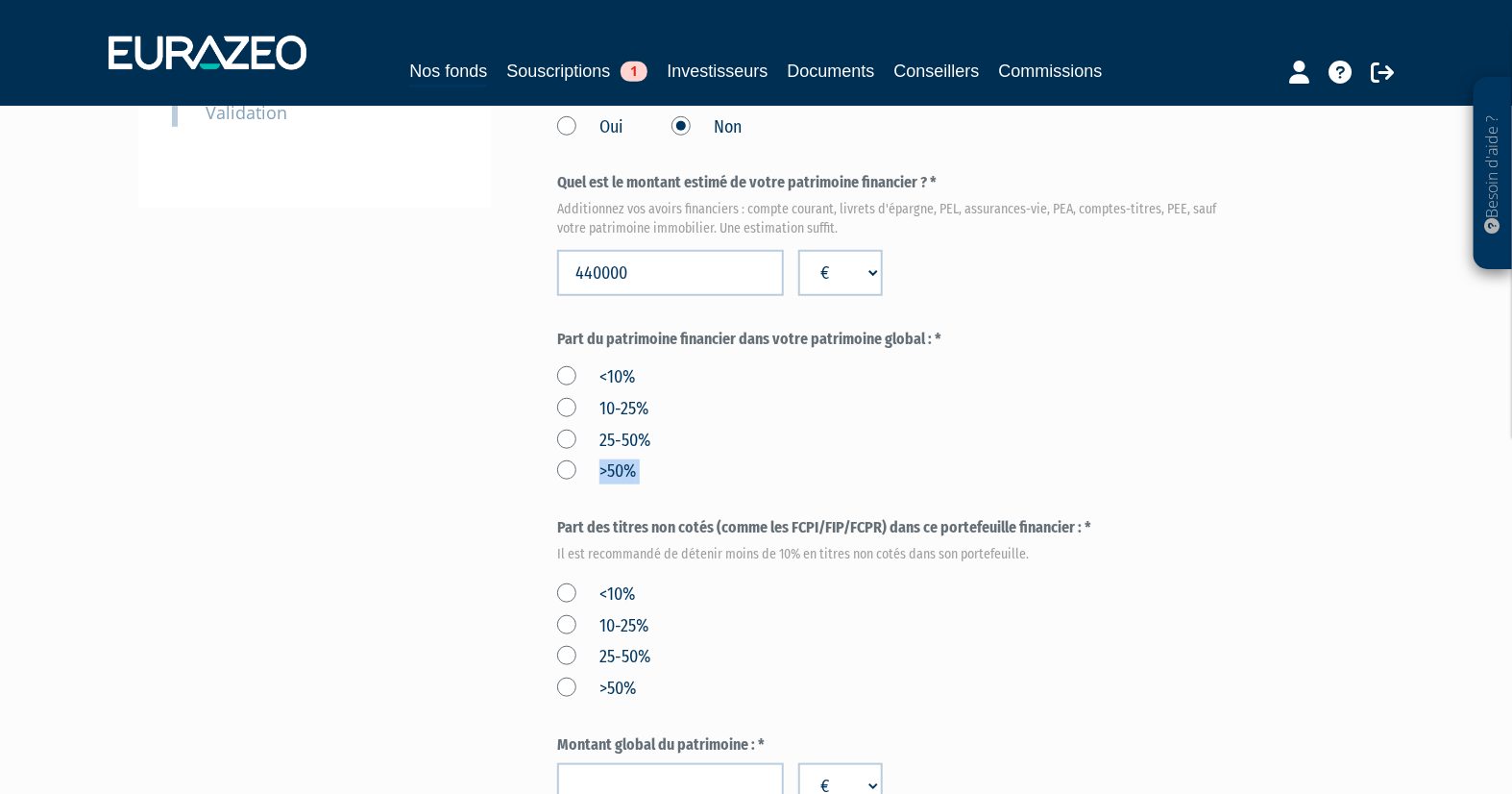
click at [568, 468] on label ">50%" at bounding box center [597, 472] width 79 height 25
click at [0, 0] on input ">50%" at bounding box center [0, 0] width 0 height 0
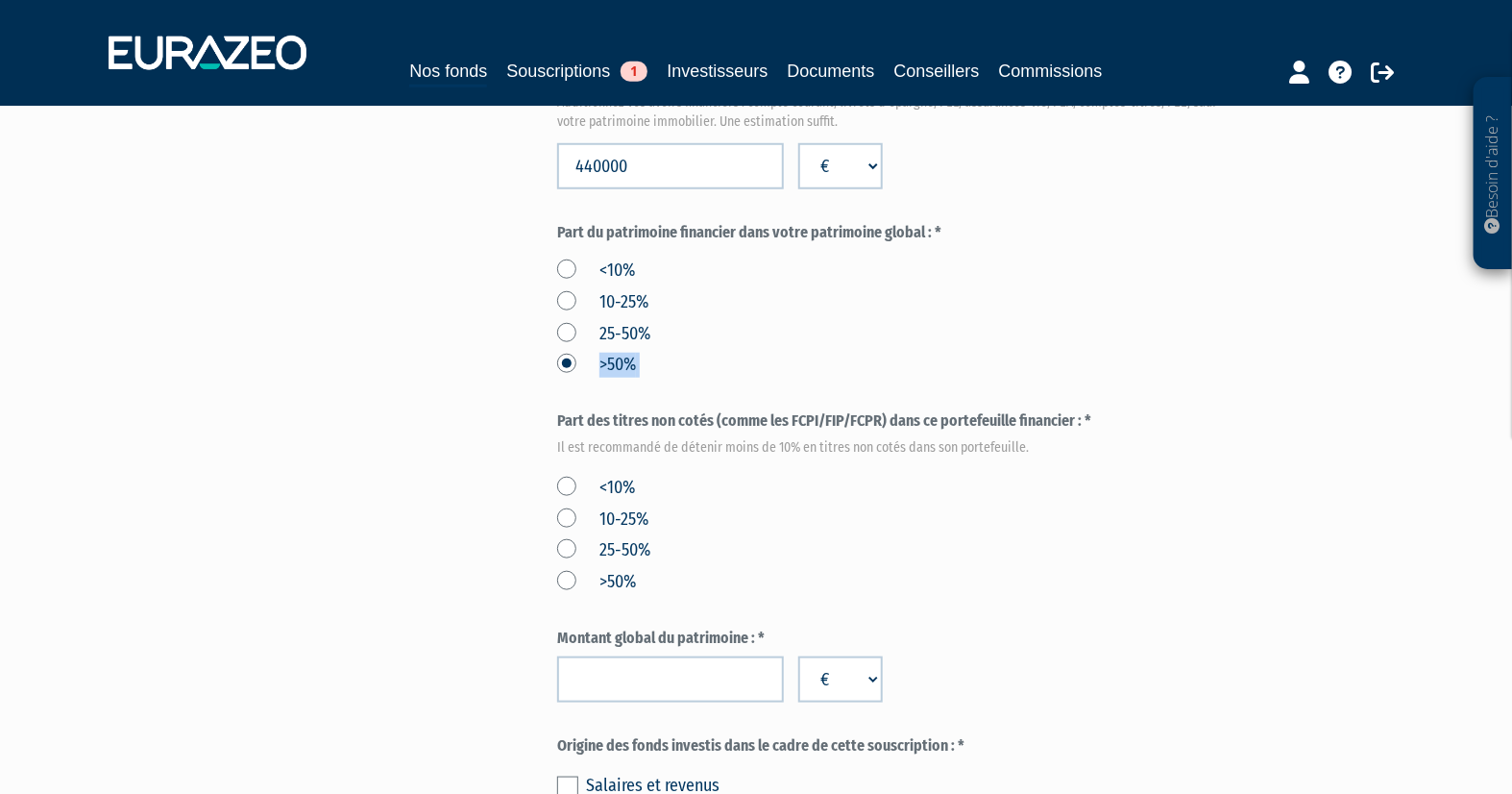
scroll to position [677, 0]
click at [565, 485] on label "<10%" at bounding box center [596, 488] width 78 height 25
click at [0, 0] on input "<10%" at bounding box center [0, 0] width 0 height 0
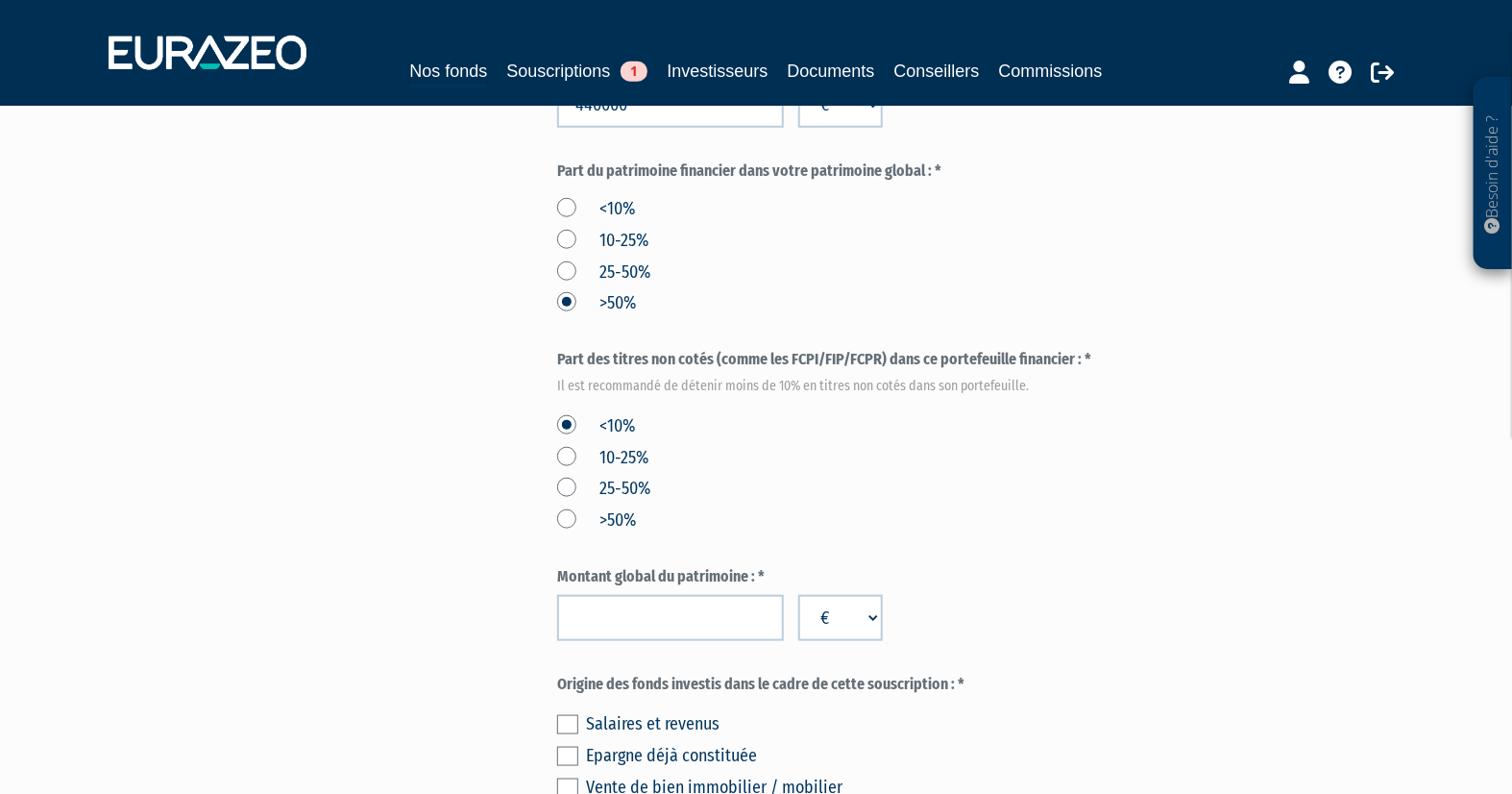
scroll to position [891, 0]
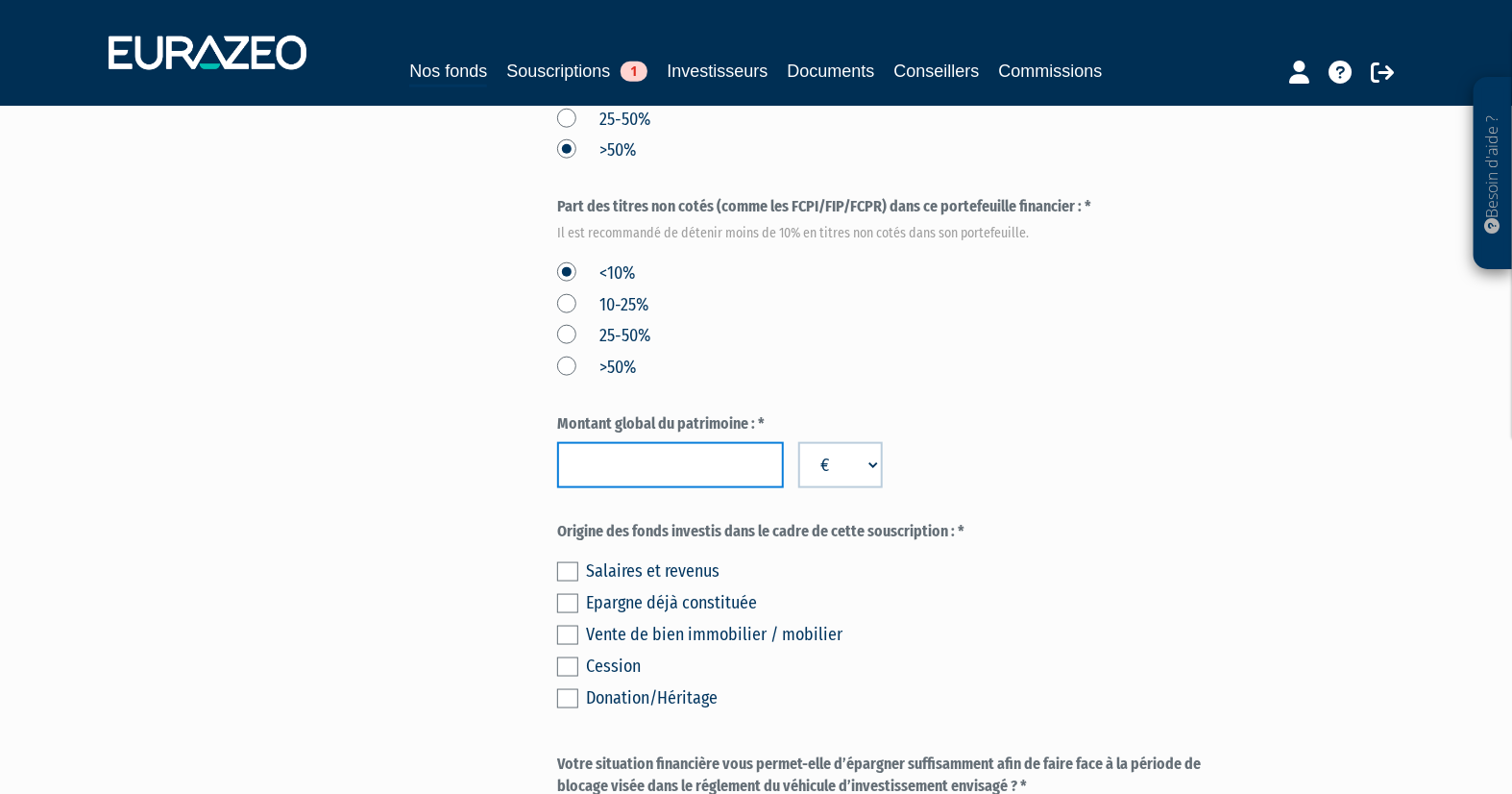
click at [736, 469] on input "number" at bounding box center [670, 466] width 227 height 46
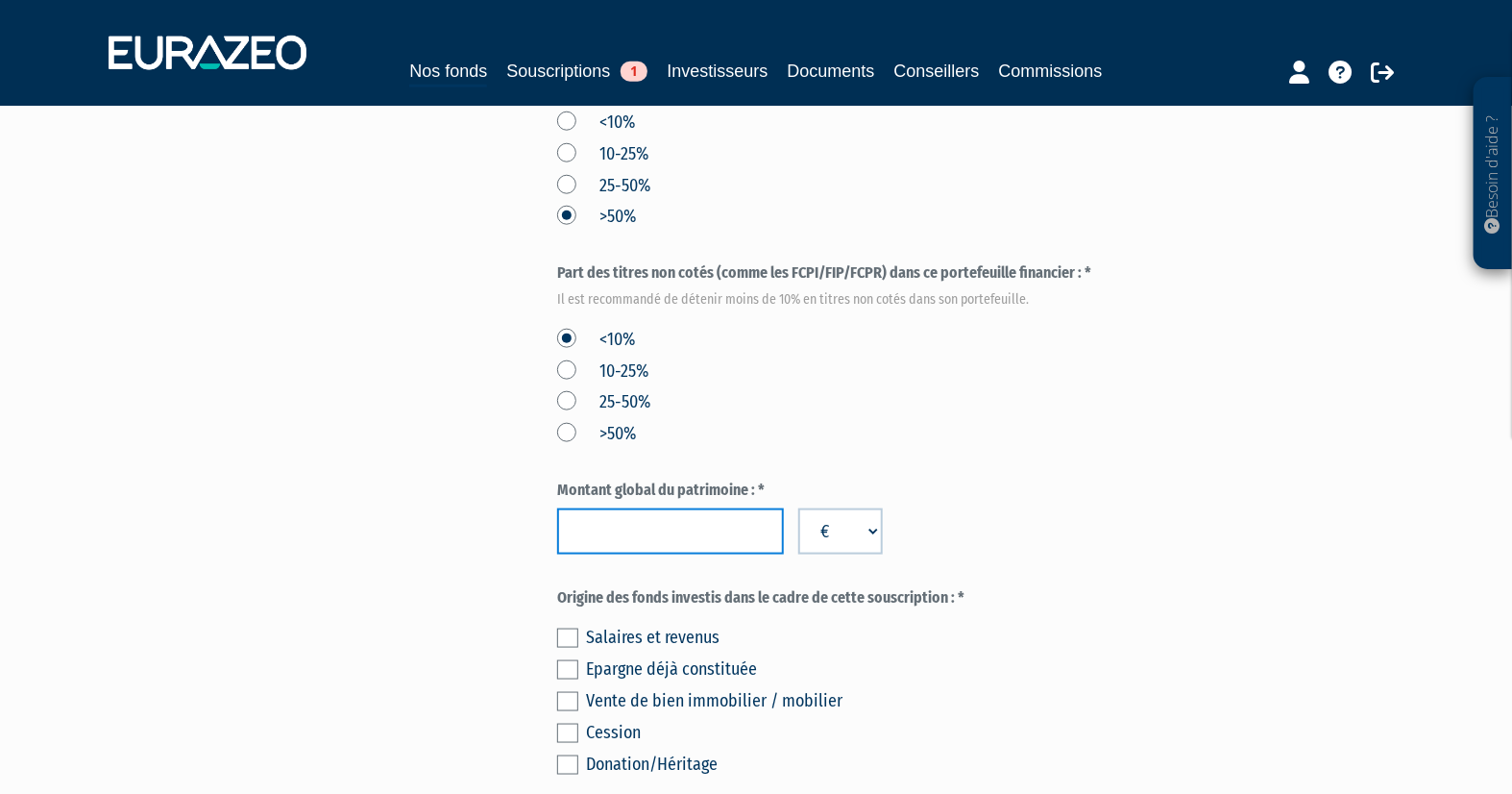
scroll to position [677, 0]
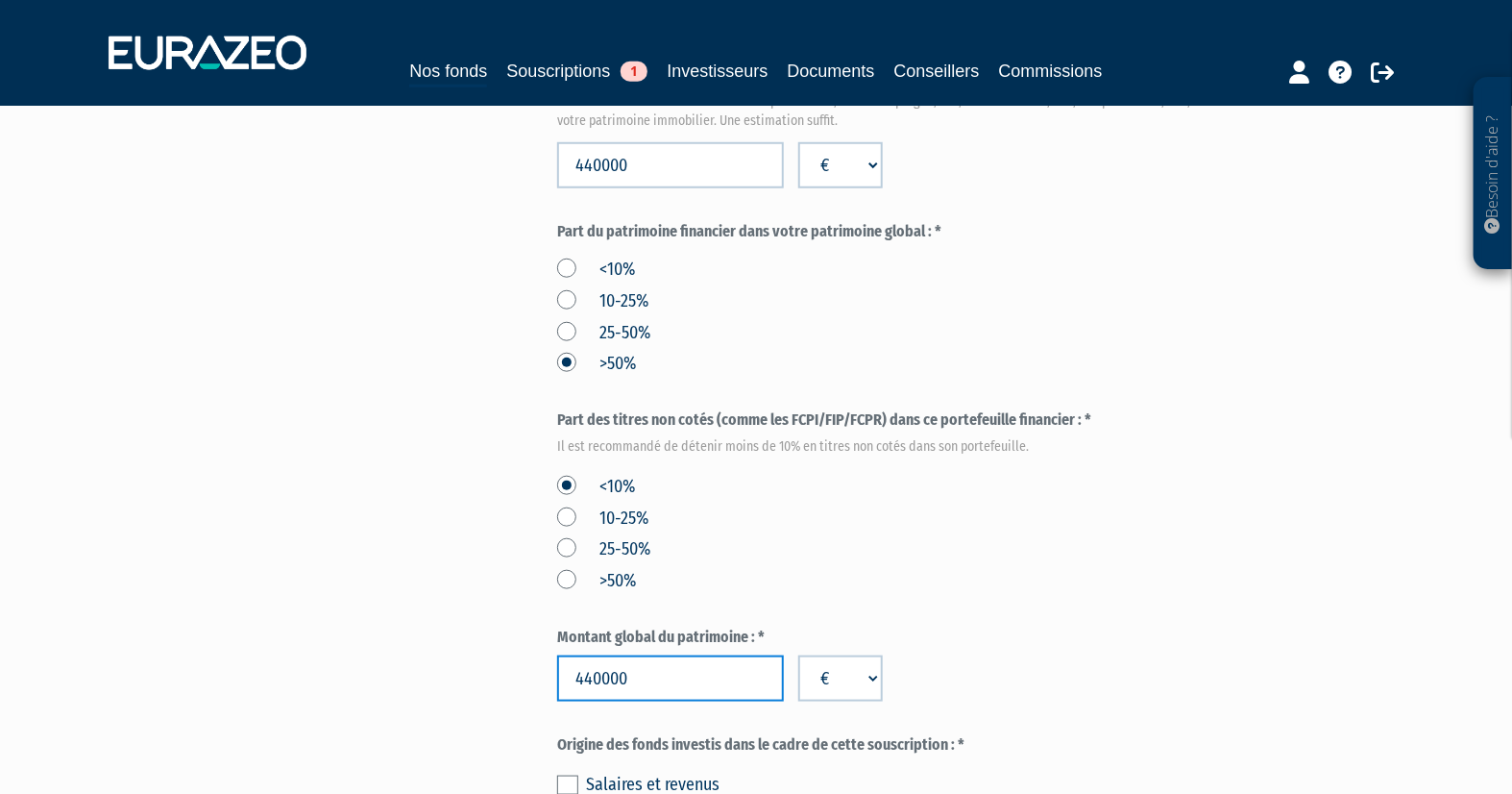
type input "440000"
click at [1179, 595] on form "(* Champs obligatoires) Quels sont les revenus annuels nets de votre foyer ? * …" at bounding box center [897, 348] width 680 height 1404
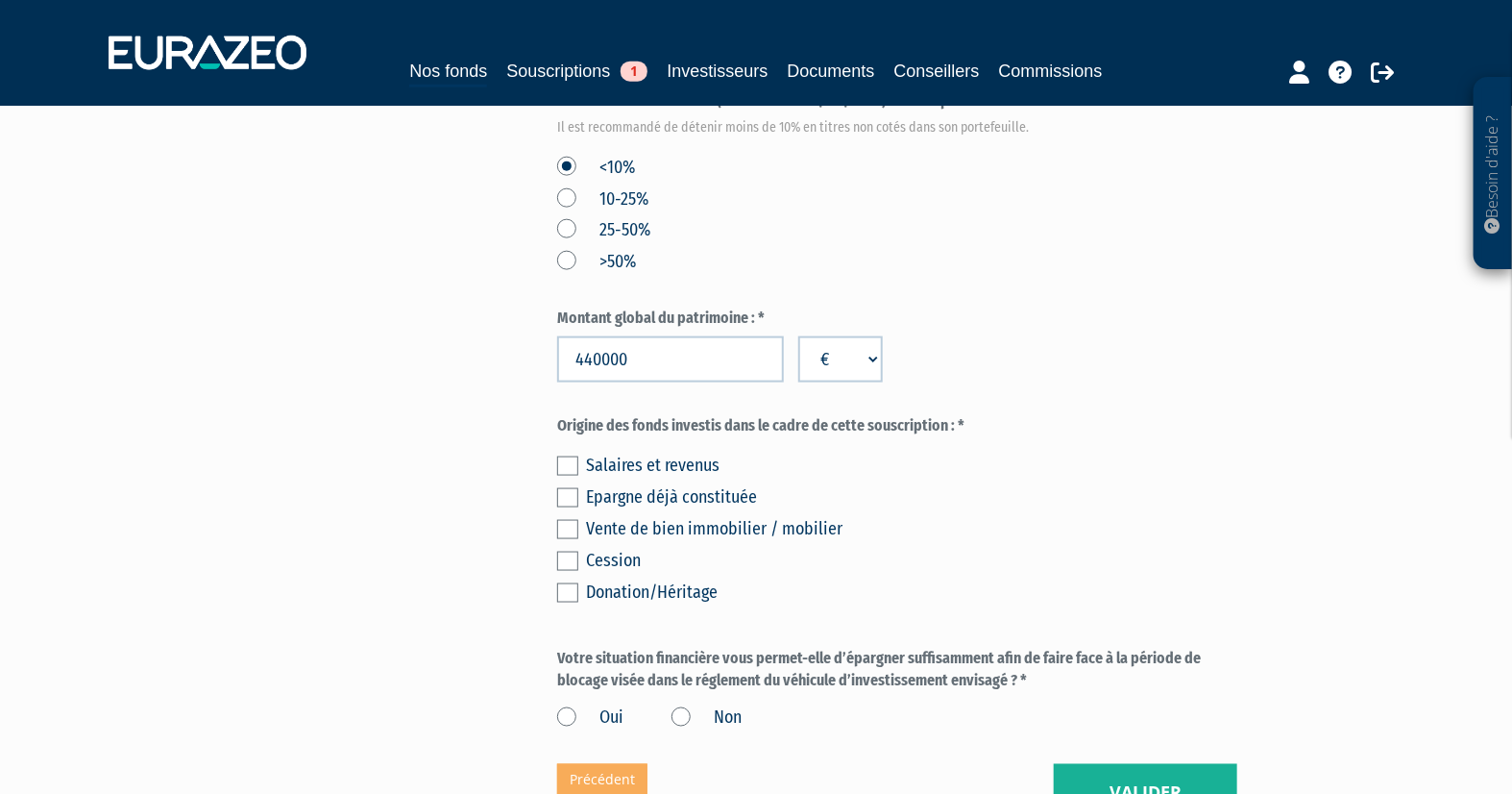
scroll to position [998, 0]
click at [570, 562] on label at bounding box center [568, 560] width 21 height 19
click at [0, 0] on input "checkbox" at bounding box center [0, 0] width 0 height 0
click at [572, 495] on label at bounding box center [568, 496] width 21 height 19
click at [0, 0] on input "checkbox" at bounding box center [0, 0] width 0 height 0
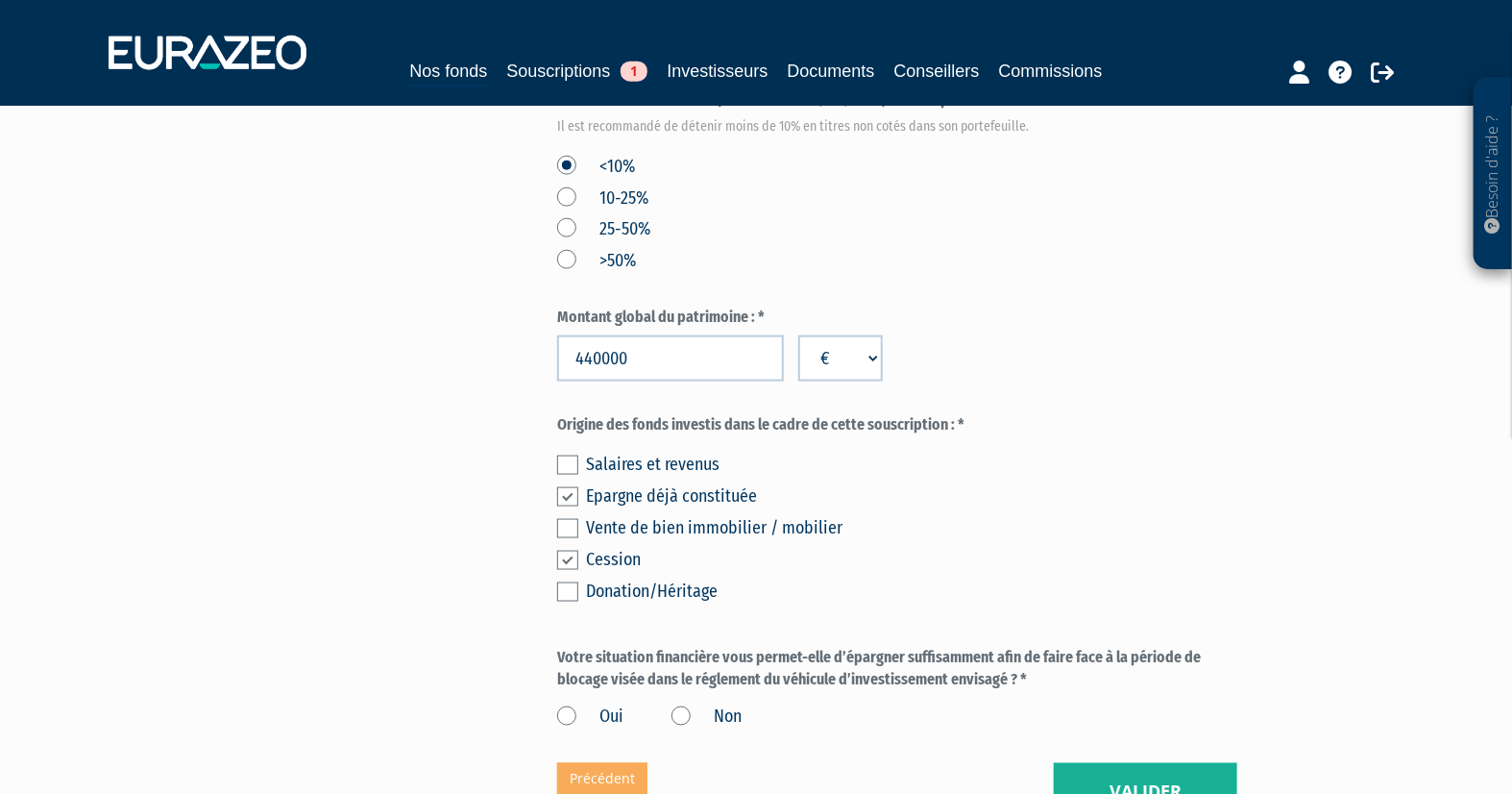
click at [567, 559] on label at bounding box center [568, 560] width 21 height 19
click at [0, 0] on input "checkbox" at bounding box center [0, 0] width 0 height 0
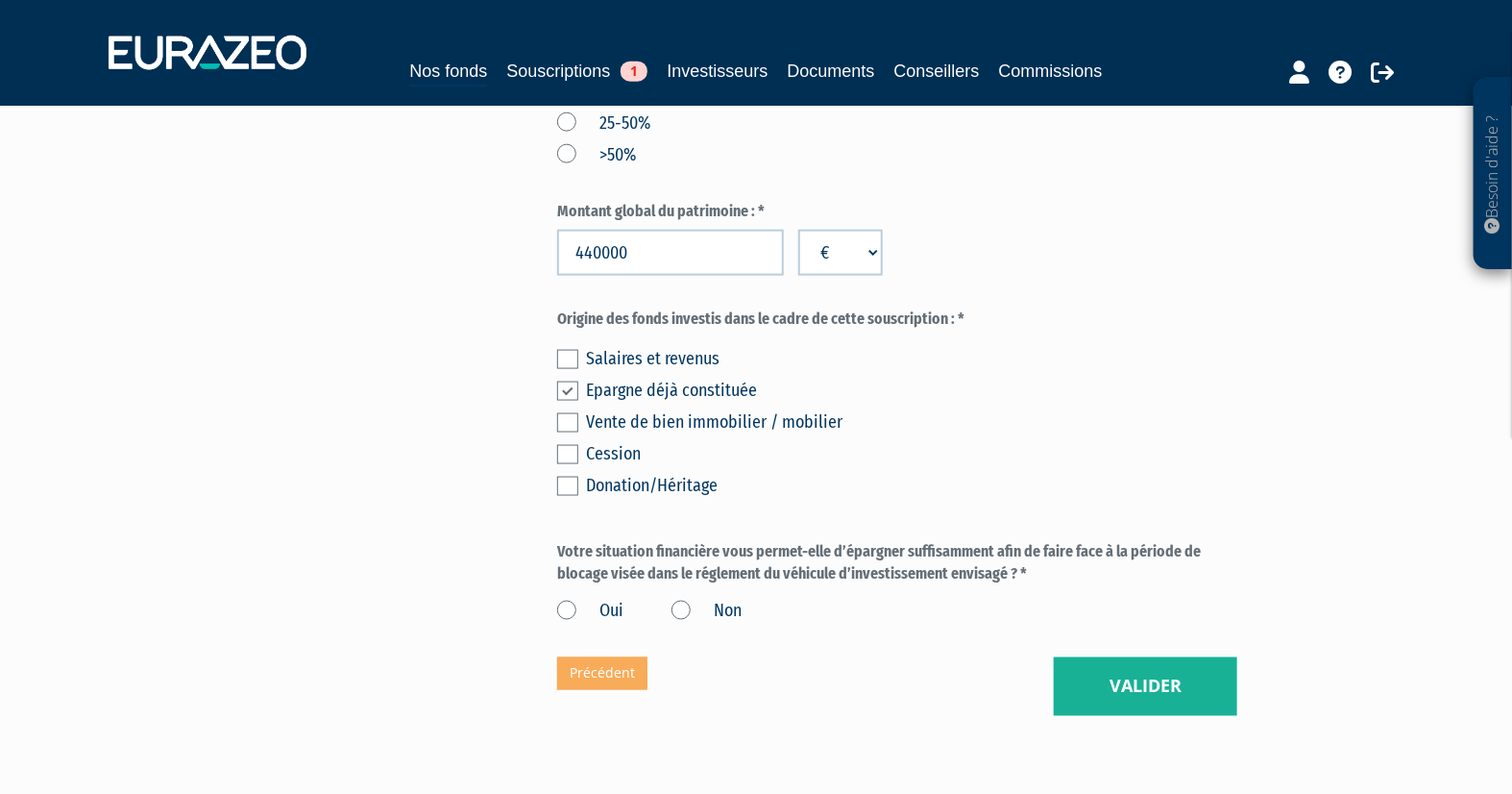
scroll to position [1104, 0]
click at [565, 612] on label "Oui" at bounding box center [590, 611] width 67 height 25
drag, startPoint x: 565, startPoint y: 612, endPoint x: 574, endPoint y: 606, distance: 10.8
click at [574, 606] on label "Oui" at bounding box center [590, 611] width 67 height 25
click at [0, 0] on input "Oui" at bounding box center [0, 0] width 0 height 0
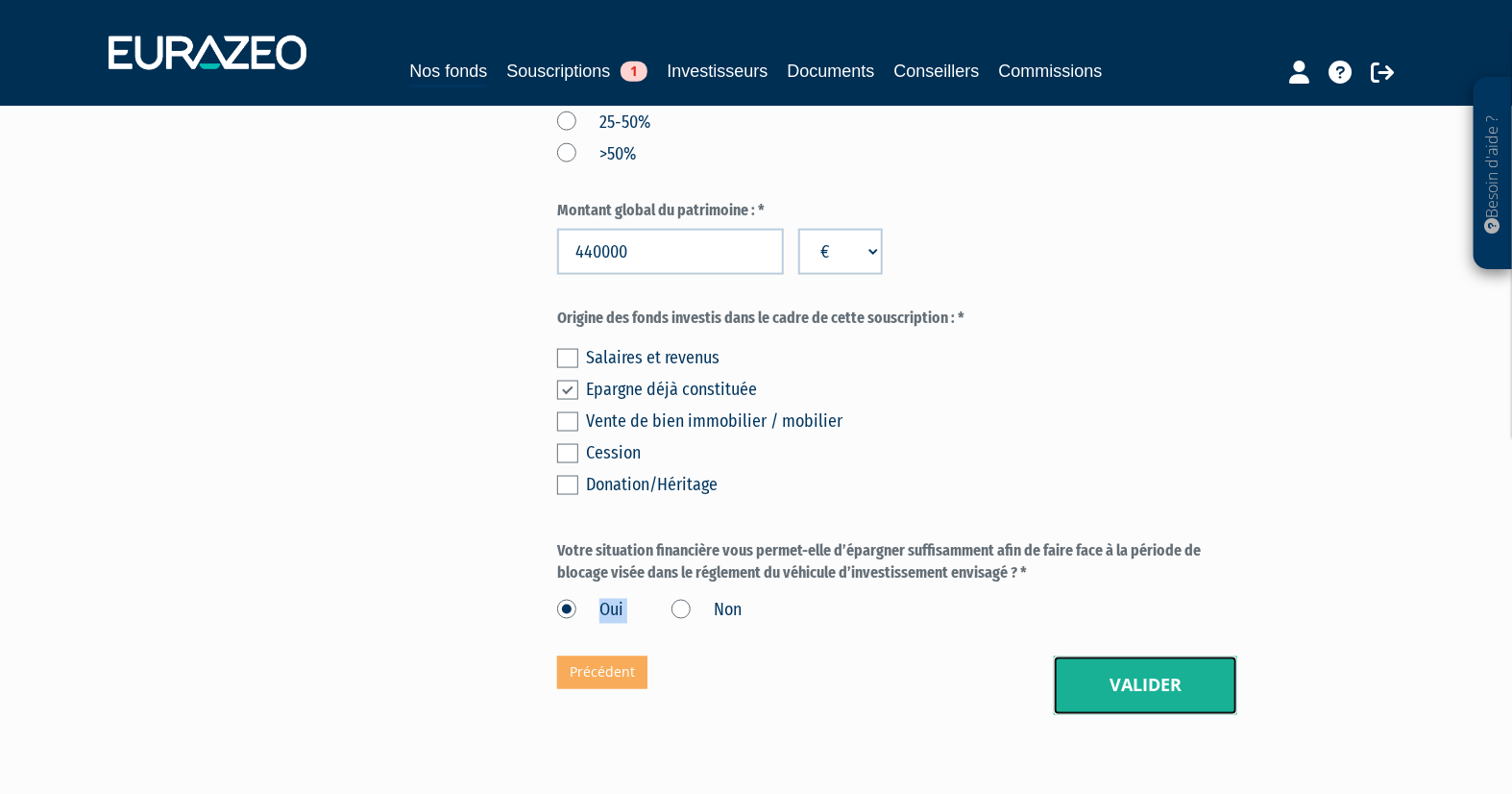
click at [1135, 689] on button "Valider" at bounding box center [1146, 687] width 183 height 60
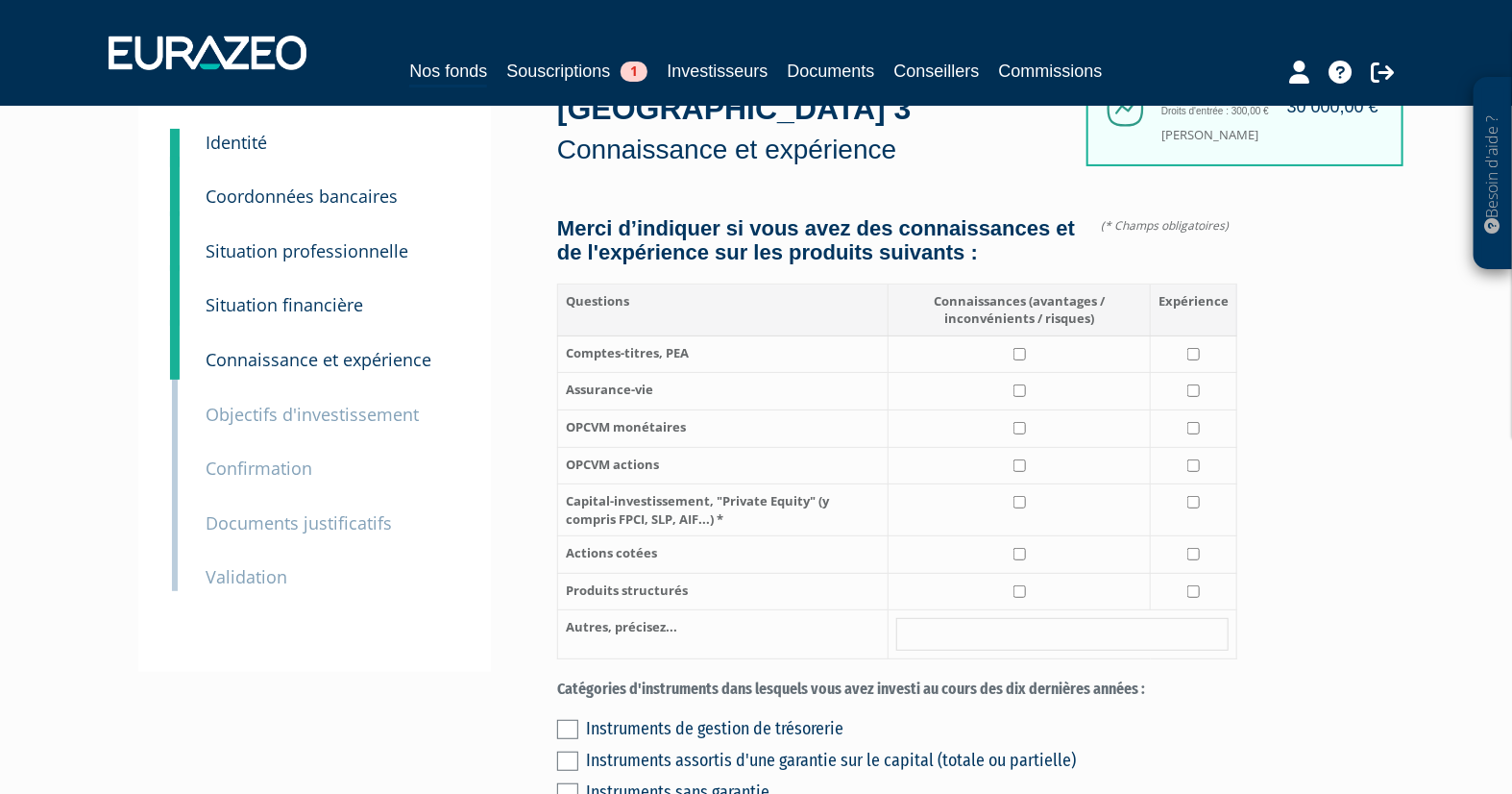
scroll to position [106, 0]
click at [1022, 359] on input "checkbox" at bounding box center [1020, 353] width 13 height 13
checkbox input "true"
click at [1200, 359] on input "checkbox" at bounding box center [1193, 353] width 13 height 13
checkbox input "true"
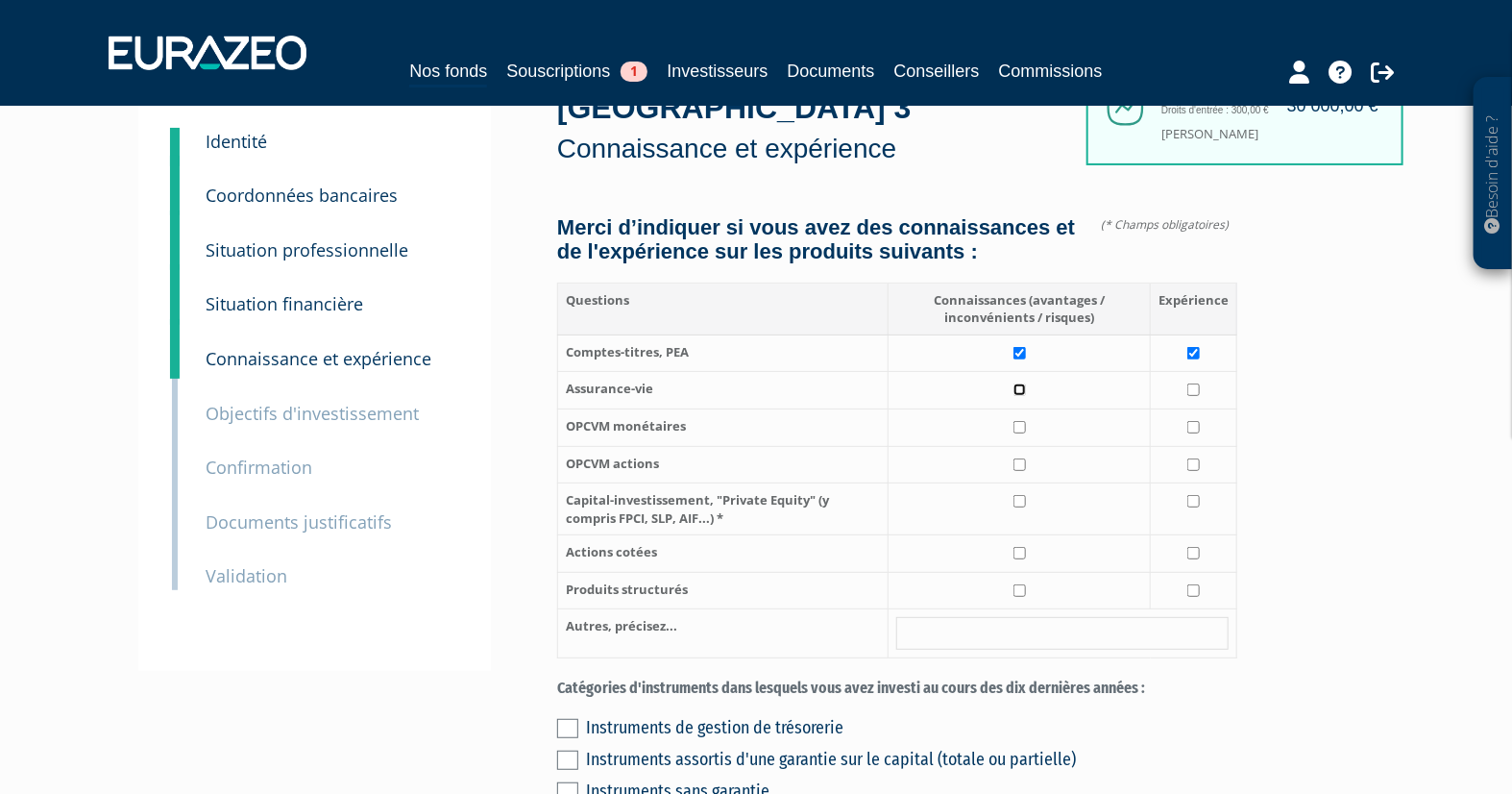
click at [1020, 396] on input "checkbox" at bounding box center [1020, 389] width 13 height 13
checkbox input "true"
click at [1194, 396] on input "checkbox" at bounding box center [1193, 389] width 13 height 13
checkbox input "true"
click at [1023, 434] on input "checkbox" at bounding box center [1020, 427] width 13 height 13
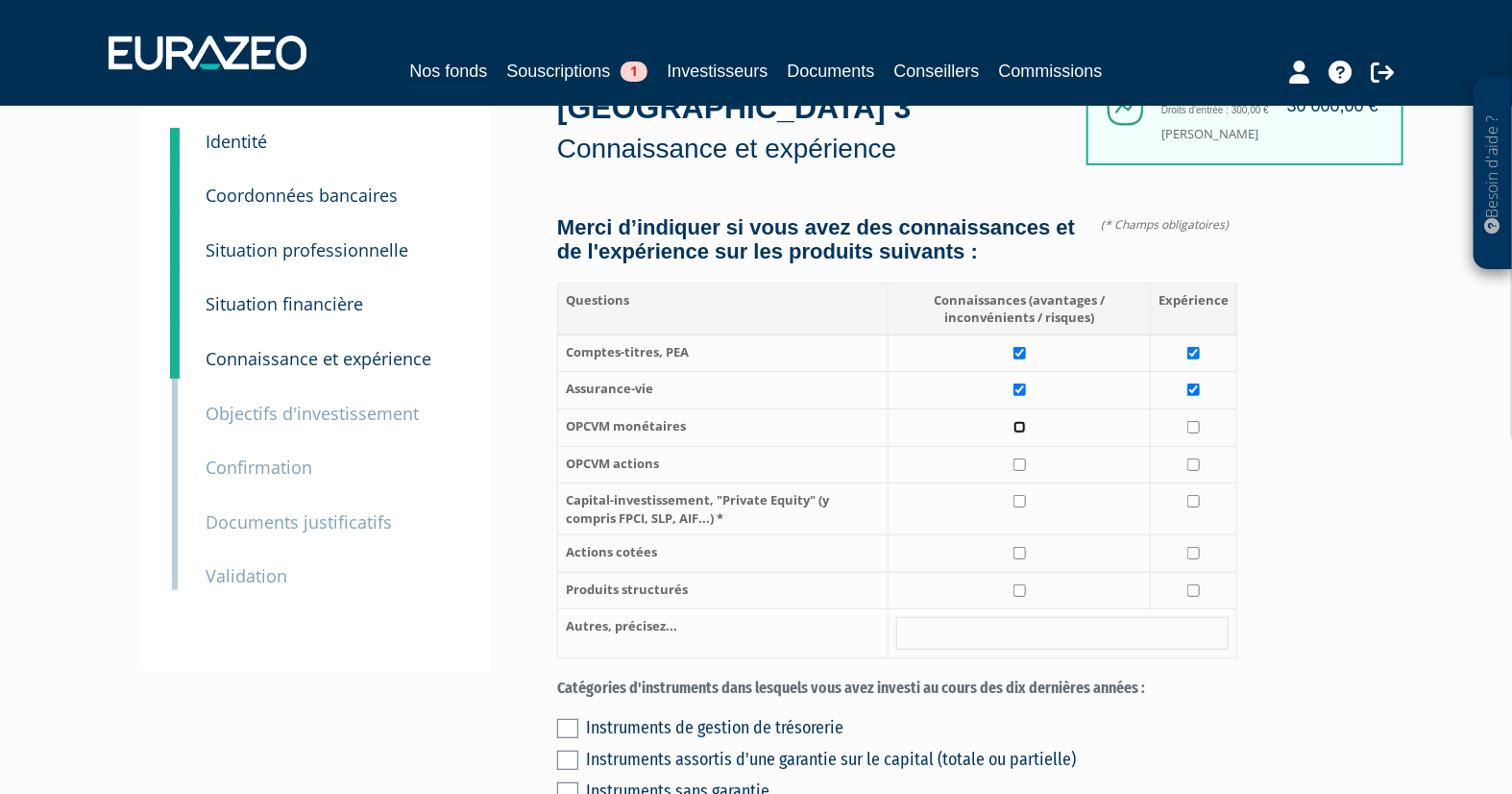
checkbox input "true"
click at [1197, 434] on input "checkbox" at bounding box center [1193, 427] width 13 height 13
checkbox input "true"
click at [1022, 471] on input "checkbox" at bounding box center [1020, 465] width 13 height 13
checkbox input "true"
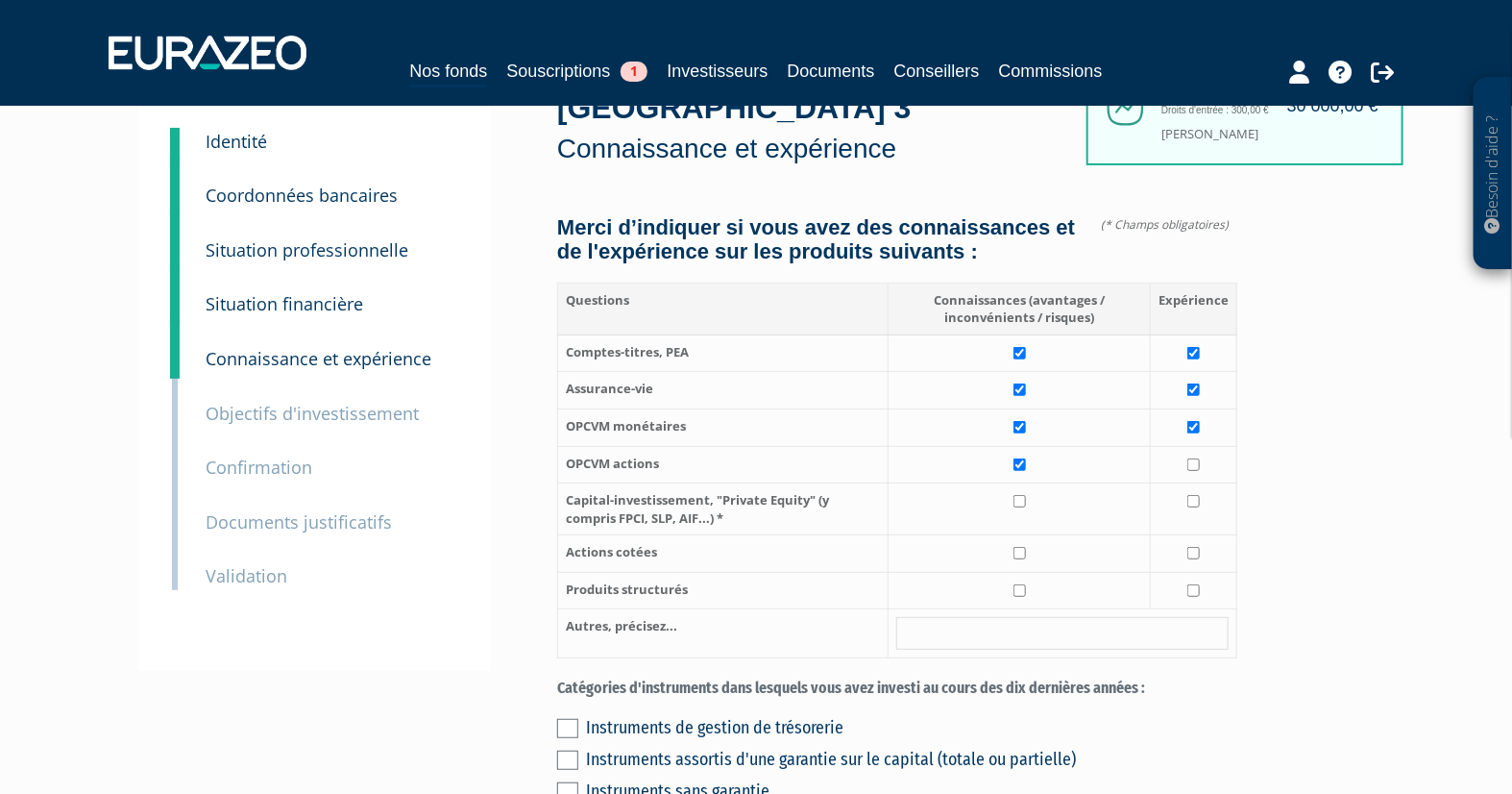
click at [1191, 483] on td at bounding box center [1194, 465] width 87 height 38
checkbox input "true"
click at [1016, 507] on input "checkbox" at bounding box center [1020, 500] width 13 height 13
checkbox input "true"
click at [1017, 559] on input "checkbox" at bounding box center [1020, 553] width 13 height 13
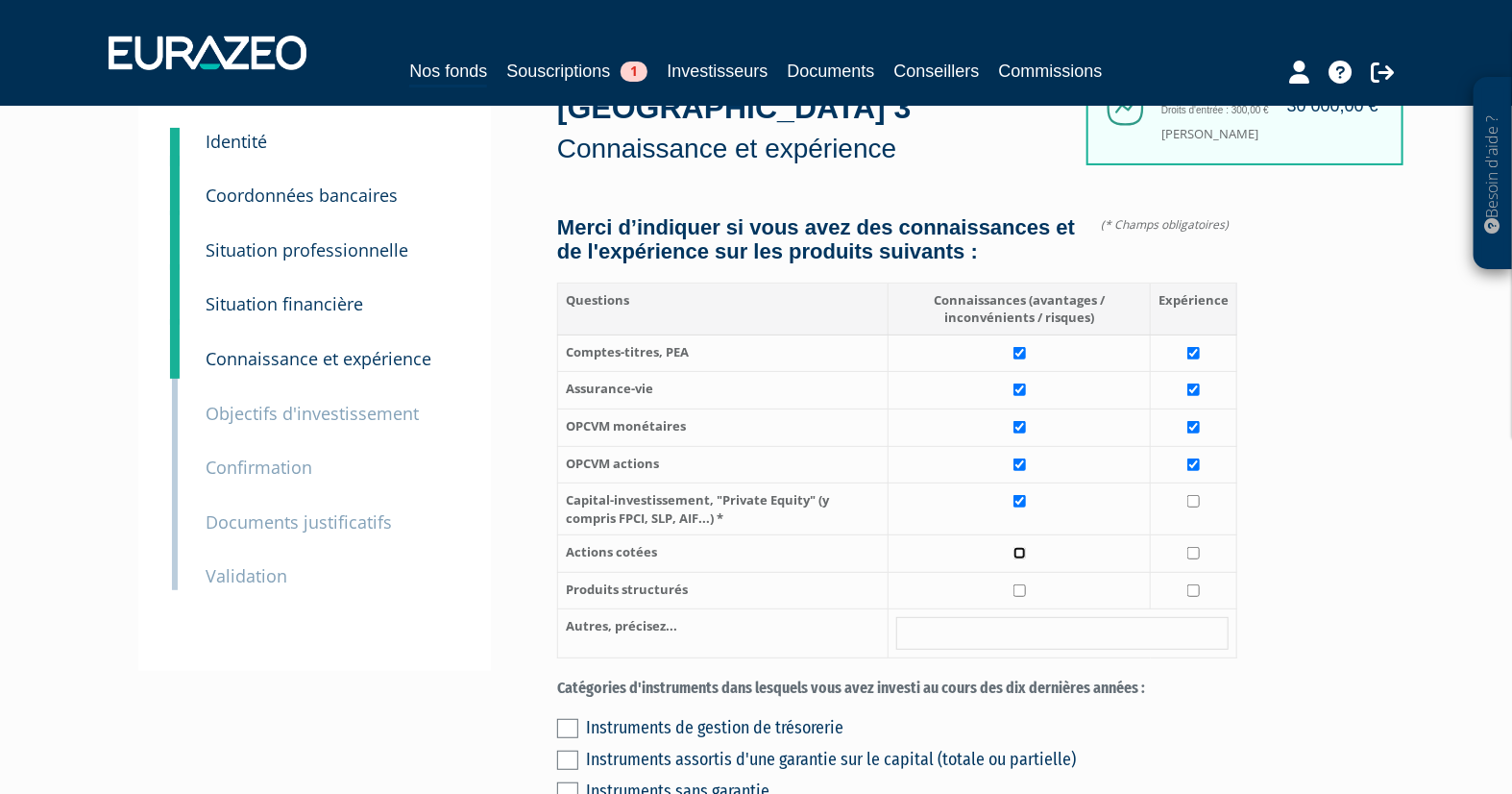
checkbox input "true"
click at [1195, 559] on input "checkbox" at bounding box center [1193, 553] width 13 height 13
checkbox input "true"
click at [1021, 603] on td at bounding box center [1020, 590] width 263 height 38
checkbox input "true"
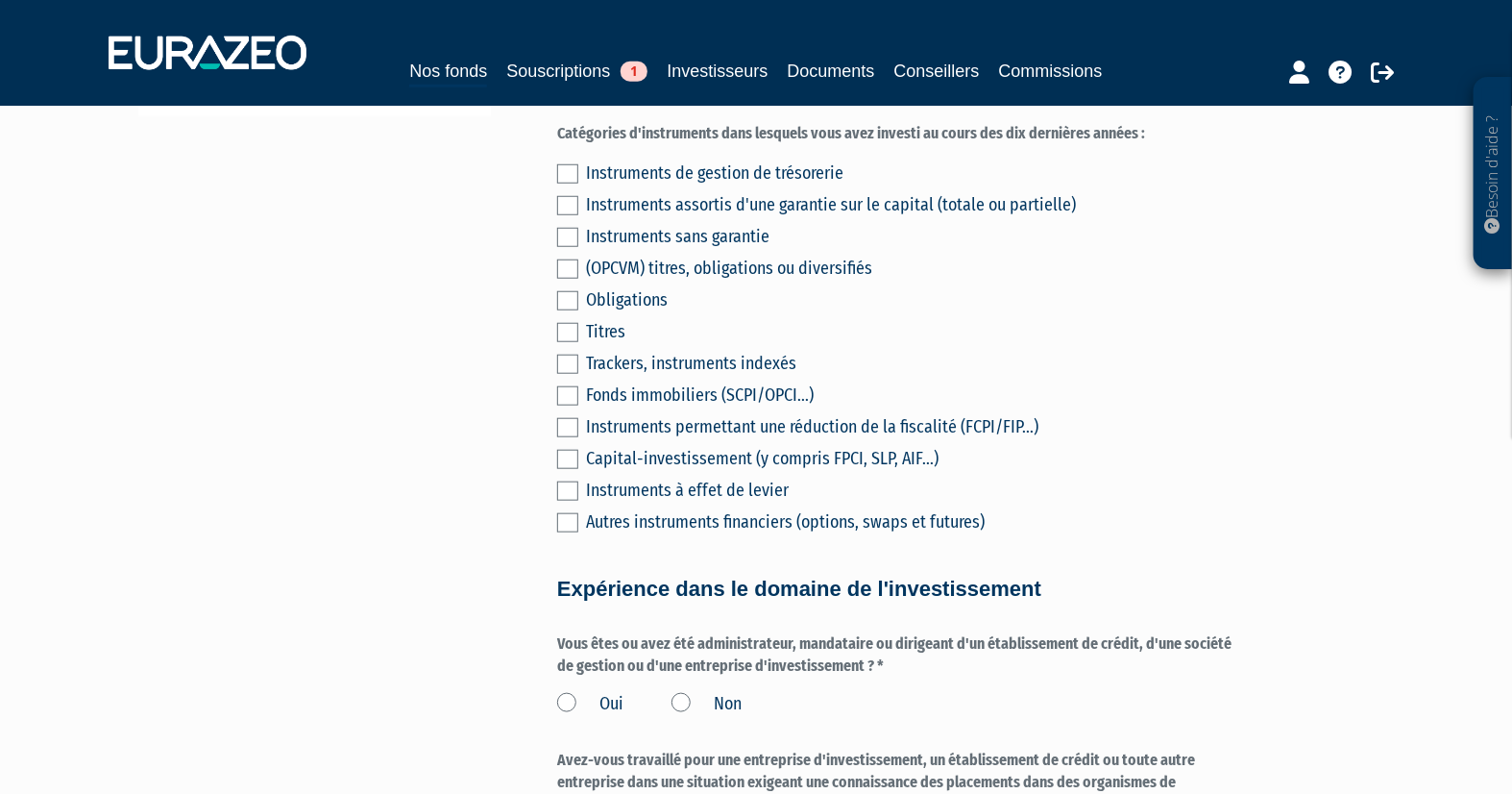
scroll to position [663, 0]
click at [569, 214] on label at bounding box center [568, 205] width 21 height 19
click at [0, 0] on input "checkbox" at bounding box center [0, 0] width 0 height 0
click at [564, 246] on label at bounding box center [568, 237] width 21 height 19
click at [0, 0] on input "checkbox" at bounding box center [0, 0] width 0 height 0
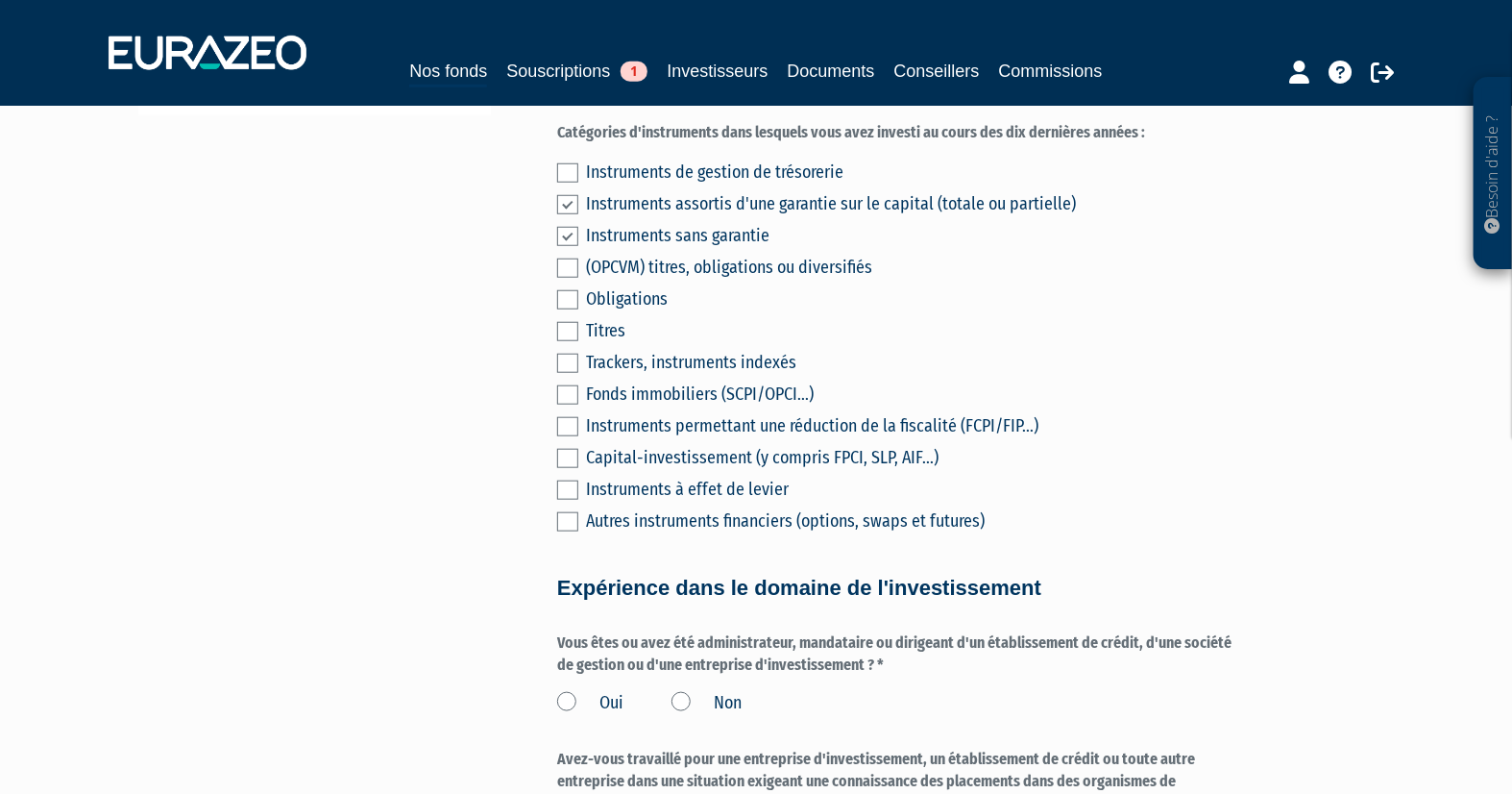
click at [579, 279] on div "Instruments de gestion de trésorerie Instruments assortis d'une garantie sur le…" at bounding box center [897, 344] width 680 height 381
click at [560, 278] on label at bounding box center [568, 269] width 21 height 19
click at [0, 0] on input "checkbox" at bounding box center [0, 0] width 0 height 0
click at [563, 246] on label at bounding box center [568, 237] width 21 height 19
click at [0, 0] on input "checkbox" at bounding box center [0, 0] width 0 height 0
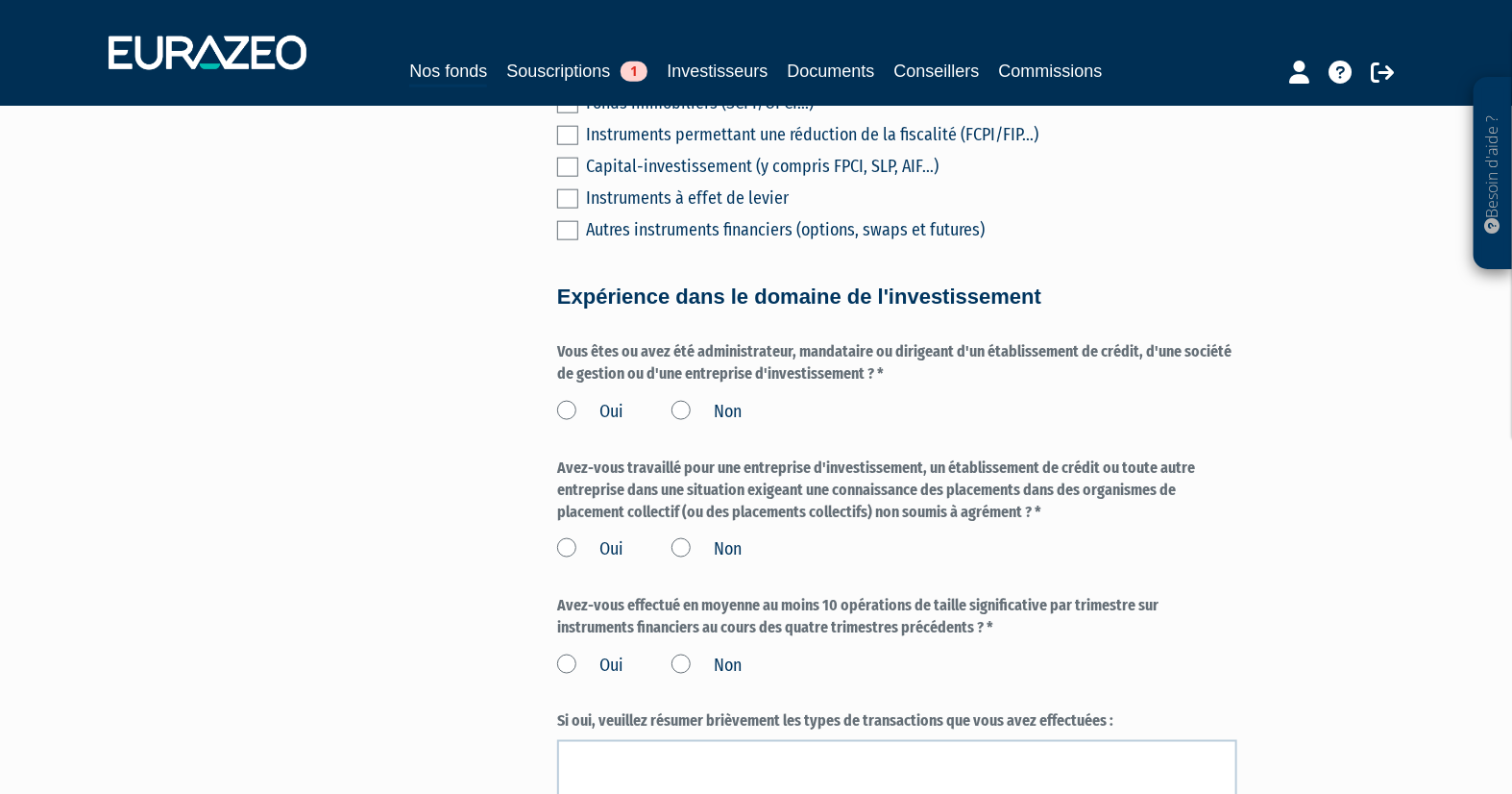
scroll to position [982, 0]
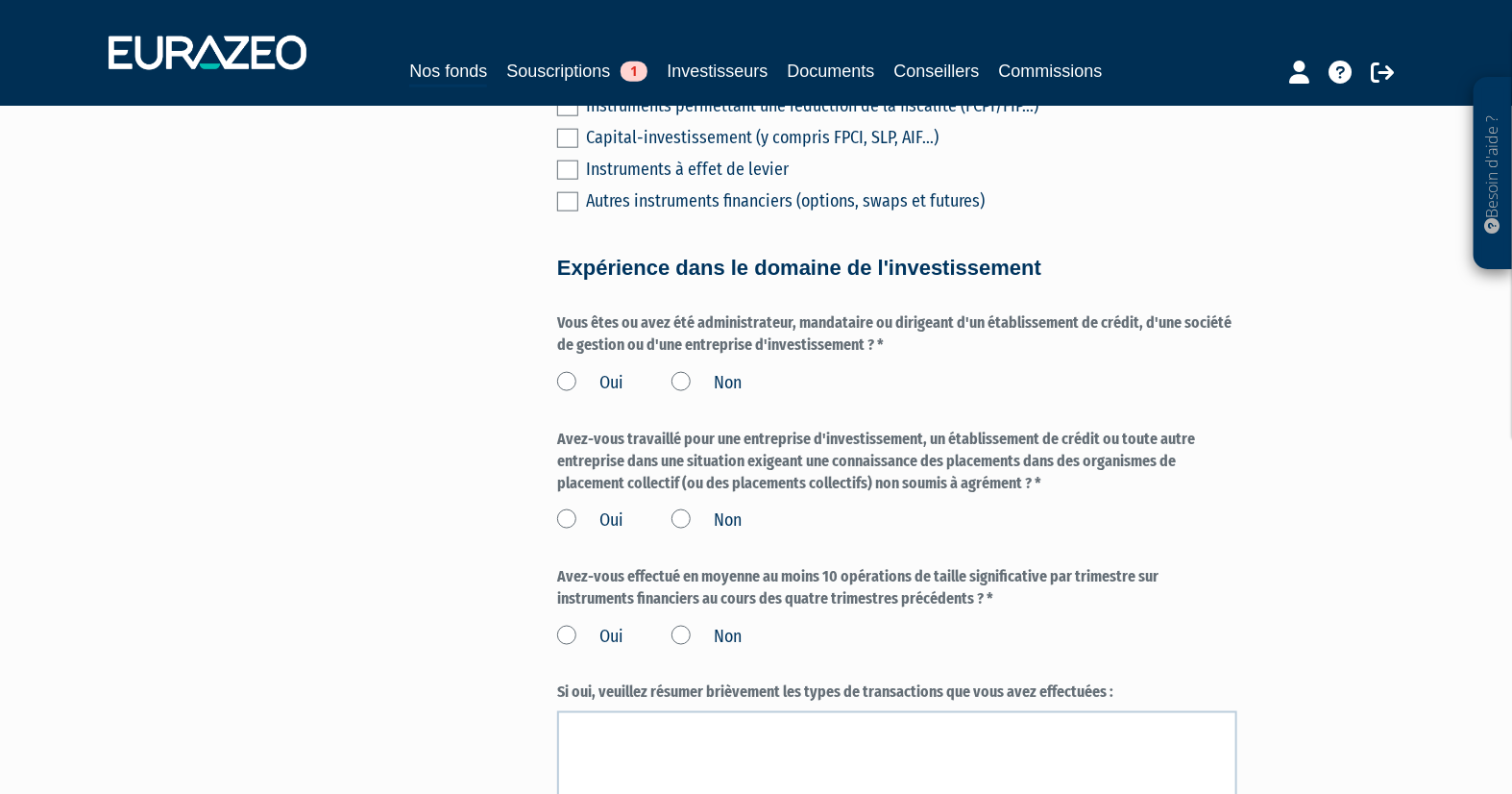
click at [689, 396] on label "Non" at bounding box center [707, 383] width 70 height 25
click at [0, 0] on input "Non" at bounding box center [0, 0] width 0 height 0
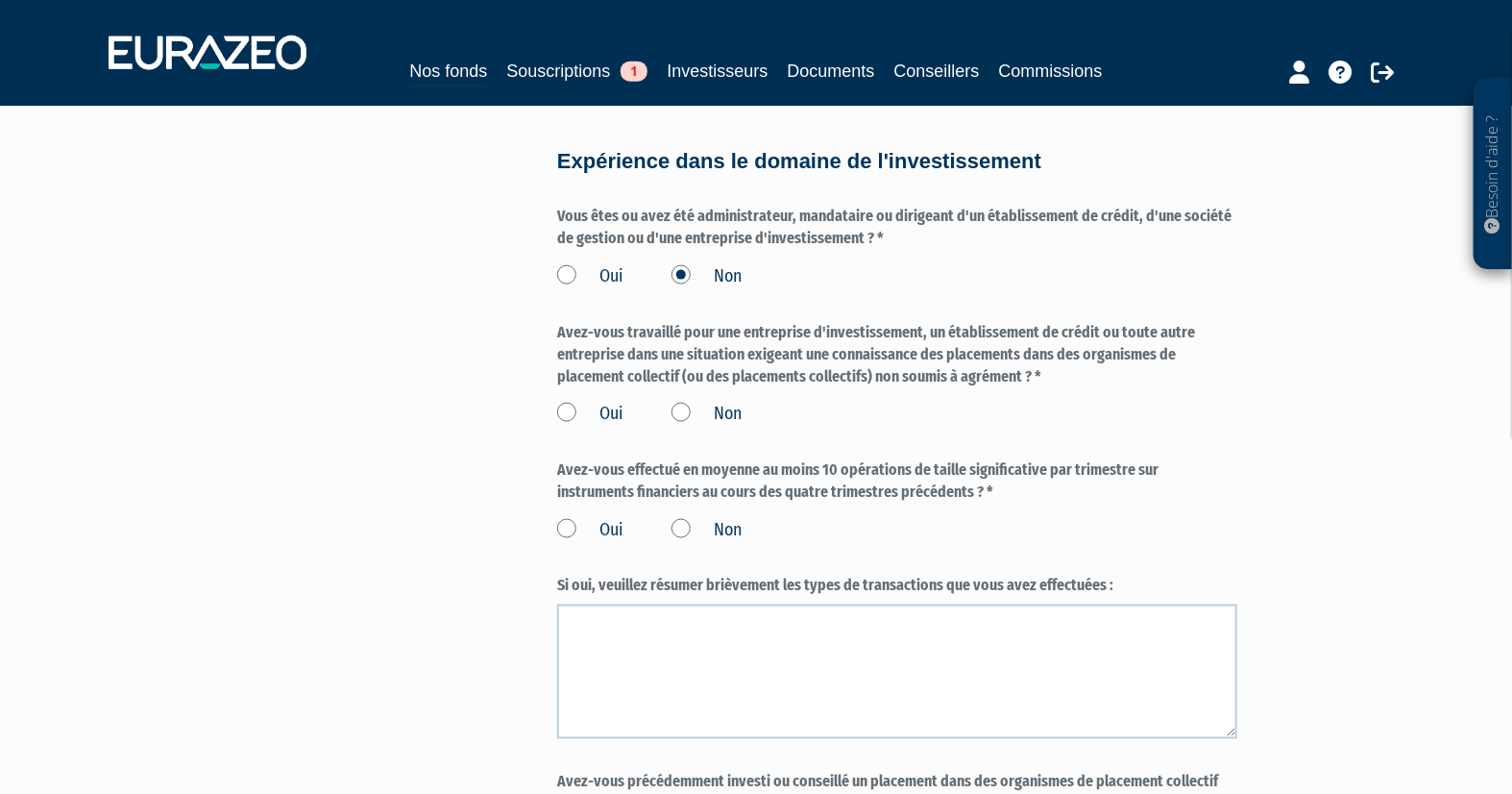
scroll to position [1089, 0]
click at [684, 427] on label "Non" at bounding box center [707, 414] width 70 height 25
click at [0, 0] on input "Non" at bounding box center [0, 0] width 0 height 0
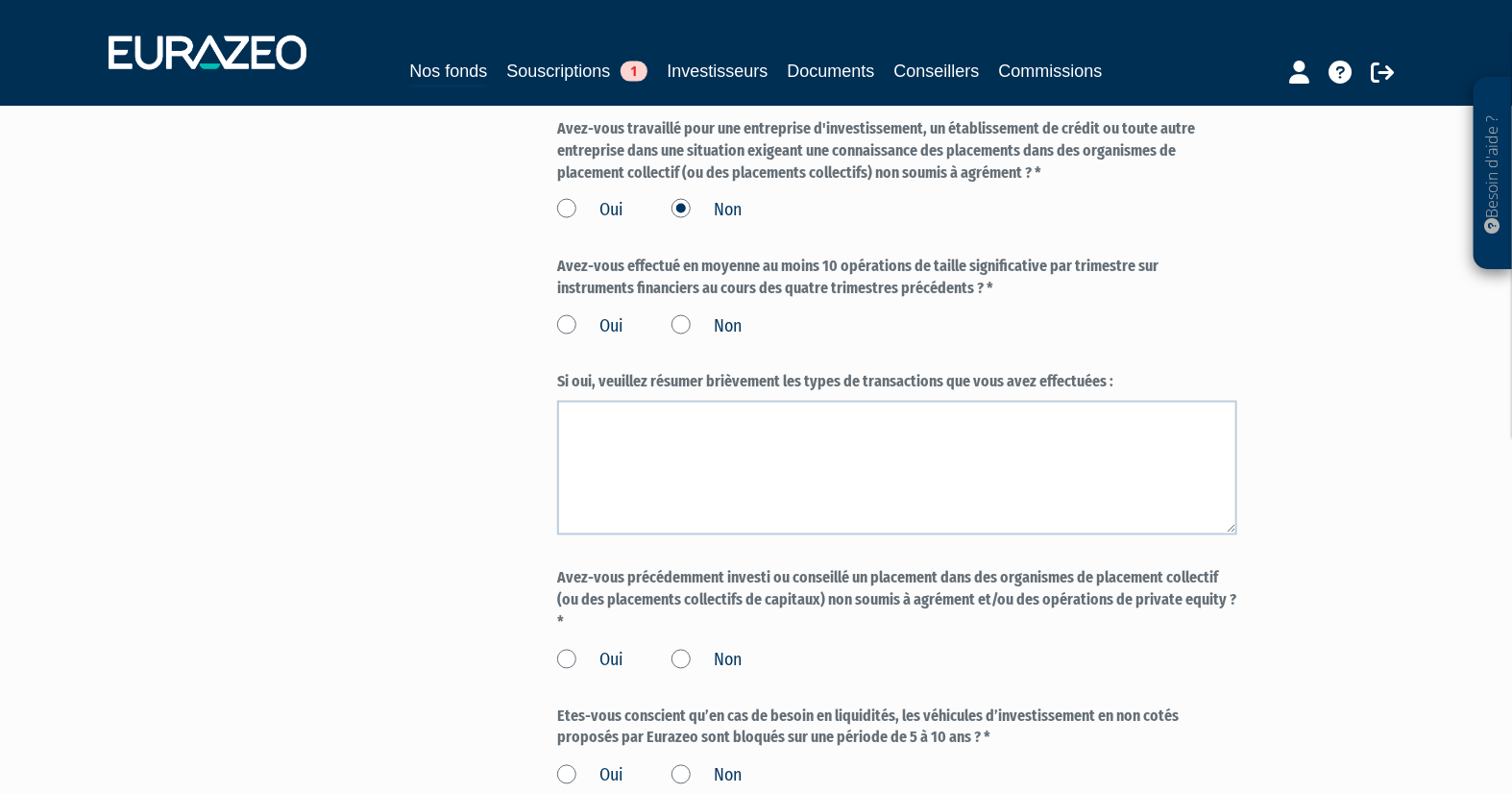
scroll to position [1303, 0]
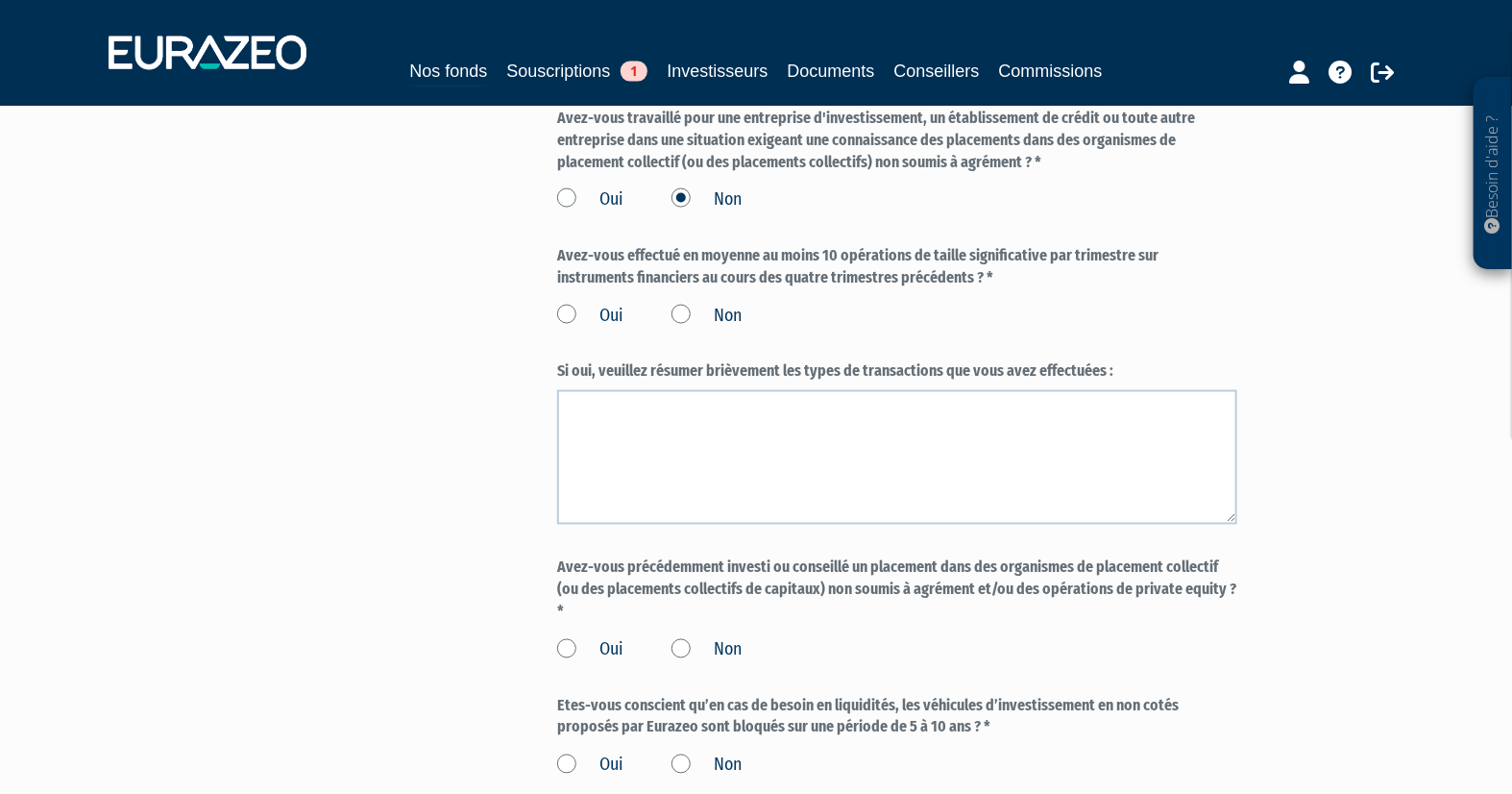
click at [681, 328] on label "Non" at bounding box center [707, 316] width 70 height 25
click at [0, 0] on input "Non" at bounding box center [0, 0] width 0 height 0
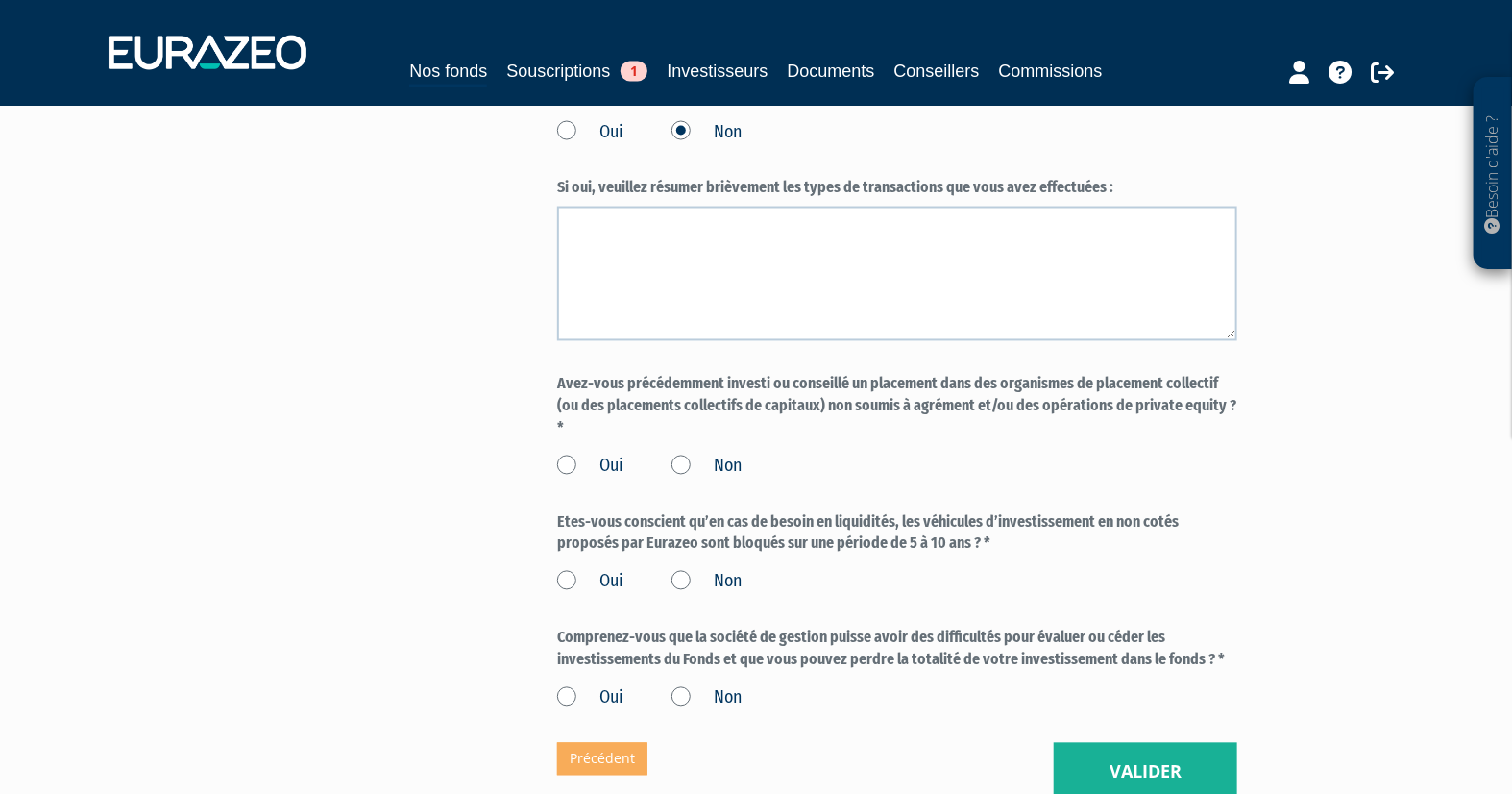
scroll to position [1517, 0]
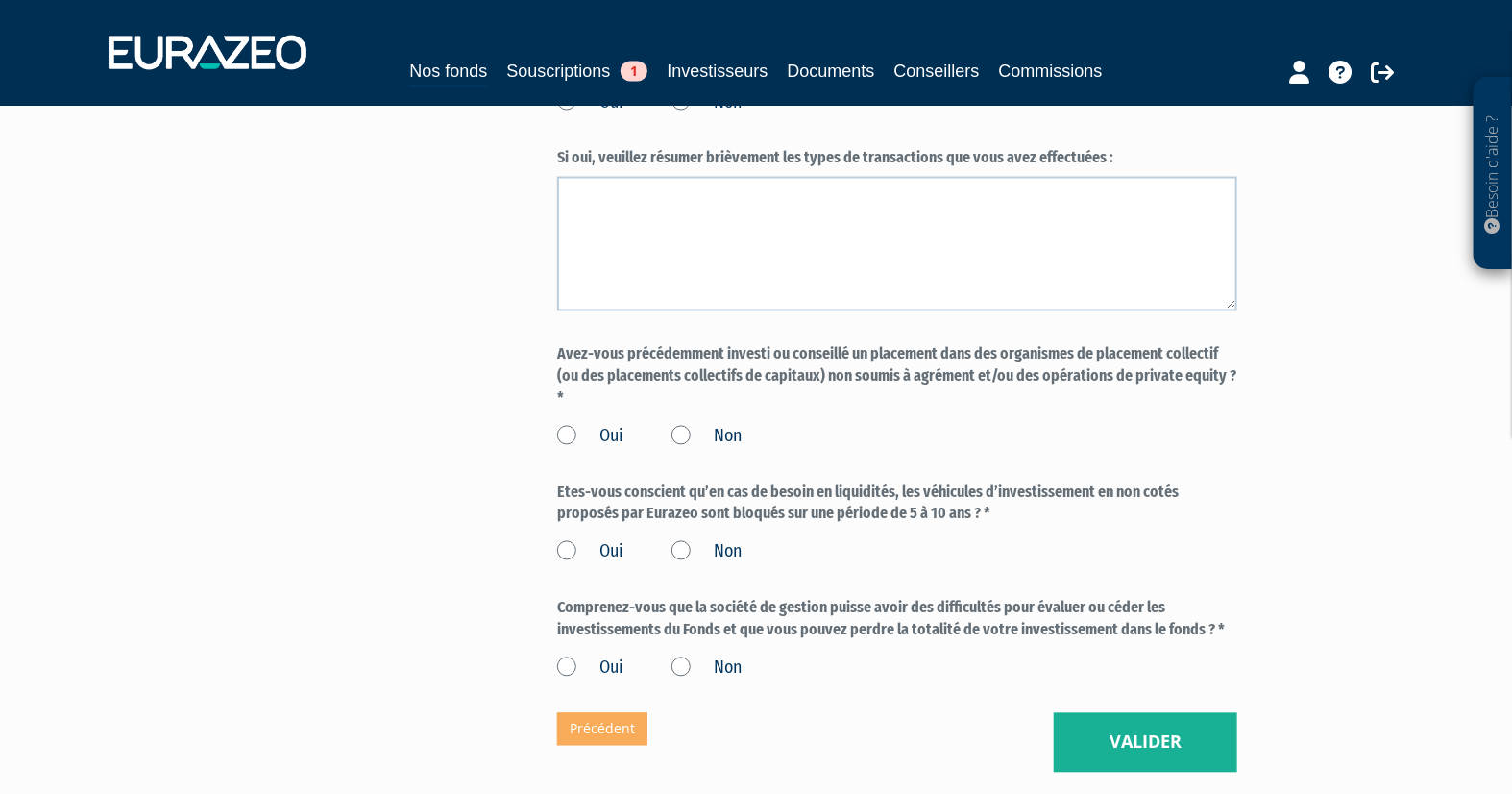
click at [682, 445] on label "Non" at bounding box center [707, 438] width 70 height 25
click at [0, 0] on input "Non" at bounding box center [0, 0] width 0 height 0
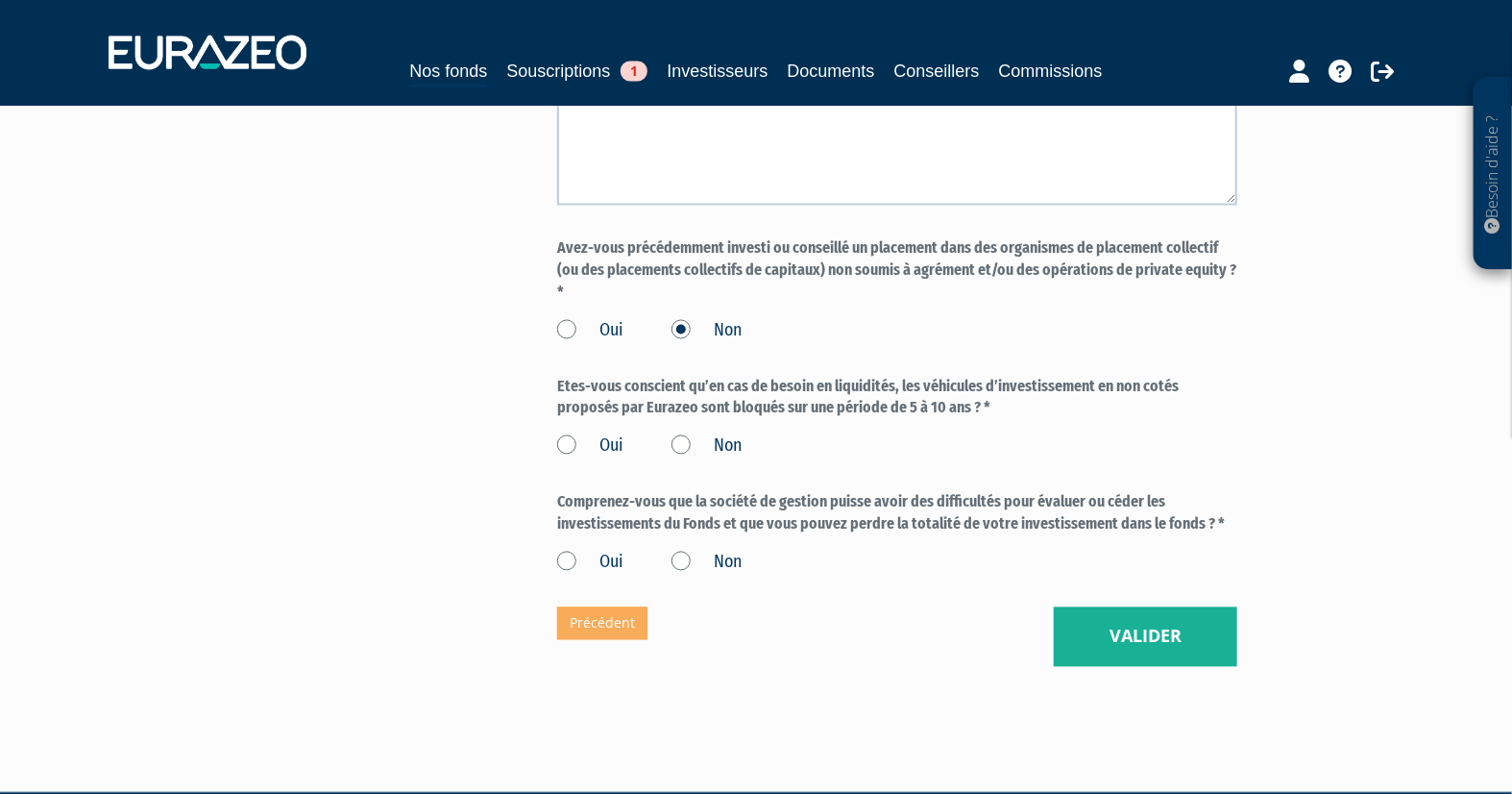
scroll to position [1624, 0]
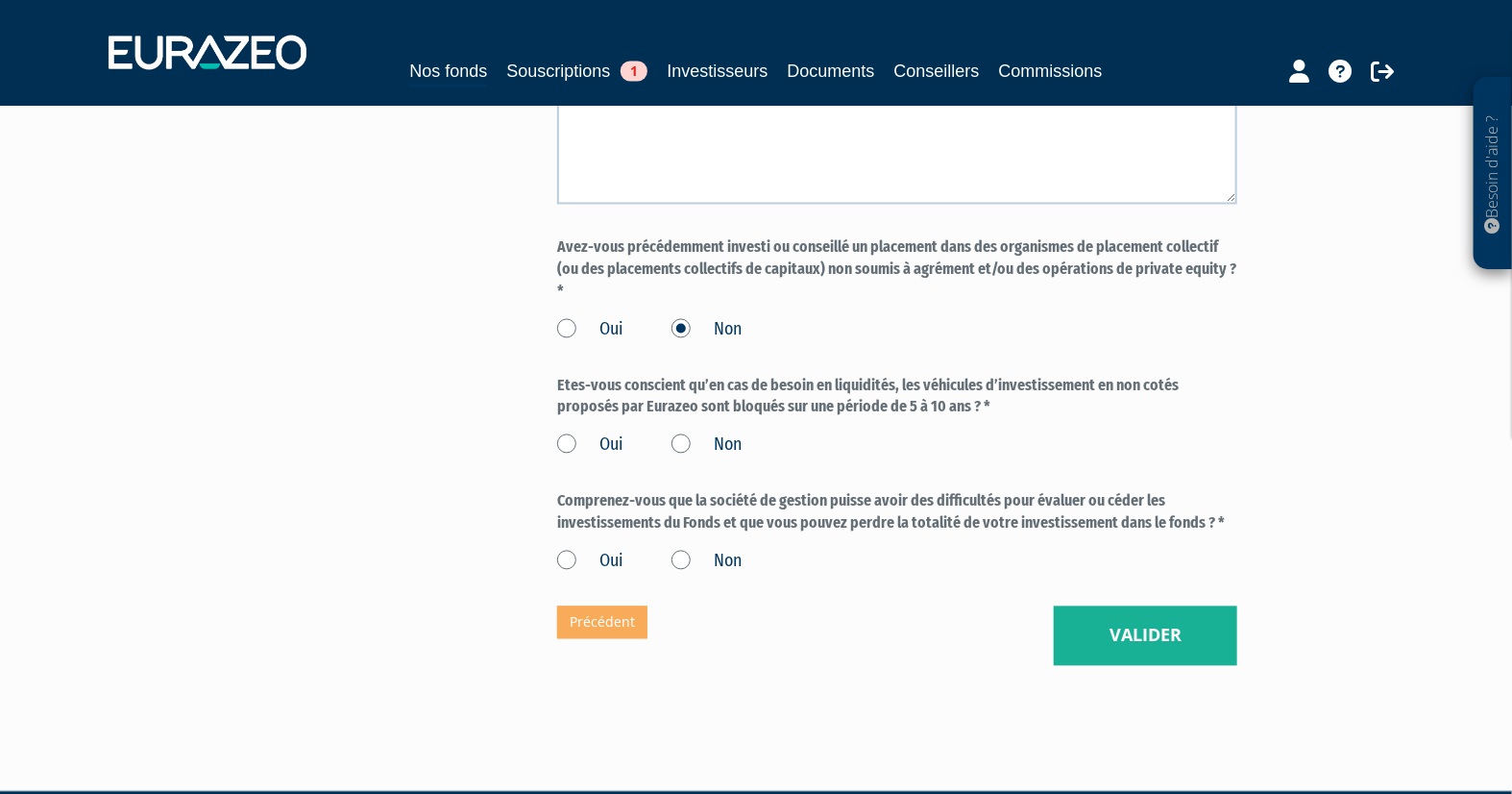
click at [568, 459] on label "Oui" at bounding box center [590, 446] width 67 height 25
click at [0, 0] on input "Oui" at bounding box center [0, 0] width 0 height 0
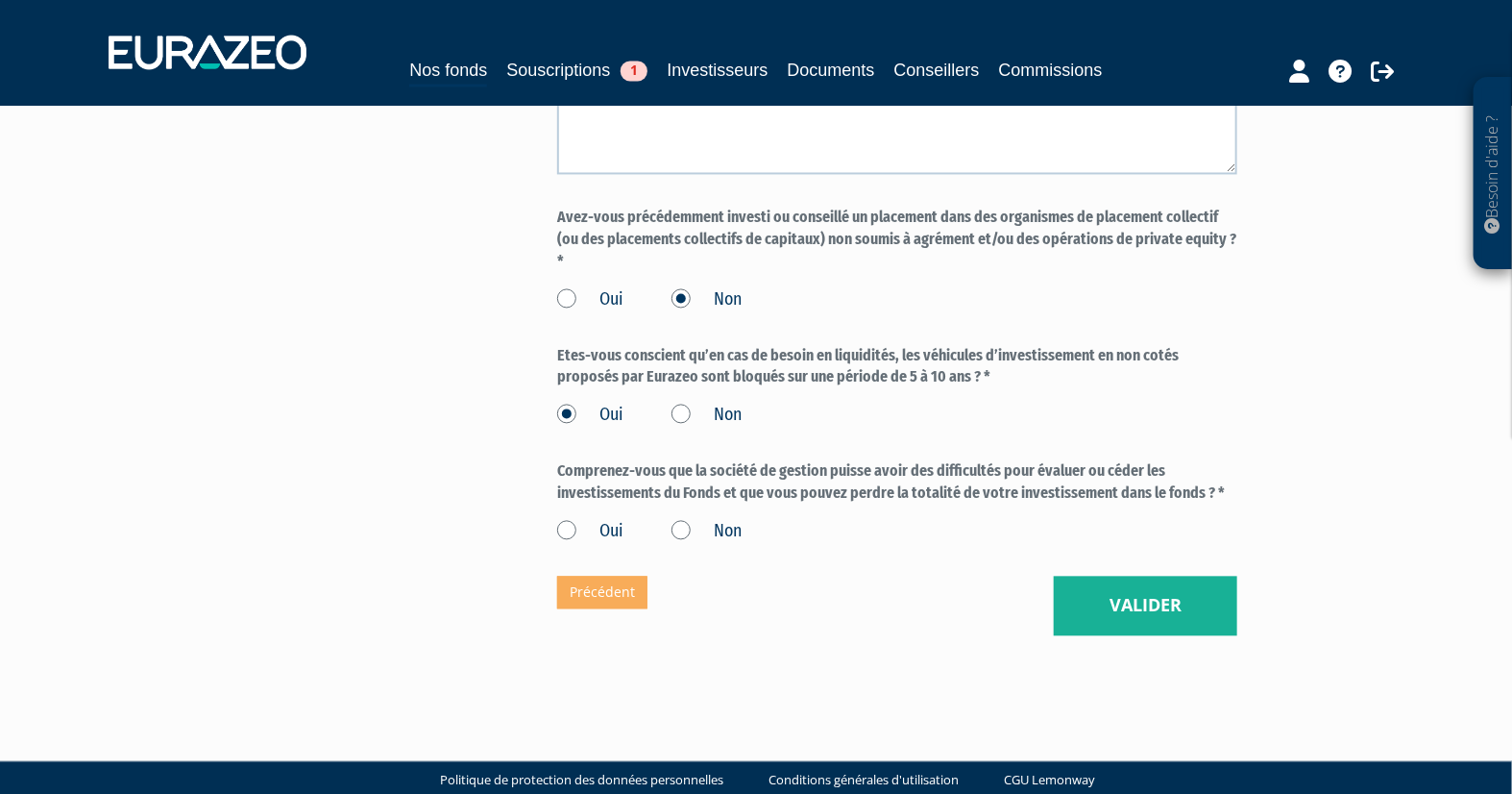
scroll to position [1700, 0]
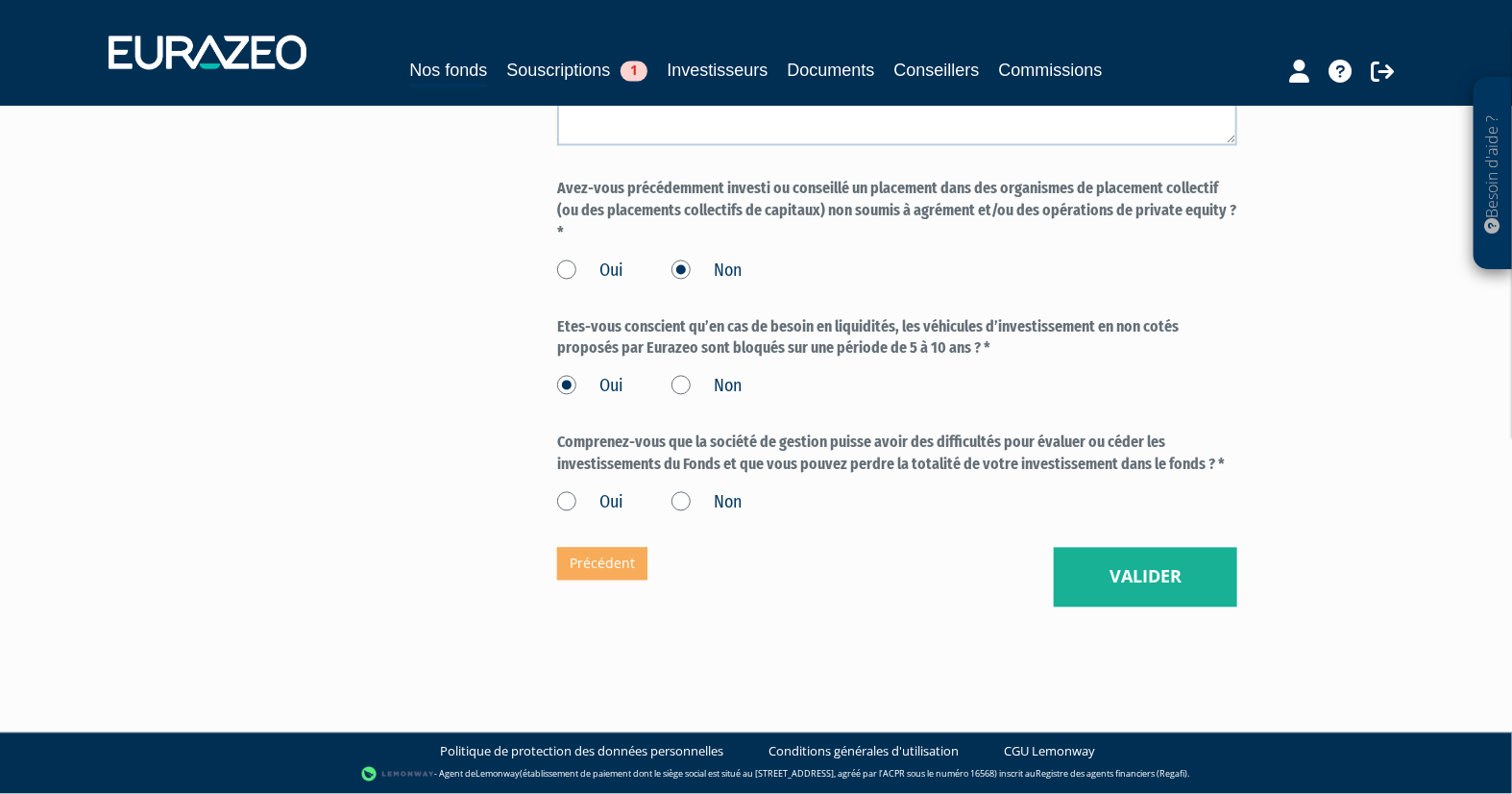
click at [572, 499] on label "Oui" at bounding box center [590, 503] width 67 height 25
click at [0, 0] on input "Oui" at bounding box center [0, 0] width 0 height 0
click at [1086, 583] on button "Valider" at bounding box center [1146, 578] width 183 height 60
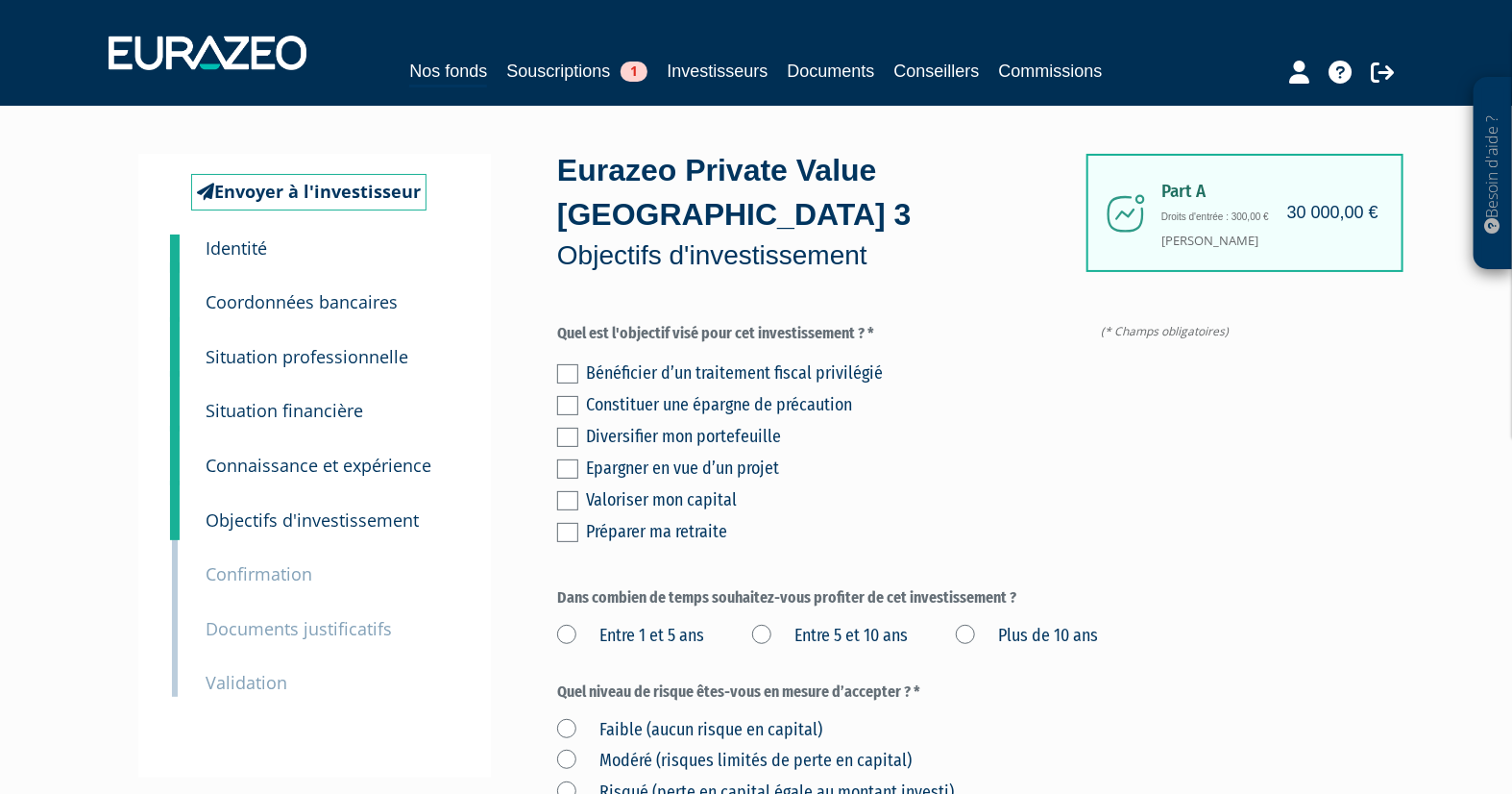
scroll to position [106, 0]
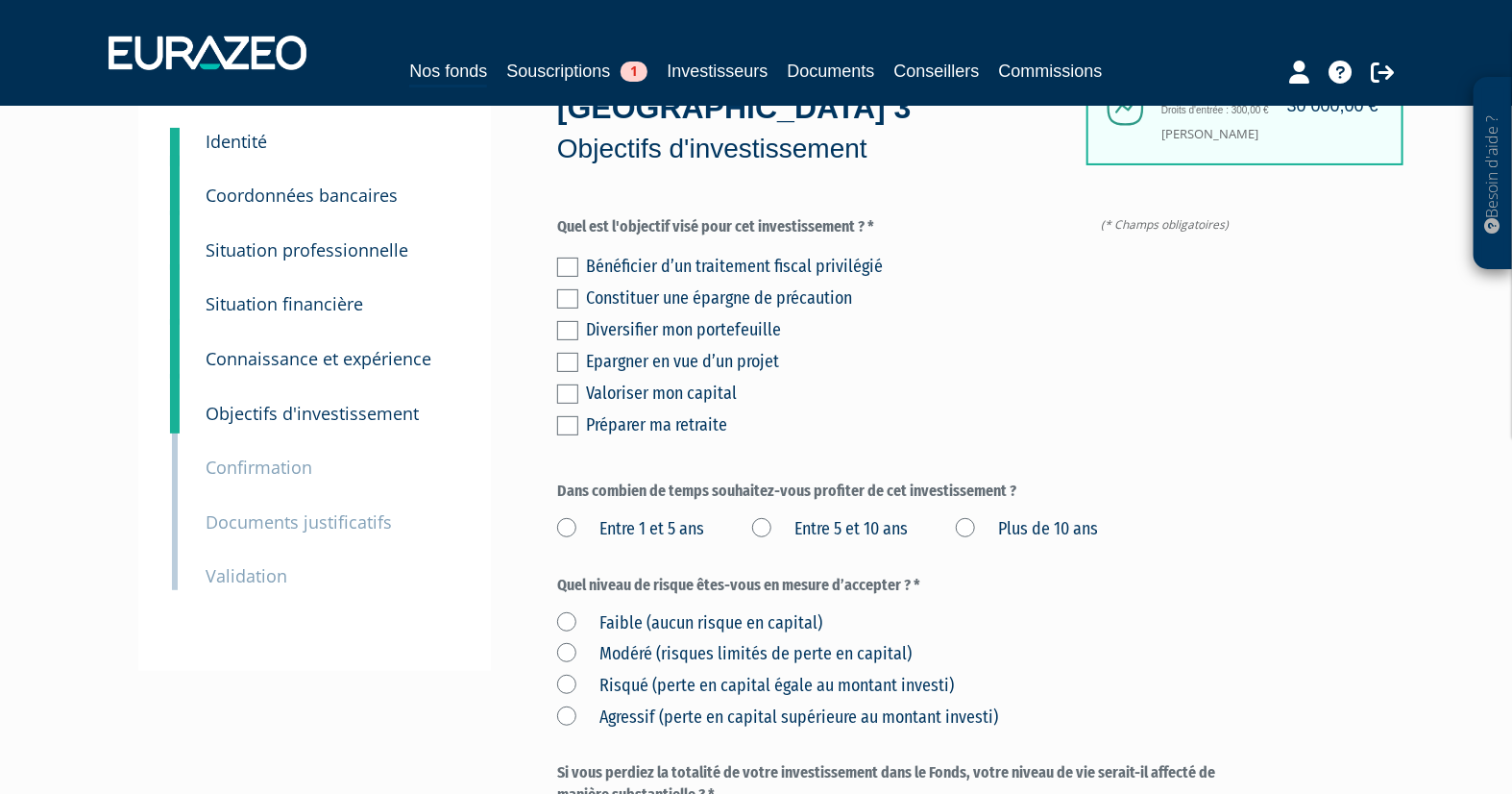
click at [567, 264] on label at bounding box center [568, 268] width 21 height 19
click at [0, 0] on input "checkbox" at bounding box center [0, 0] width 0 height 0
click at [571, 329] on label at bounding box center [568, 330] width 21 height 19
click at [0, 0] on input "checkbox" at bounding box center [0, 0] width 0 height 0
click at [570, 399] on label at bounding box center [568, 394] width 21 height 19
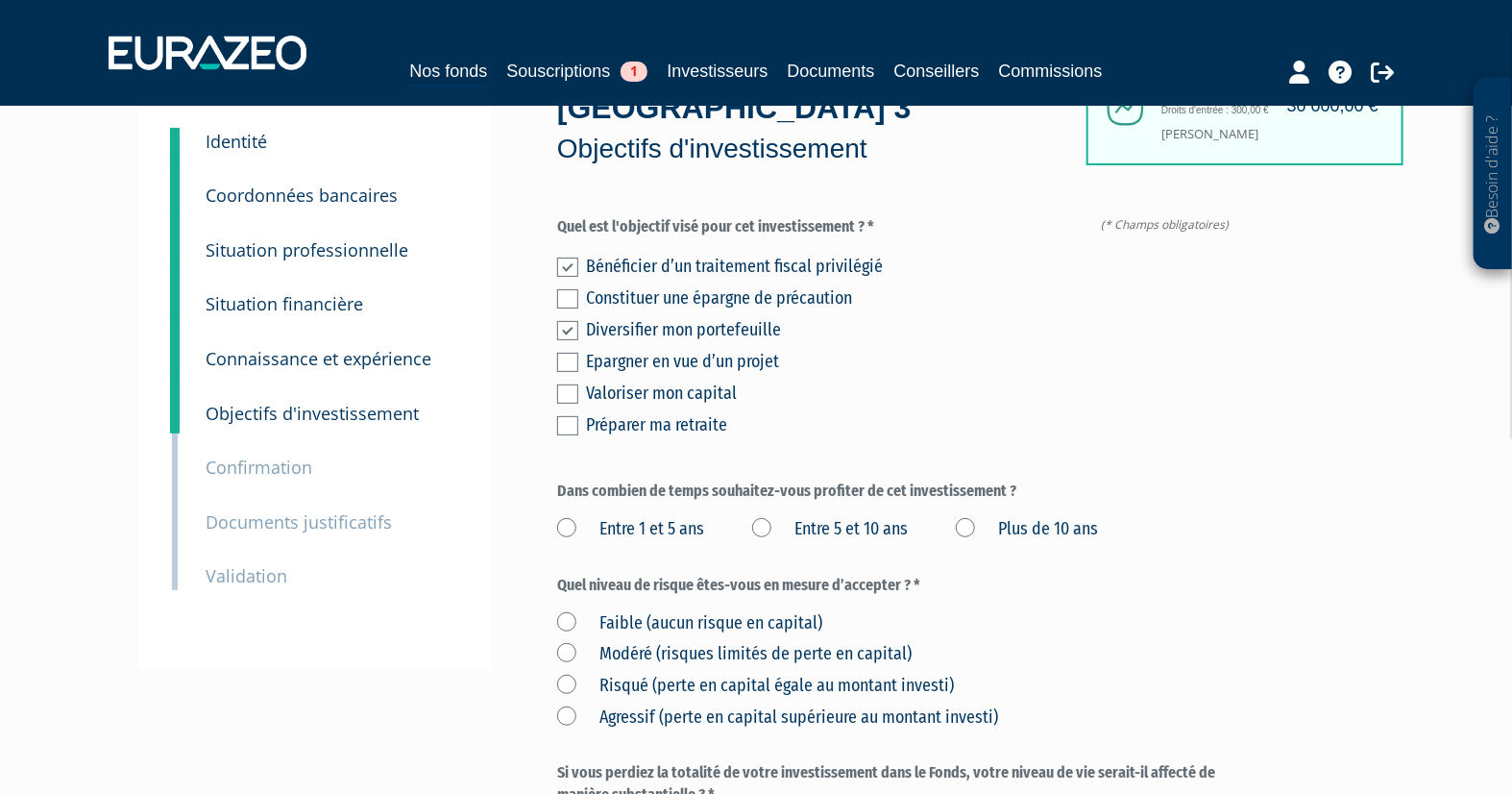
click at [0, 0] on input "checkbox" at bounding box center [0, 0] width 0 height 0
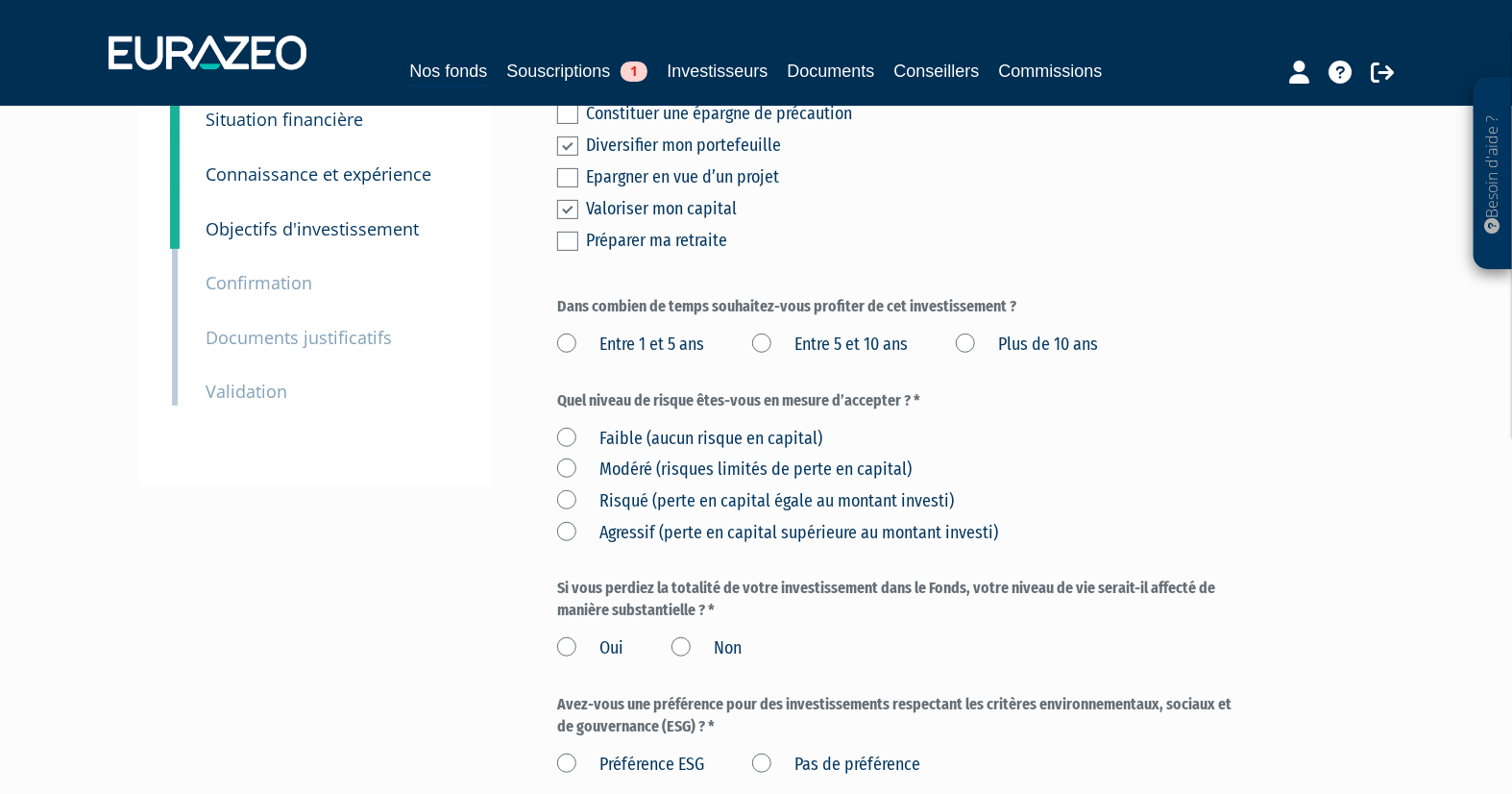
scroll to position [320, 0]
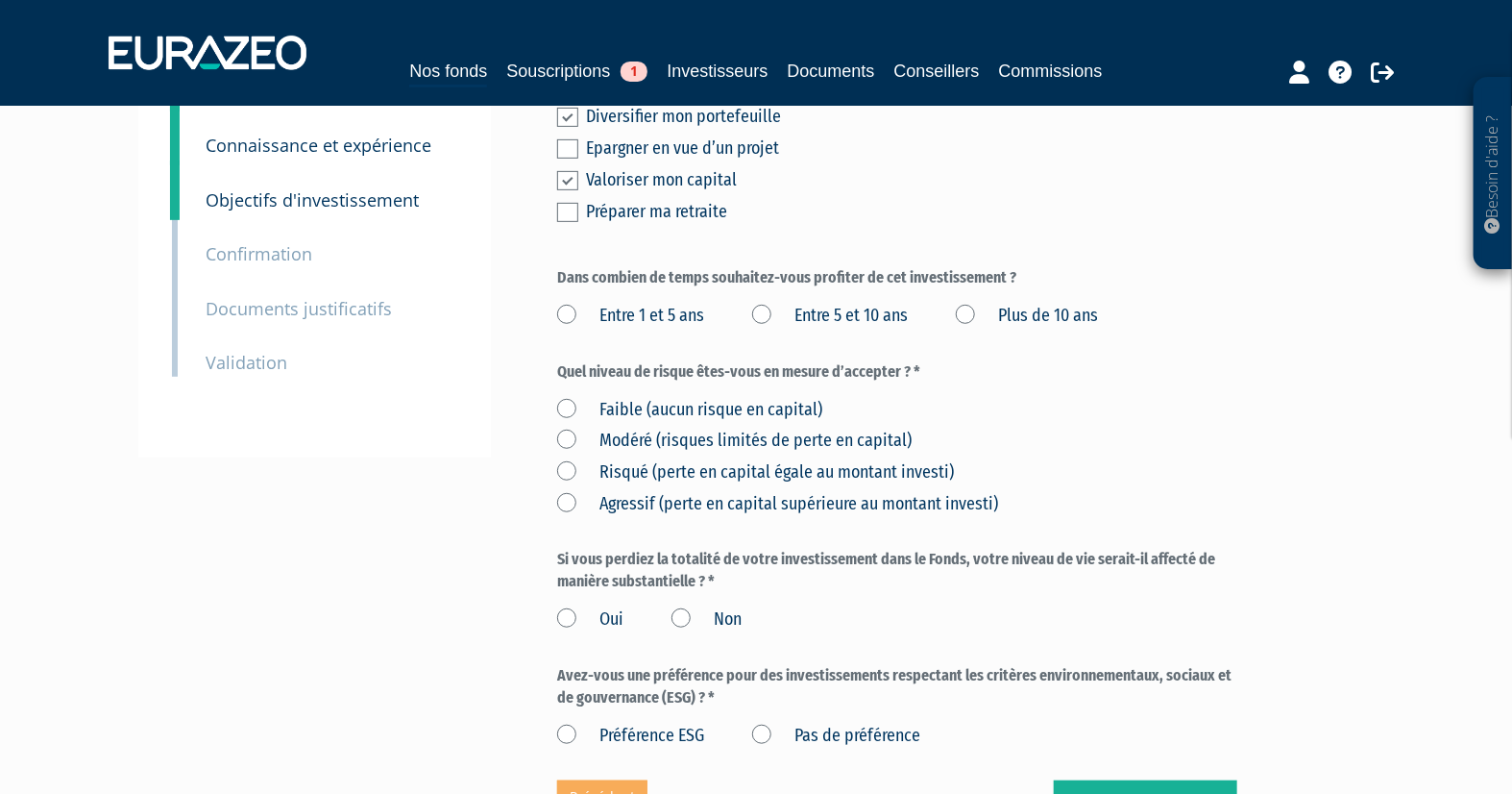
click at [770, 307] on label "Entre 5 et 10 ans" at bounding box center [829, 316] width 155 height 25
click at [0, 0] on ans "Entre 5 et 10 ans" at bounding box center [0, 0] width 0 height 0
click at [567, 469] on label "Risqué (perte en capital égale au montant investi)" at bounding box center [755, 473] width 397 height 25
click at [0, 0] on investi\) "Risqué (perte en capital égale au montant investi)" at bounding box center [0, 0] width 0 height 0
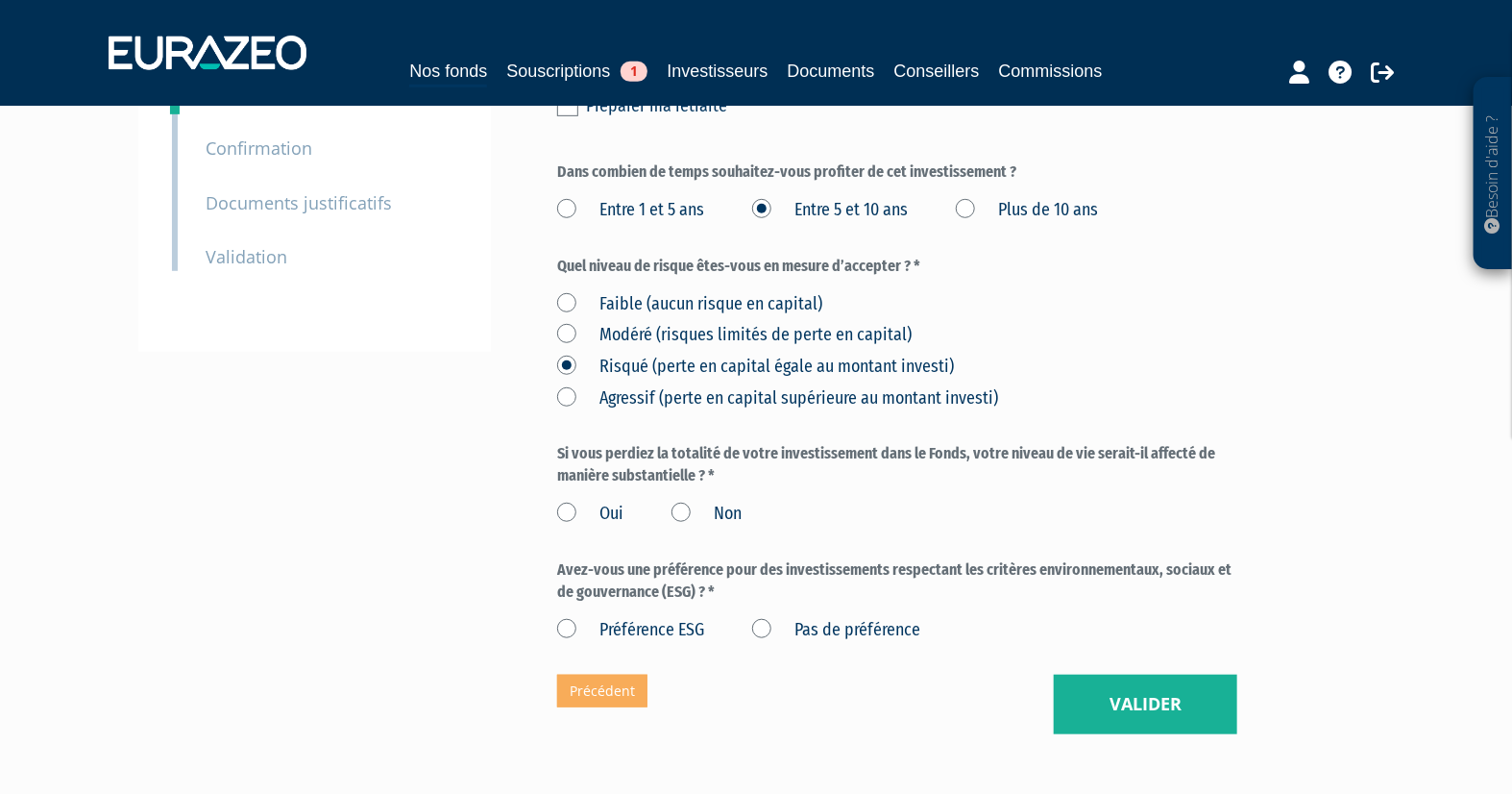
scroll to position [427, 0]
click at [680, 510] on label "Non" at bounding box center [707, 513] width 70 height 25
click at [0, 0] on input "Non" at bounding box center [0, 0] width 0 height 0
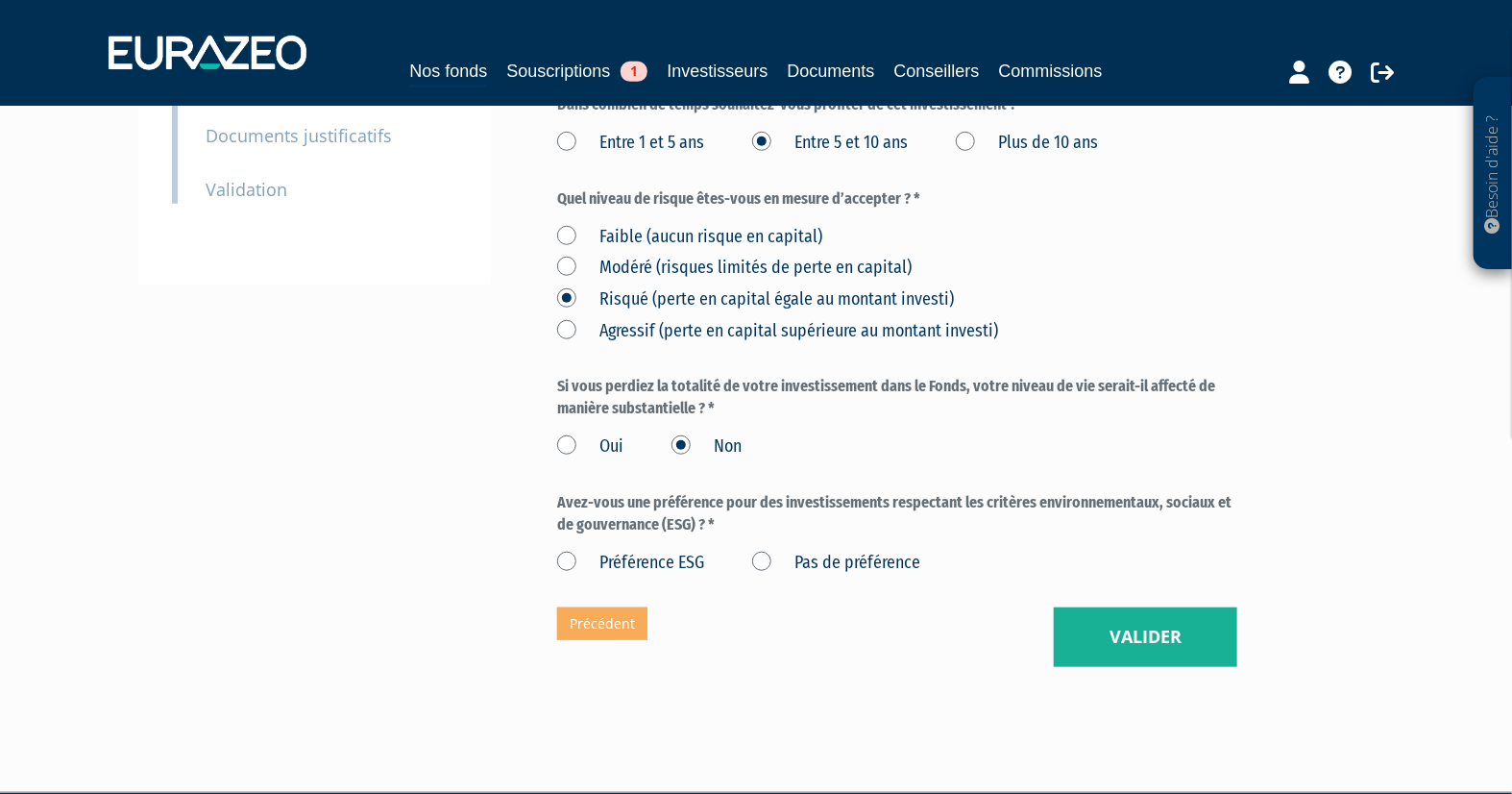
scroll to position [552, 0]
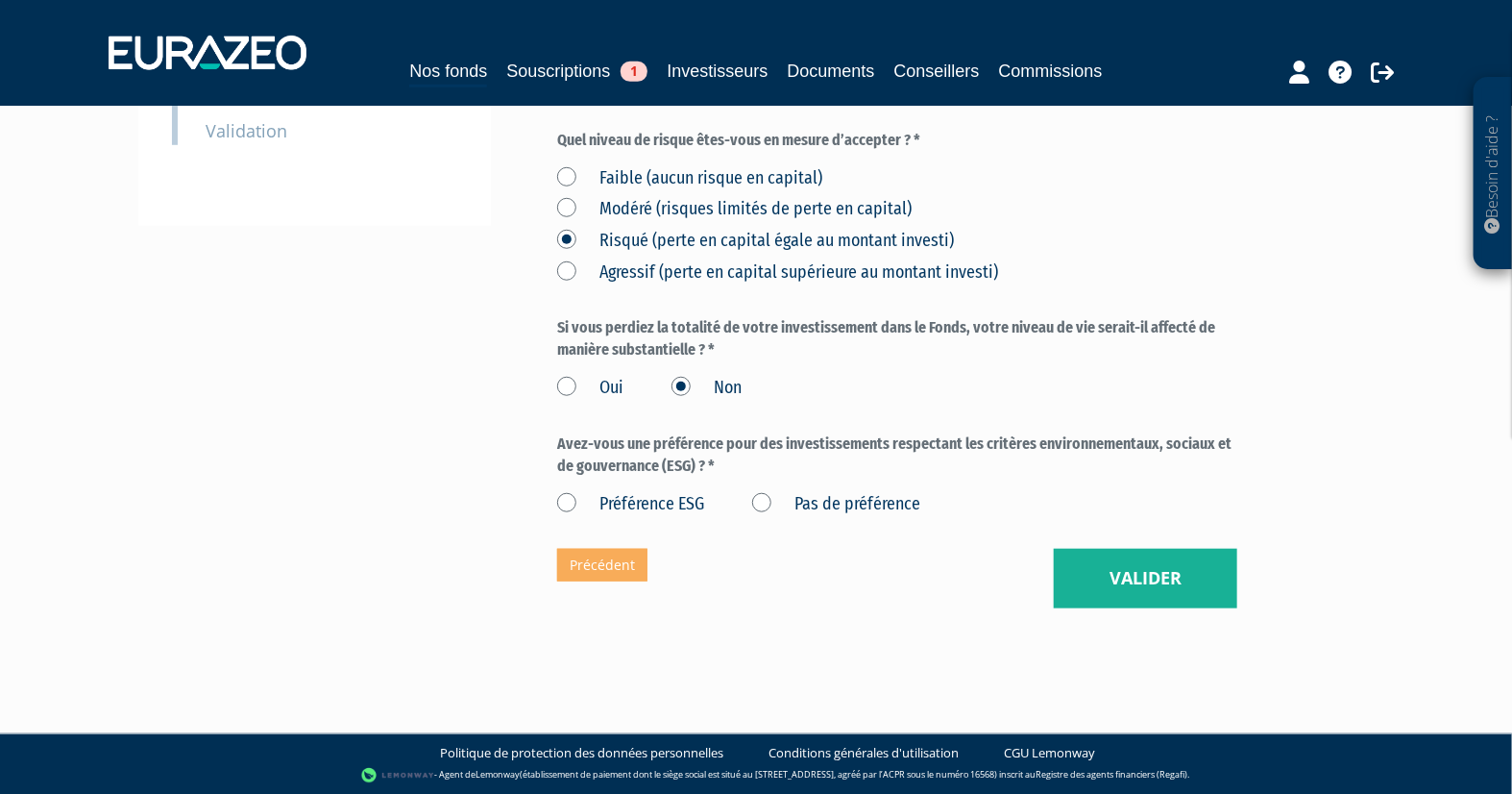
click at [771, 502] on label "Pas de préférence" at bounding box center [836, 504] width 168 height 25
click at [0, 0] on préférence "Pas de préférence" at bounding box center [0, 0] width 0 height 0
click at [1141, 560] on button "Valider" at bounding box center [1146, 579] width 183 height 60
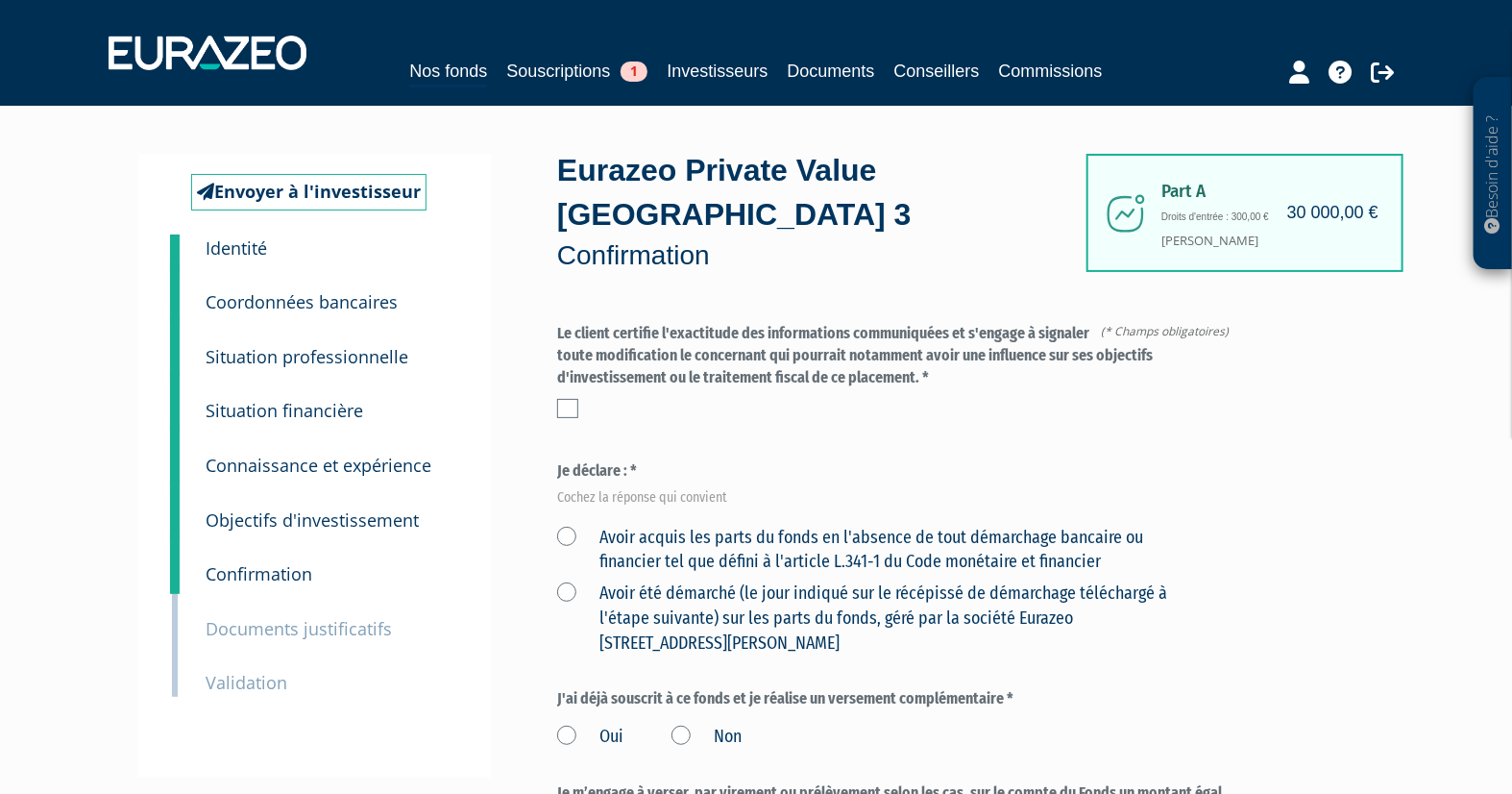
click at [560, 407] on label at bounding box center [568, 409] width 21 height 19
click at [0, 0] on input "checkbox" at bounding box center [0, 0] width 0 height 0
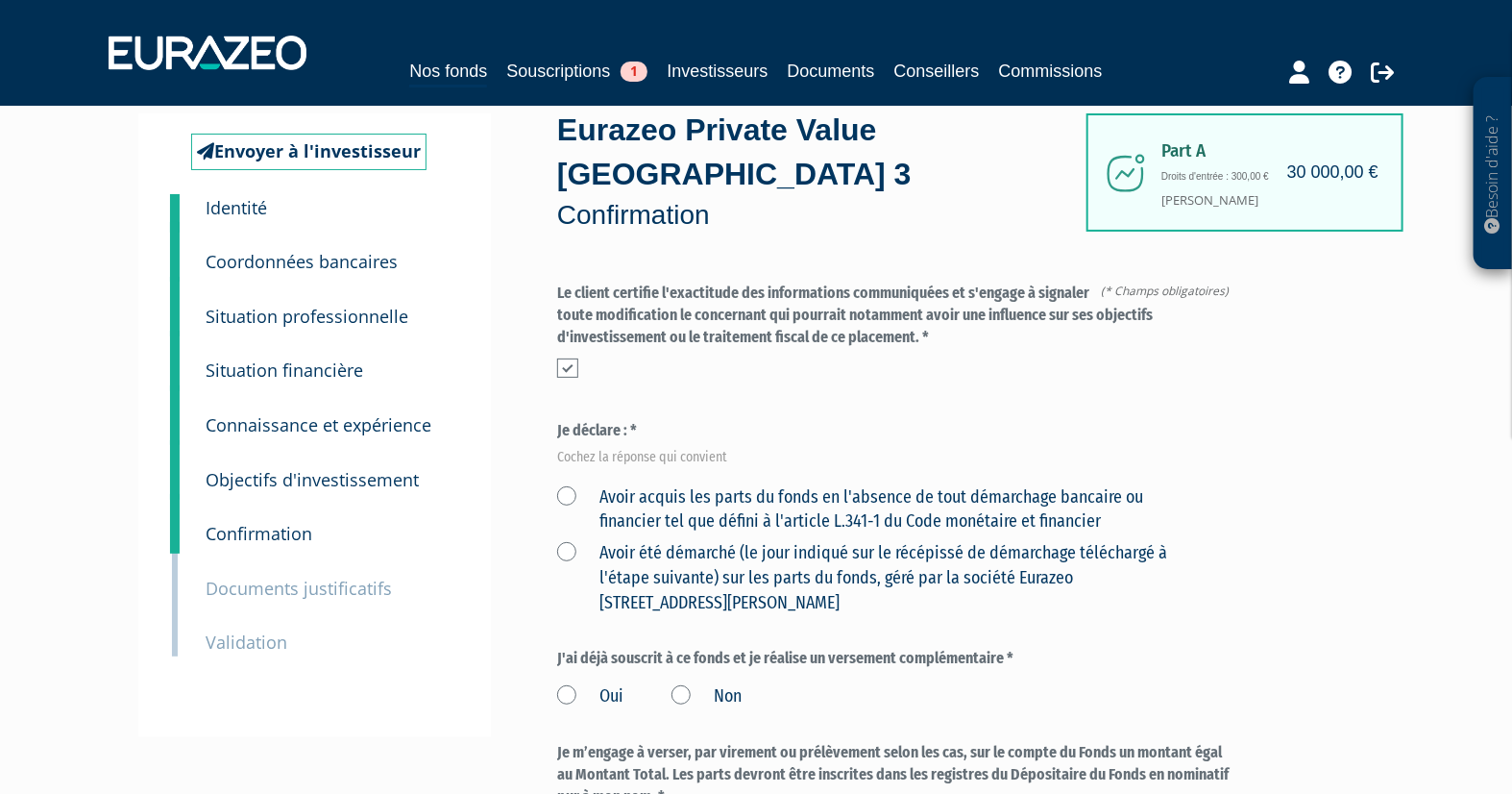
scroll to position [213, 0]
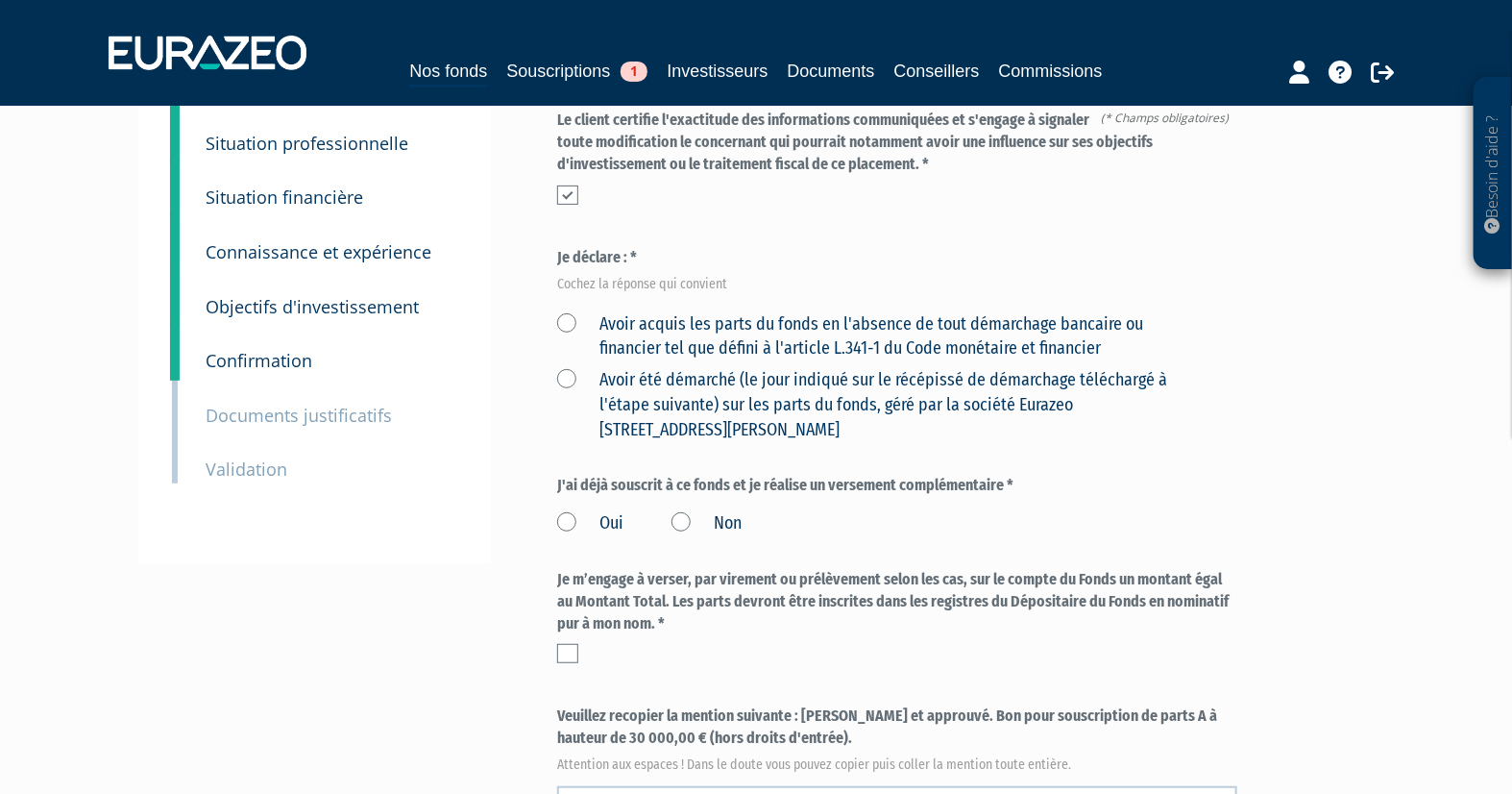
click at [569, 317] on label "Avoir acquis les parts du fonds en l'absence de tout démarchage bancaire ou fin…" at bounding box center [875, 336] width 635 height 49
click at [0, 0] on financier "Avoir acquis les parts du fonds en l'absence de tout démarchage bancaire ou fin…" at bounding box center [0, 0] width 0 height 0
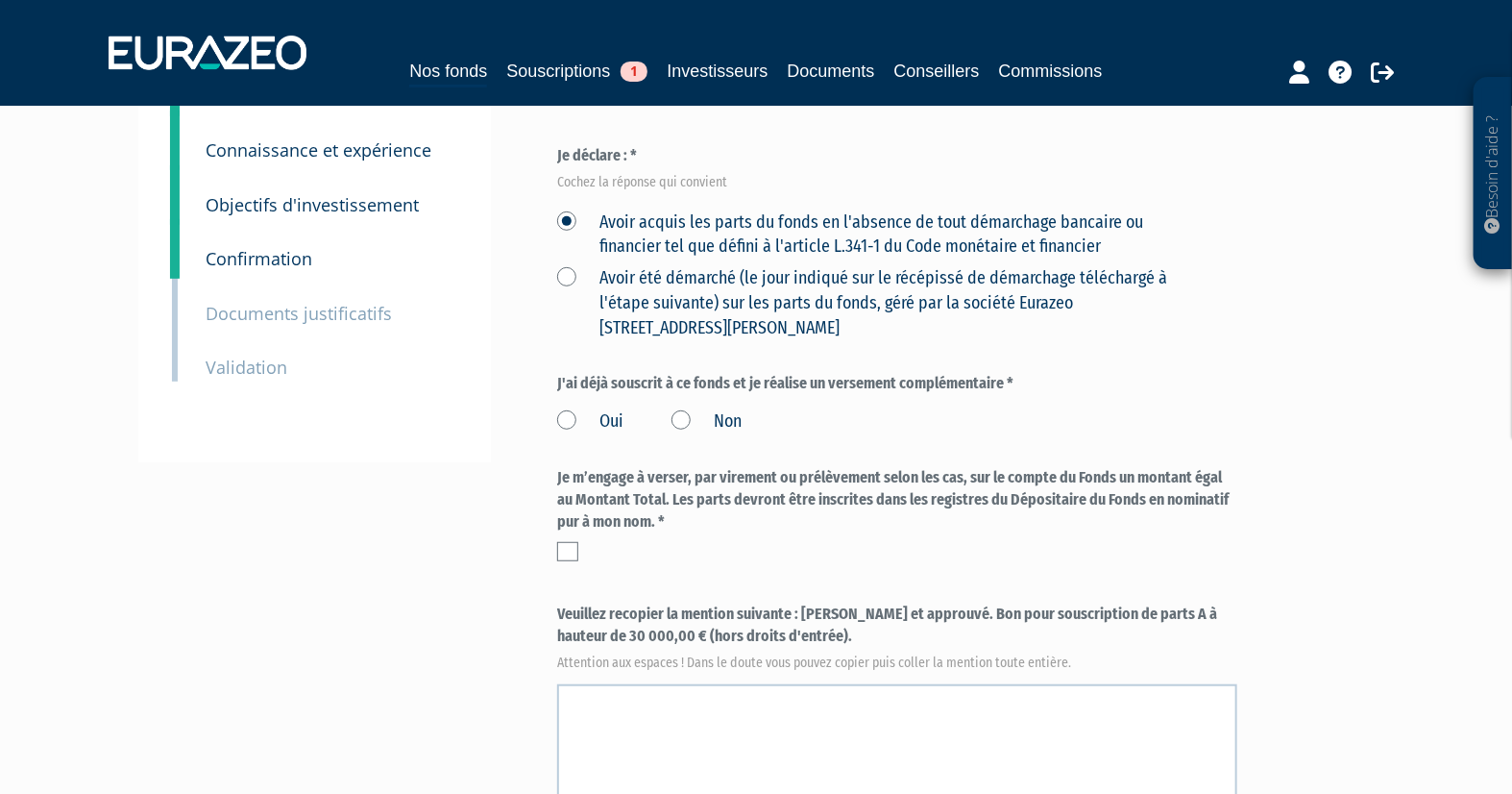
scroll to position [320, 0]
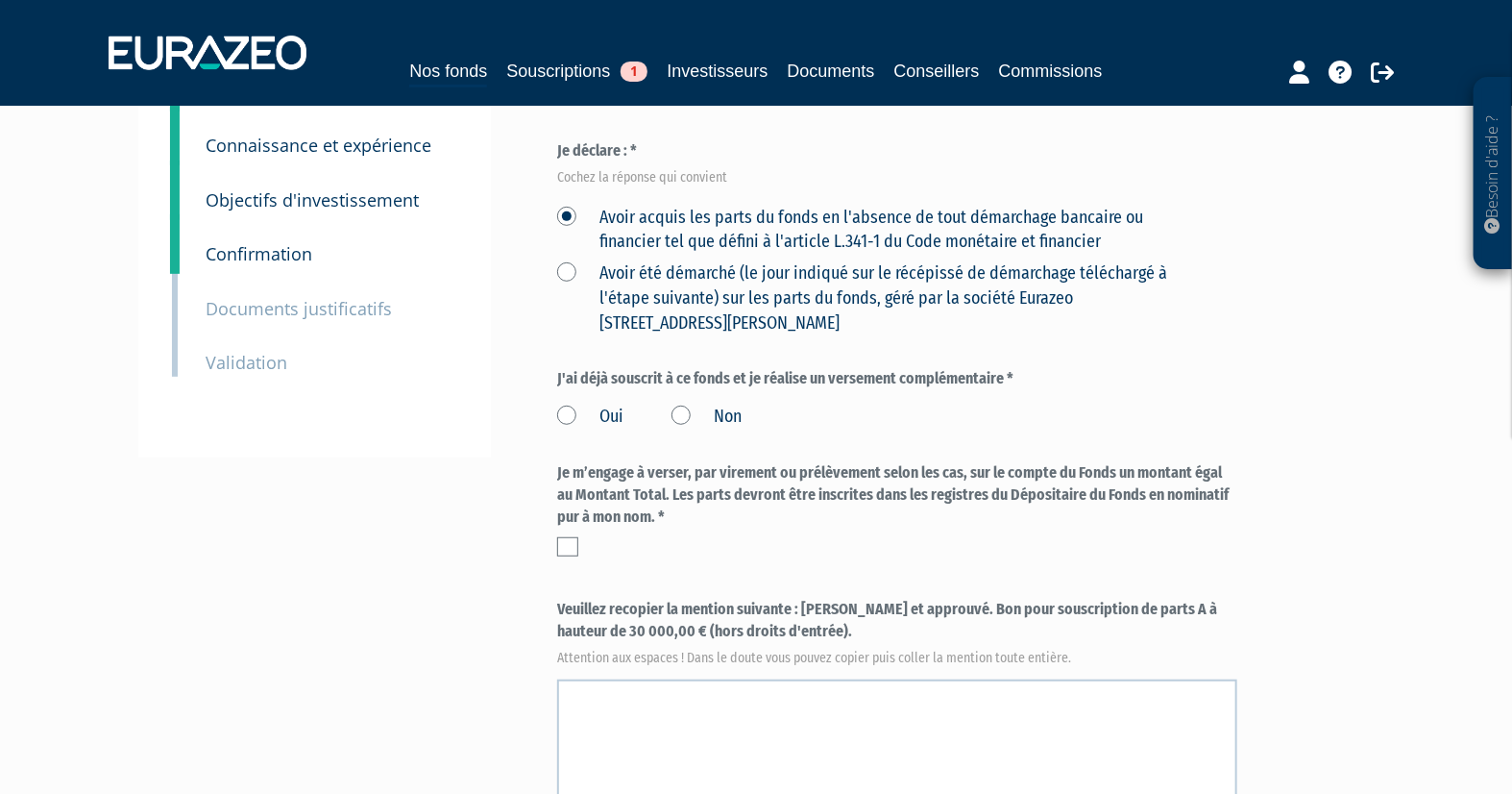
click at [680, 414] on label "Non" at bounding box center [707, 417] width 70 height 25
click at [0, 0] on input "Non" at bounding box center [0, 0] width 0 height 0
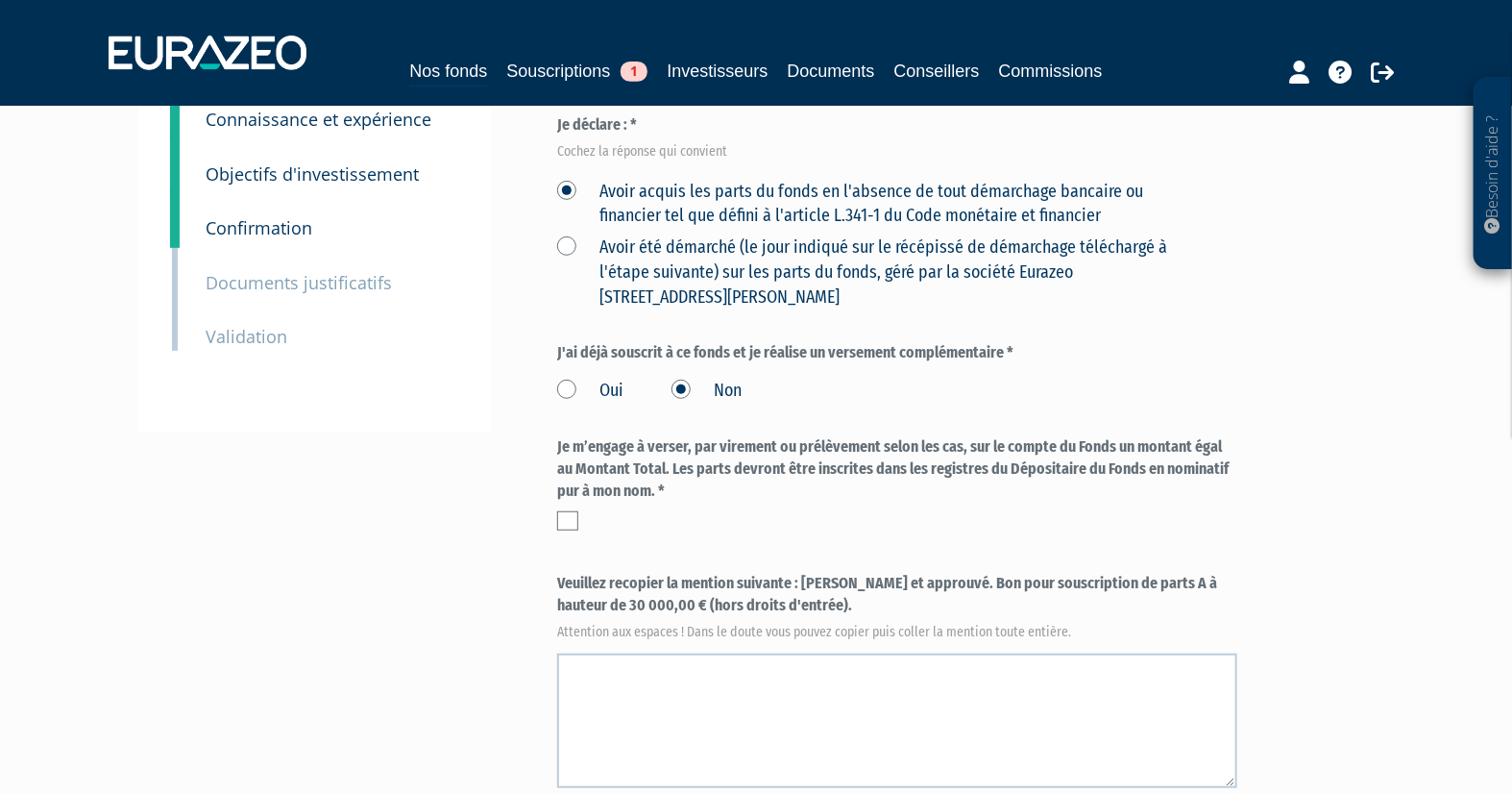
scroll to position [427, 0]
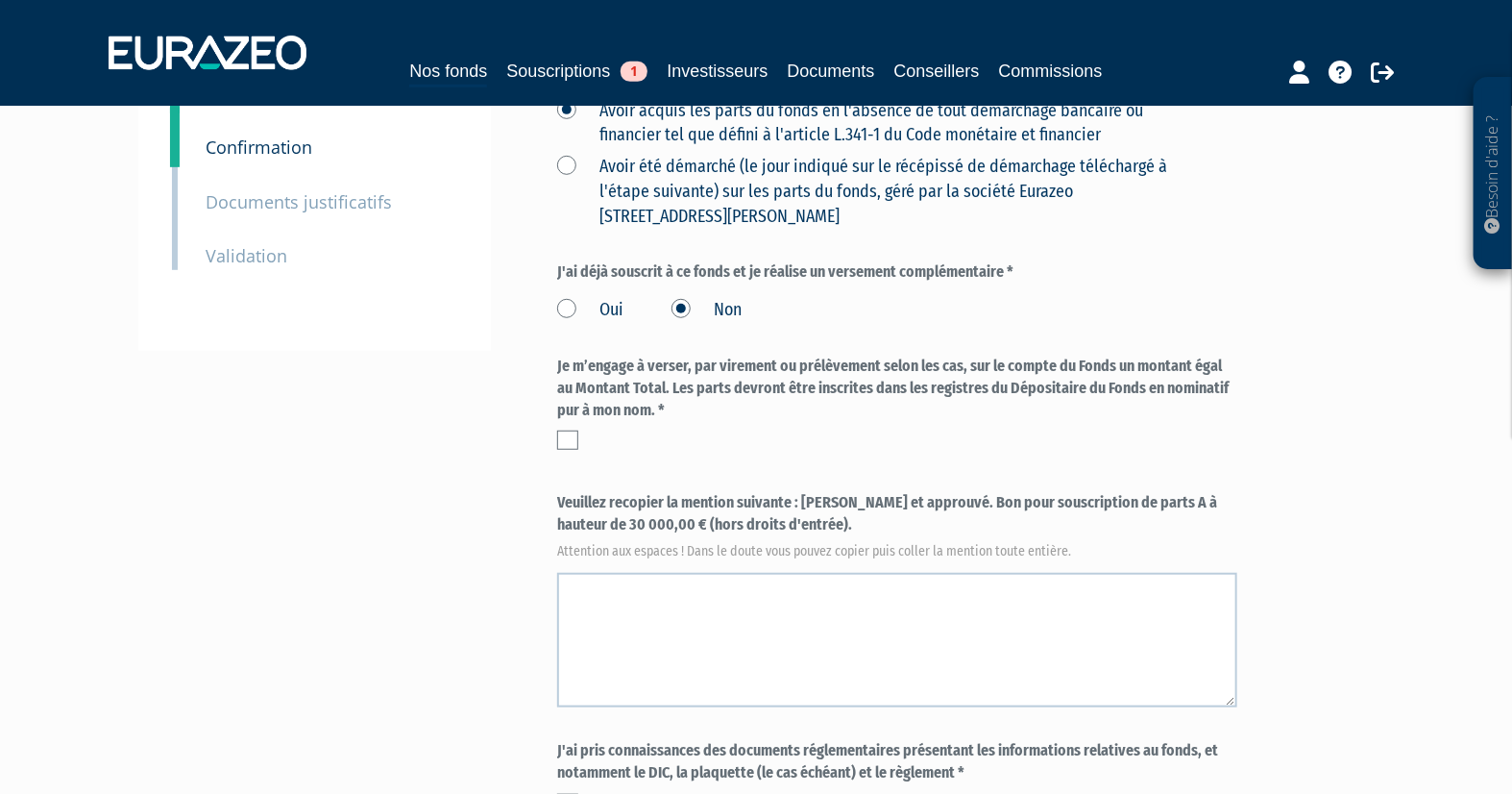
click at [570, 436] on label at bounding box center [568, 440] width 21 height 19
click at [0, 0] on input "checkbox" at bounding box center [0, 0] width 0 height 0
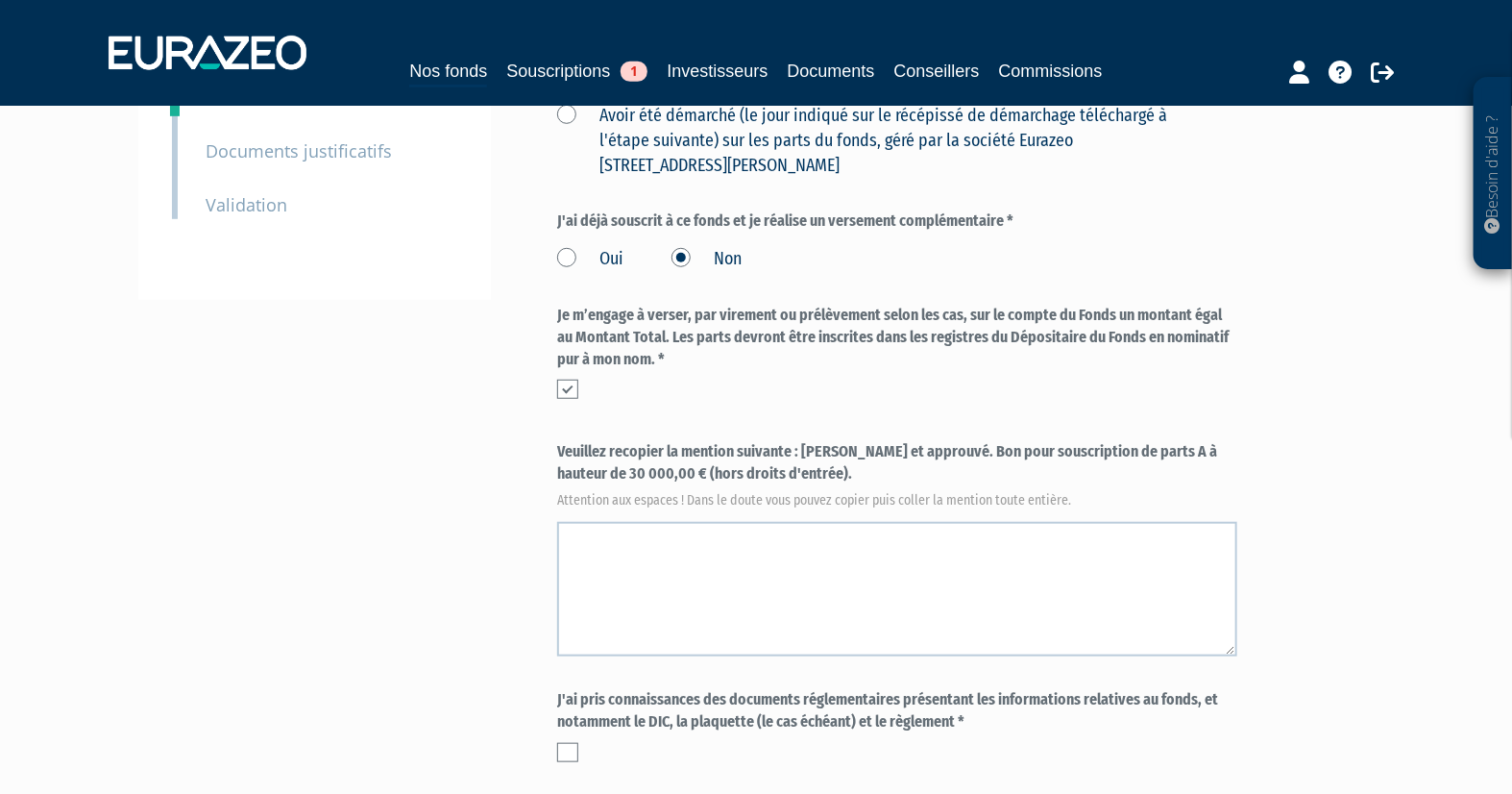
scroll to position [533, 0]
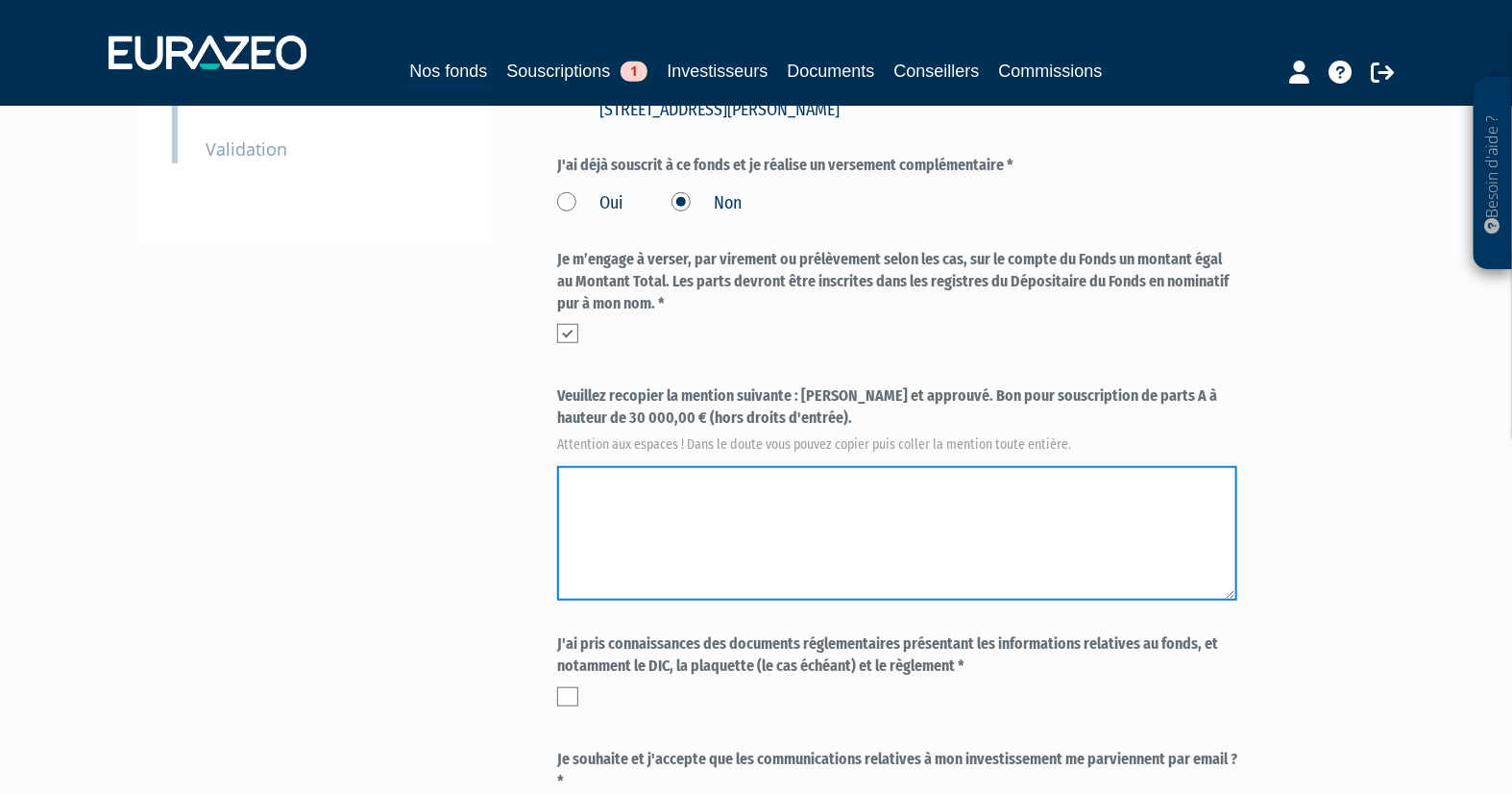
click at [645, 513] on textarea at bounding box center [897, 533] width 680 height 134
click at [577, 502] on textarea at bounding box center [897, 533] width 680 height 134
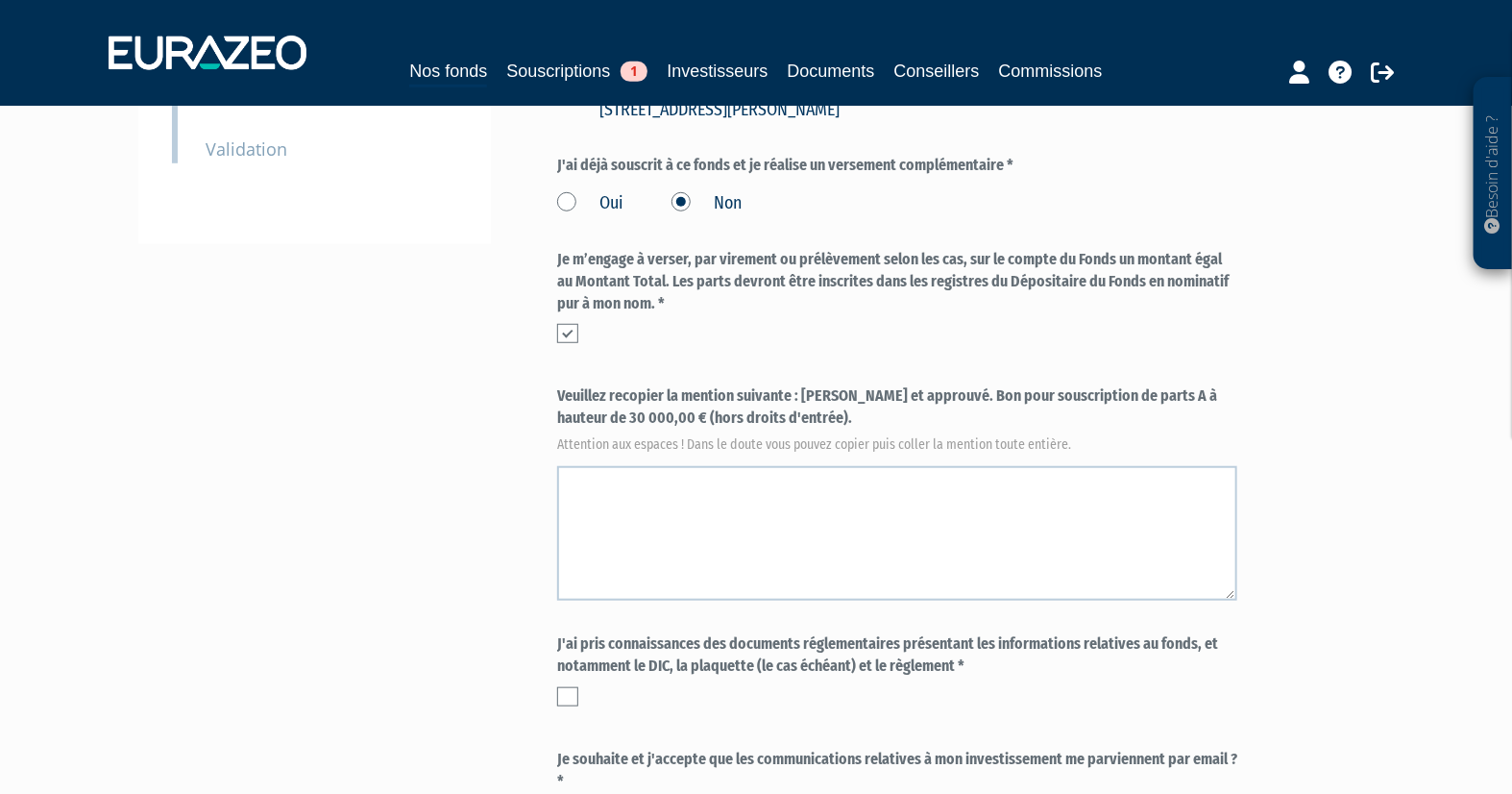
click at [805, 397] on label "Veuillez recopier la mention suivante : Lu et approuvé. Bon pour souscription d…" at bounding box center [897, 417] width 680 height 64
drag, startPoint x: 804, startPoint y: 396, endPoint x: 751, endPoint y: 419, distance: 57.8
click at [751, 419] on label "Veuillez recopier la mention suivante : Lu et approuvé. Bon pour souscription d…" at bounding box center [897, 417] width 680 height 64
copy label "Lu et approuvé. Bon pour souscription de parts A à hauteur de 30 000,00 € (hors…"
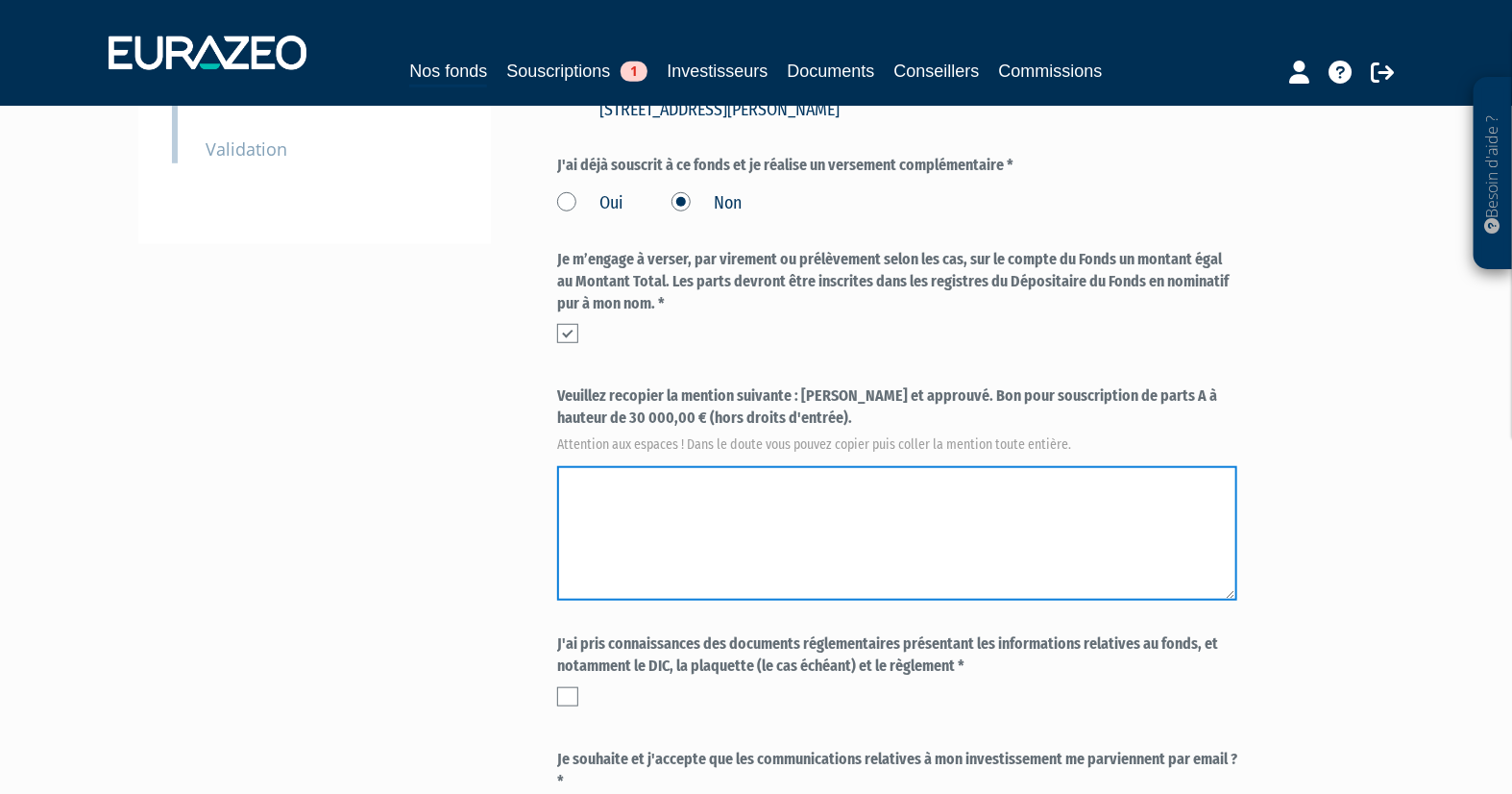
click at [656, 509] on textarea at bounding box center [897, 533] width 680 height 134
paste textarea "Lu et approuvé. Bon pour souscription de parts A à hauteur de 30 000,00 € (hors…"
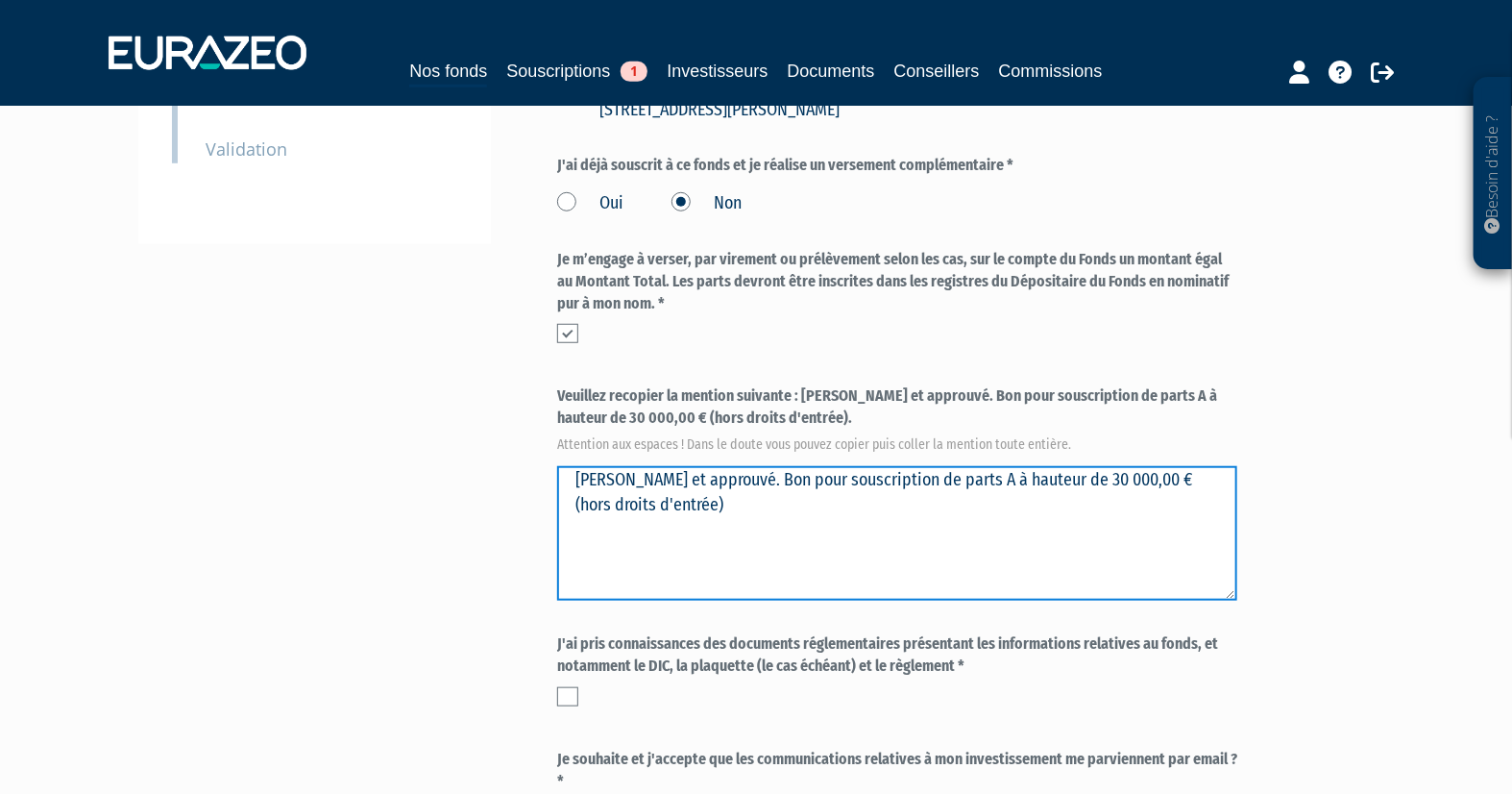
click at [658, 470] on textarea at bounding box center [897, 533] width 680 height 134
click at [737, 580] on textarea at bounding box center [897, 533] width 680 height 134
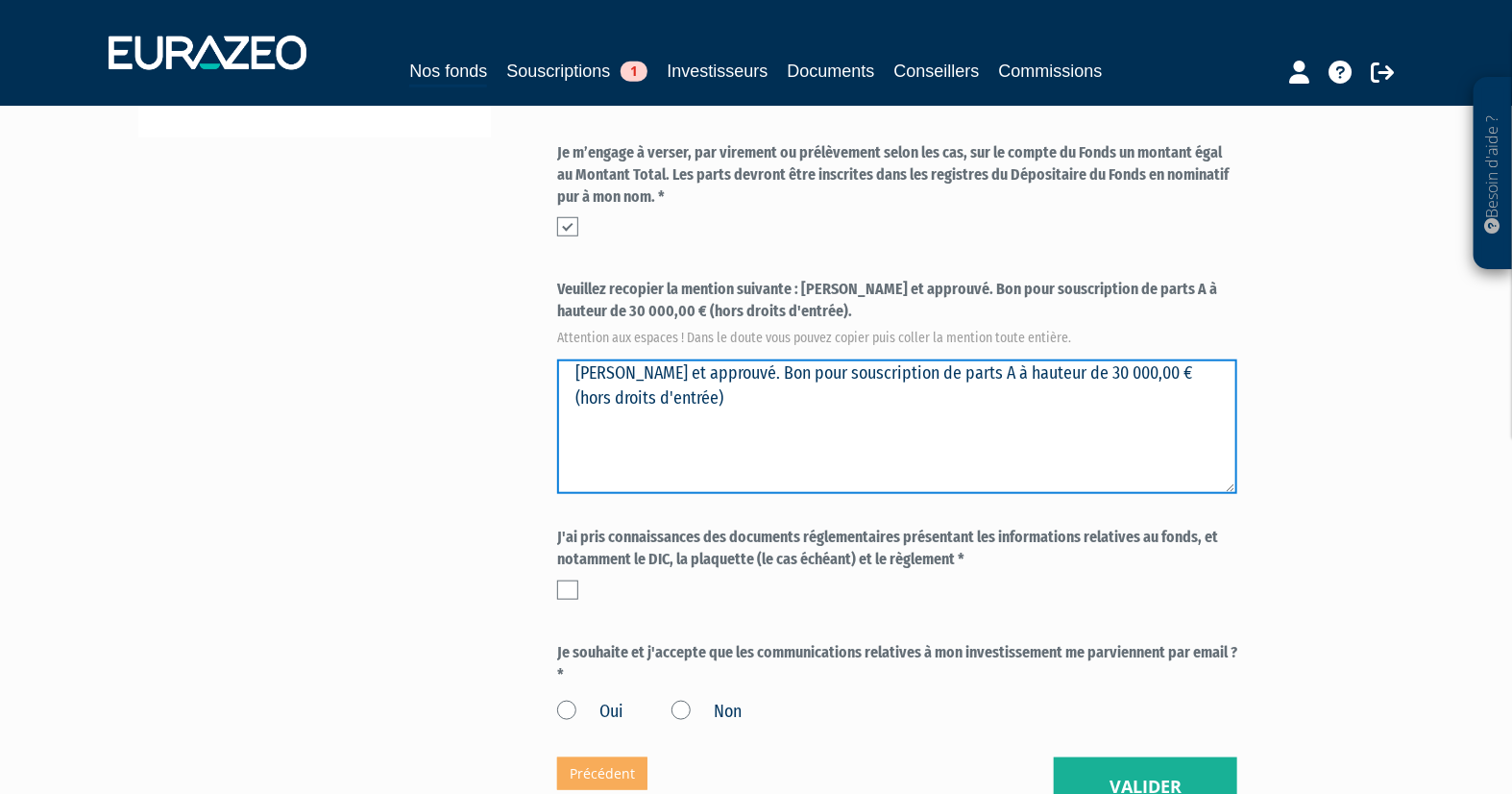
type textarea "Lu et approuvé. Bon pour souscription de parts A à hauteur de 30 000,00 € (hors…"
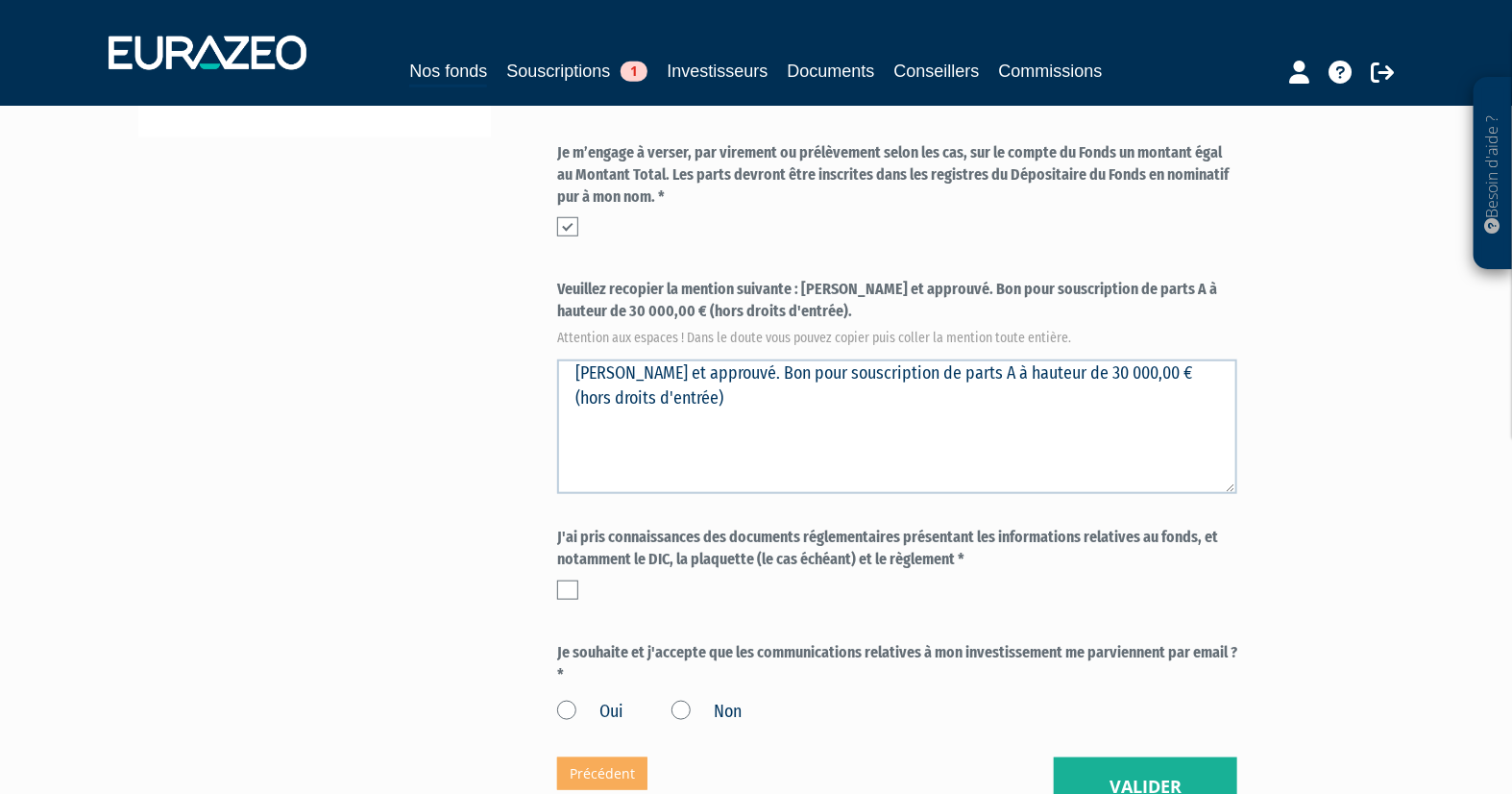
click at [569, 589] on label at bounding box center [568, 590] width 21 height 19
click at [0, 0] on input "checkbox" at bounding box center [0, 0] width 0 height 0
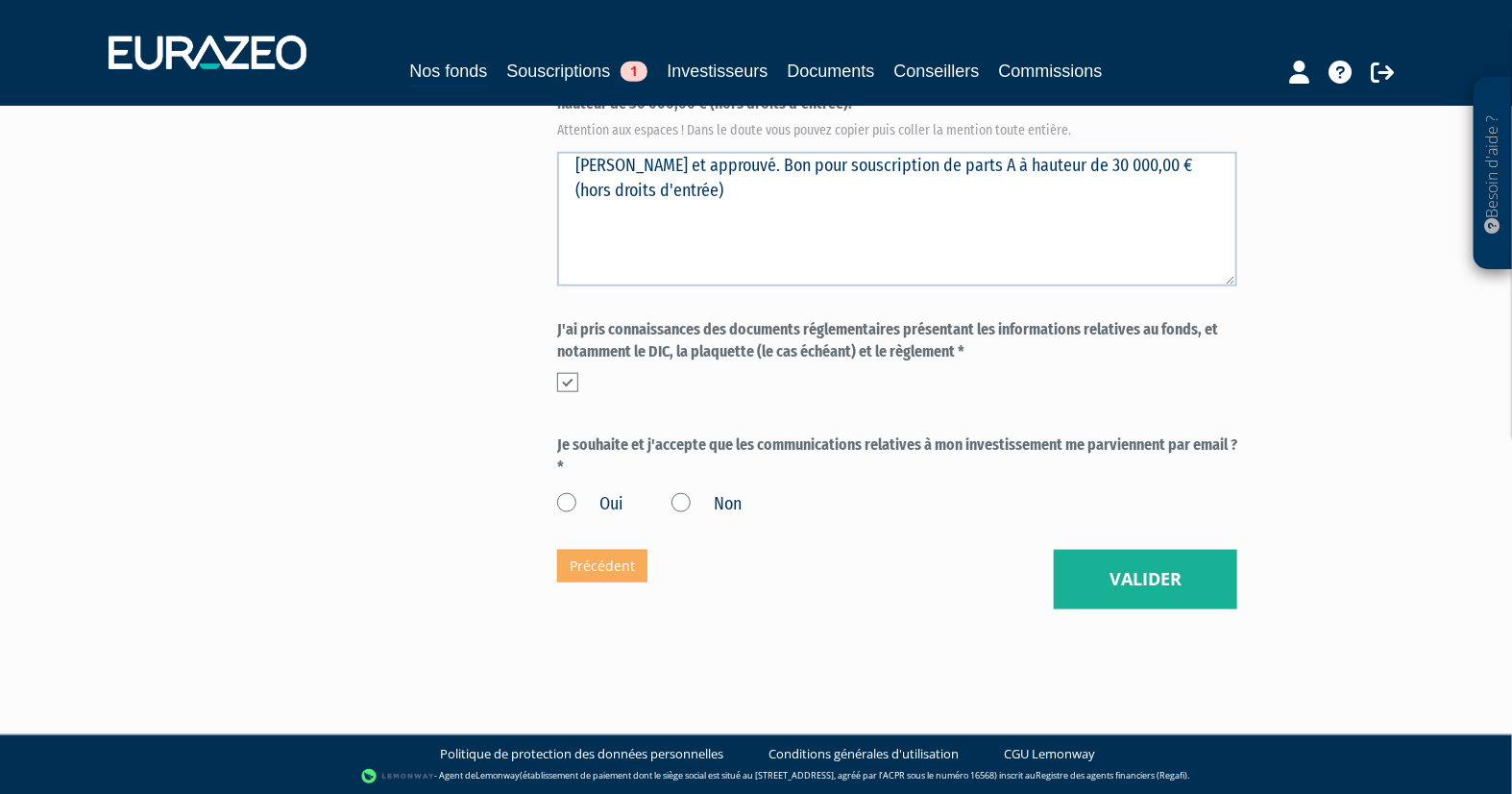
scroll to position [849, 0]
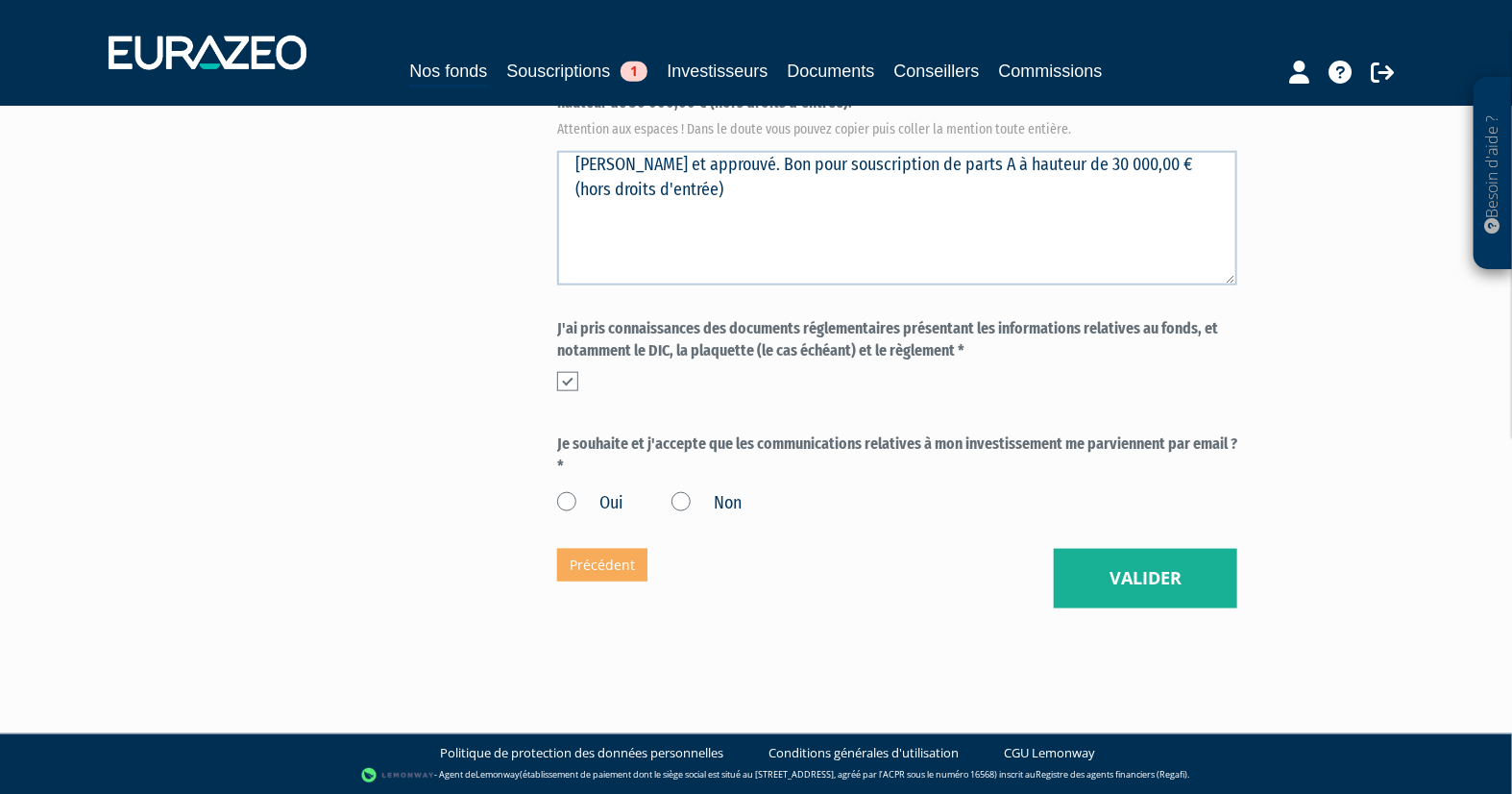
click at [564, 502] on label "Oui" at bounding box center [590, 503] width 67 height 25
click at [0, 0] on input "Oui" at bounding box center [0, 0] width 0 height 0
click at [1096, 580] on button "Valider" at bounding box center [1146, 579] width 183 height 60
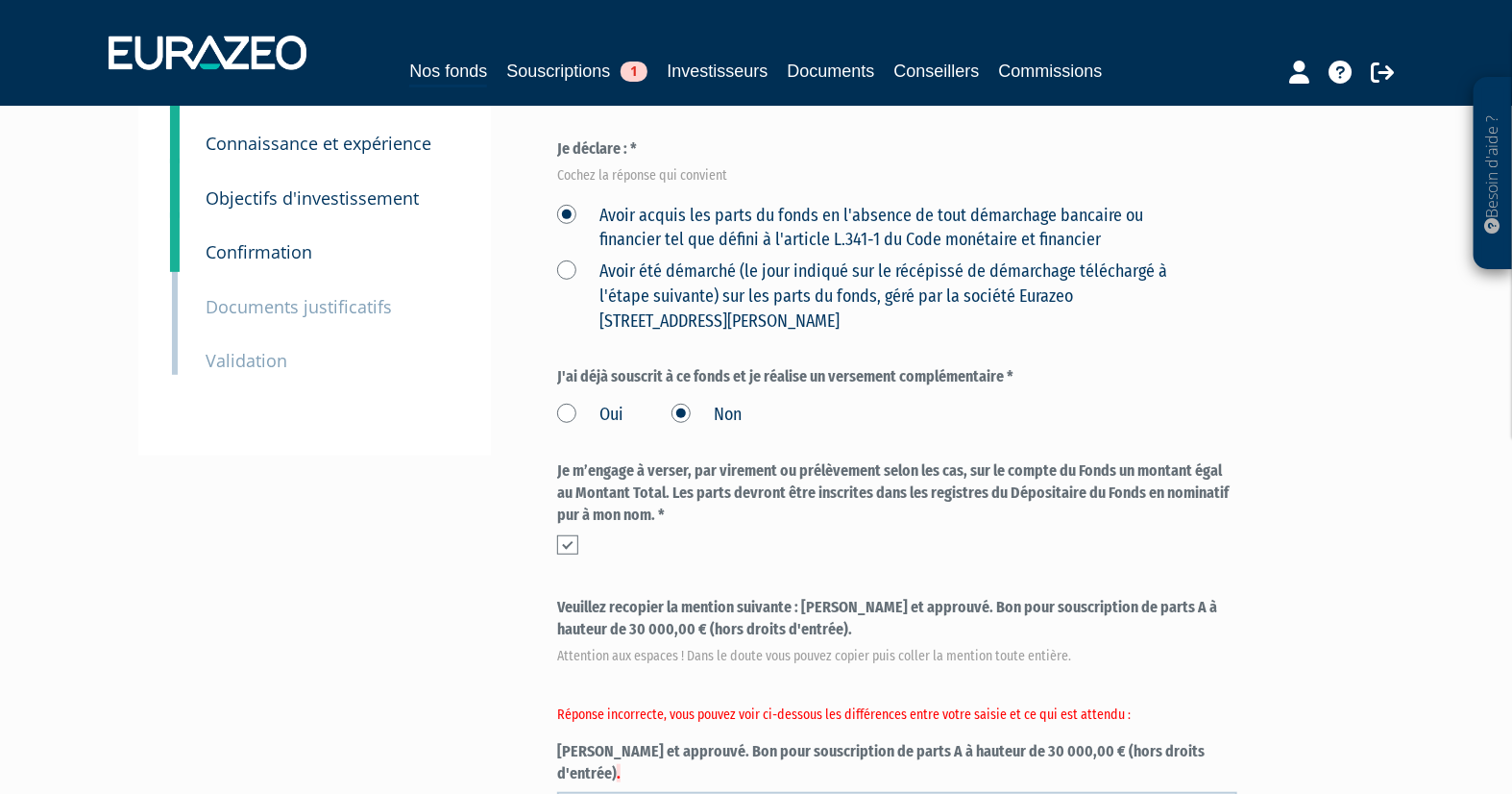
scroll to position [533, 0]
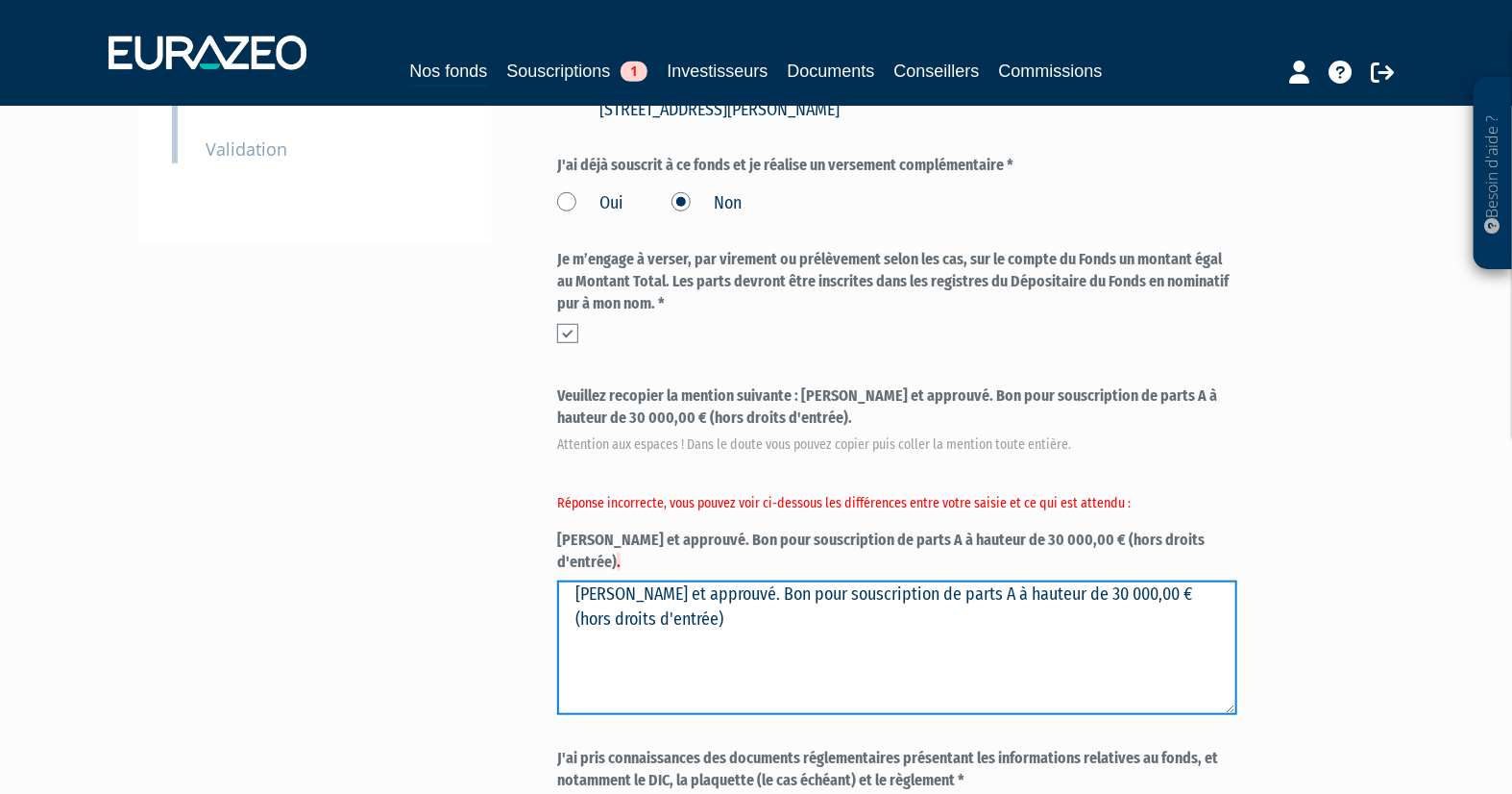
click at [809, 602] on textarea "[PERSON_NAME] et approuvé. Bon pour souscription de parts A à hauteur de 30 000…" at bounding box center [897, 647] width 680 height 134
click at [792, 596] on textarea "[PERSON_NAME] et approuvé. Bon pour souscription de parts A à hauteur de 30 000…" at bounding box center [897, 647] width 680 height 134
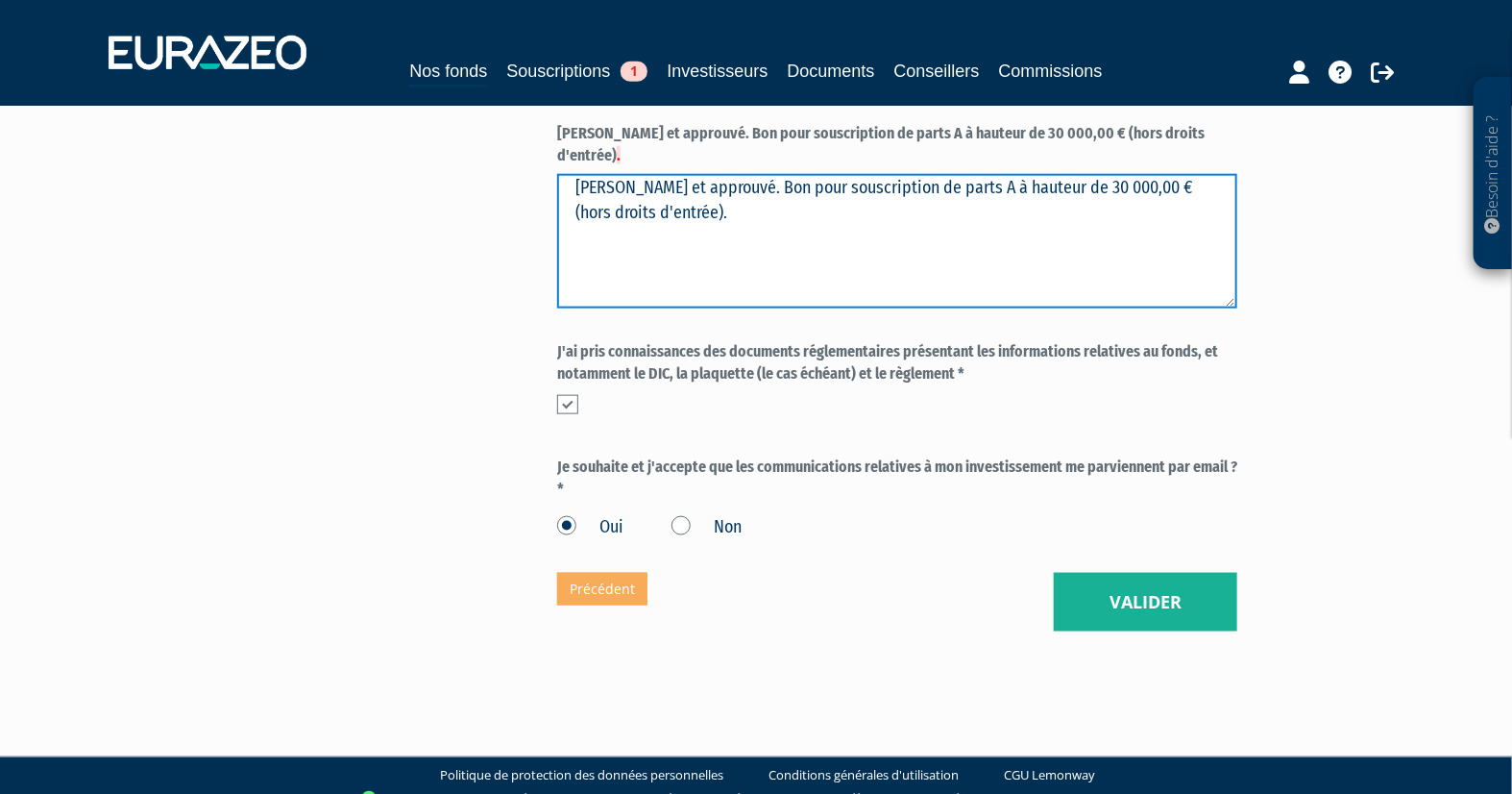
scroll to position [941, 0]
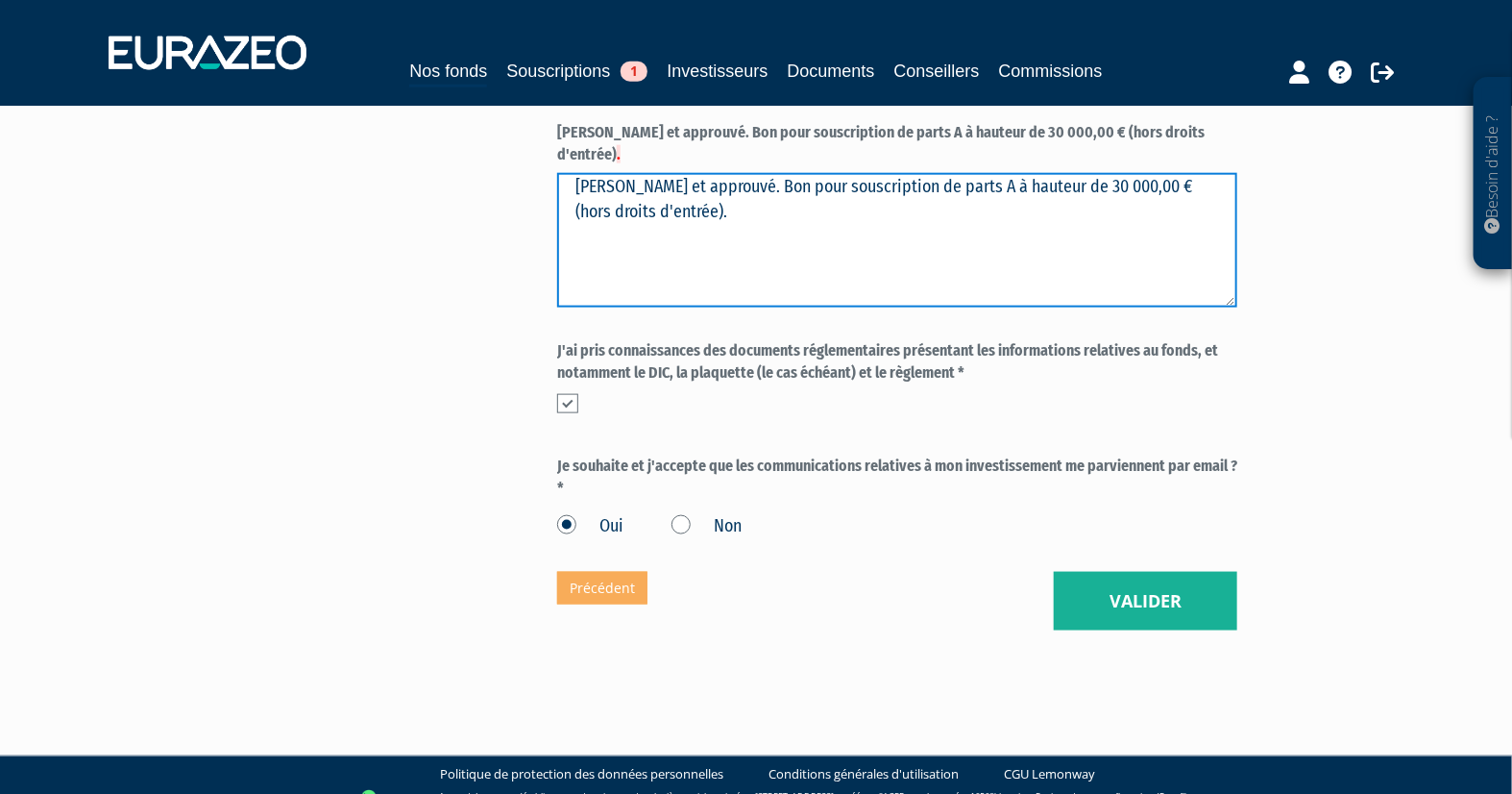
type textarea "[PERSON_NAME] et approuvé. Bon pour souscription de parts A à hauteur de 30 000…"
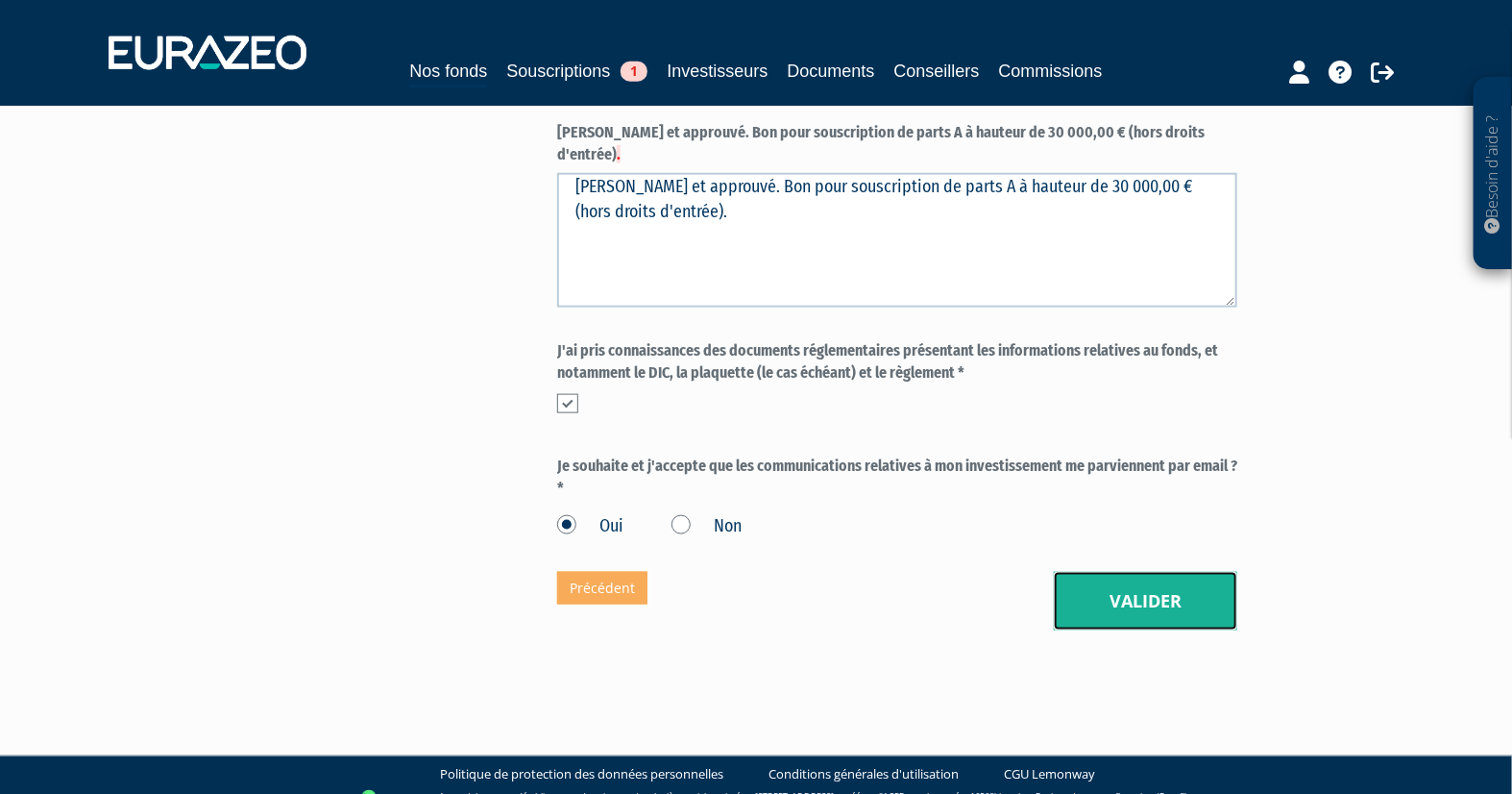
click at [1128, 572] on button "Valider" at bounding box center [1146, 602] width 183 height 60
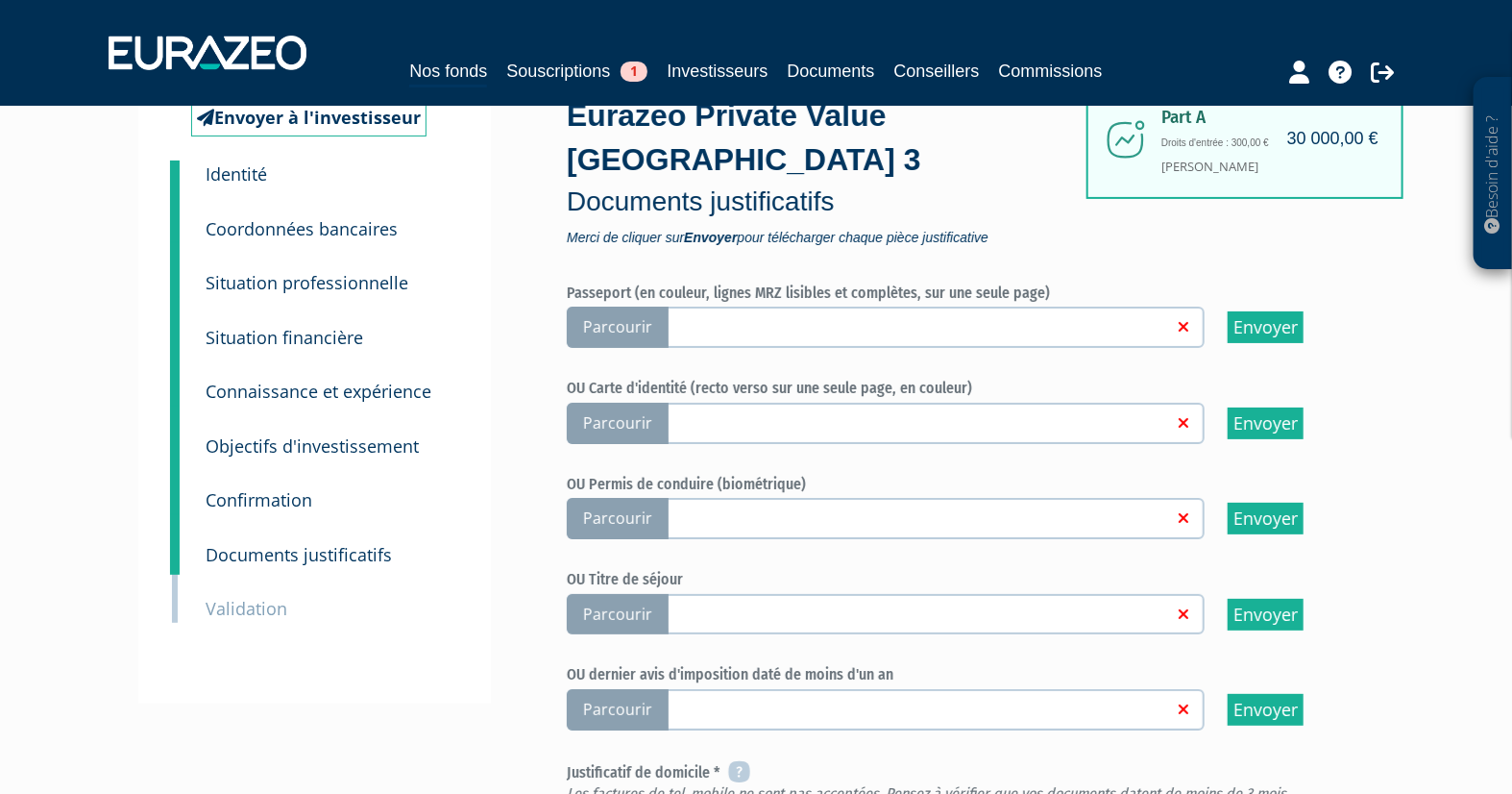
scroll to position [106, 0]
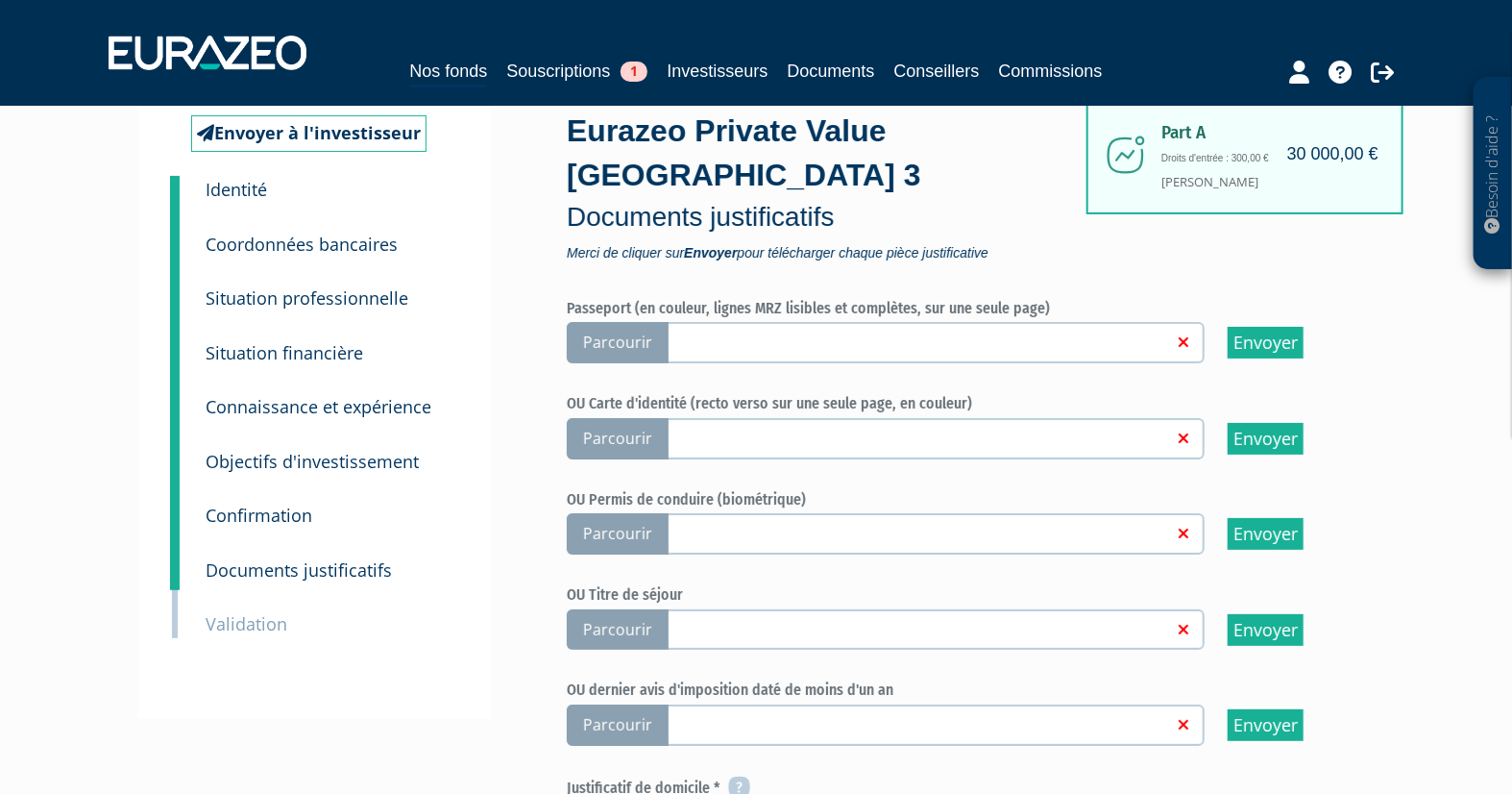
click at [641, 343] on span "Parcourir" at bounding box center [617, 342] width 101 height 42
click at [0, 0] on input "Parcourir" at bounding box center [0, 0] width 0 height 0
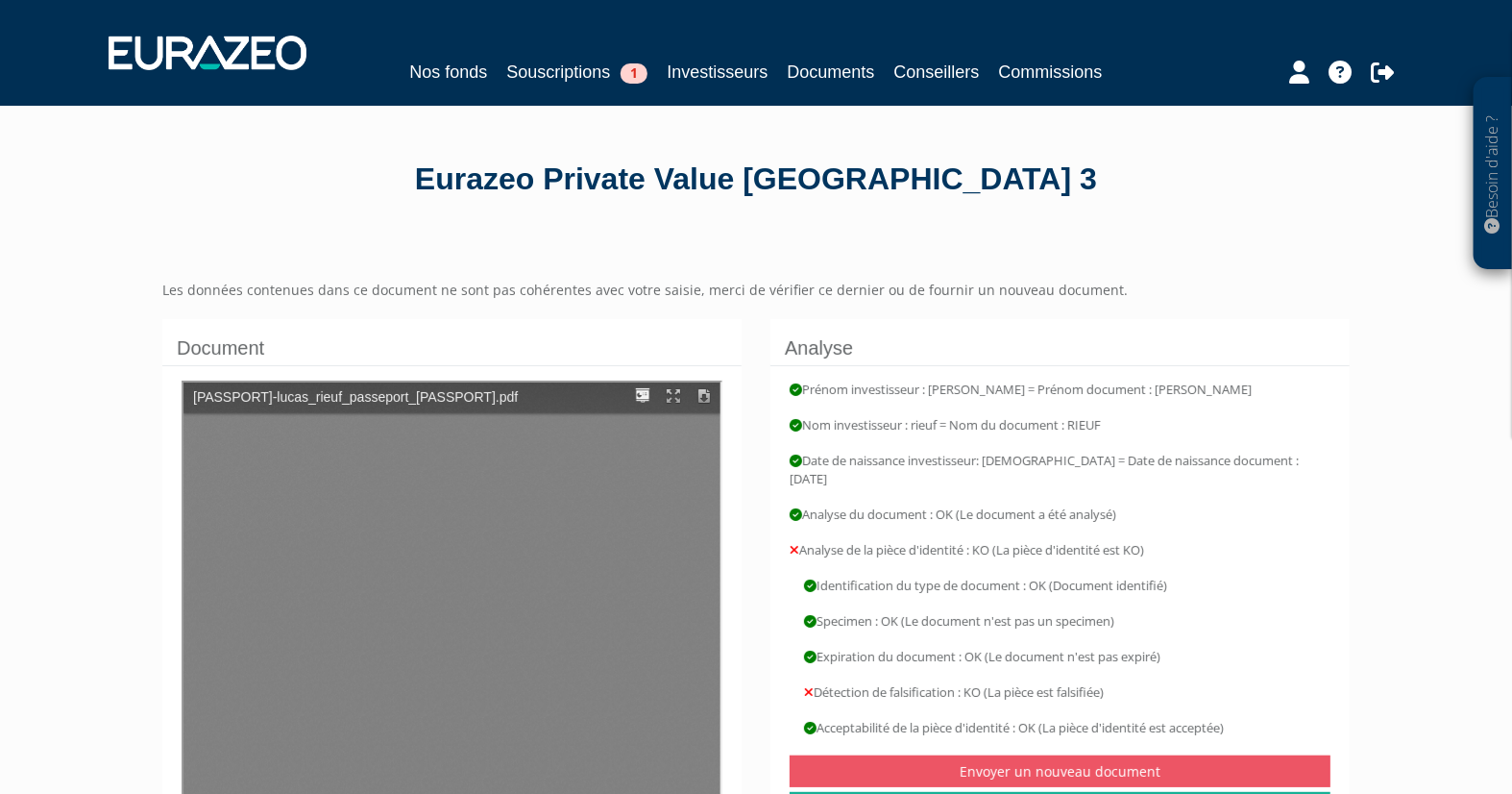
type input "1"
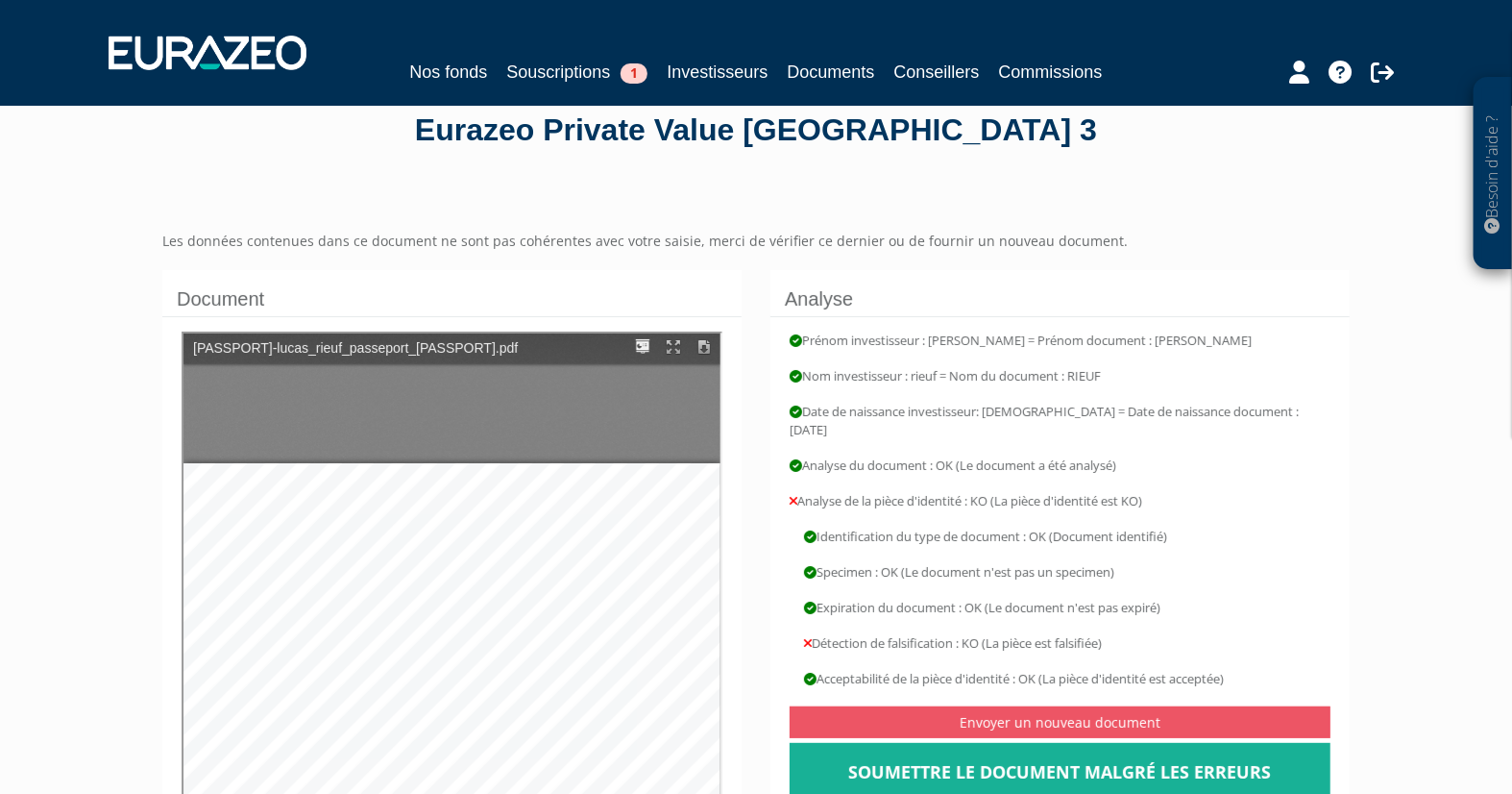
scroll to position [213, 0]
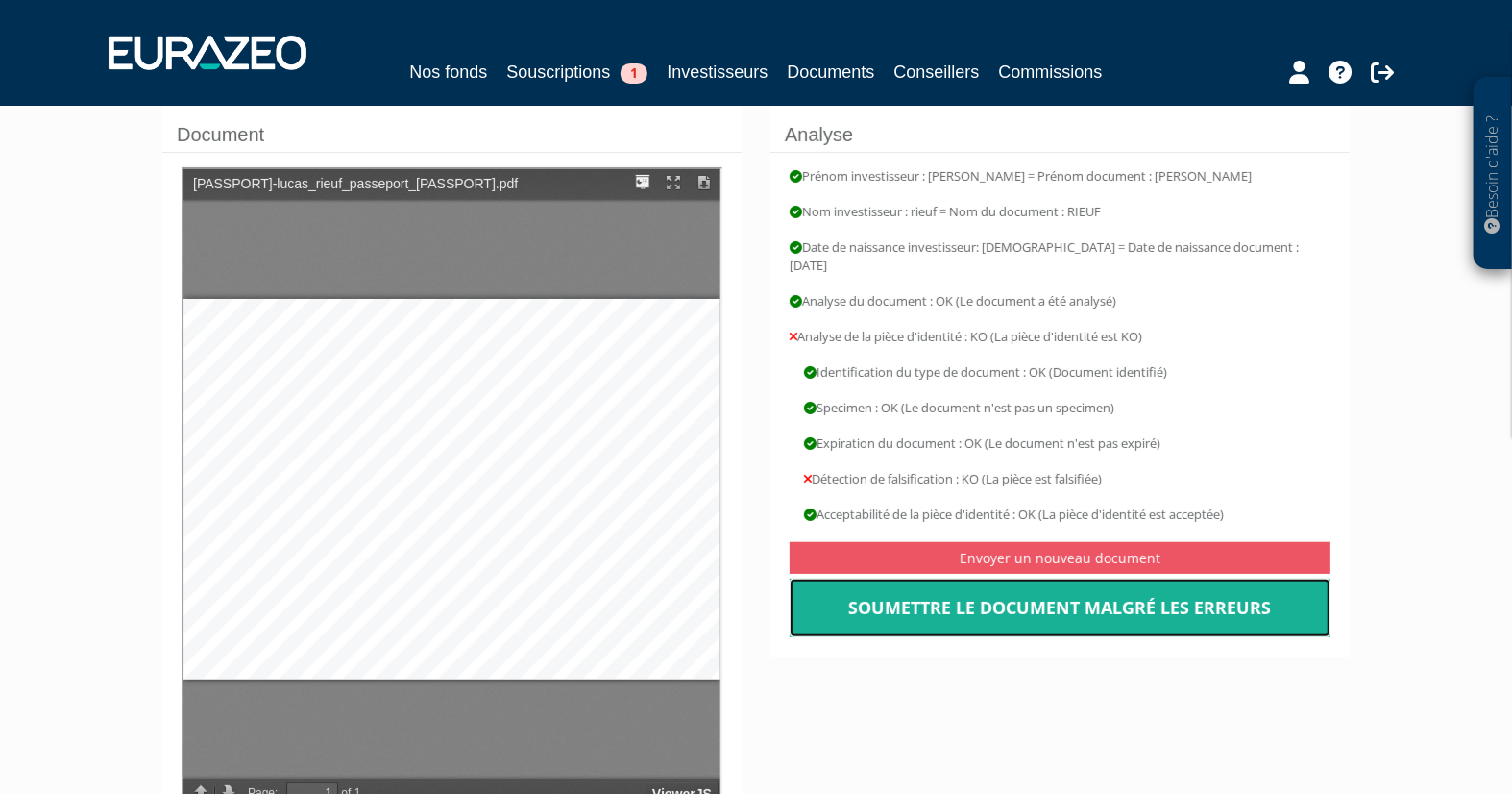
click at [986, 583] on link "Soumettre le document malgré les erreurs" at bounding box center [1060, 609] width 541 height 60
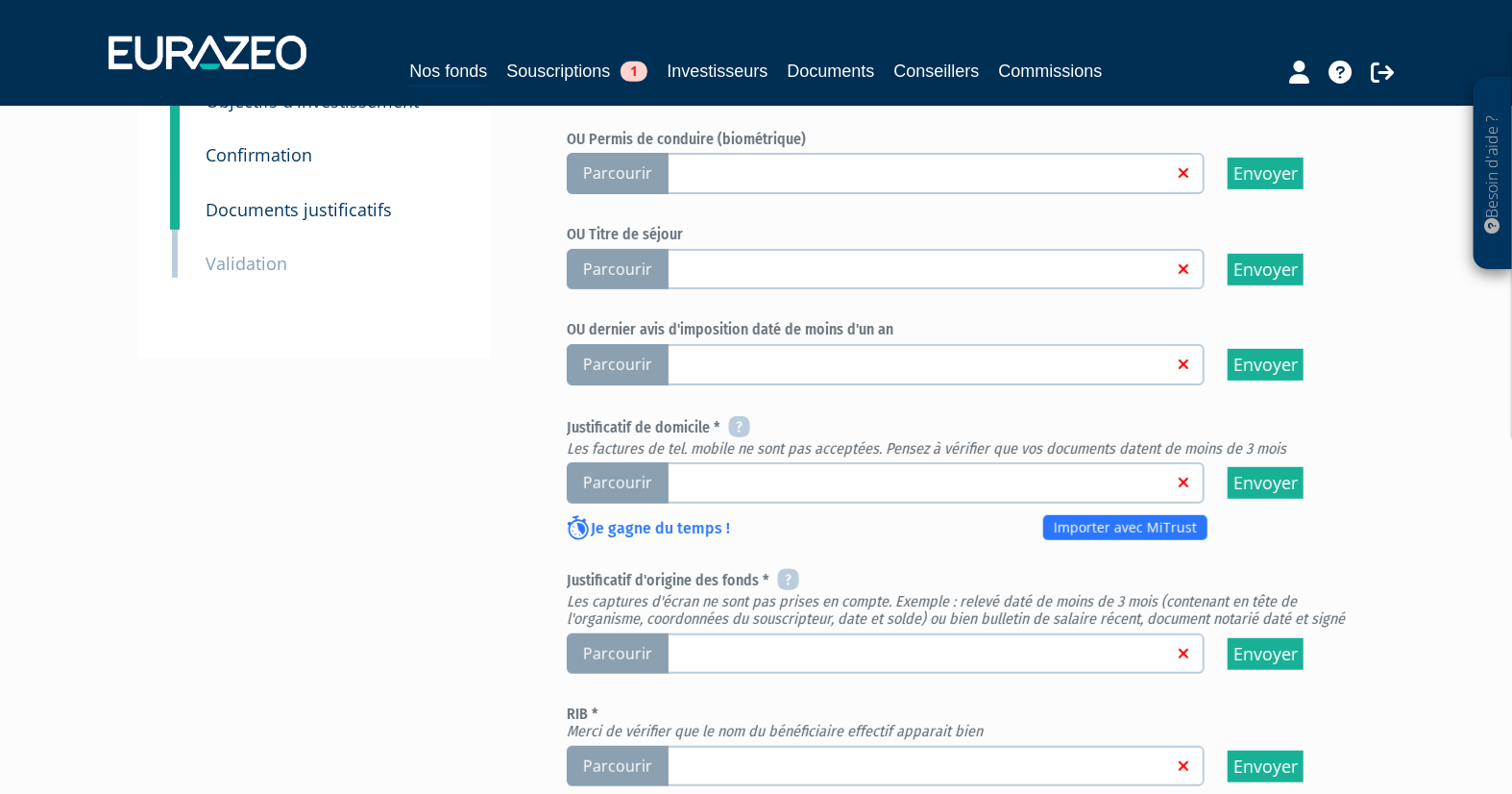
scroll to position [533, 0]
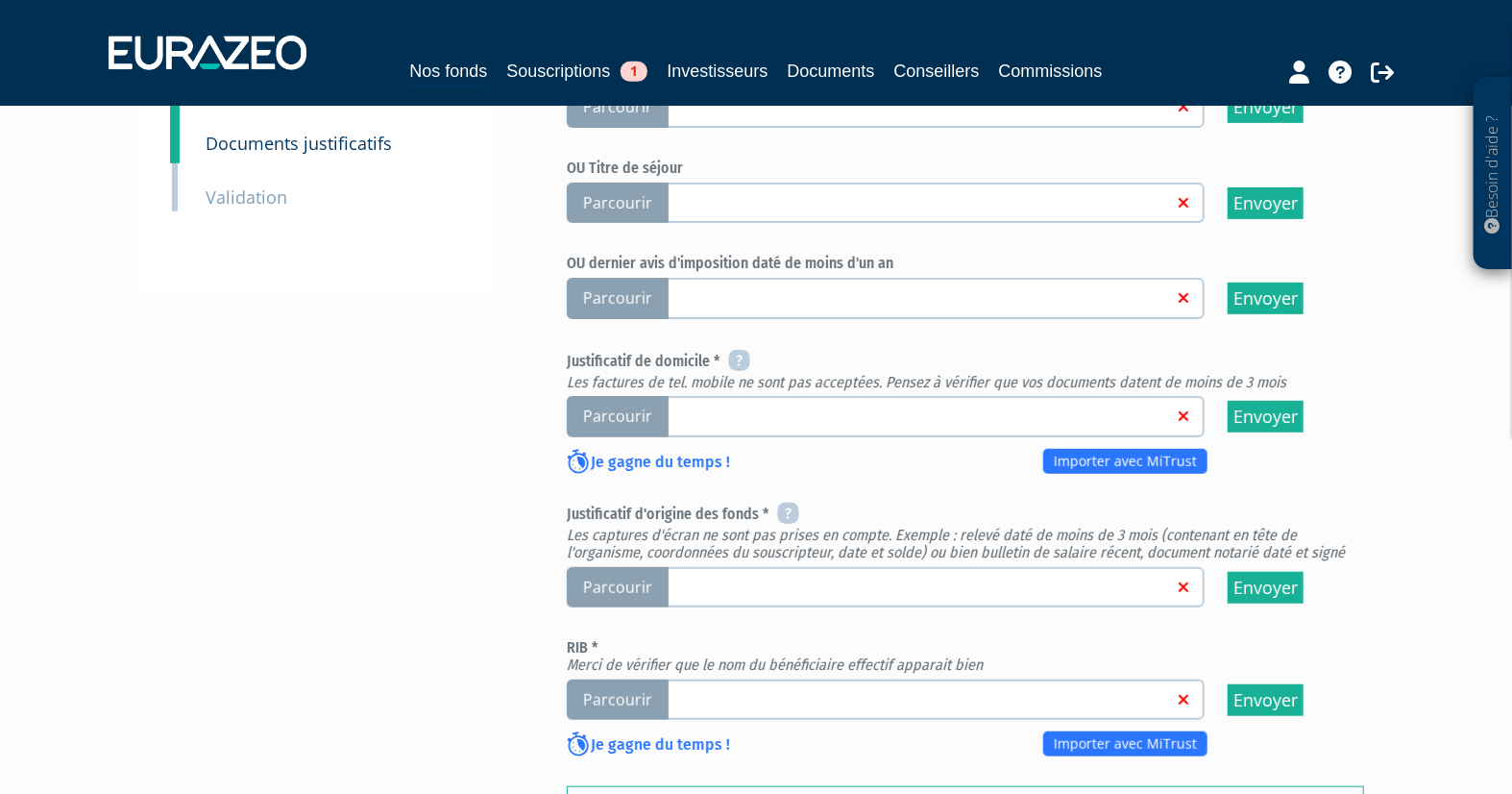
click at [626, 684] on span "Parcourir" at bounding box center [617, 699] width 101 height 42
click at [0, 0] on input "Parcourir" at bounding box center [0, 0] width 0 height 0
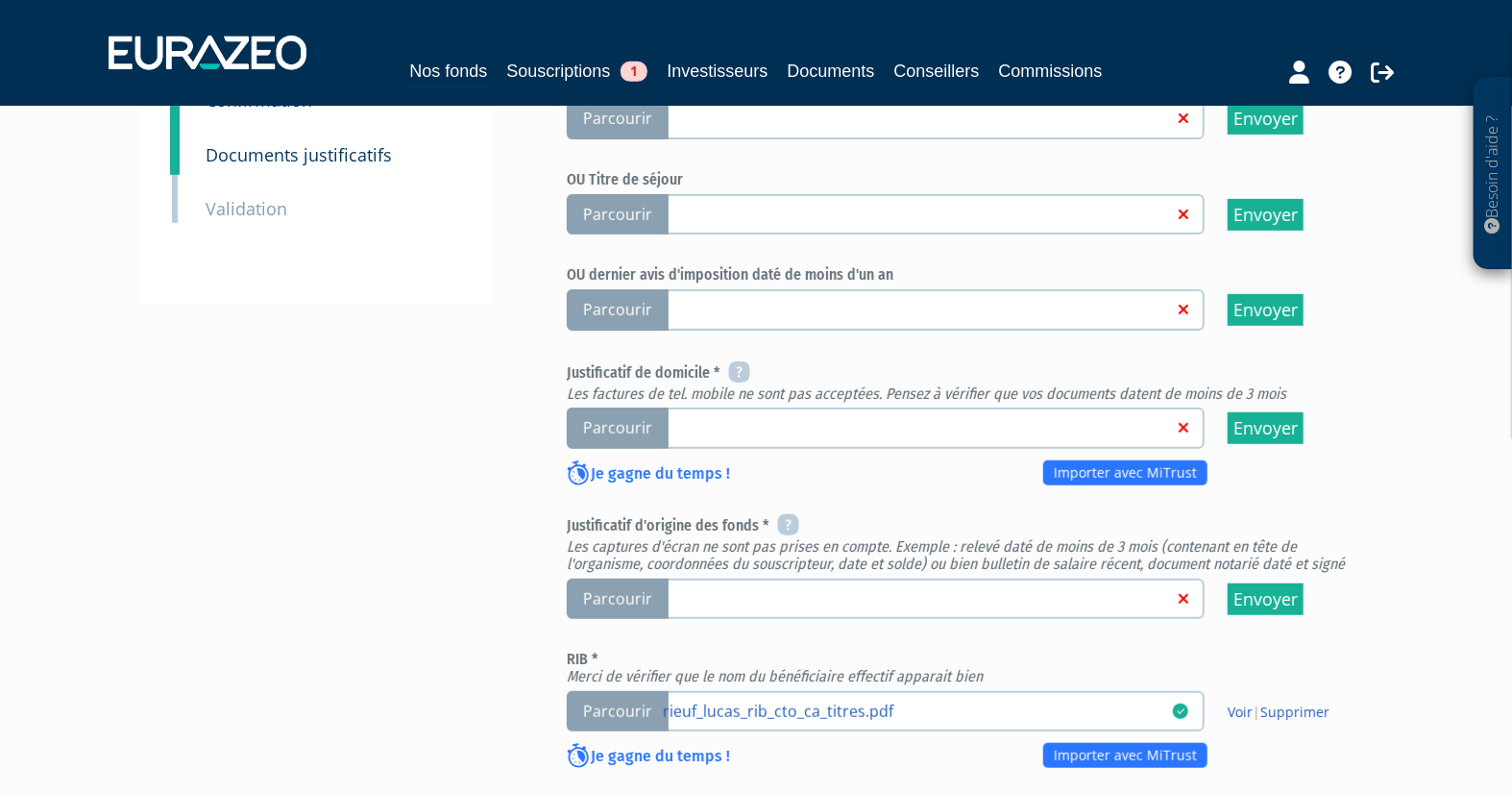
scroll to position [747, 0]
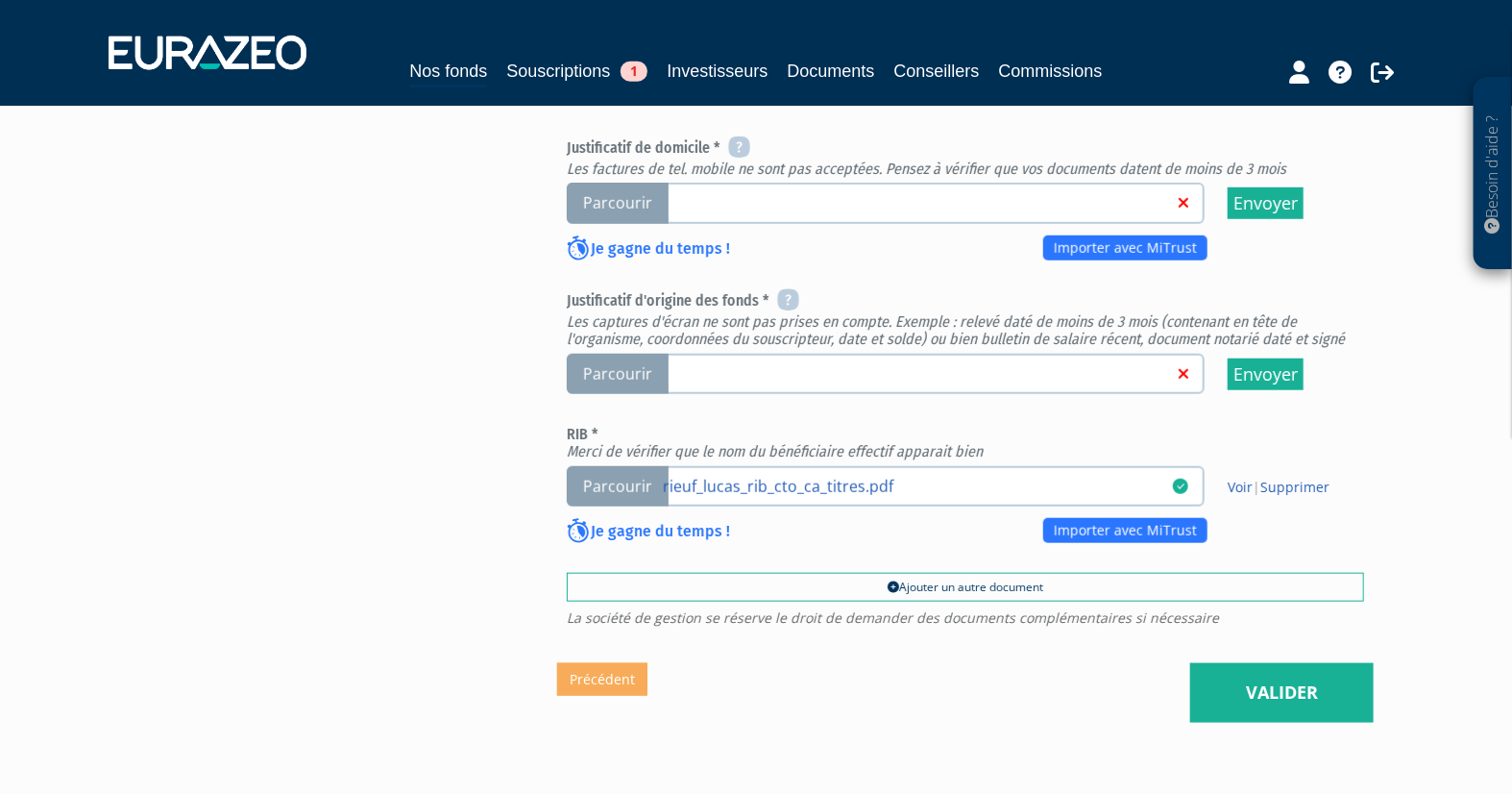
click at [607, 360] on span "Parcourir" at bounding box center [617, 374] width 101 height 42
click at [0, 0] on input "Parcourir" at bounding box center [0, 0] width 0 height 0
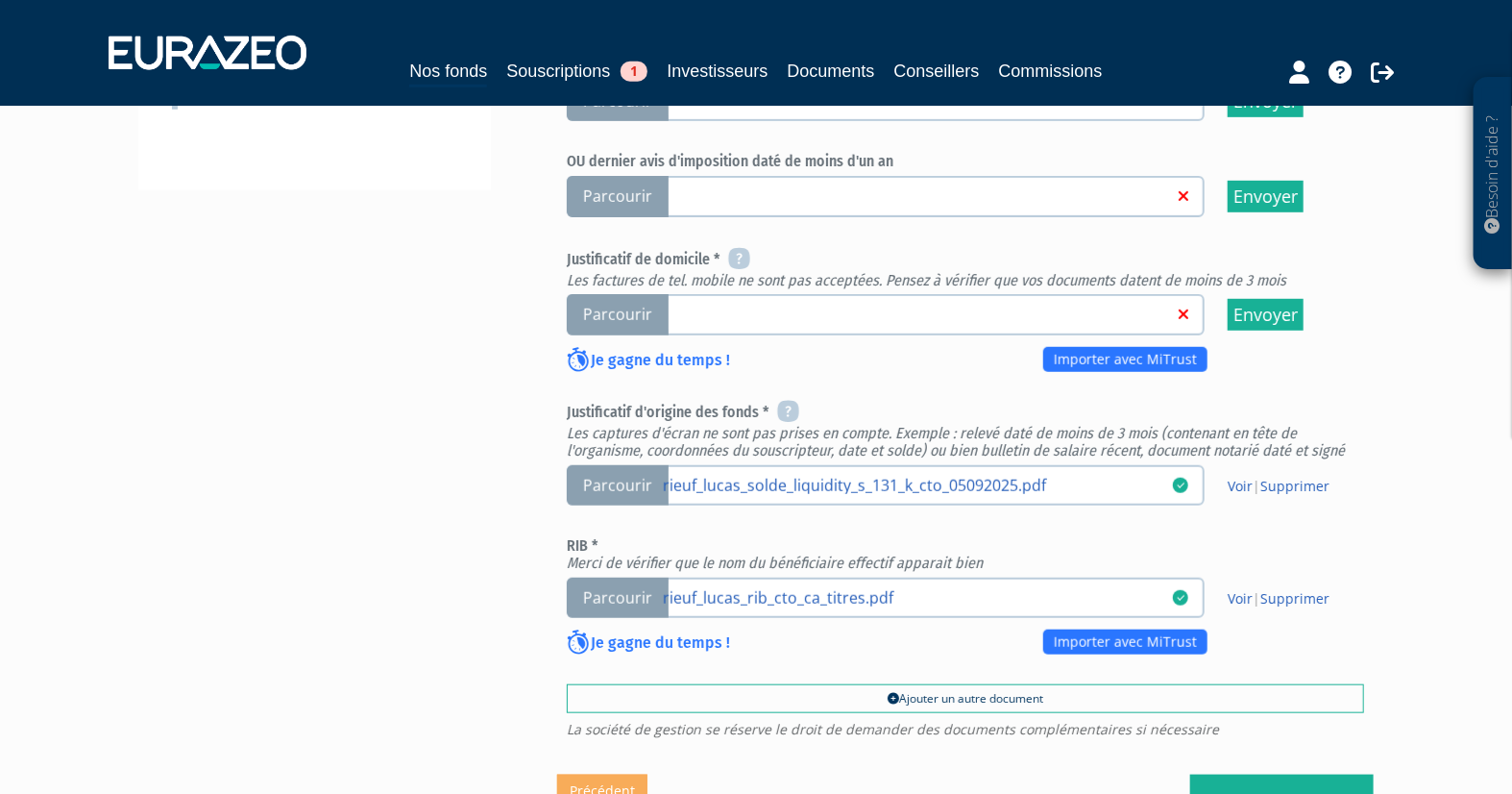
scroll to position [640, 0]
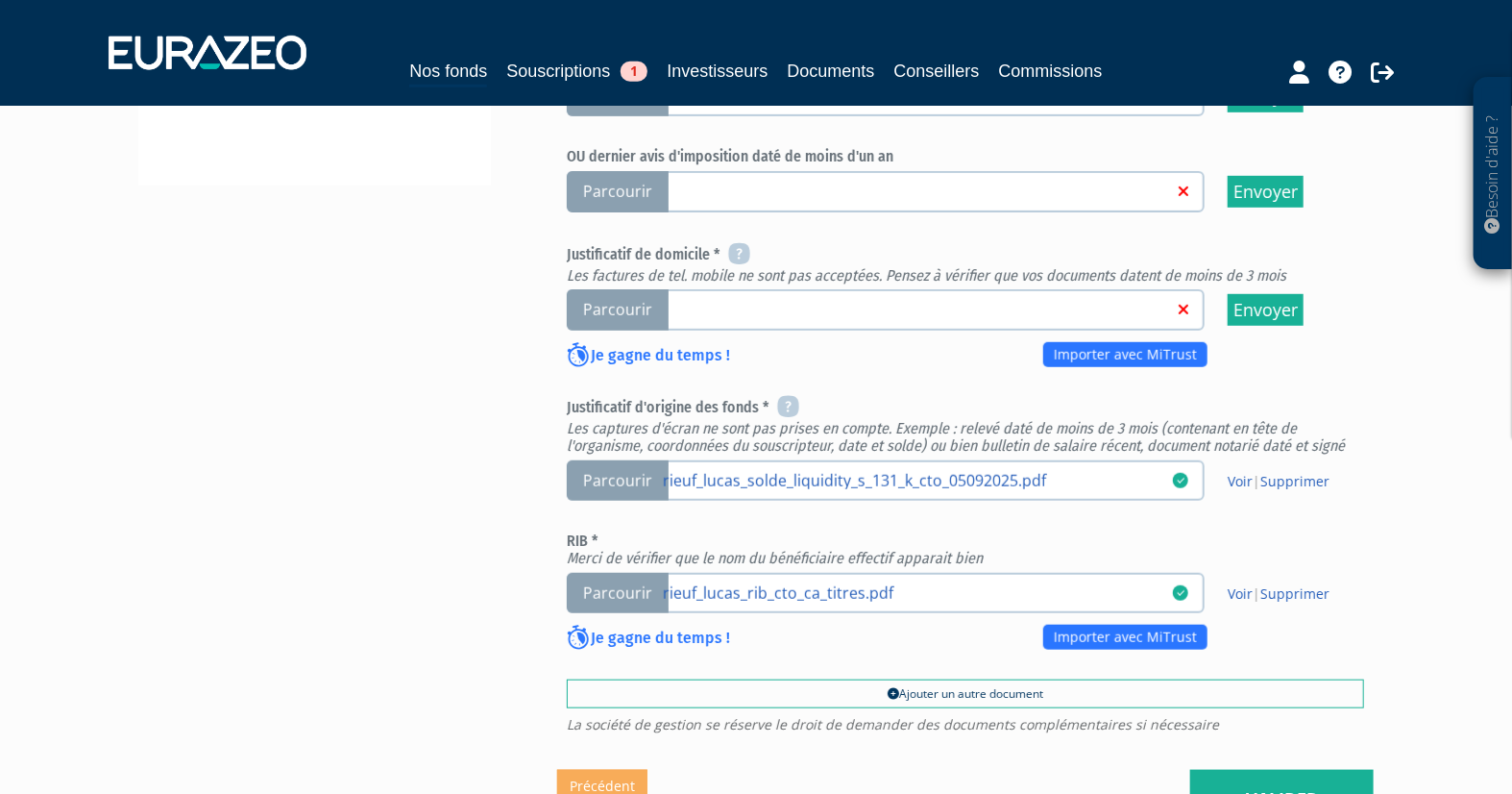
click at [625, 468] on span "Parcourir" at bounding box center [617, 481] width 101 height 42
click at [0, 0] on input "Parcourir rieuf_lucas_solde_liquidity_s_131_k_cto_05092025.pdf" at bounding box center [0, 0] width 0 height 0
click at [1246, 477] on link "Voir" at bounding box center [1241, 481] width 25 height 18
click at [622, 479] on span "Parcourir" at bounding box center [617, 481] width 101 height 42
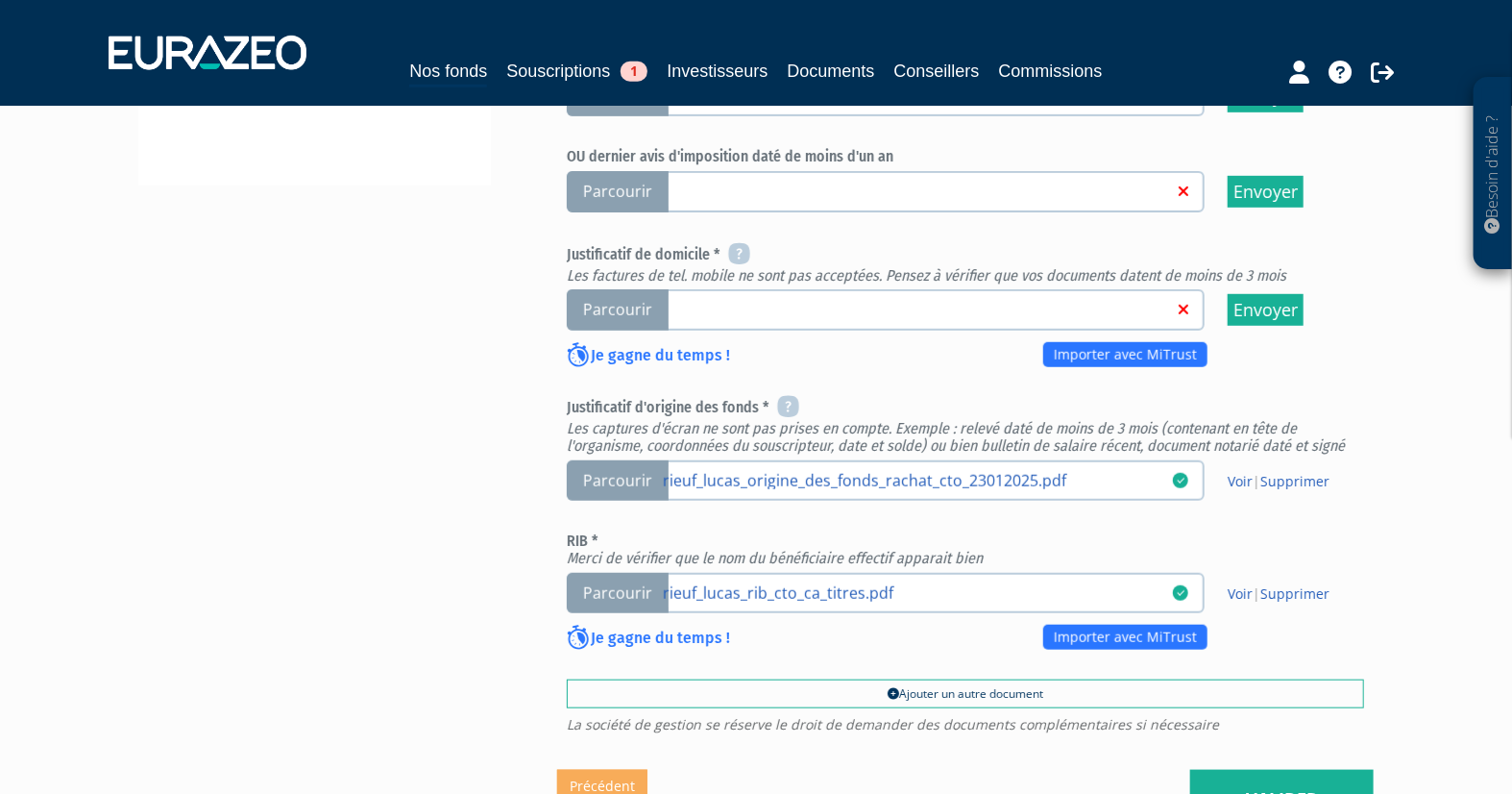
click at [0, 0] on input "Parcourir rieuf_lucas_origine_des_fonds_rachat_cto_23012025.pdf" at bounding box center [0, 0] width 0 height 0
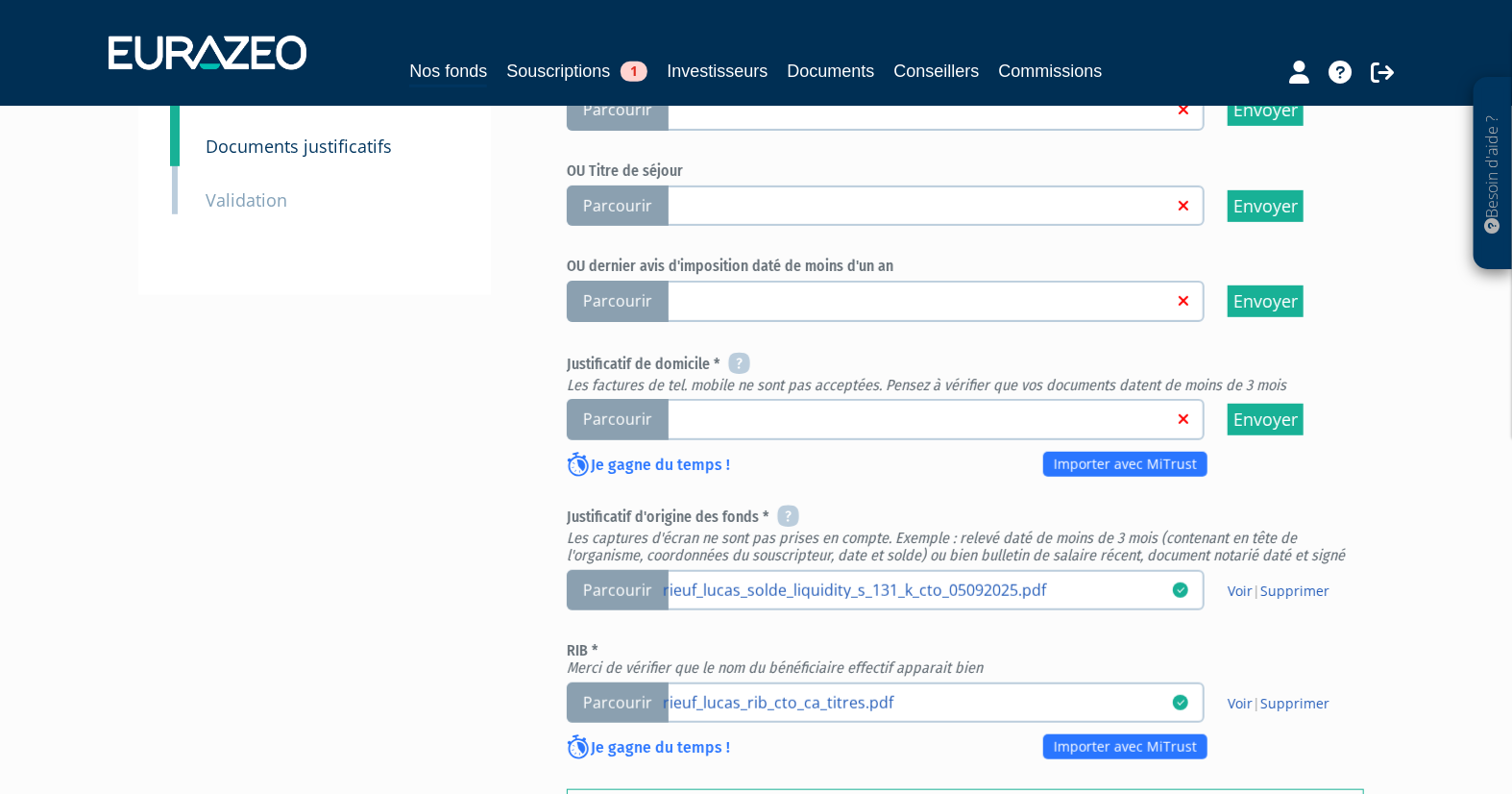
scroll to position [533, 0]
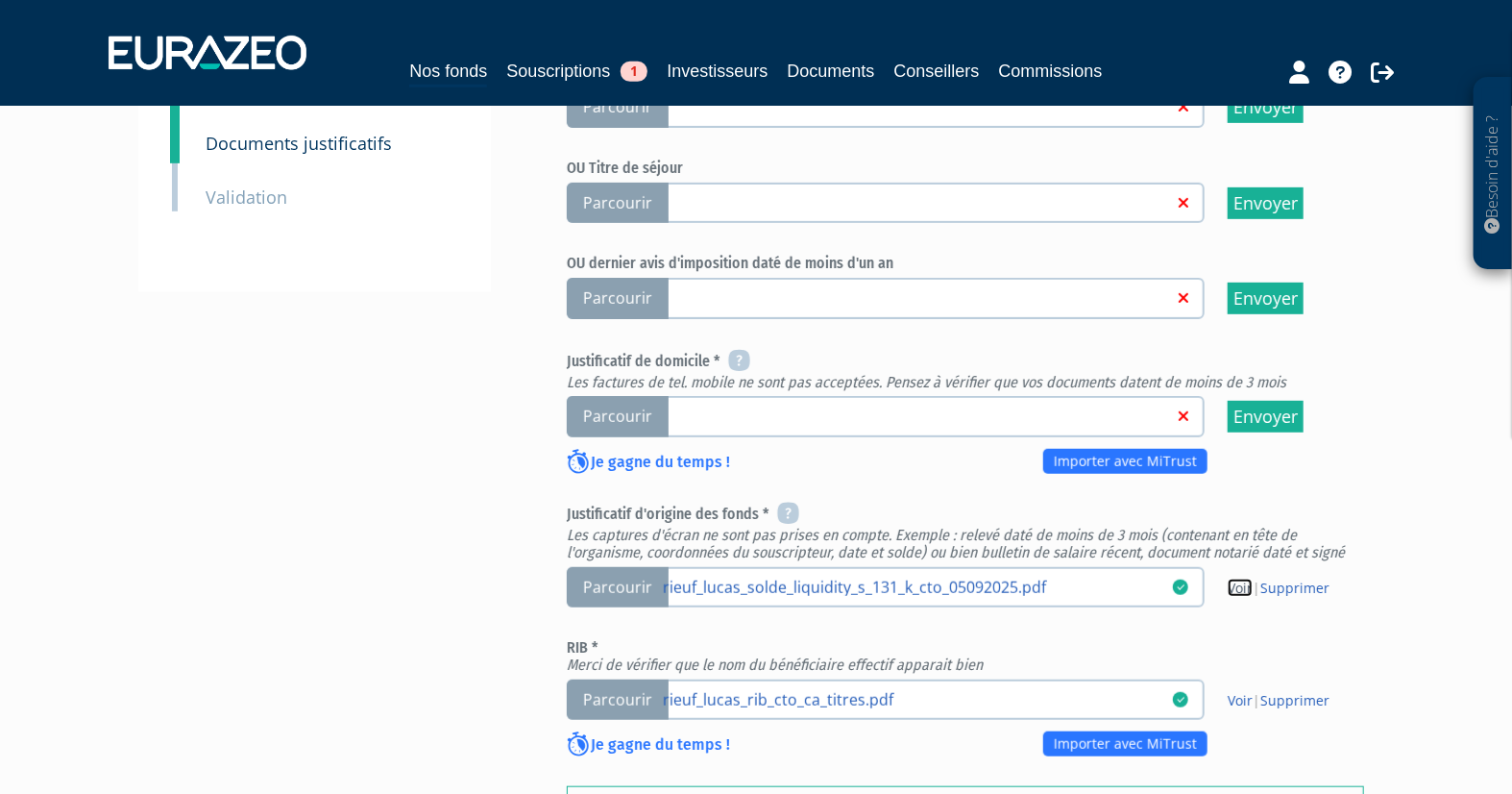
click at [1233, 579] on link "Voir" at bounding box center [1241, 587] width 25 height 18
click at [464, 527] on div "Envoyer à l'investisseur 1 Identité 2 Coordonnées bancaires 3 Situation profess…" at bounding box center [756, 302] width 1207 height 1267
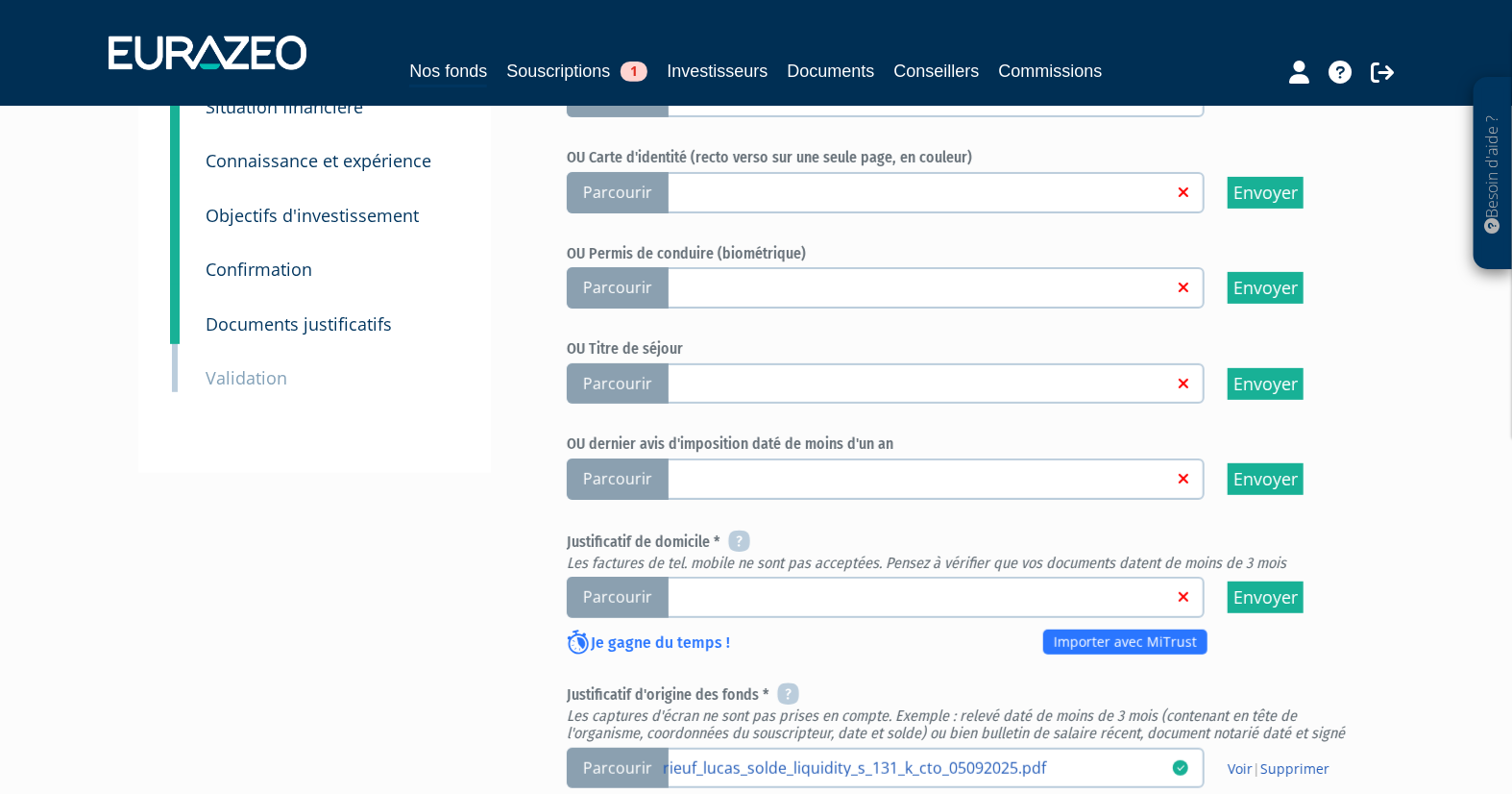
scroll to position [320, 0]
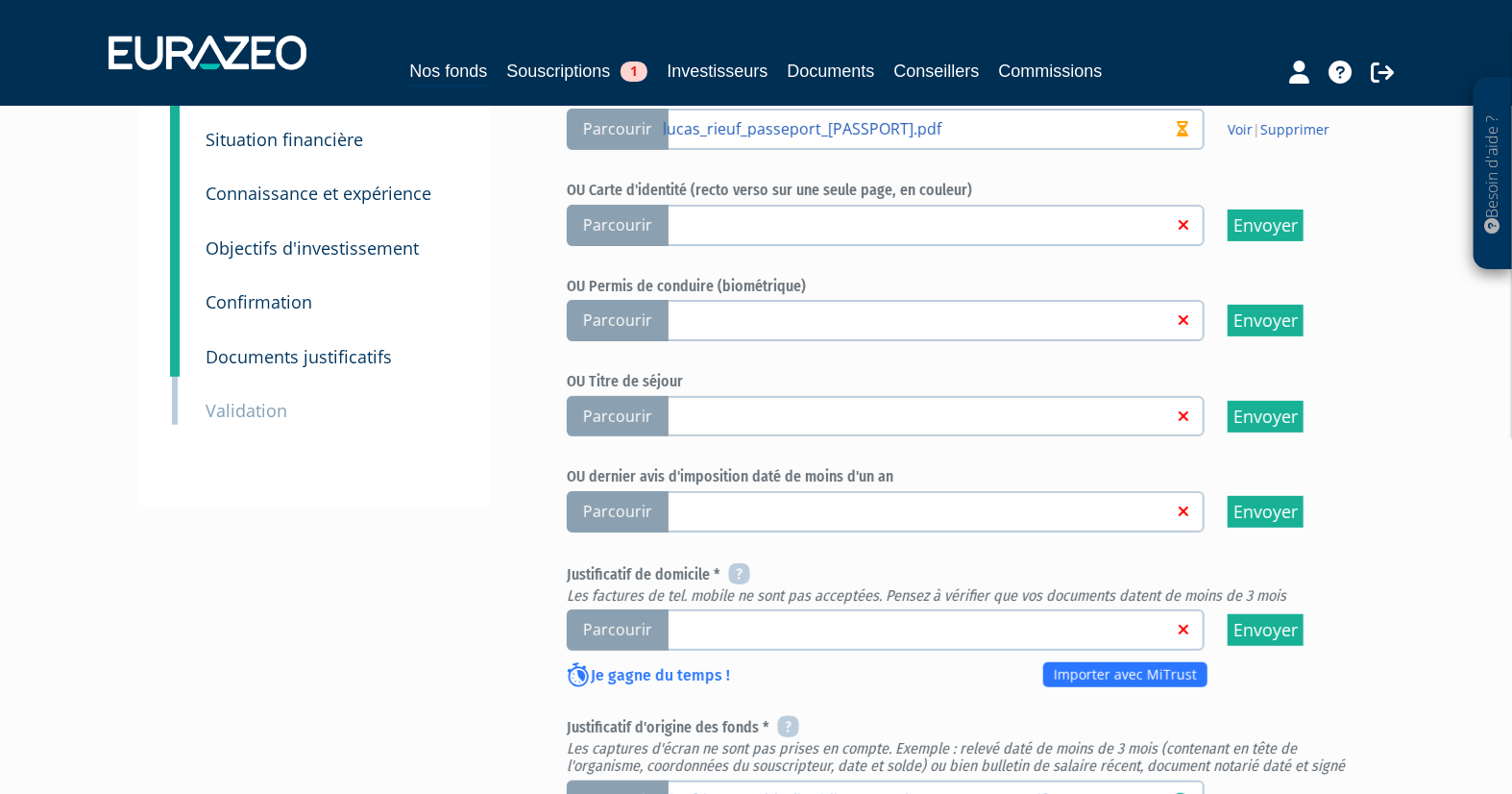
click at [646, 509] on span "Parcourir" at bounding box center [617, 511] width 101 height 42
click at [0, 0] on input "Parcourir" at bounding box center [0, 0] width 0 height 0
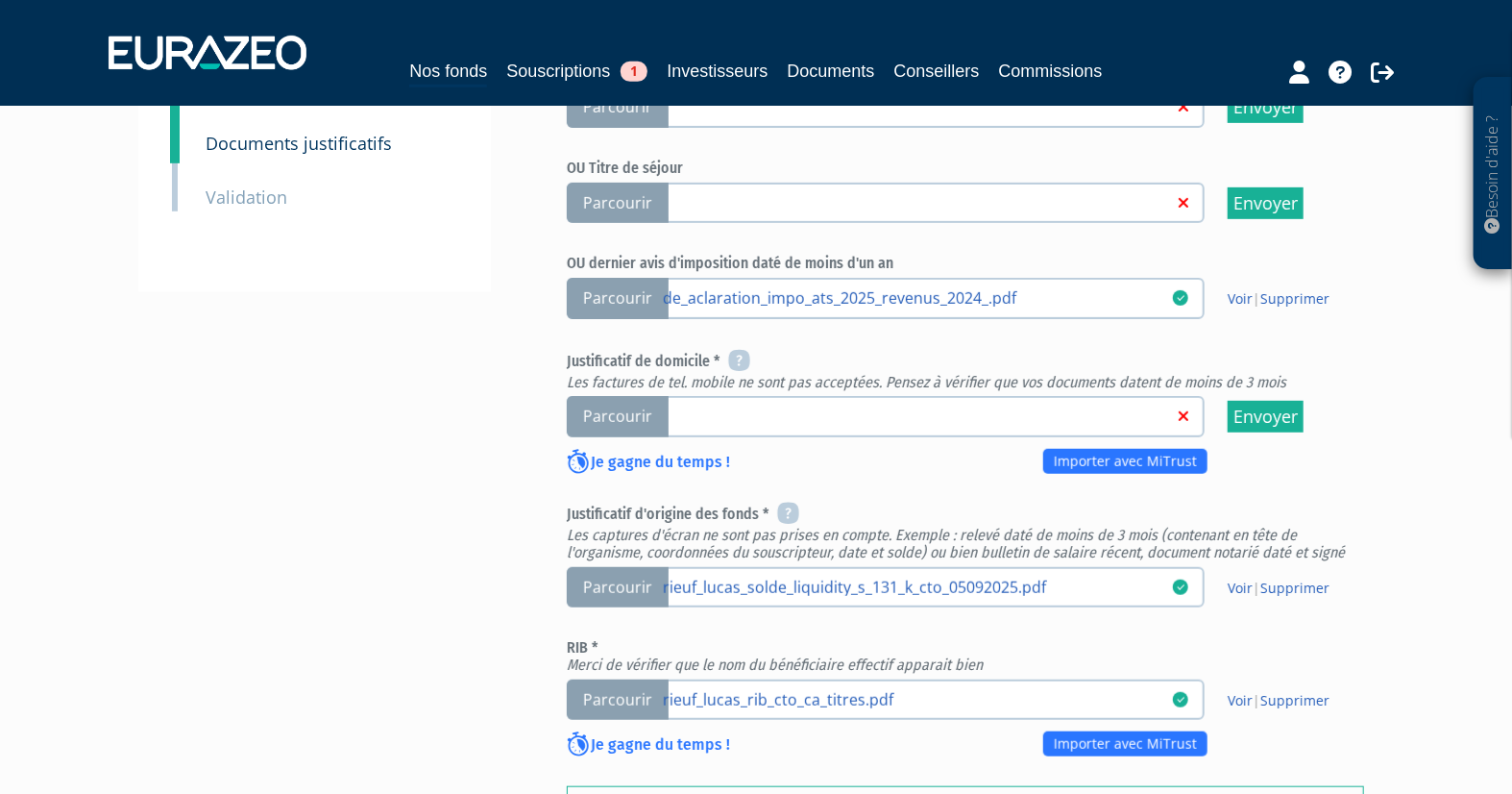
scroll to position [533, 0]
click at [257, 594] on div "Envoyer à l'investisseur 1 Identité 2 Coordonnées bancaires 3 Situation profess…" at bounding box center [756, 302] width 1207 height 1267
click at [384, 460] on div "Envoyer à l'investisseur 1 Identité 2 Coordonnées bancaires 3 Situation profess…" at bounding box center [756, 302] width 1207 height 1267
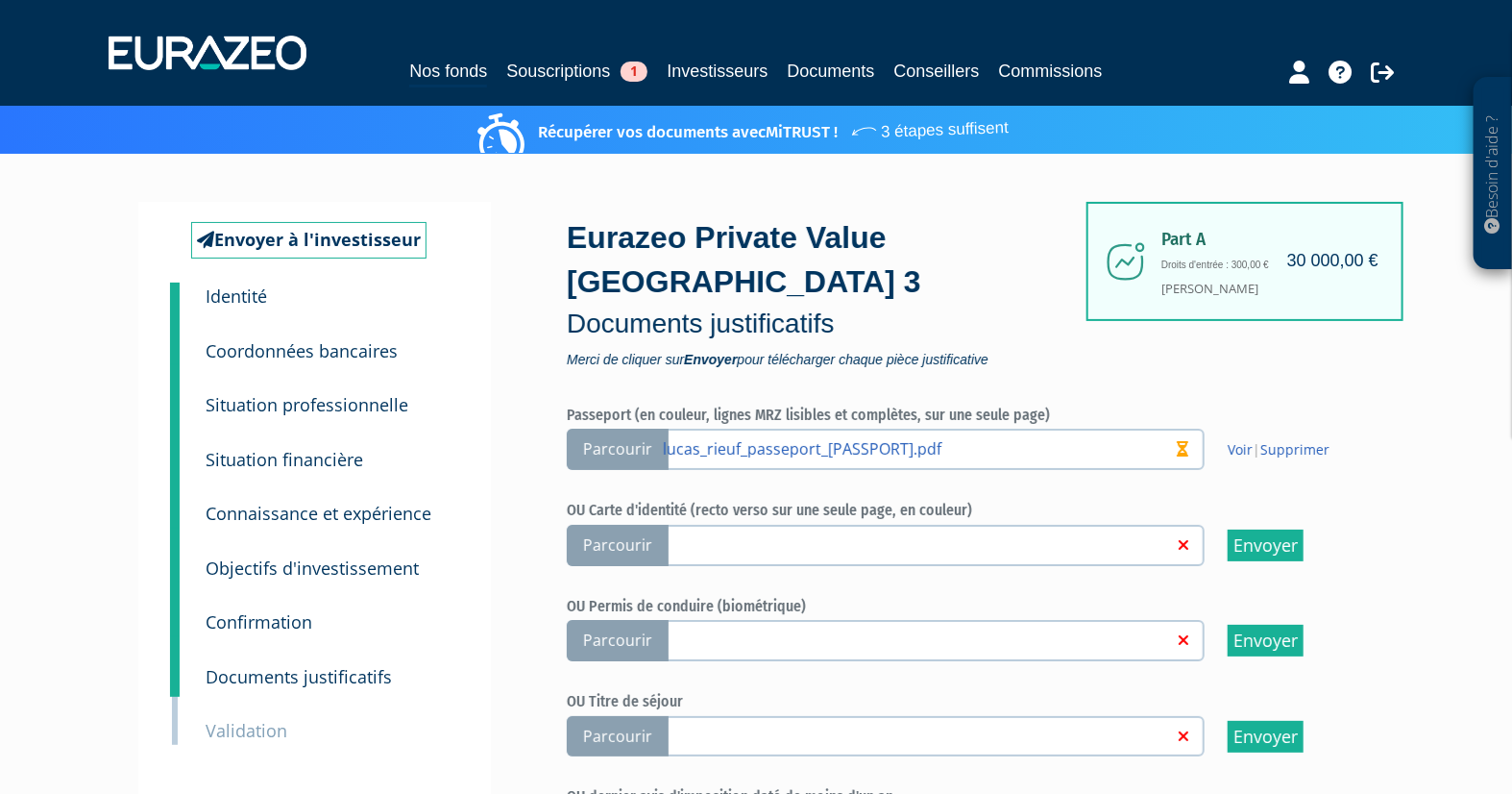
scroll to position [213, 0]
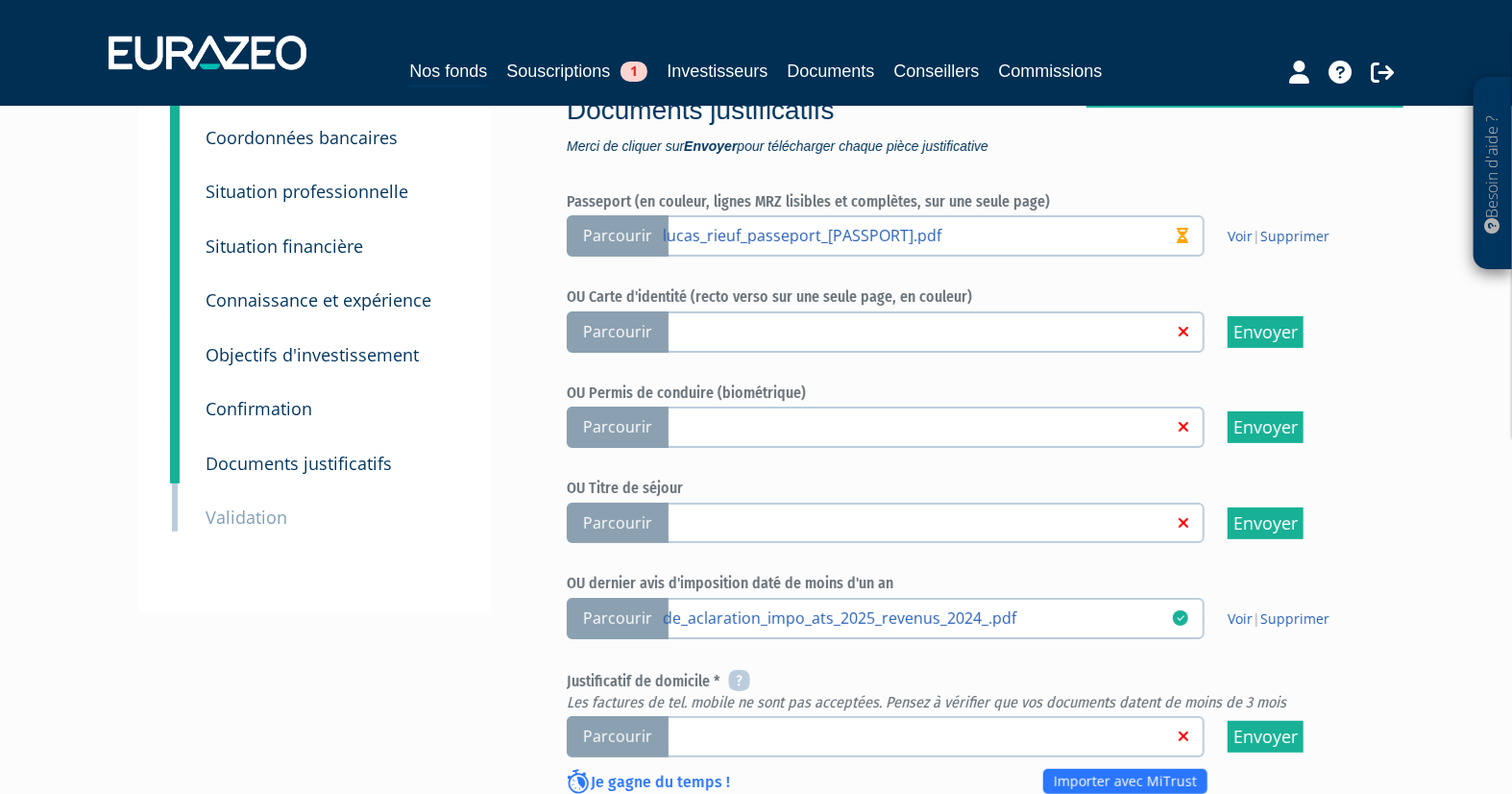
click at [410, 598] on div "Envoyer à l'investisseur 1 Identité 2 Coordonnées bancaires 3 Situation profess…" at bounding box center [314, 300] width 352 height 624
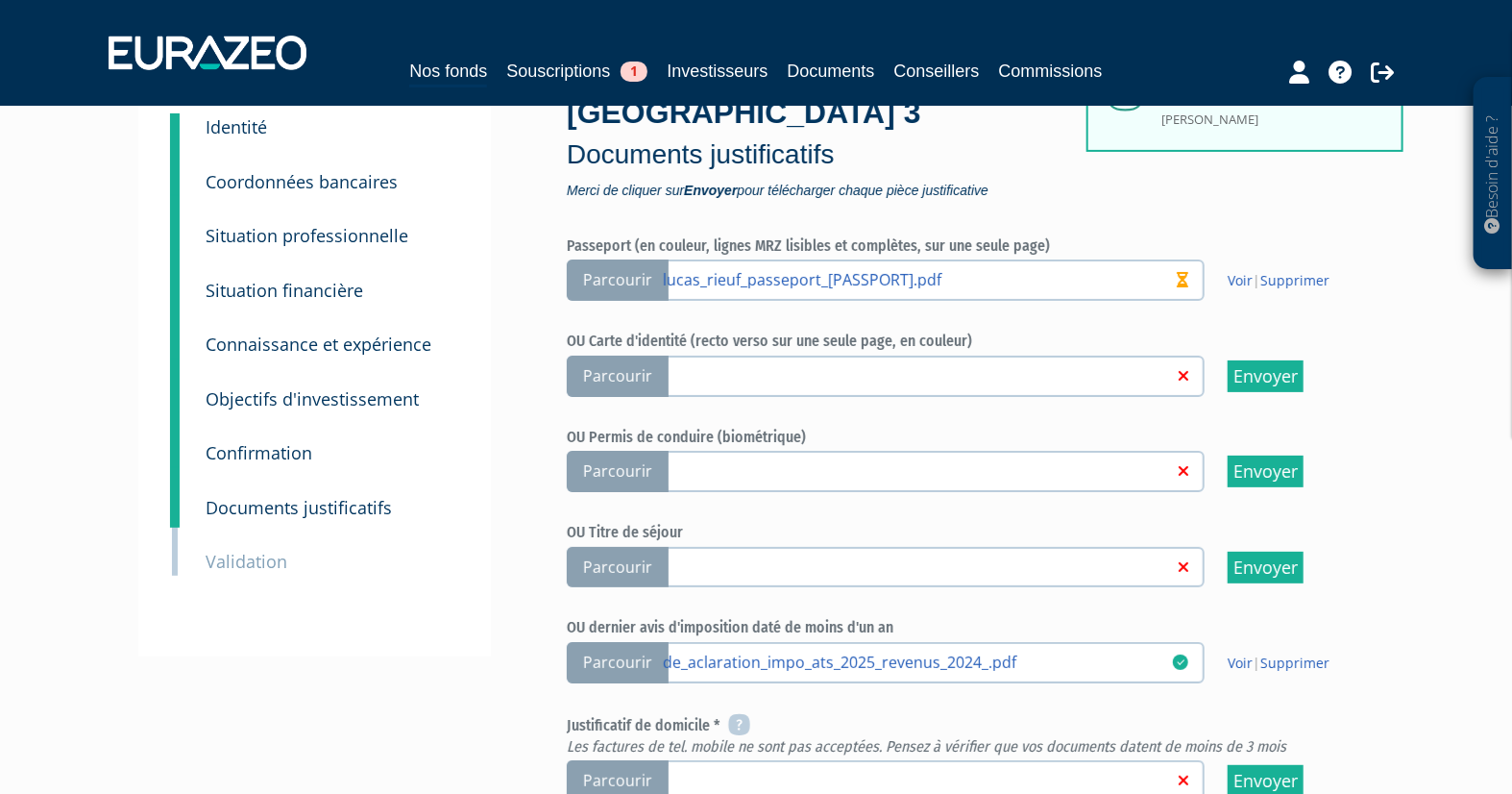
scroll to position [0, 0]
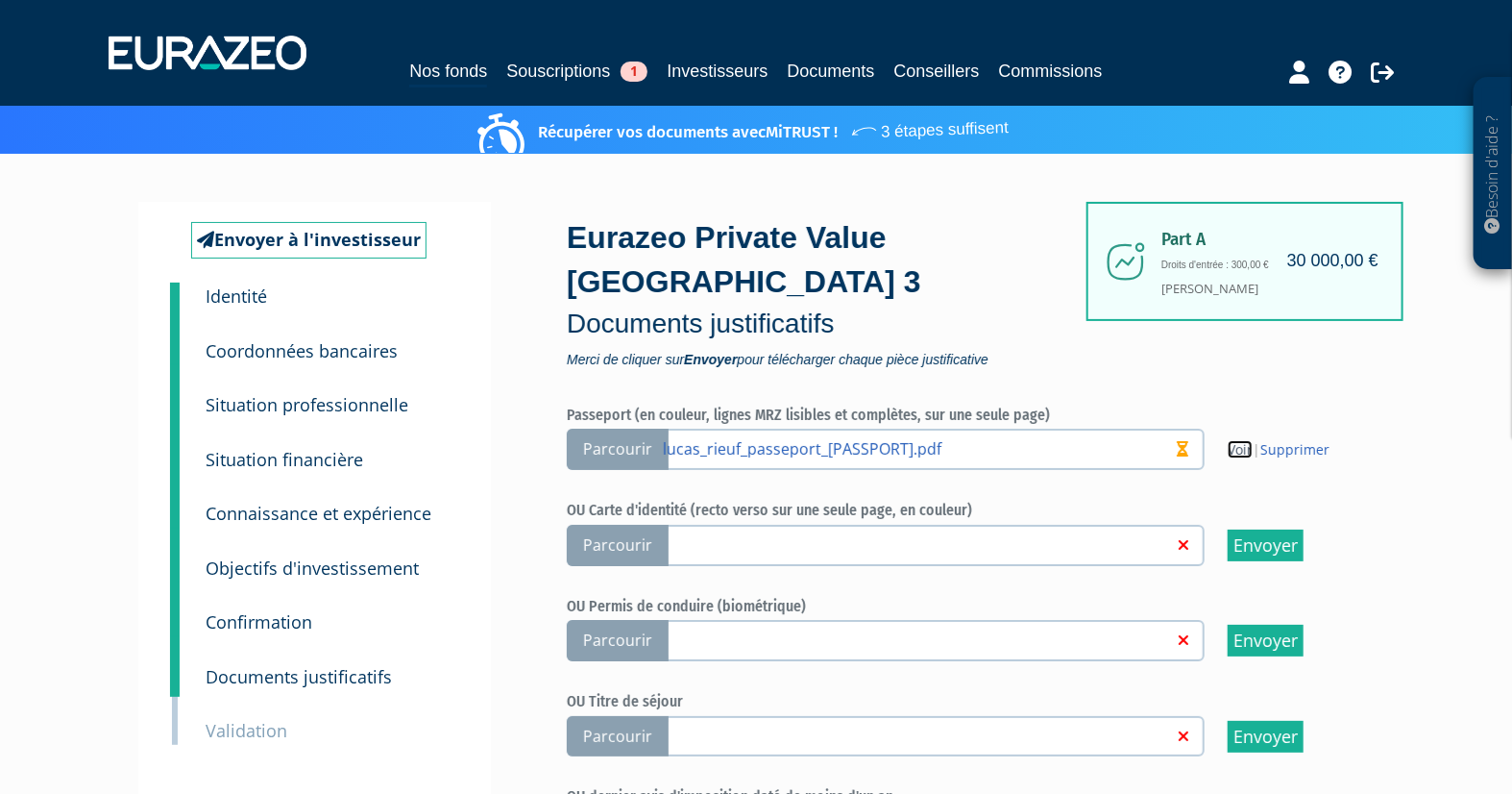
click at [1236, 445] on link "Voir" at bounding box center [1241, 449] width 25 height 18
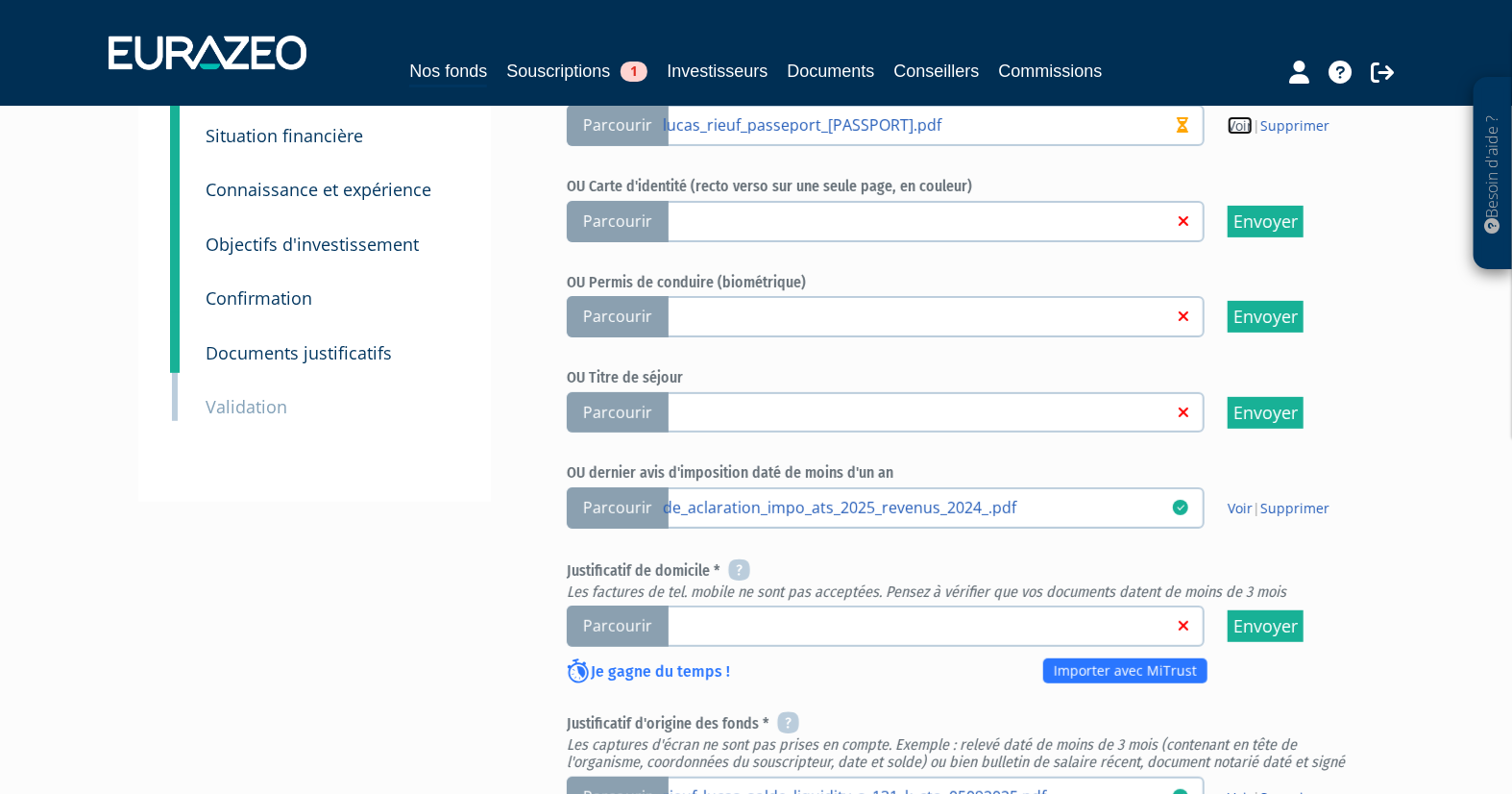
scroll to position [320, 0]
